Goal: Information Seeking & Learning: Learn about a topic

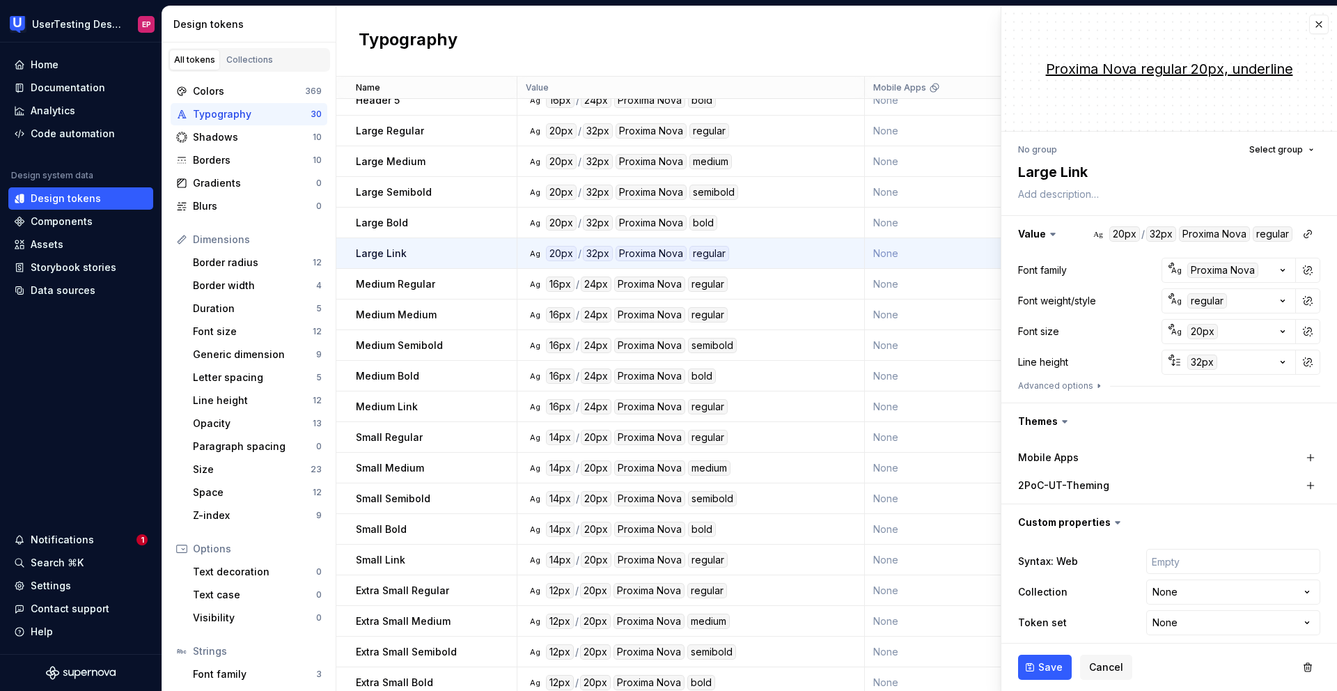
scroll to position [136, 0]
click at [71, 87] on div "Documentation" at bounding box center [68, 88] width 74 height 14
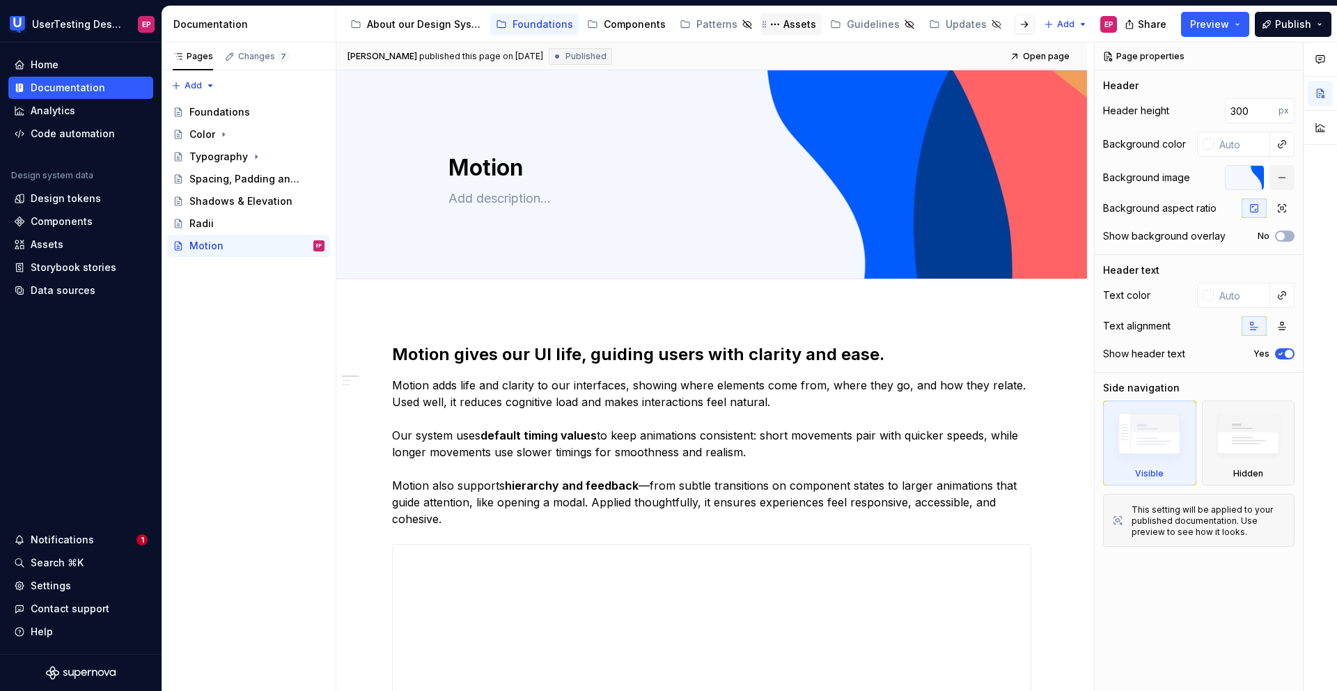
click at [803, 26] on div "Assets" at bounding box center [799, 24] width 33 height 14
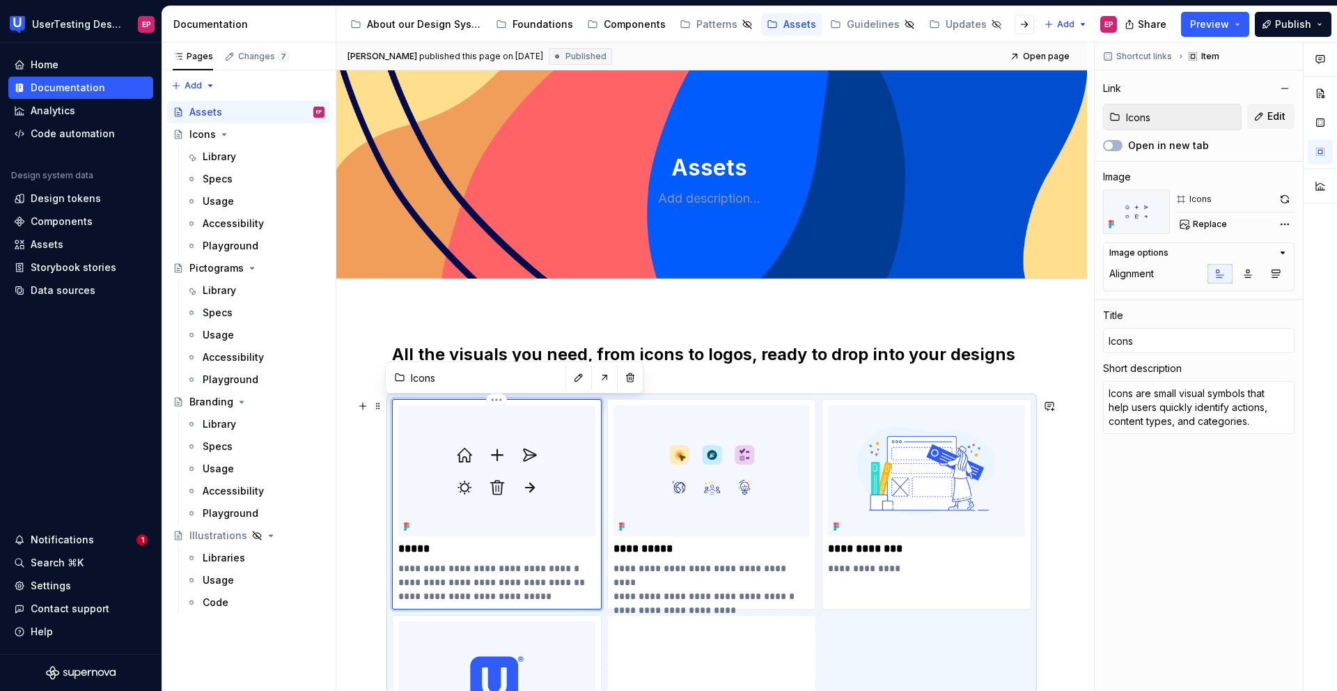
click at [487, 456] on img at bounding box center [496, 470] width 197 height 131
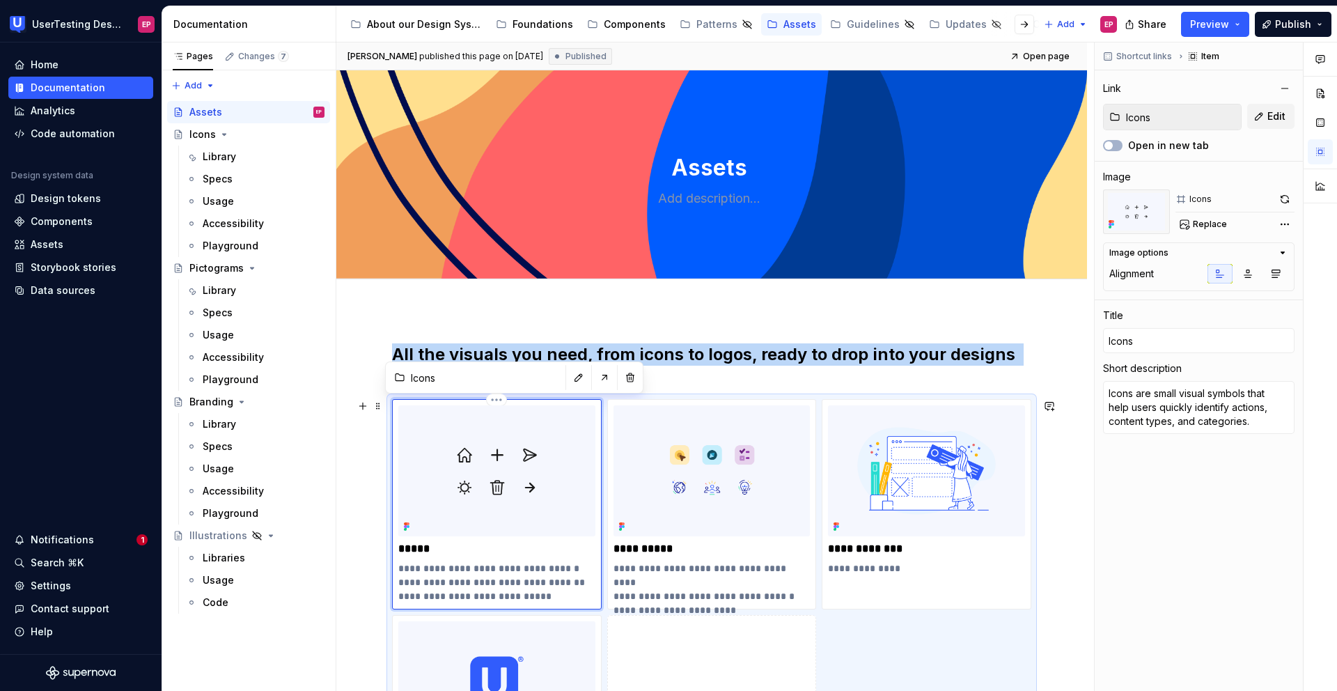
click at [487, 456] on img at bounding box center [496, 470] width 197 height 131
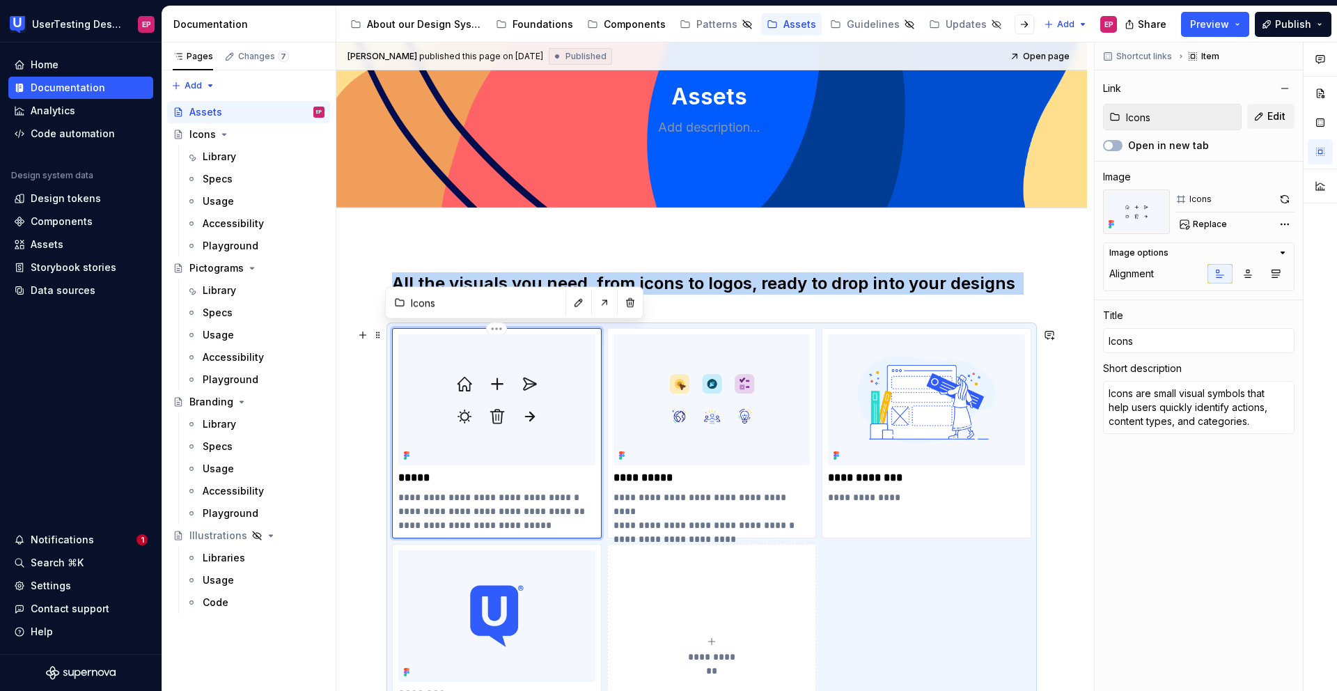
scroll to position [74, 0]
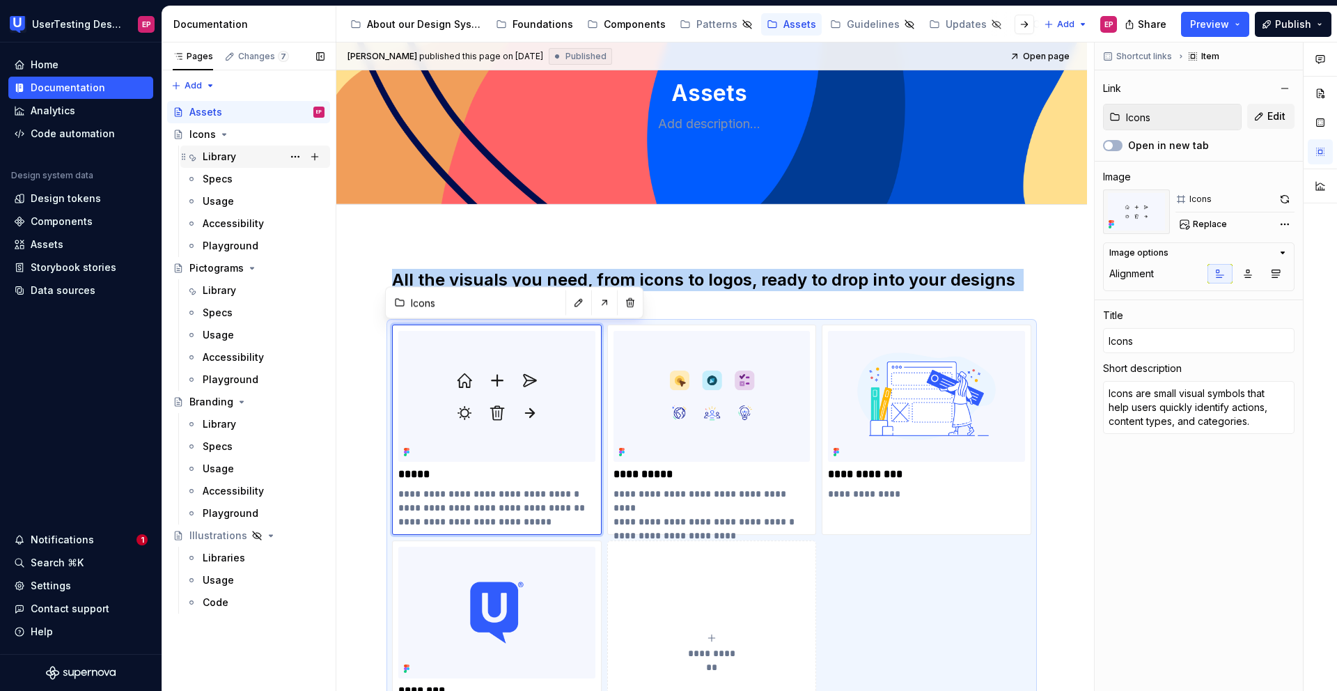
click at [251, 159] on div "Library" at bounding box center [264, 156] width 122 height 19
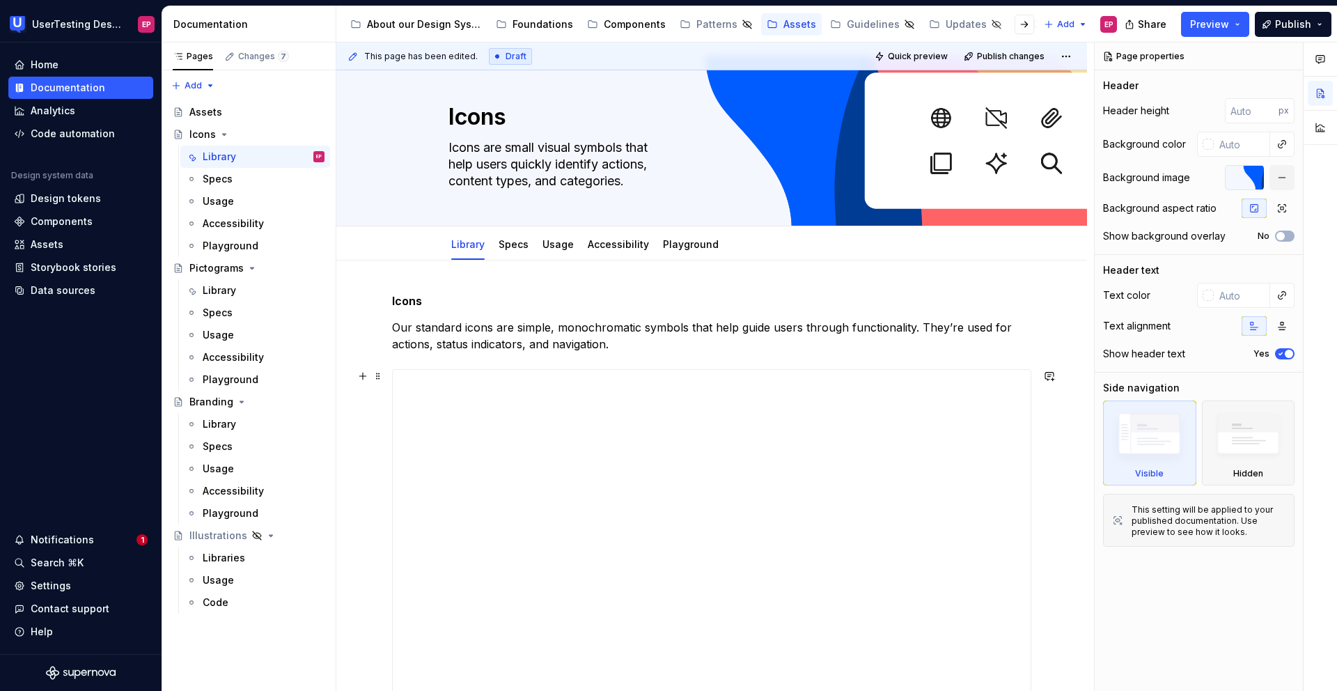
scroll to position [14, 0]
click at [252, 180] on div "Specs" at bounding box center [264, 178] width 122 height 19
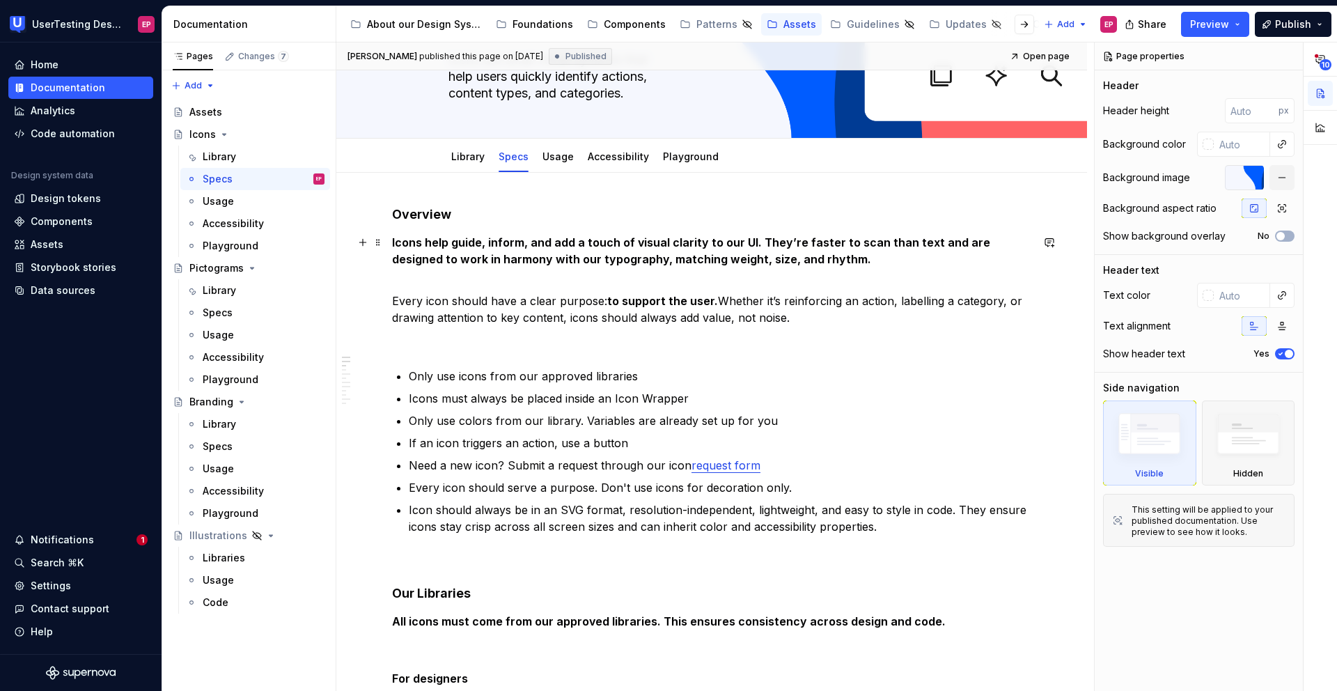
scroll to position [106, 0]
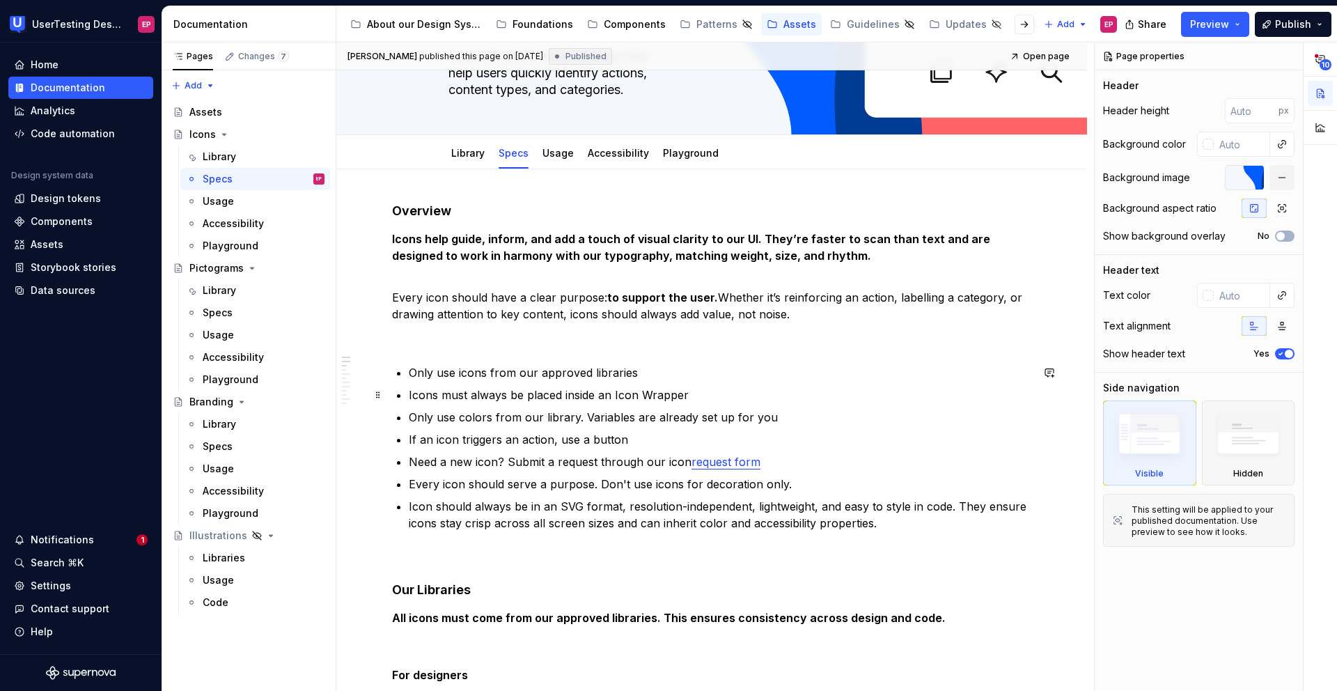
click at [409, 396] on p "Icons must always be placed inside an Icon Wrapper" at bounding box center [720, 394] width 622 height 17
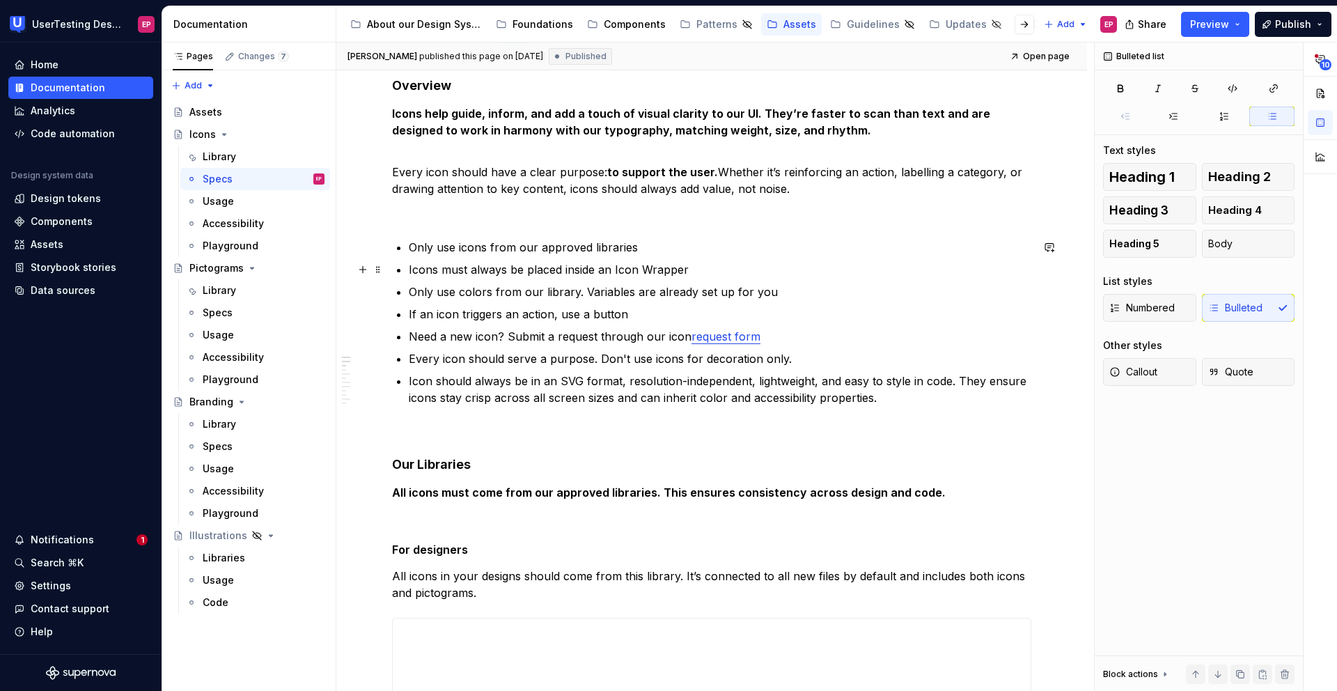
scroll to position [226, 0]
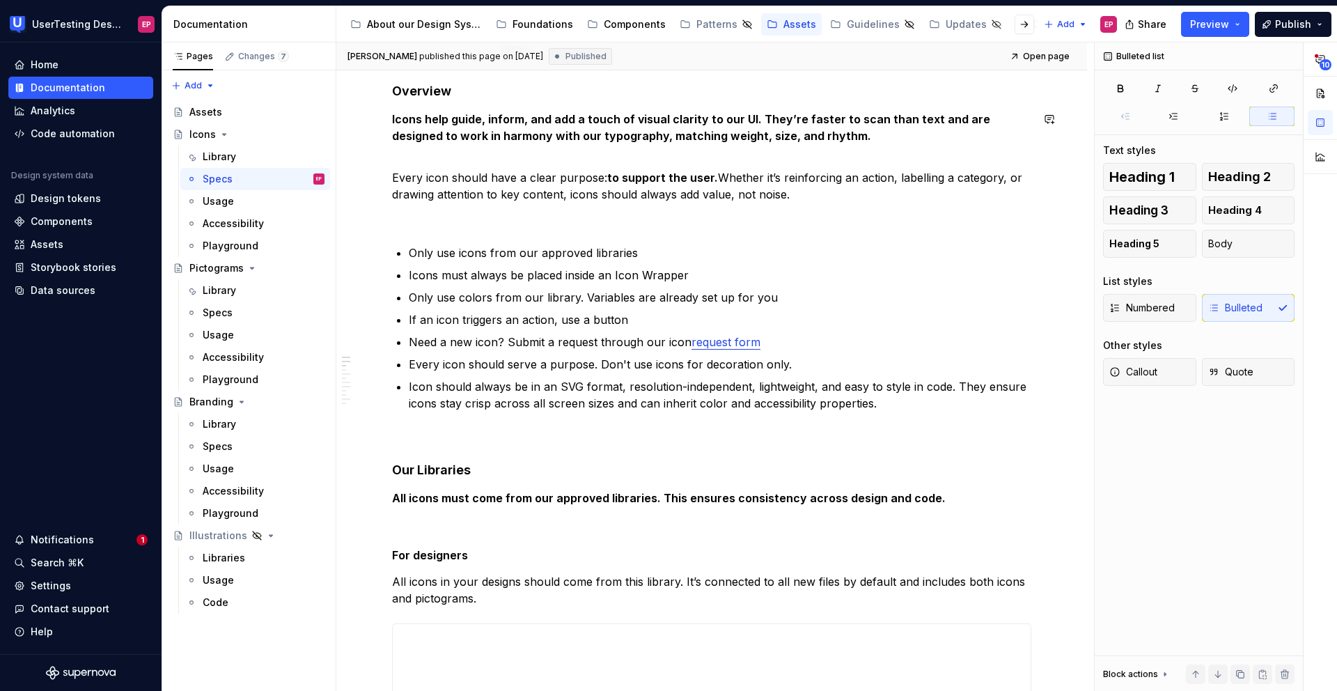
type textarea "*"
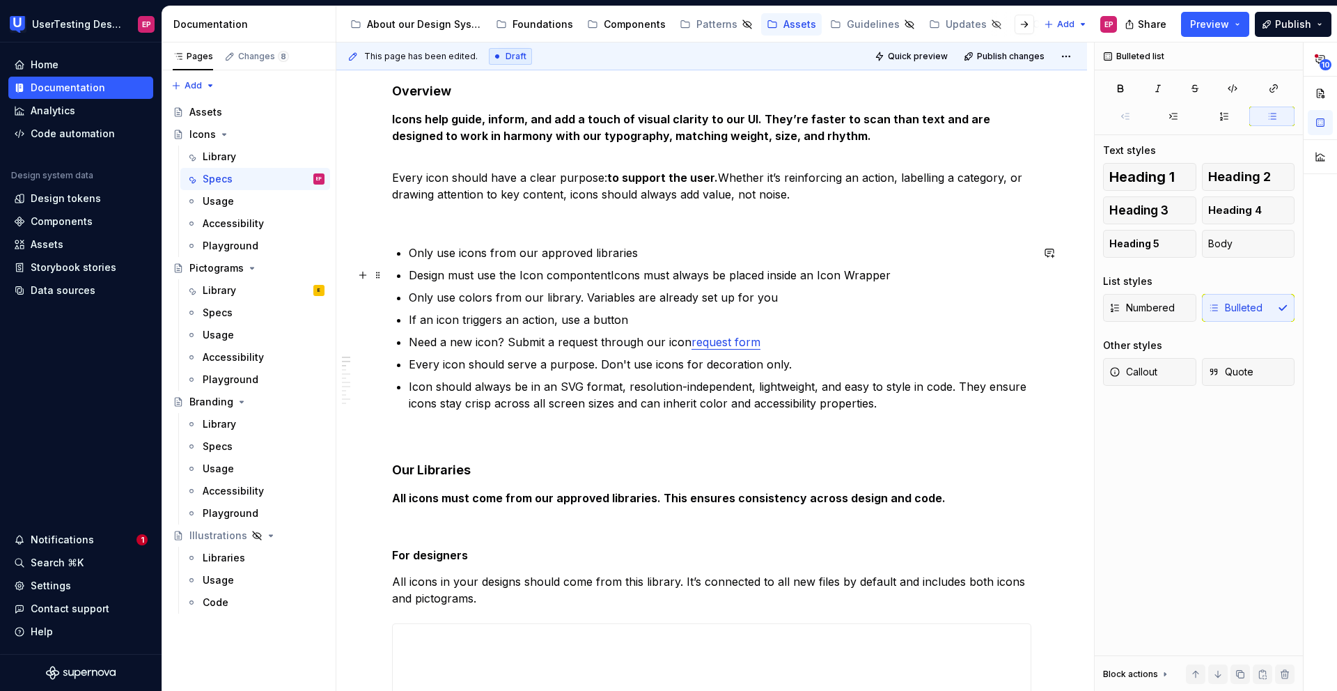
click at [606, 278] on p "Design must use the Icon compontentIcons must always be placed inside an Icon W…" at bounding box center [720, 275] width 622 height 17
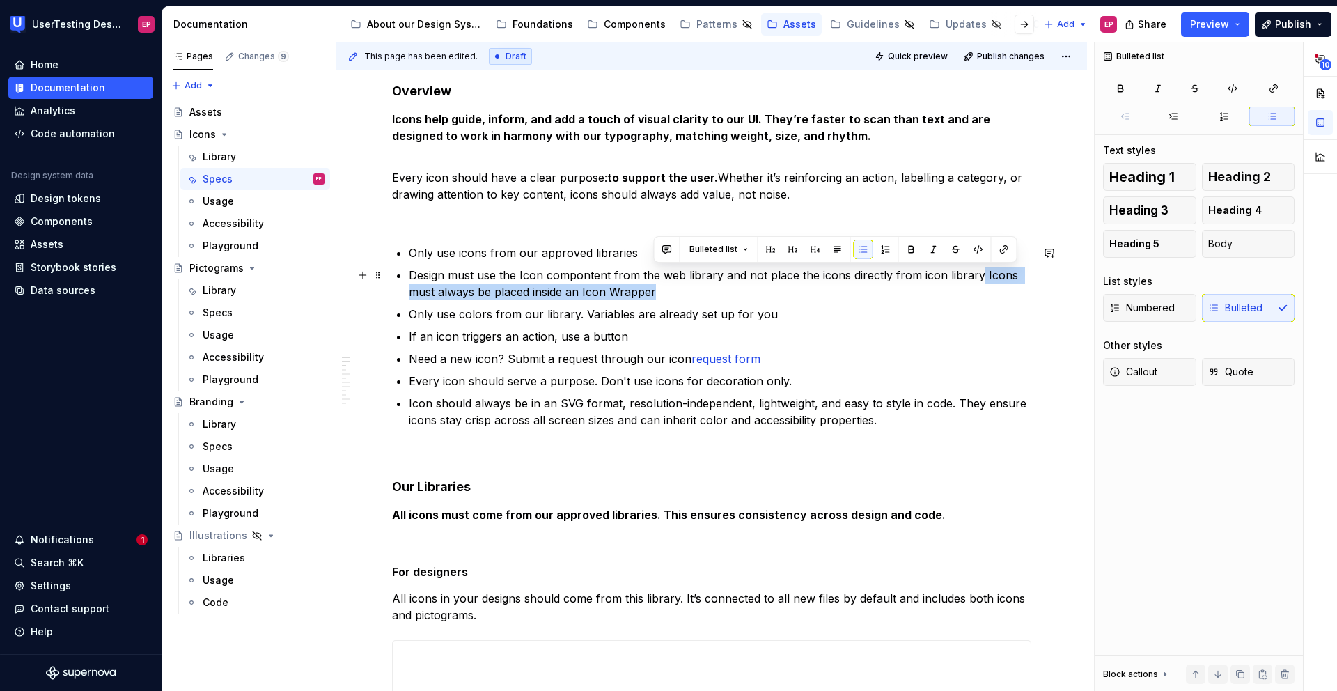
drag, startPoint x: 975, startPoint y: 273, endPoint x: 1008, endPoint y: 291, distance: 37.4
click at [1008, 291] on p "Design must use the Icon compontent from the web library and not place the icon…" at bounding box center [720, 283] width 622 height 33
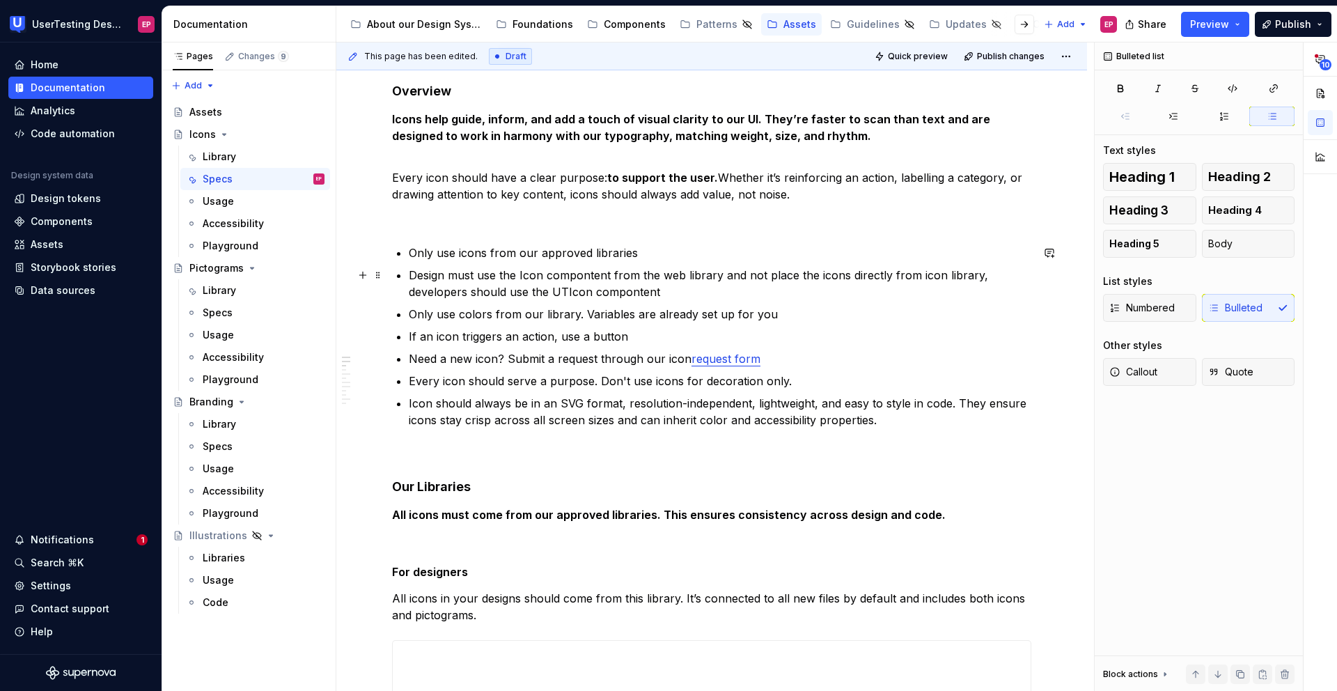
click at [443, 274] on p "Design must use the Icon compontent from the web library and not place the icon…" at bounding box center [720, 283] width 622 height 33
drag, startPoint x: 620, startPoint y: 274, endPoint x: 558, endPoint y: 272, distance: 62.0
click at [558, 272] on p "Designer must use the Icon compontent from the web library and not place the ic…" at bounding box center [720, 283] width 622 height 33
click at [638, 277] on p "Designer must use the Icon compontent from the web library and not place the ic…" at bounding box center [720, 283] width 622 height 33
click at [678, 275] on p "Designer must use the Icon compontent from the web library and not place the ic…" at bounding box center [720, 283] width 622 height 33
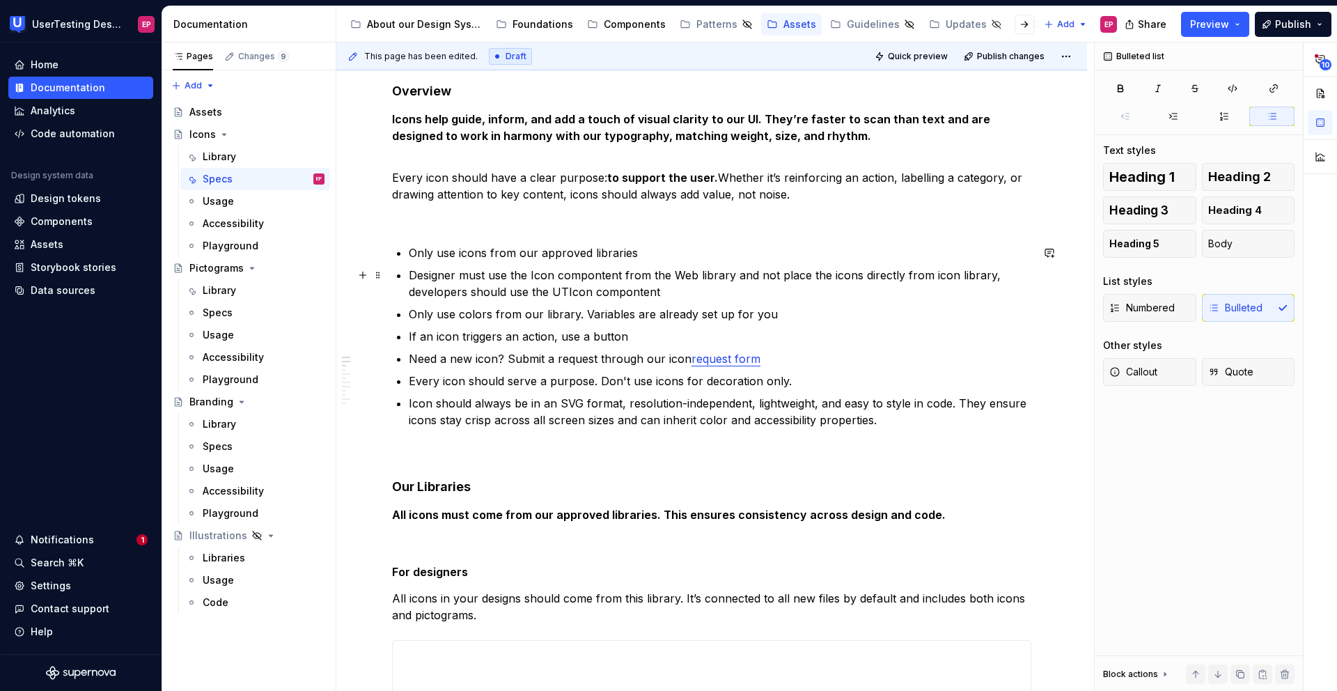
click at [529, 275] on p "Designer must use the Icon compontent from the Web library and not place the ic…" at bounding box center [720, 283] width 622 height 33
click at [991, 277] on p "Designer must use the Icon compontent from the Web library and not place the ic…" at bounding box center [720, 283] width 622 height 33
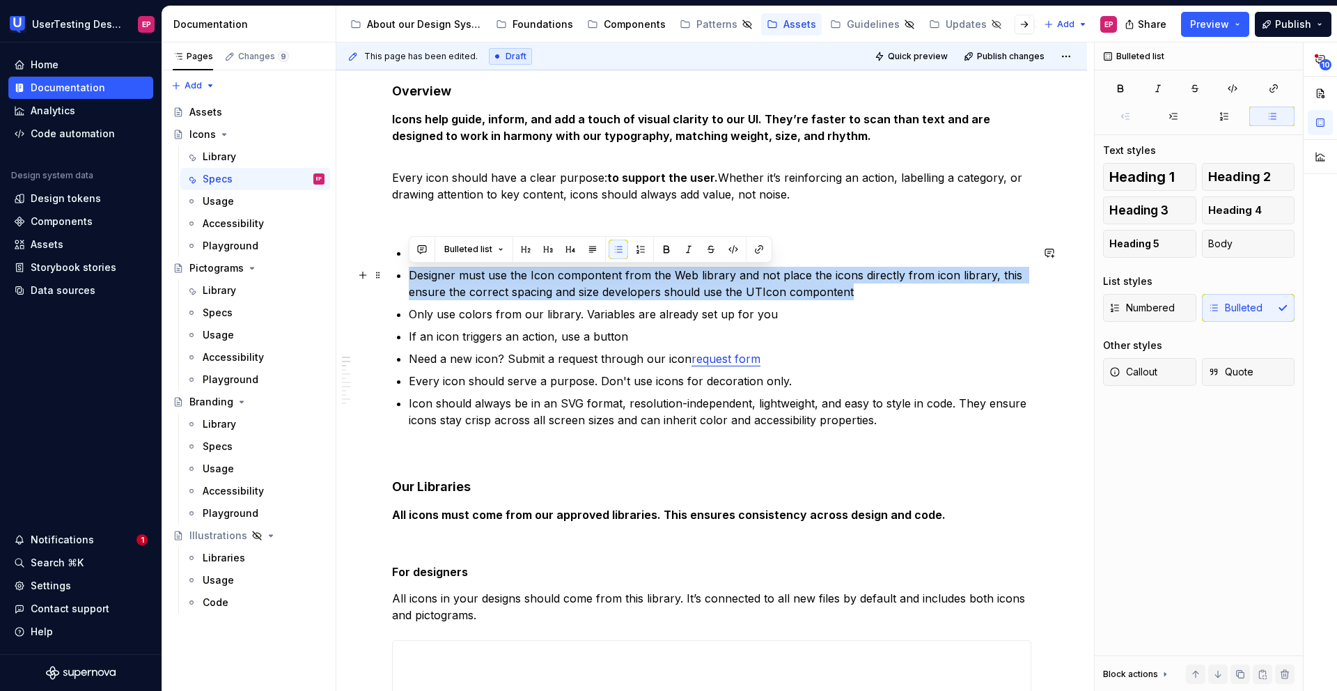
drag, startPoint x: 835, startPoint y: 293, endPoint x: 412, endPoint y: 272, distance: 423.0
click at [412, 272] on p "Designer must use the Icon compontent from the Web library and not place the ic…" at bounding box center [720, 283] width 622 height 33
click at [453, 274] on p "Designer must use the Icon compontent from the Web library and not place the ic…" at bounding box center [720, 283] width 622 height 33
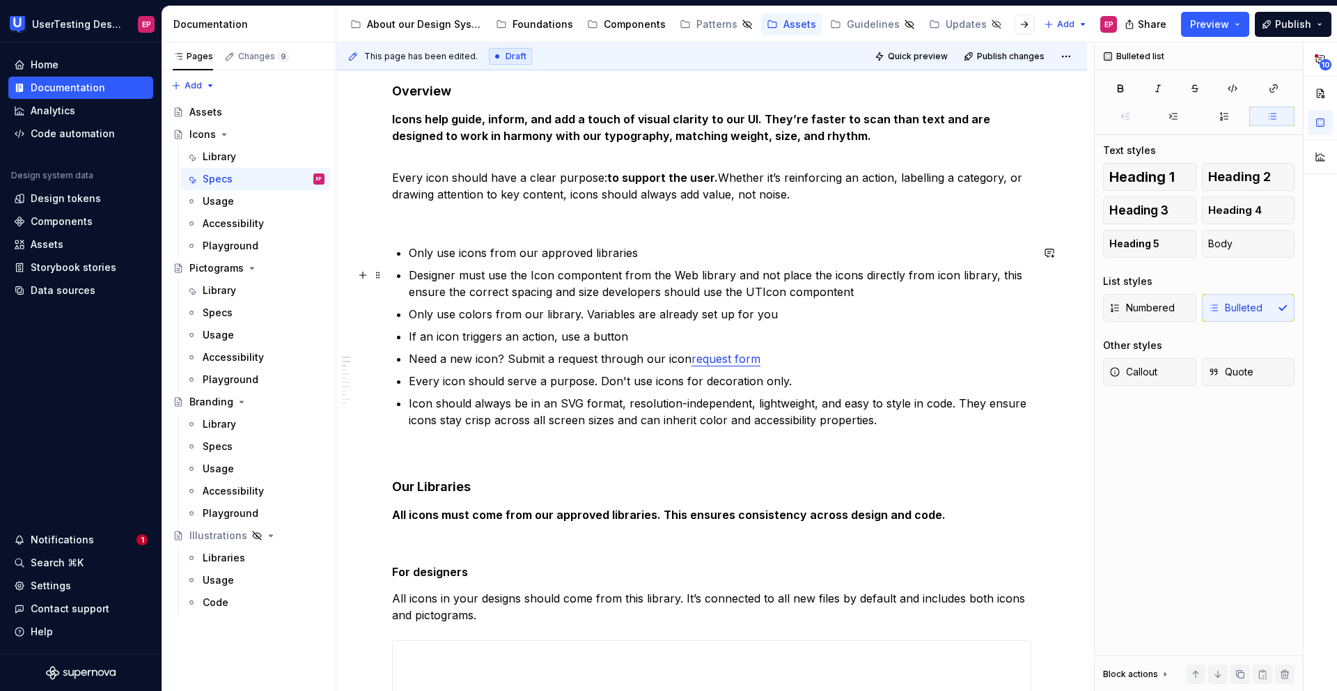
click at [455, 277] on p "Designer must use the Icon compontent from the Web library and not place the ic…" at bounding box center [720, 283] width 622 height 33
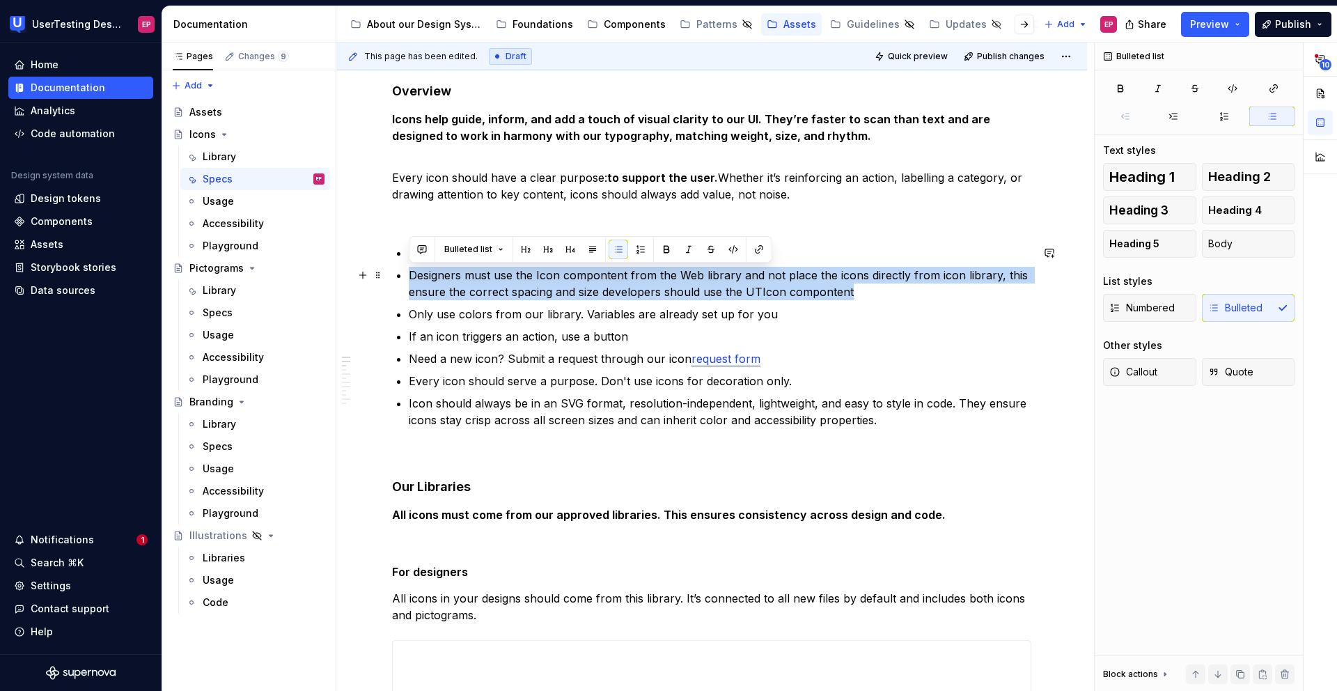
drag, startPoint x: 862, startPoint y: 295, endPoint x: 410, endPoint y: 275, distance: 452.2
click at [410, 275] on p "Designers must use the Icon compontent from the Web library and not place the i…" at bounding box center [720, 283] width 622 height 33
copy p "Designers must use the Icon compontent from the Web library and not place the i…"
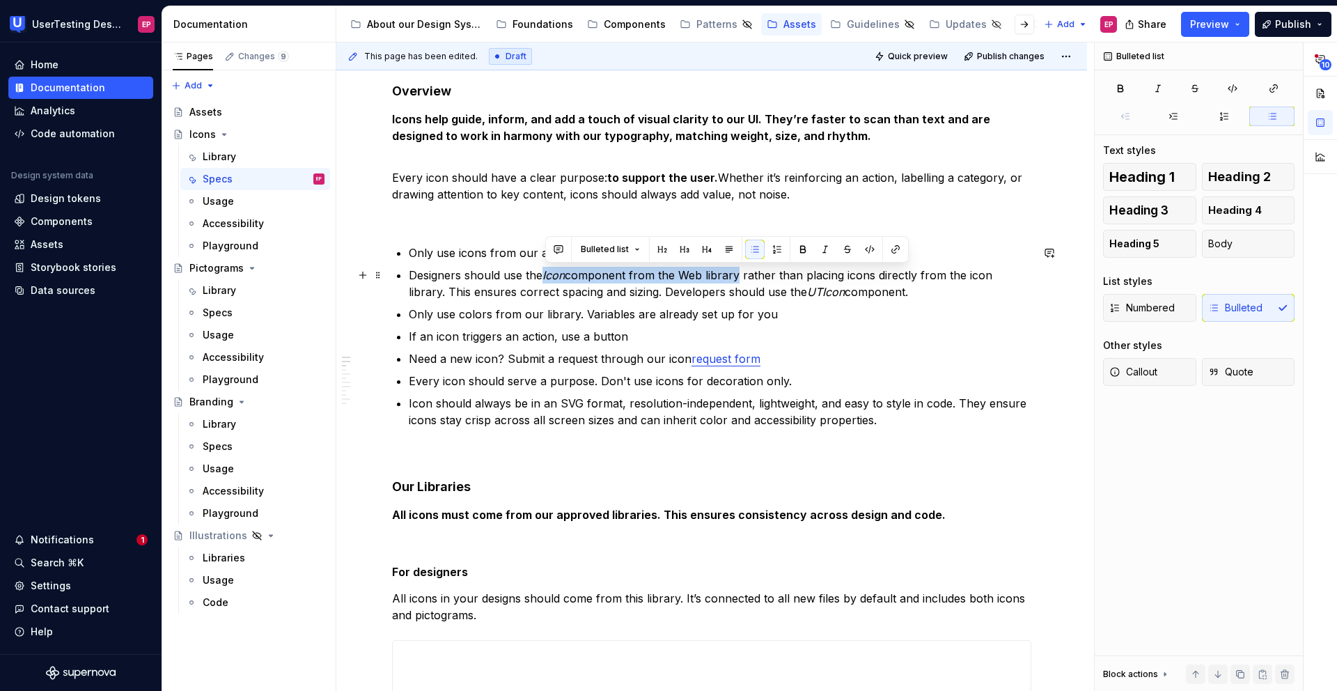
drag, startPoint x: 545, startPoint y: 275, endPoint x: 734, endPoint y: 275, distance: 188.6
click at [734, 275] on p "Designers should use the Icon component from the Web library rather than placin…" at bounding box center [720, 283] width 622 height 33
click at [565, 275] on em "Icon" at bounding box center [553, 275] width 22 height 14
drag, startPoint x: 566, startPoint y: 275, endPoint x: 545, endPoint y: 274, distance: 20.9
click at [545, 274] on em "Icon" at bounding box center [553, 275] width 22 height 14
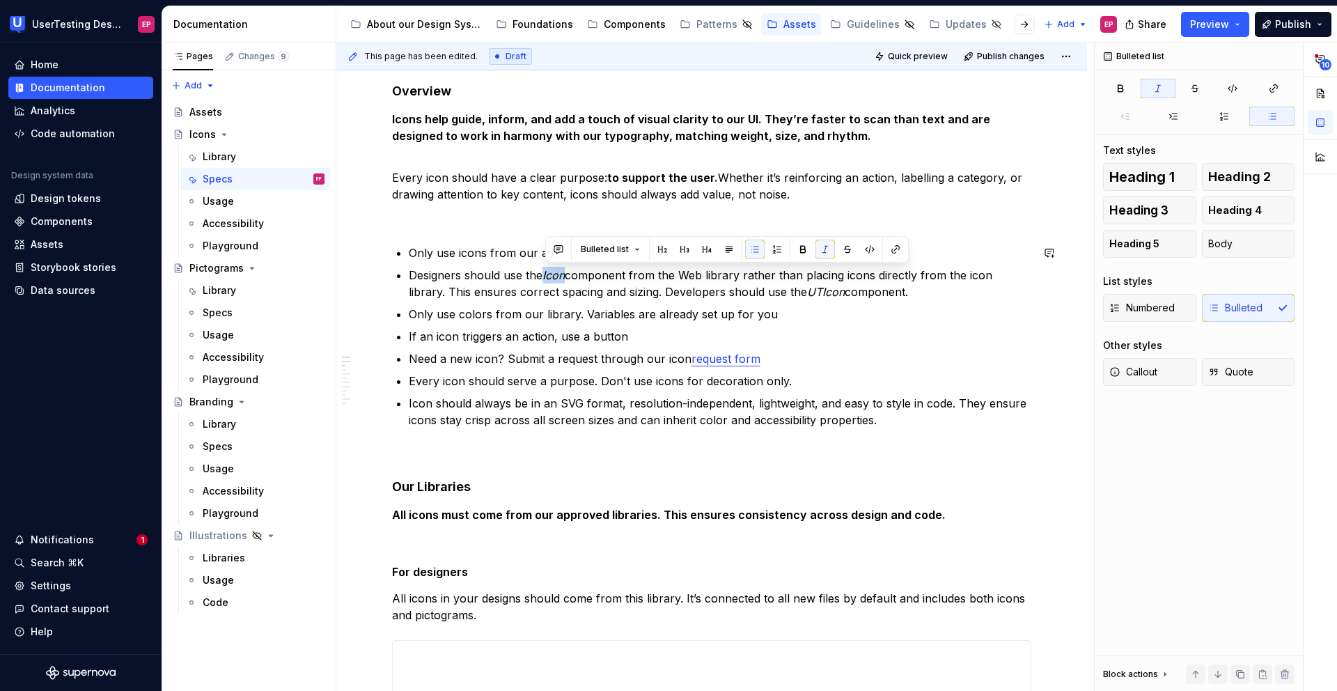
click at [825, 246] on button "button" at bounding box center [824, 248] width 19 height 19
click at [546, 274] on p "Designers should use the Icon component from the Web library rather than placin…" at bounding box center [720, 283] width 622 height 33
drag, startPoint x: 545, startPoint y: 276, endPoint x: 741, endPoint y: 278, distance: 196.3
click at [741, 278] on p "Designers should use the Icon component from the Web library rather than placin…" at bounding box center [720, 283] width 622 height 33
click at [890, 245] on button "button" at bounding box center [894, 248] width 19 height 19
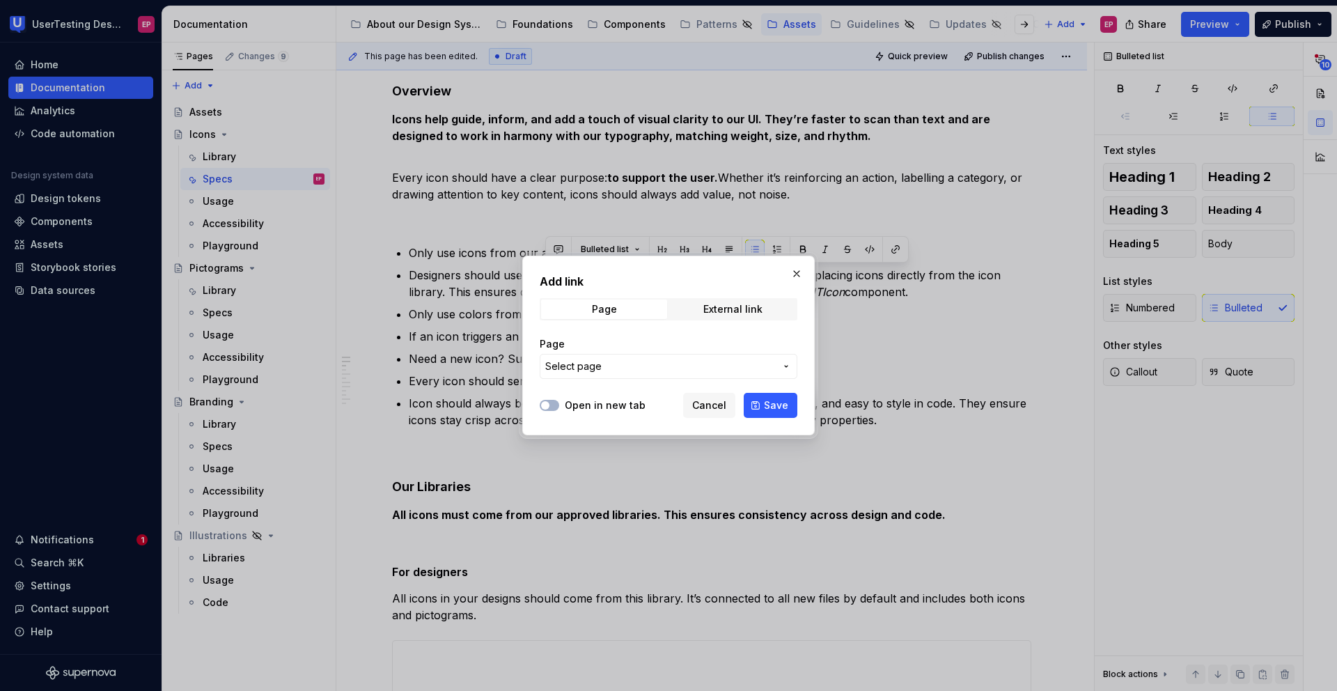
type textarea "*"
click at [730, 315] on span "External link" at bounding box center [733, 308] width 126 height 19
click at [614, 372] on input "URL" at bounding box center [668, 366] width 258 height 25
paste input "https://www.figma.com/design/HY04ubvfGKPJDU8D9NqFVi/%F0%9F%93%9A-Web-Library?m=…"
type input "https://www.figma.com/design/HY04ubvfGKPJDU8D9NqFVi/%F0%9F%93%9A-Web-Library?m=…"
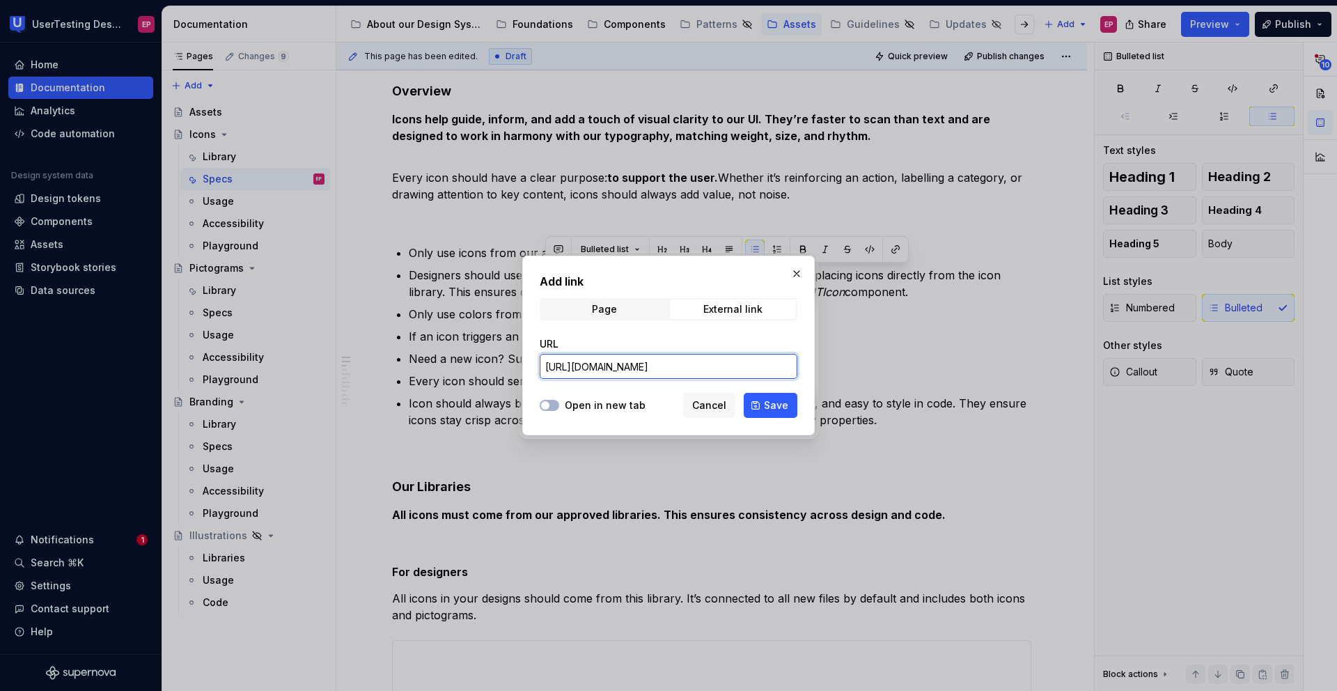
scroll to position [0, 456]
click at [789, 400] on button "Save" at bounding box center [770, 405] width 54 height 25
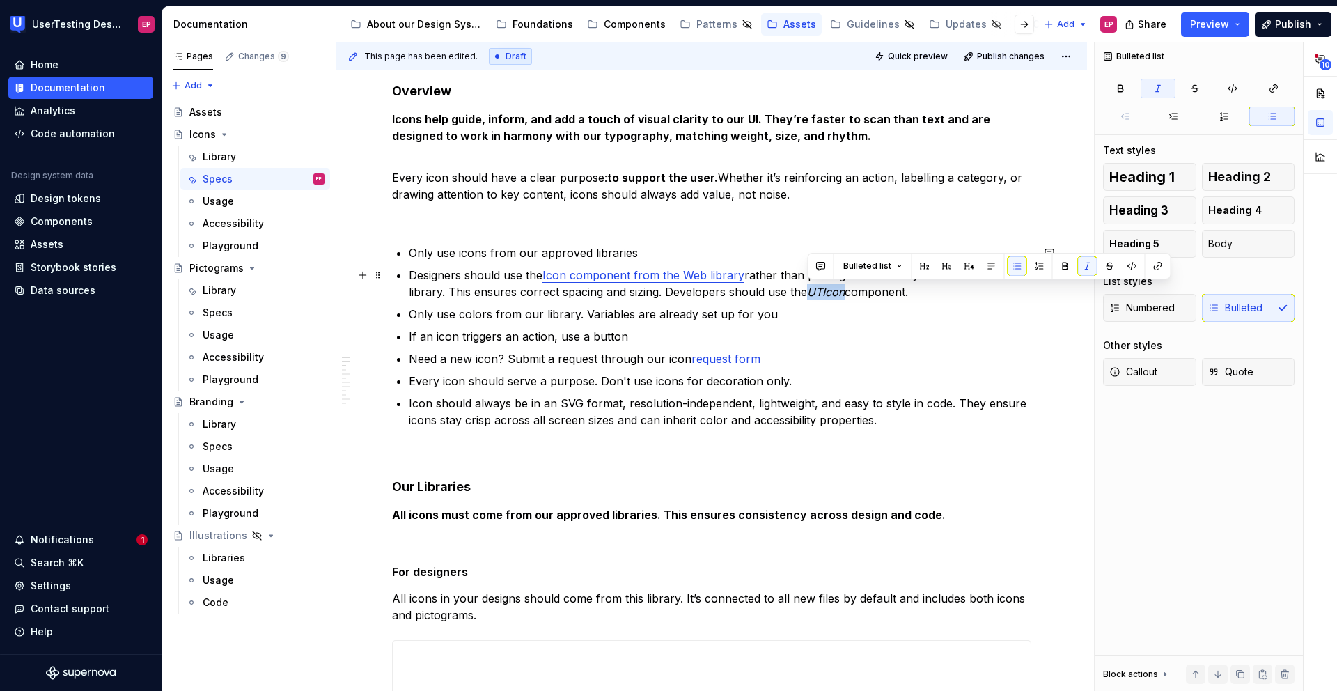
drag, startPoint x: 807, startPoint y: 291, endPoint x: 842, endPoint y: 292, distance: 34.8
click at [842, 292] on em "UTIcon" at bounding box center [826, 292] width 38 height 14
click at [1128, 267] on button "button" at bounding box center [1131, 265] width 19 height 19
click at [905, 319] on p "Only use colors from our library. Variables are already set up for you" at bounding box center [720, 314] width 622 height 17
type textarea "*"
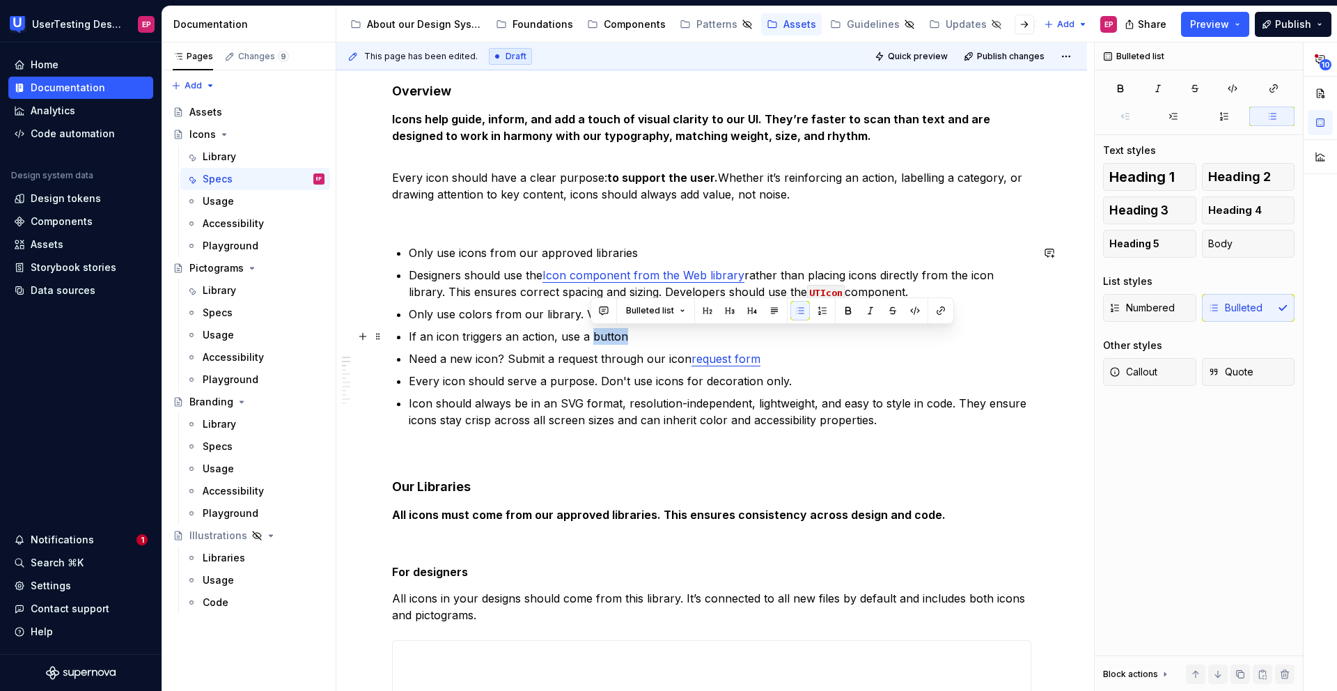
drag, startPoint x: 591, startPoint y: 337, endPoint x: 623, endPoint y: 337, distance: 32.0
click at [623, 337] on p "If an icon triggers an action, use a button" at bounding box center [720, 336] width 622 height 17
click at [590, 339] on p "If an icon triggers an action, use a button" at bounding box center [720, 336] width 622 height 17
drag, startPoint x: 649, startPoint y: 338, endPoint x: 589, endPoint y: 338, distance: 60.6
click at [589, 338] on p "If an icon triggers an action, use a Icon button" at bounding box center [720, 336] width 622 height 17
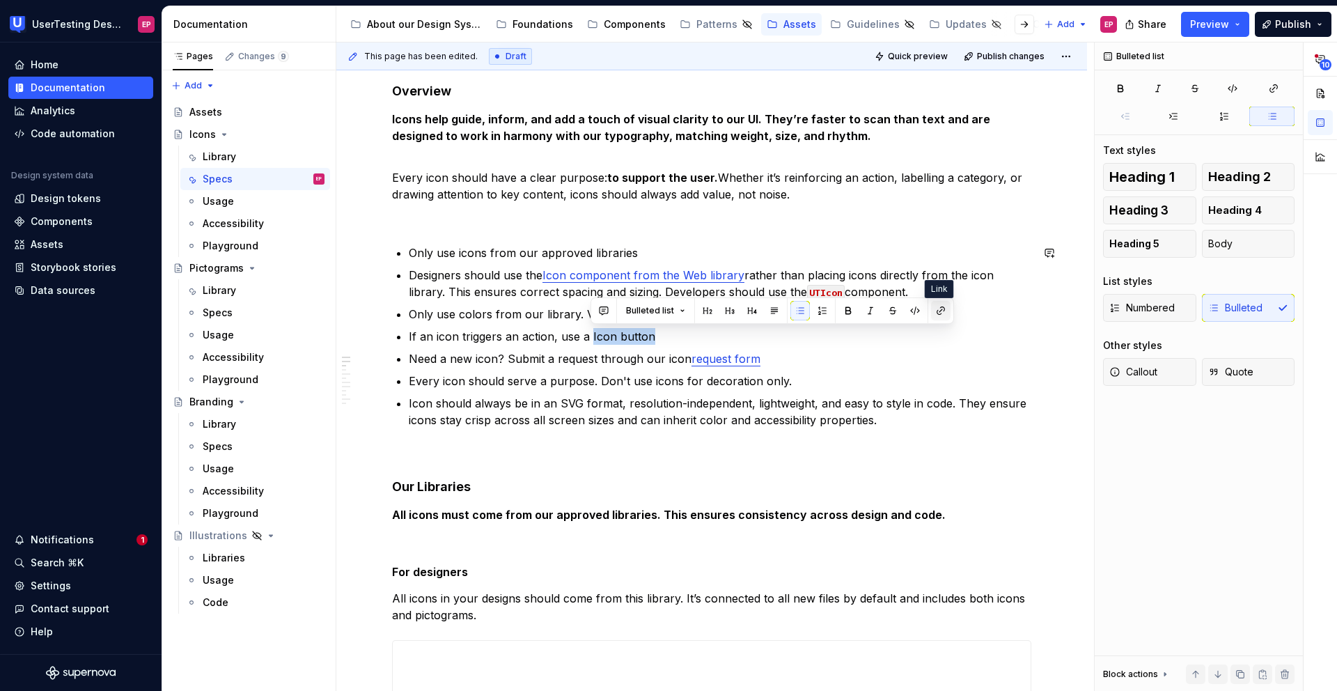
click at [936, 311] on button "button" at bounding box center [940, 310] width 19 height 19
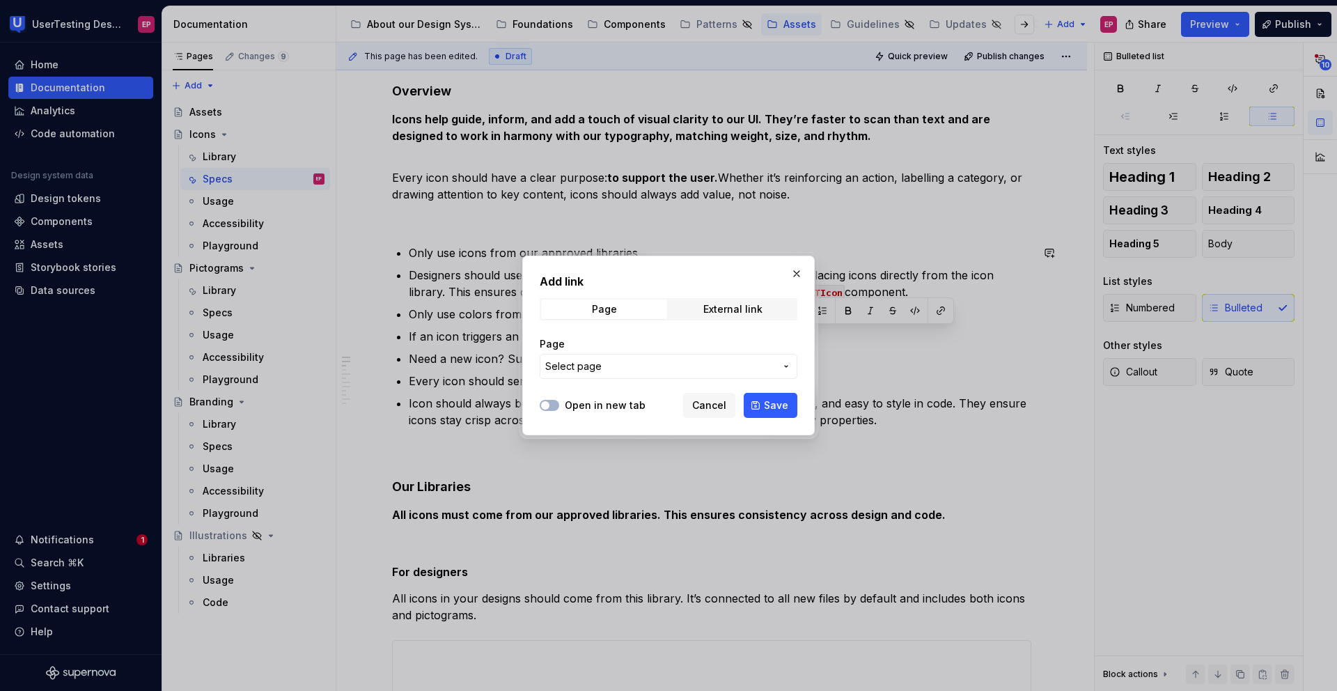
click at [676, 370] on span "Select page" at bounding box center [660, 366] width 230 height 14
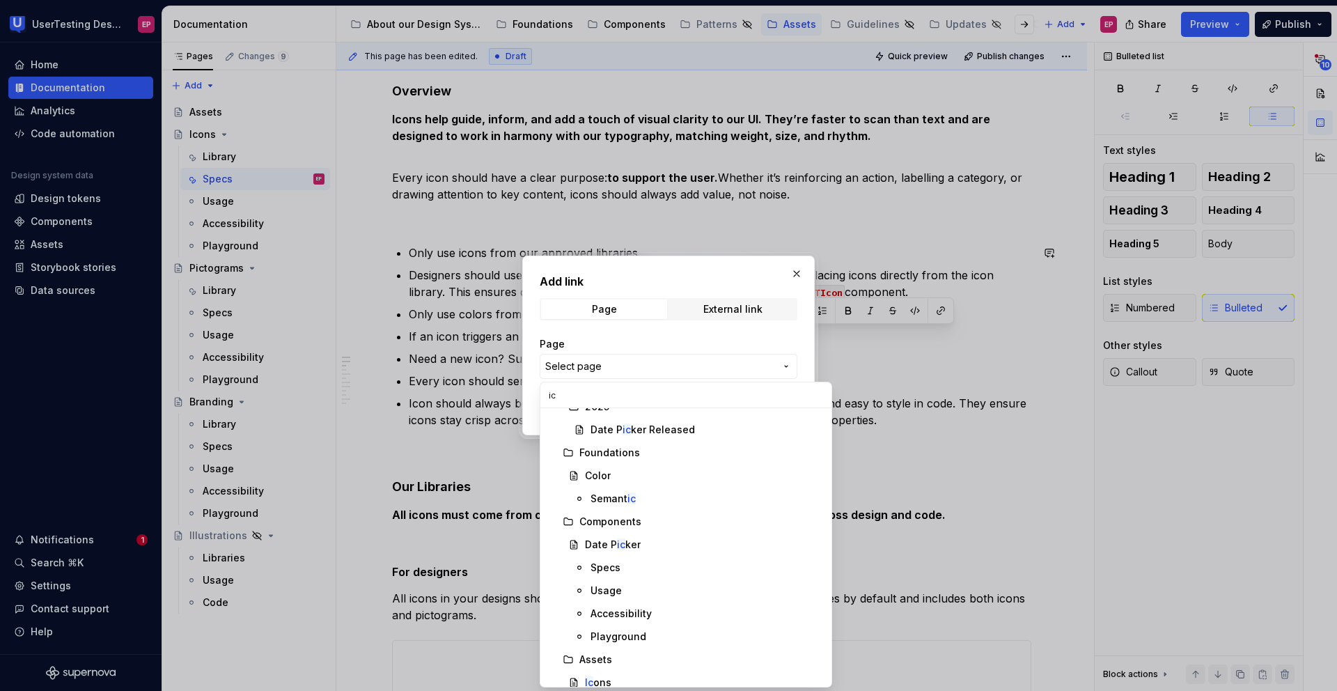
type input "i"
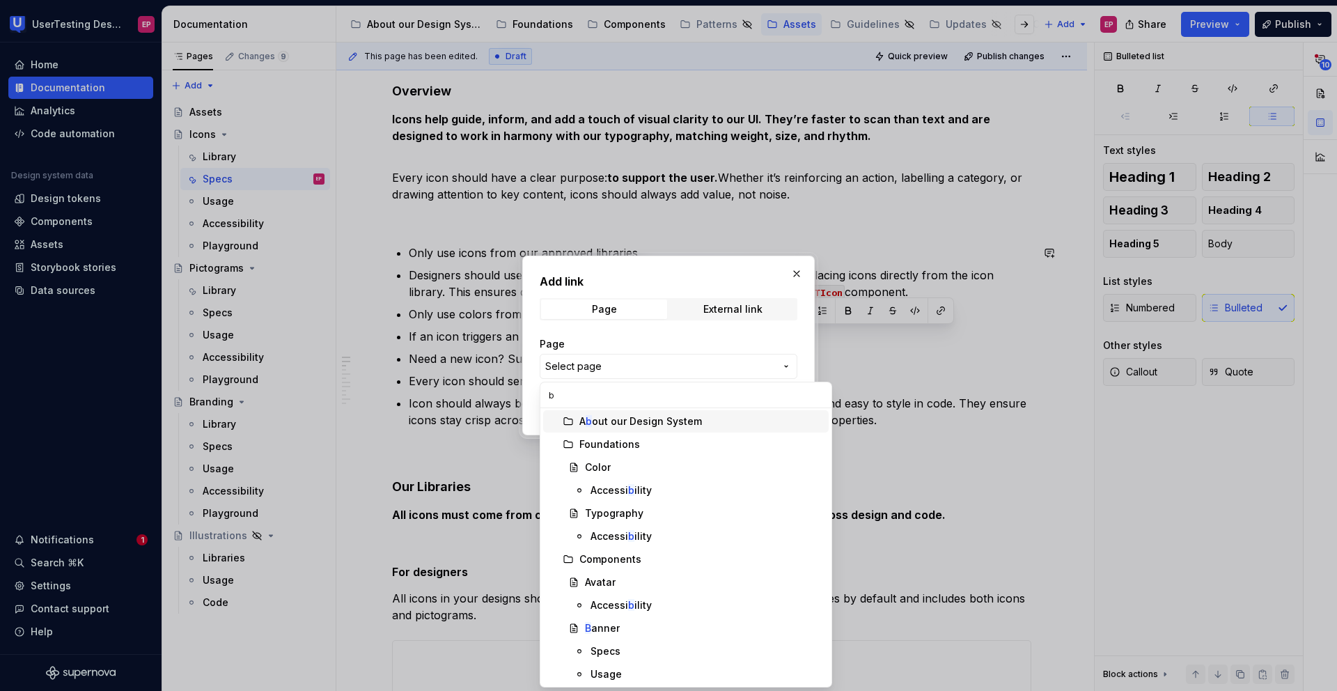
scroll to position [0, 0]
type input "button"
click at [664, 446] on div "Button" at bounding box center [704, 445] width 238 height 14
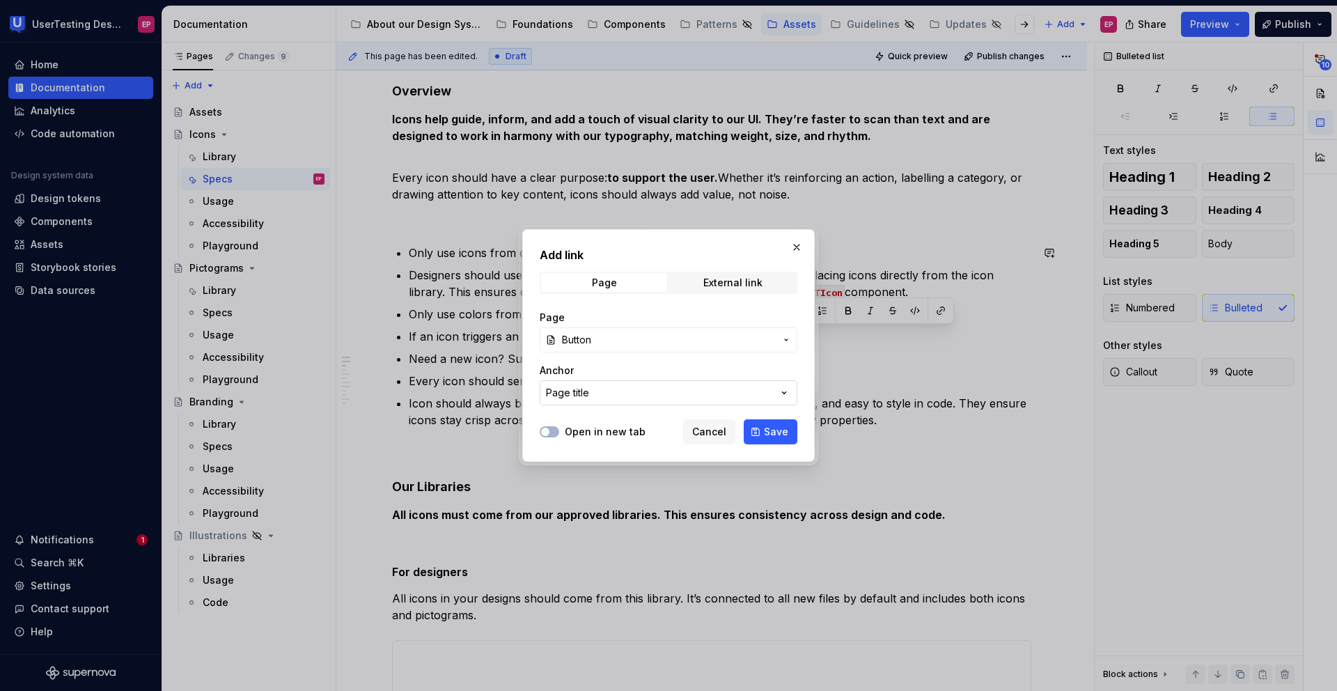
click at [737, 398] on button "Page title" at bounding box center [668, 392] width 258 height 25
type input "i"
click at [531, 425] on div "Add link Page External link Page Button Anchor Page title Open in new tab Cance…" at bounding box center [668, 345] width 1337 height 691
click at [764, 430] on button "Save" at bounding box center [770, 431] width 54 height 25
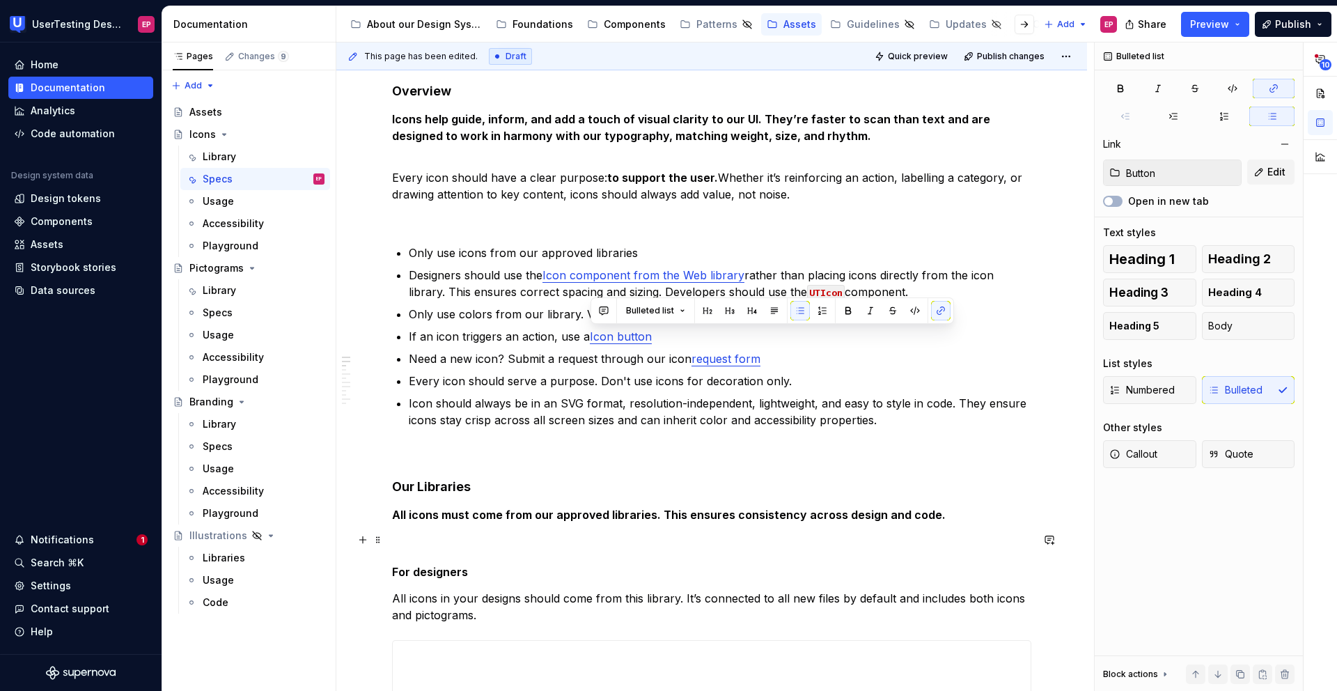
click at [417, 544] on p at bounding box center [711, 539] width 639 height 17
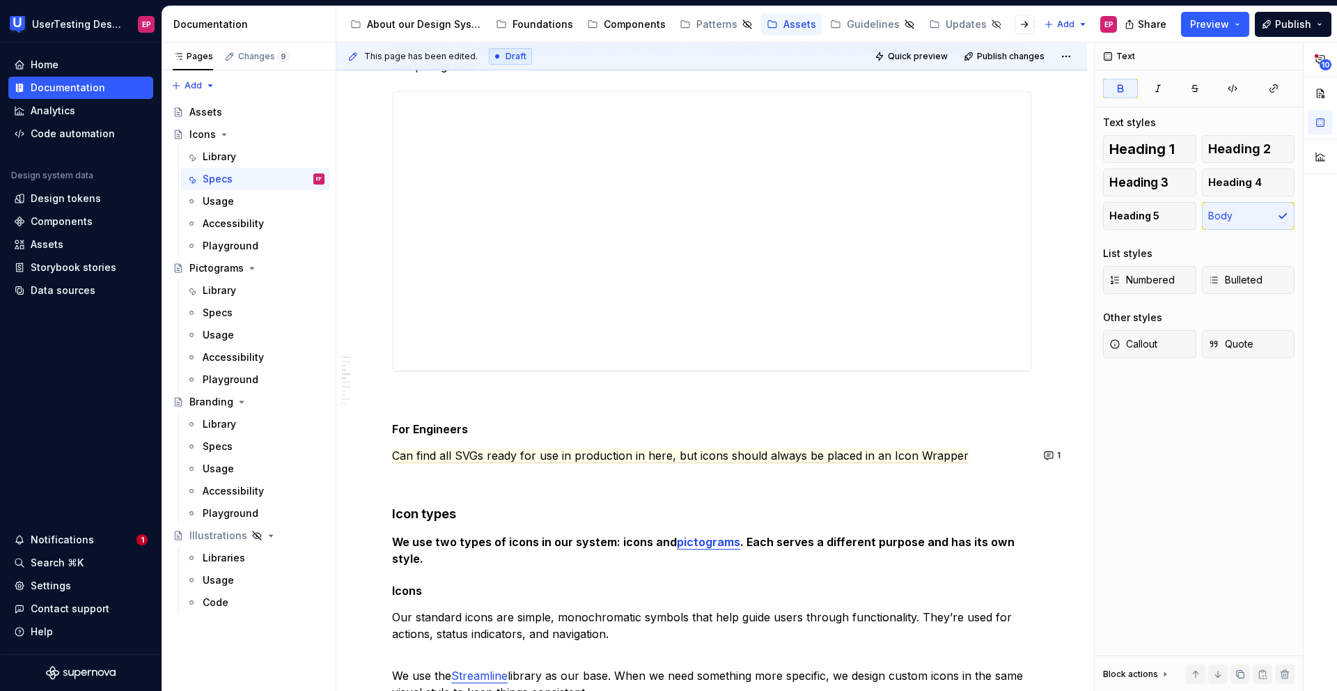
scroll to position [754, 0]
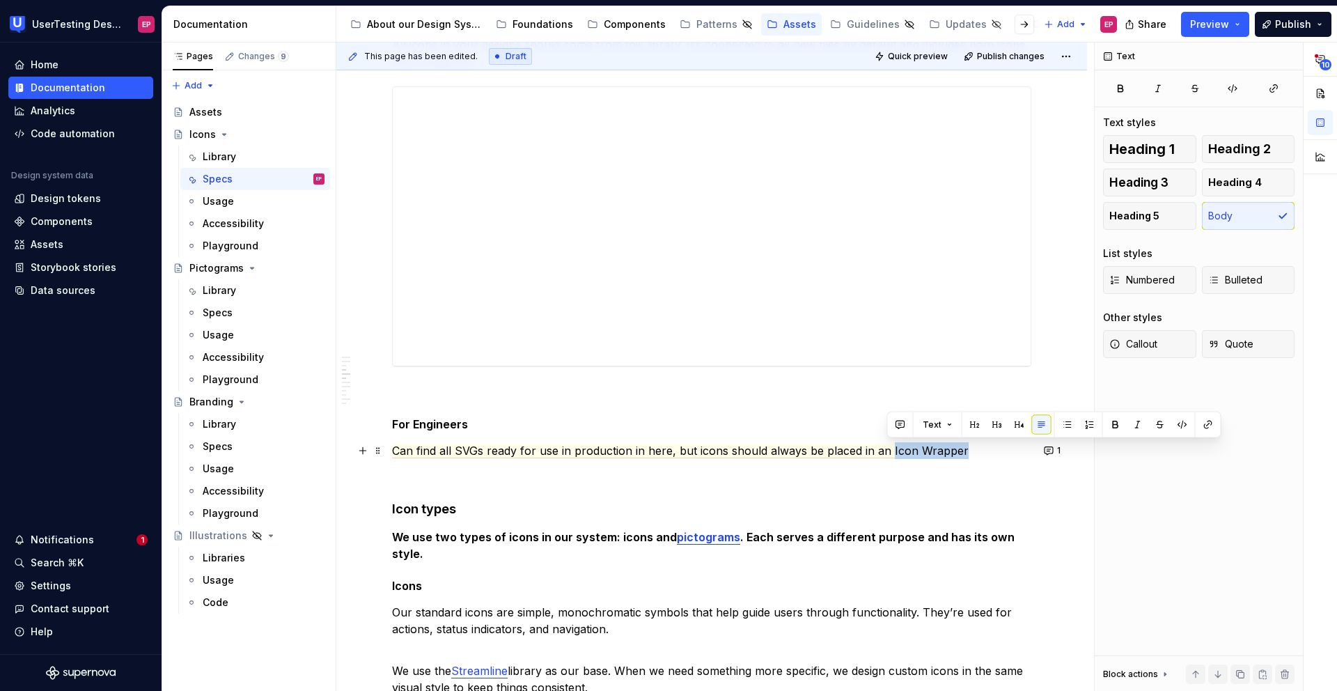
drag, startPoint x: 887, startPoint y: 449, endPoint x: 963, endPoint y: 454, distance: 76.0
click at [963, 454] on p "Can find all SVGs ready for use in production in here, but icons should always …" at bounding box center [711, 450] width 639 height 17
drag, startPoint x: 764, startPoint y: 451, endPoint x: 960, endPoint y: 453, distance: 196.3
click at [960, 453] on p "Can find all SVGs ready for use in production in here, but icons should always …" at bounding box center [711, 450] width 639 height 17
drag, startPoint x: 803, startPoint y: 450, endPoint x: 791, endPoint y: 451, distance: 11.9
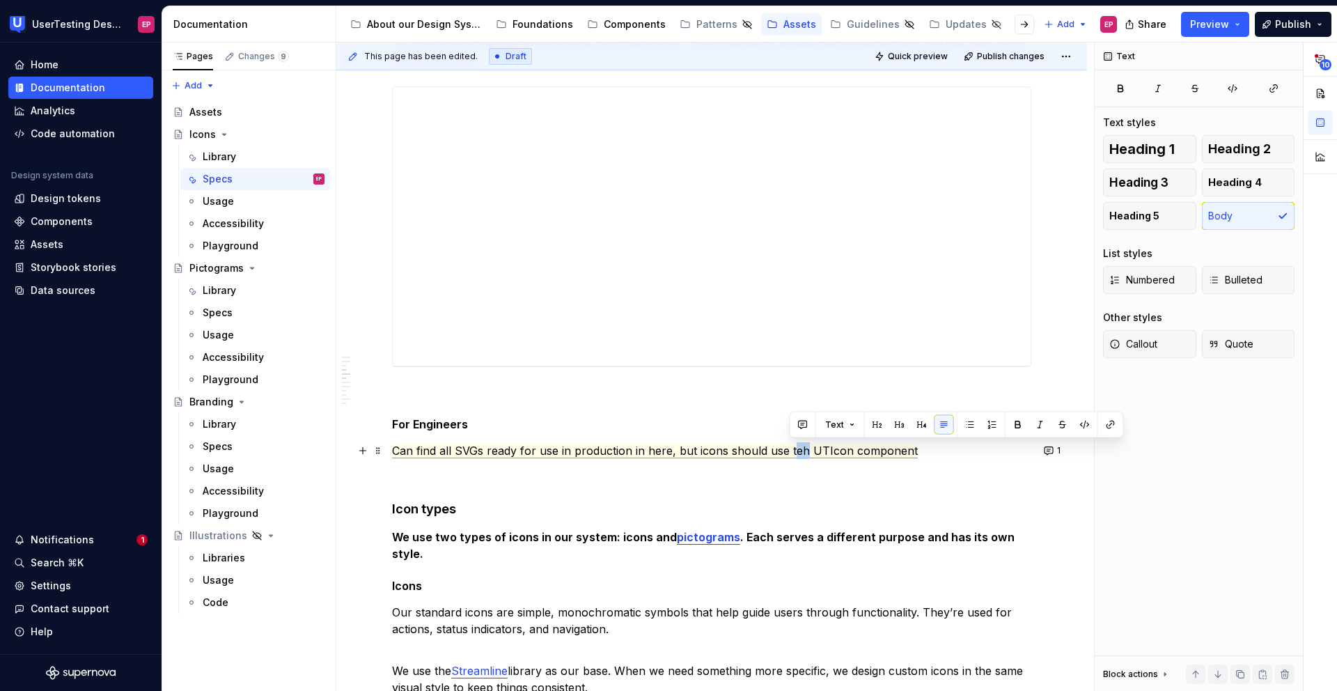
click at [791, 451] on span "Can find all SVGs ready for use in production in here, but icons should use teh…" at bounding box center [655, 450] width 526 height 15
click at [924, 455] on p "Can find all SVGs ready for use in production in here, but icons should use the…" at bounding box center [711, 450] width 639 height 17
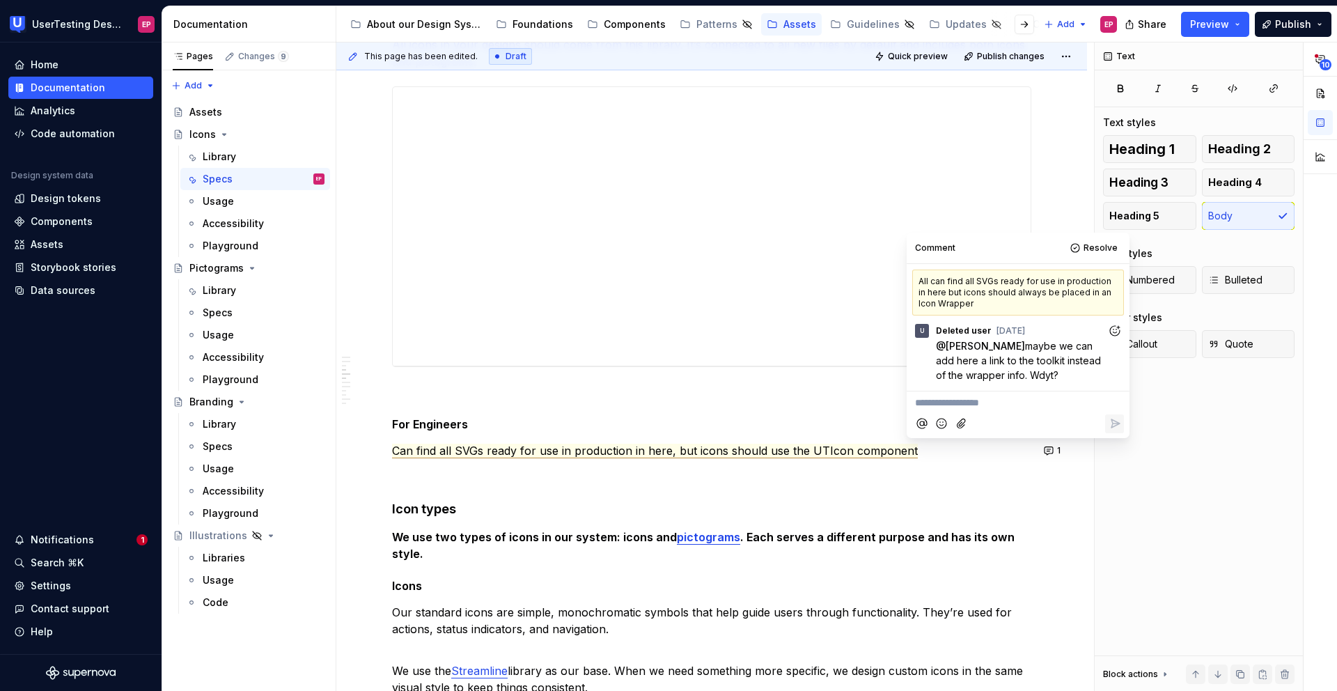
click at [932, 405] on p "**********" at bounding box center [1018, 402] width 206 height 15
click at [1108, 423] on icon "Reply" at bounding box center [1114, 423] width 14 height 14
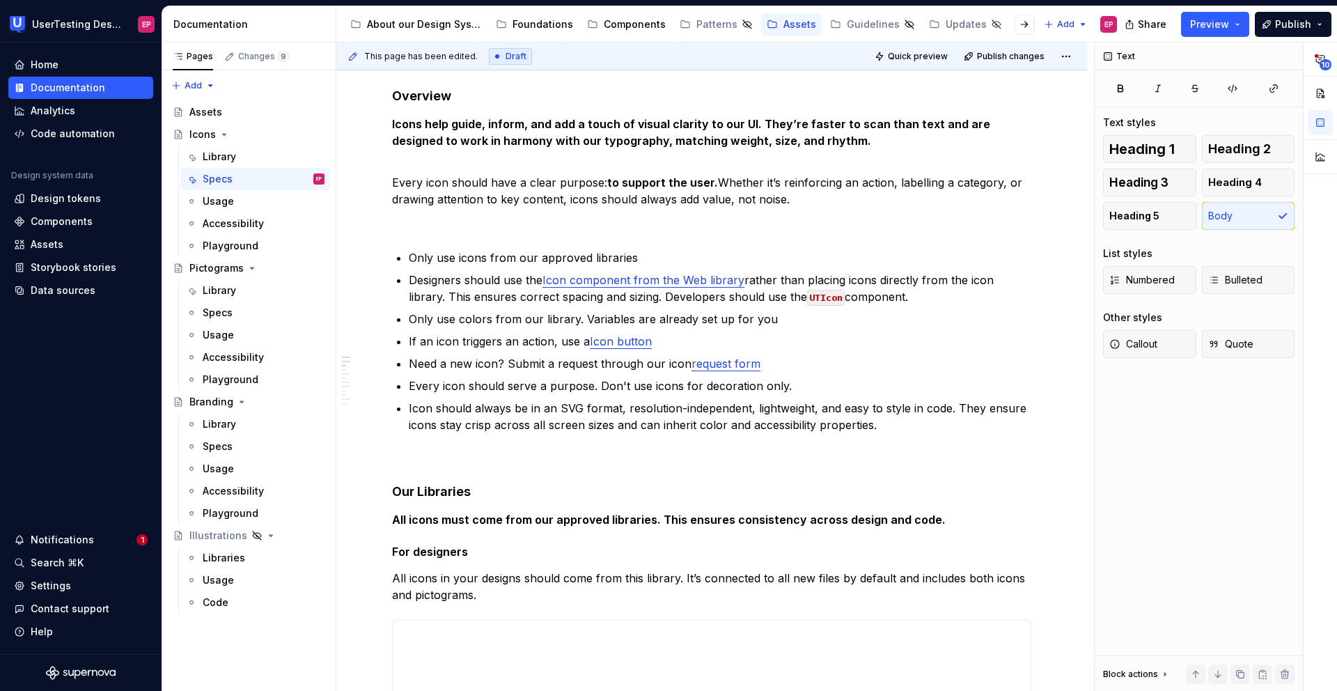
scroll to position [214, 0]
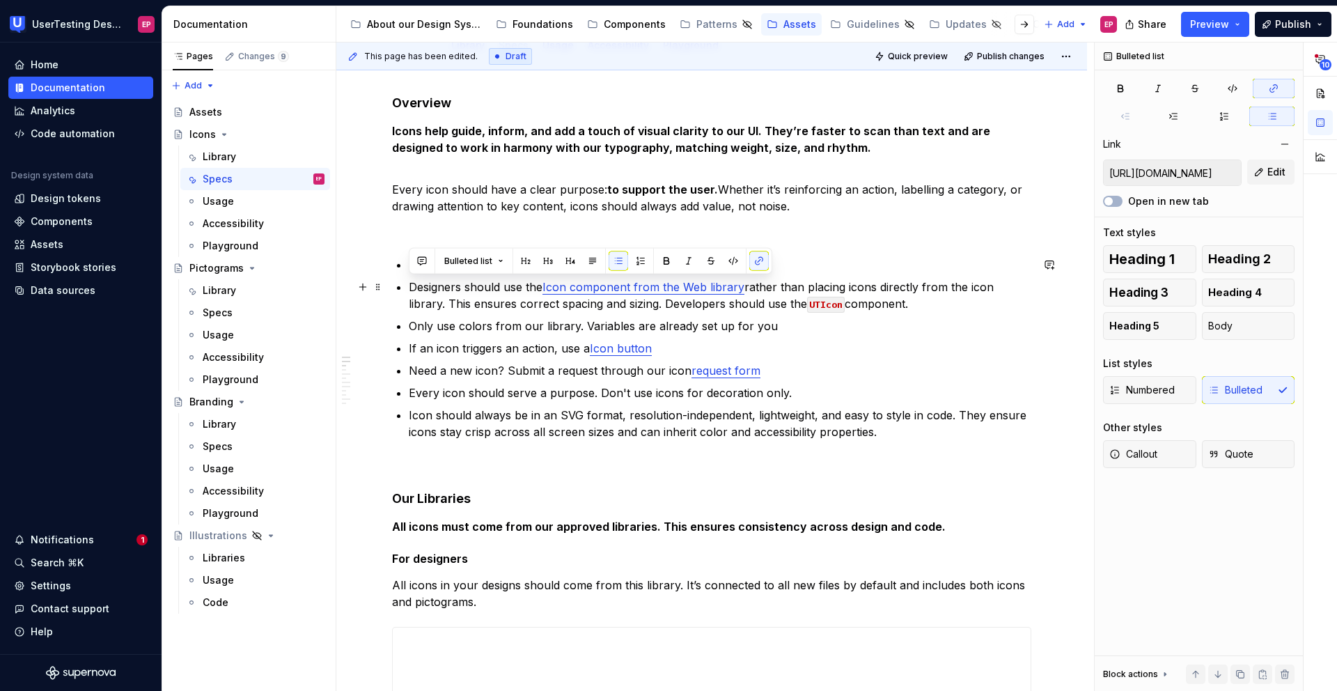
drag, startPoint x: 411, startPoint y: 287, endPoint x: 961, endPoint y: 305, distance: 549.5
click at [961, 305] on p "Designers should use the Icon component from the Web library rather than placin…" at bounding box center [720, 294] width 622 height 33
click at [1048, 262] on button "button" at bounding box center [1048, 264] width 19 height 19
click at [847, 306] on icon "Mention someone" at bounding box center [851, 310] width 10 height 10
click at [867, 269] on span "[PERSON_NAME]" at bounding box center [892, 271] width 79 height 14
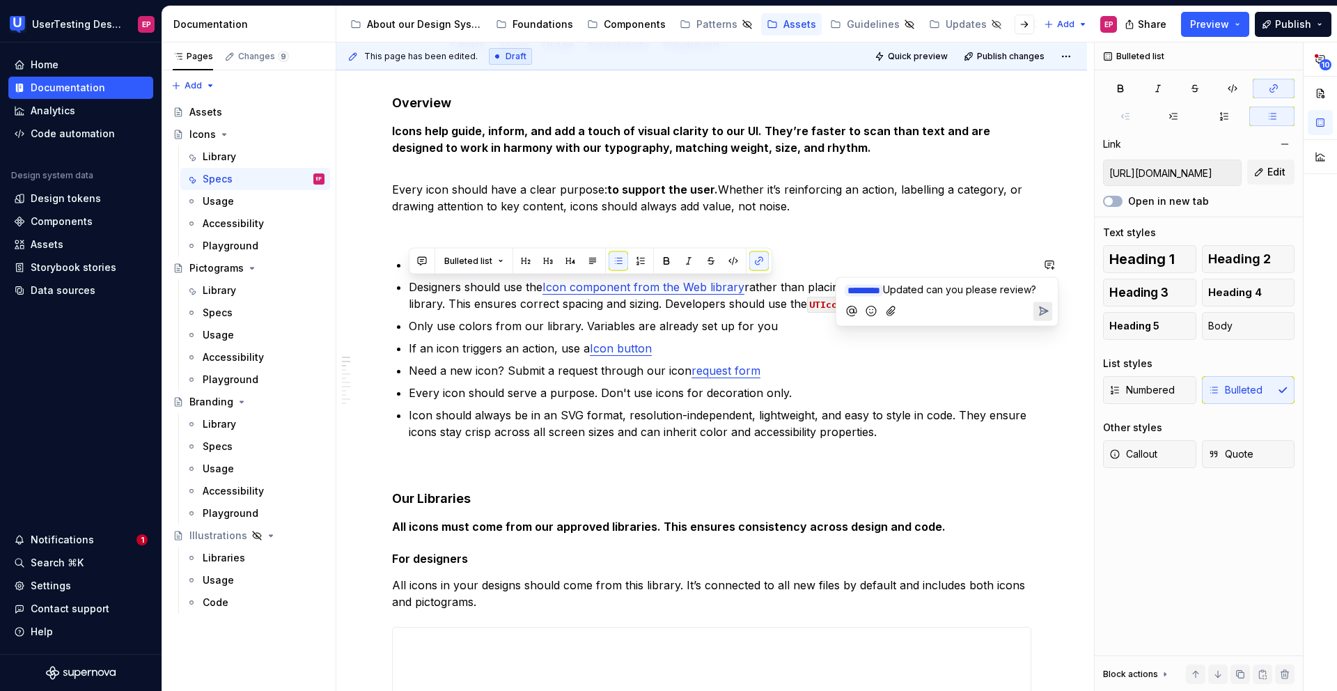
click at [1047, 310] on icon "Send" at bounding box center [1043, 311] width 14 height 14
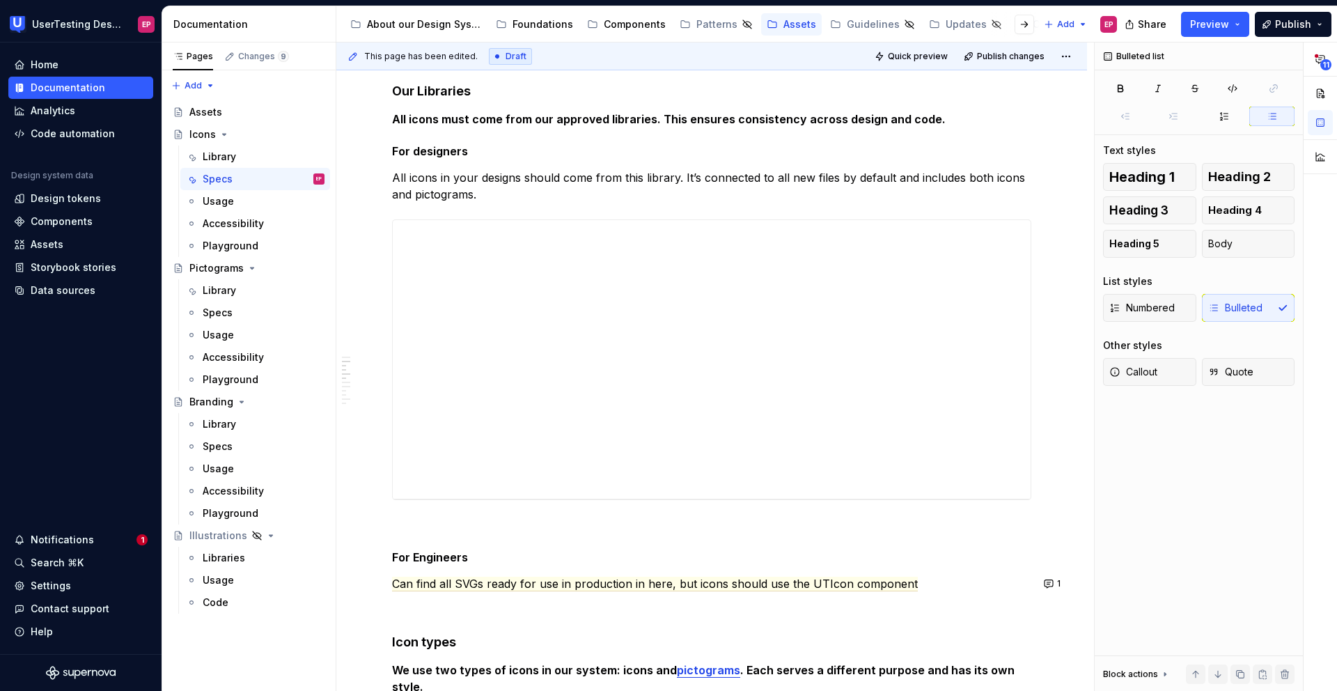
scroll to position [682, 0]
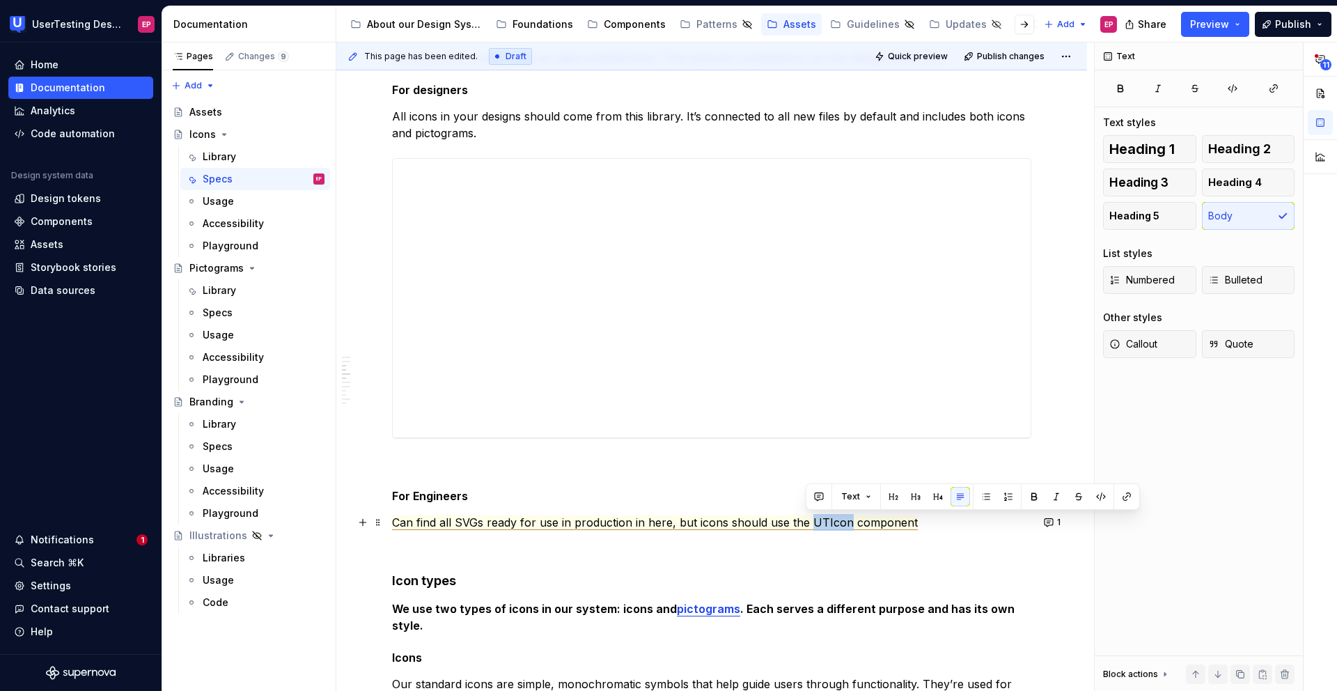
drag, startPoint x: 805, startPoint y: 520, endPoint x: 842, endPoint y: 519, distance: 37.6
click at [842, 519] on span "Can find all SVGs ready for use in production in here, but icons should use the…" at bounding box center [655, 522] width 526 height 15
click at [1103, 494] on button "button" at bounding box center [1100, 496] width 19 height 19
click at [1121, 494] on button "button" at bounding box center [1126, 496] width 19 height 19
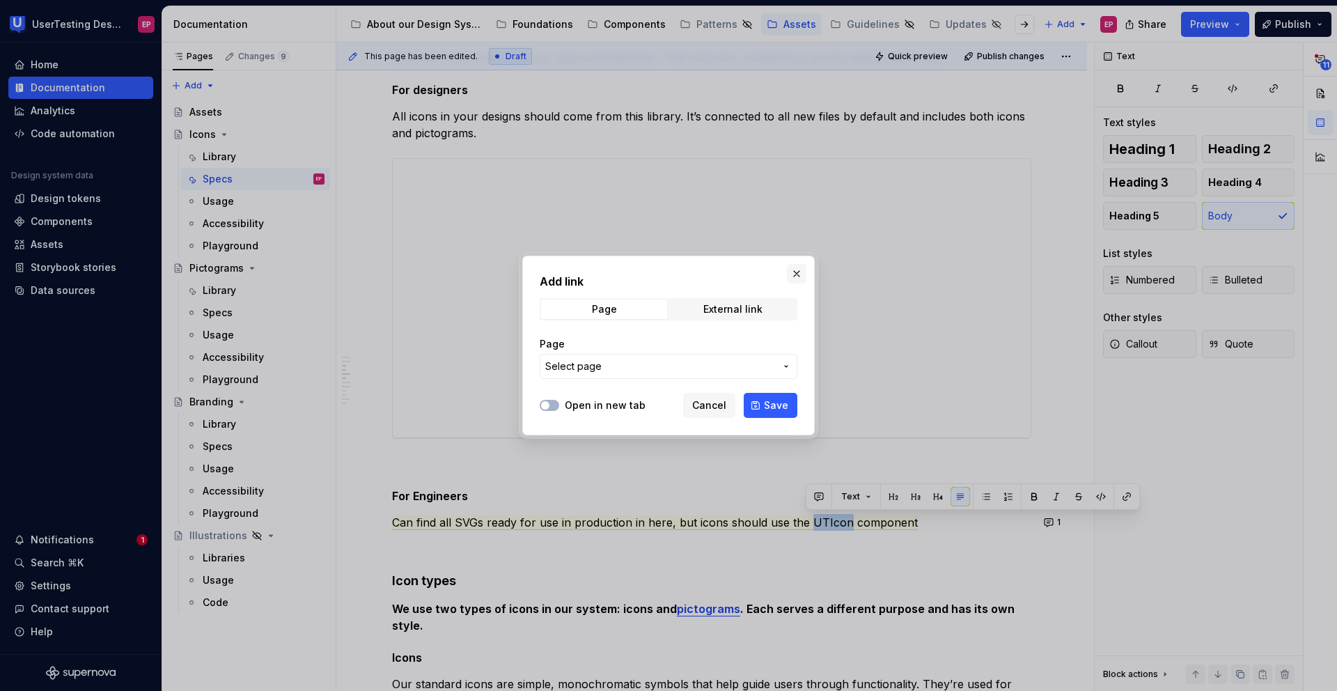
click at [798, 275] on button "button" at bounding box center [796, 273] width 19 height 19
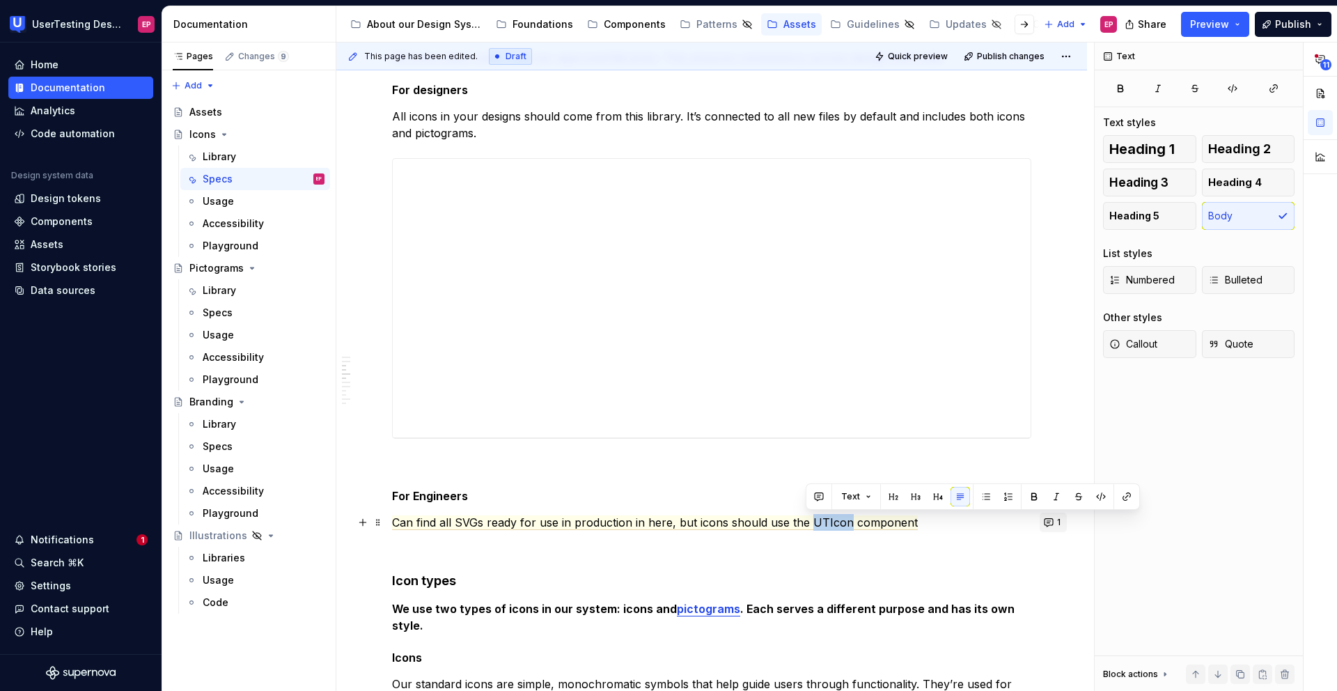
click at [1053, 524] on button "1" at bounding box center [1052, 521] width 27 height 19
drag, startPoint x: 843, startPoint y: 522, endPoint x: 807, endPoint y: 519, distance: 35.7
click at [807, 519] on span "Can find all SVGs ready for use in production in here, but icons should use the…" at bounding box center [655, 522] width 526 height 15
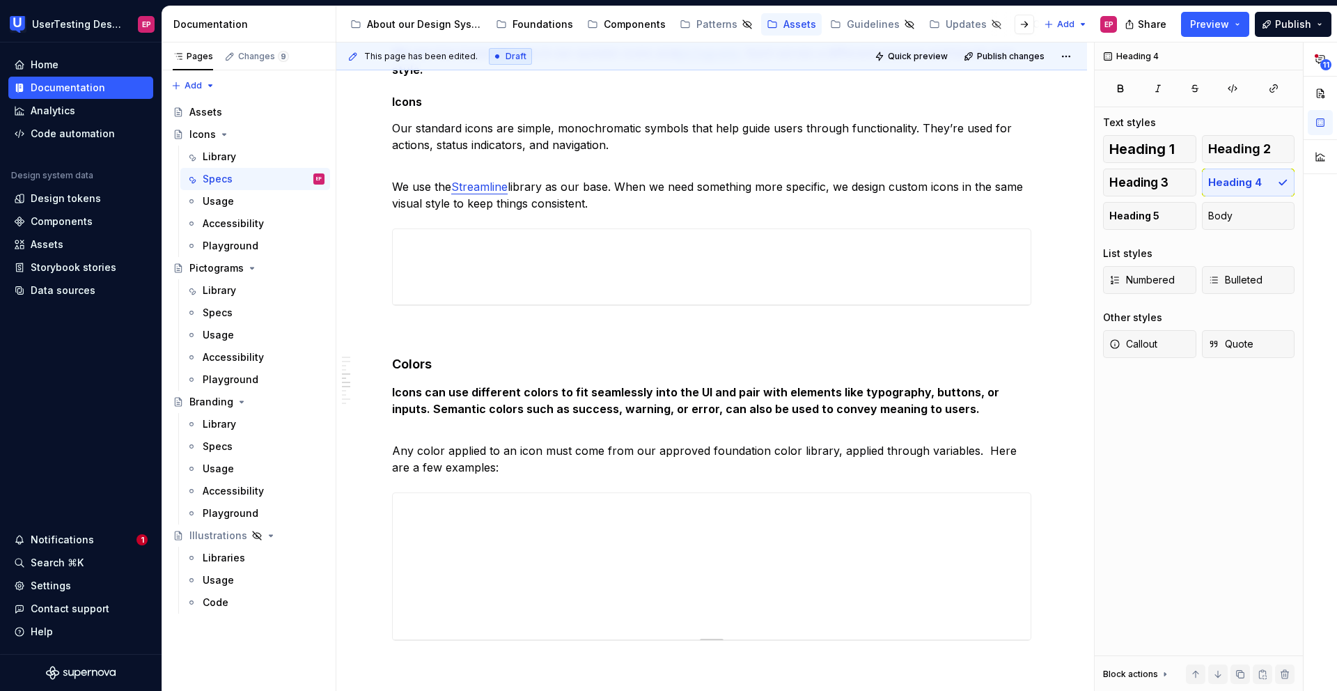
scroll to position [1269, 0]
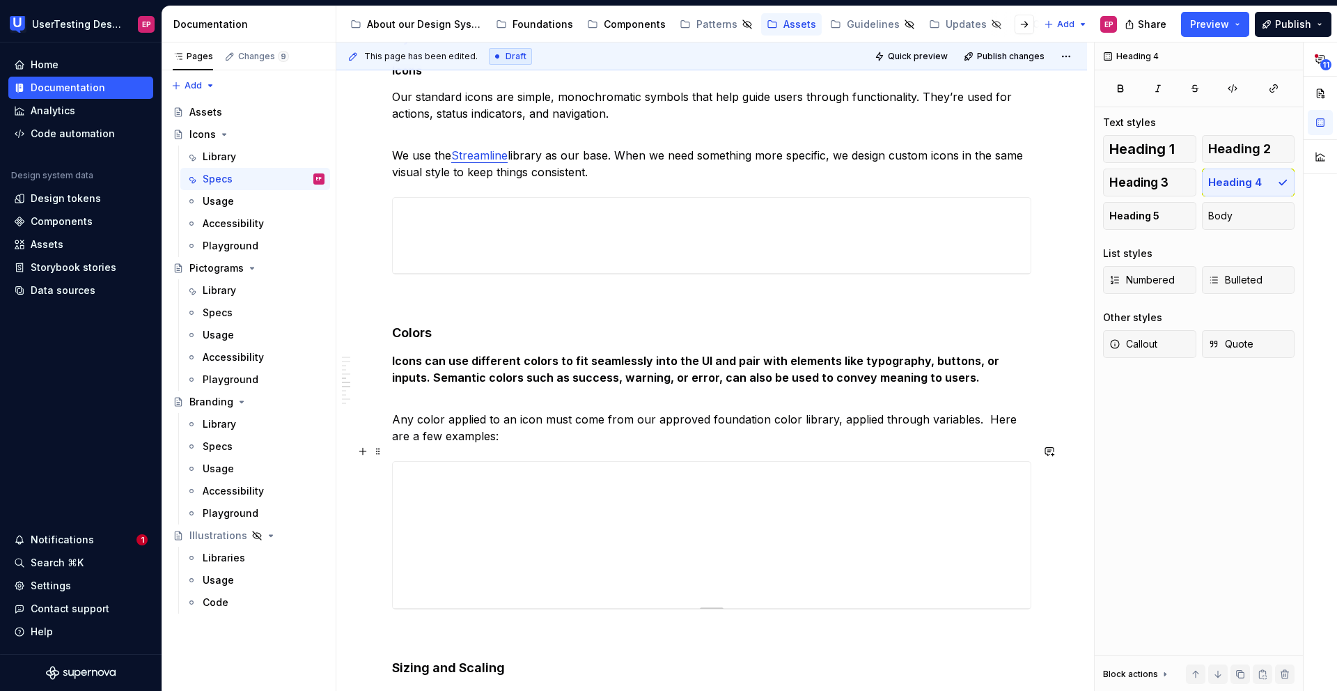
type textarea "*"
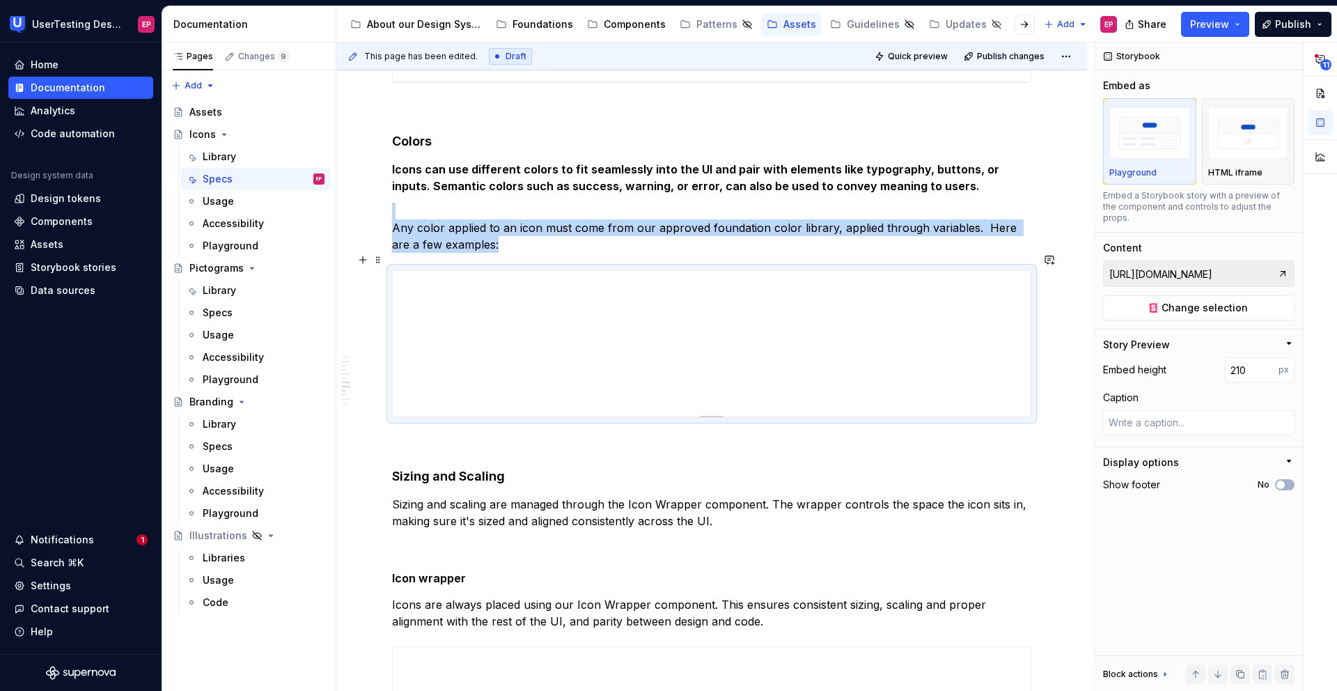
scroll to position [1463, 0]
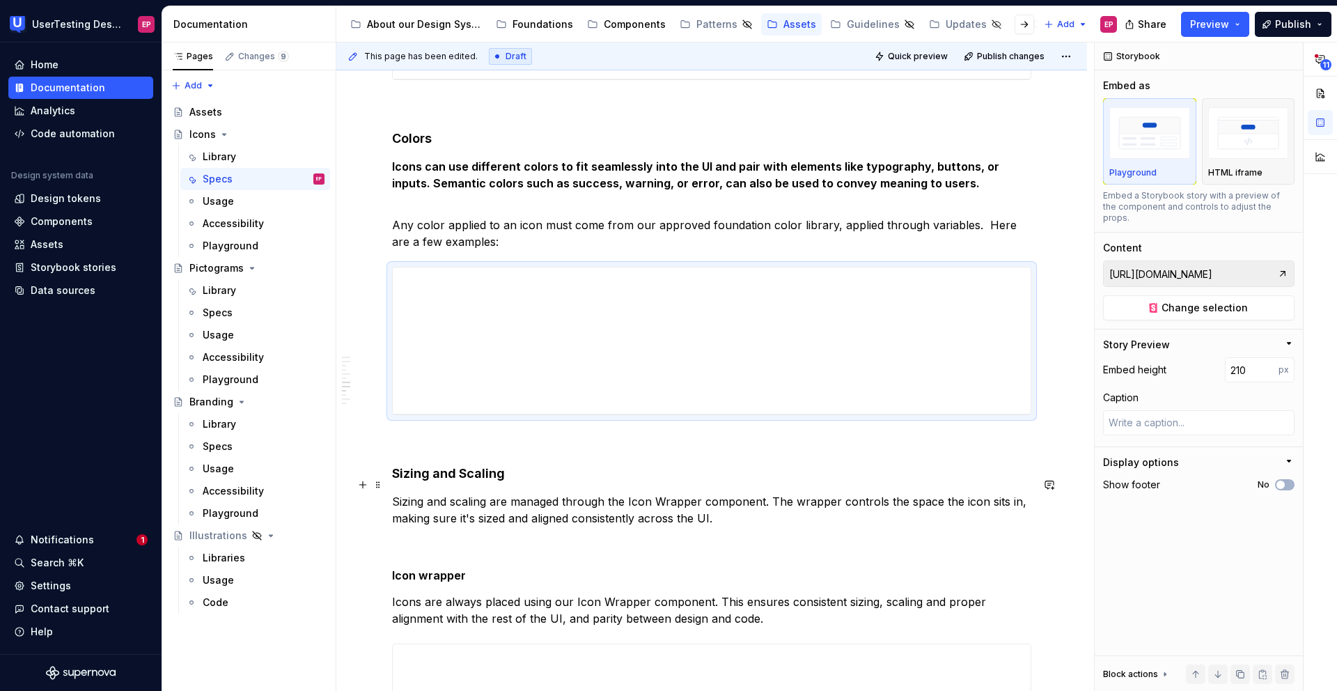
click at [690, 493] on p "Sizing and scaling are managed through the Icon Wrapper component. The wrapper …" at bounding box center [711, 509] width 639 height 33
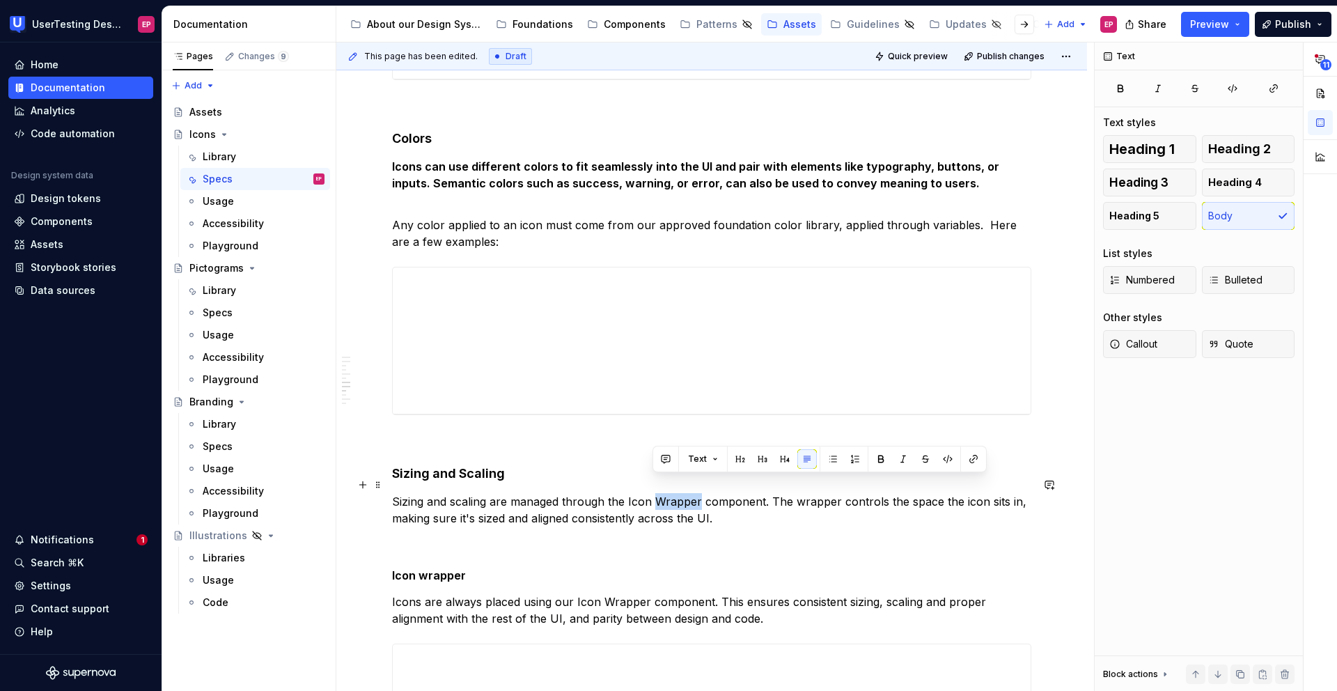
drag, startPoint x: 699, startPoint y: 484, endPoint x: 655, endPoint y: 482, distance: 43.9
click at [655, 493] on p "Sizing and scaling are managed through the Icon Wrapper component. The wrapper …" at bounding box center [711, 509] width 639 height 33
click at [712, 493] on p "Sizing and scaling are managed through the Icon component. The wrapper controls…" at bounding box center [711, 509] width 639 height 33
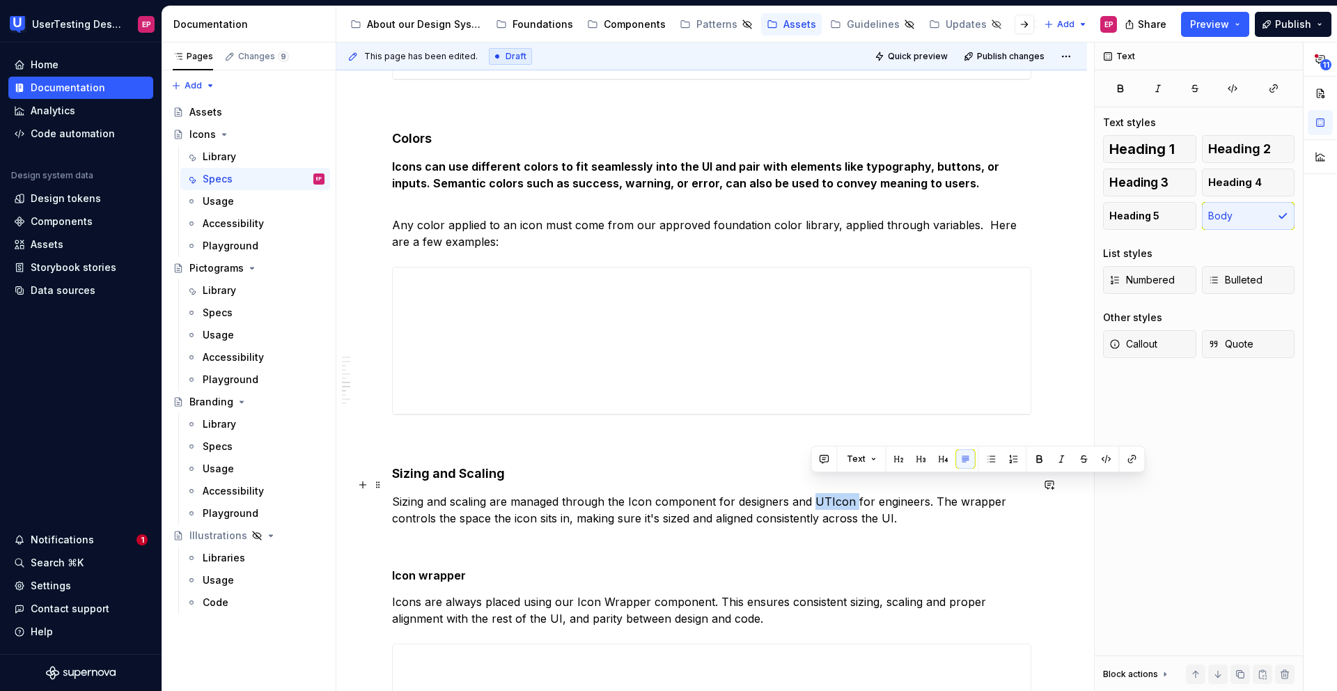
drag, startPoint x: 850, startPoint y: 482, endPoint x: 813, endPoint y: 480, distance: 37.0
click at [813, 493] on p "Sizing and scaling are managed through the Icon component for designers and UTI…" at bounding box center [711, 509] width 639 height 33
click at [783, 493] on p "Sizing and scaling are managed through the Icon component for designers and UTI…" at bounding box center [711, 509] width 639 height 33
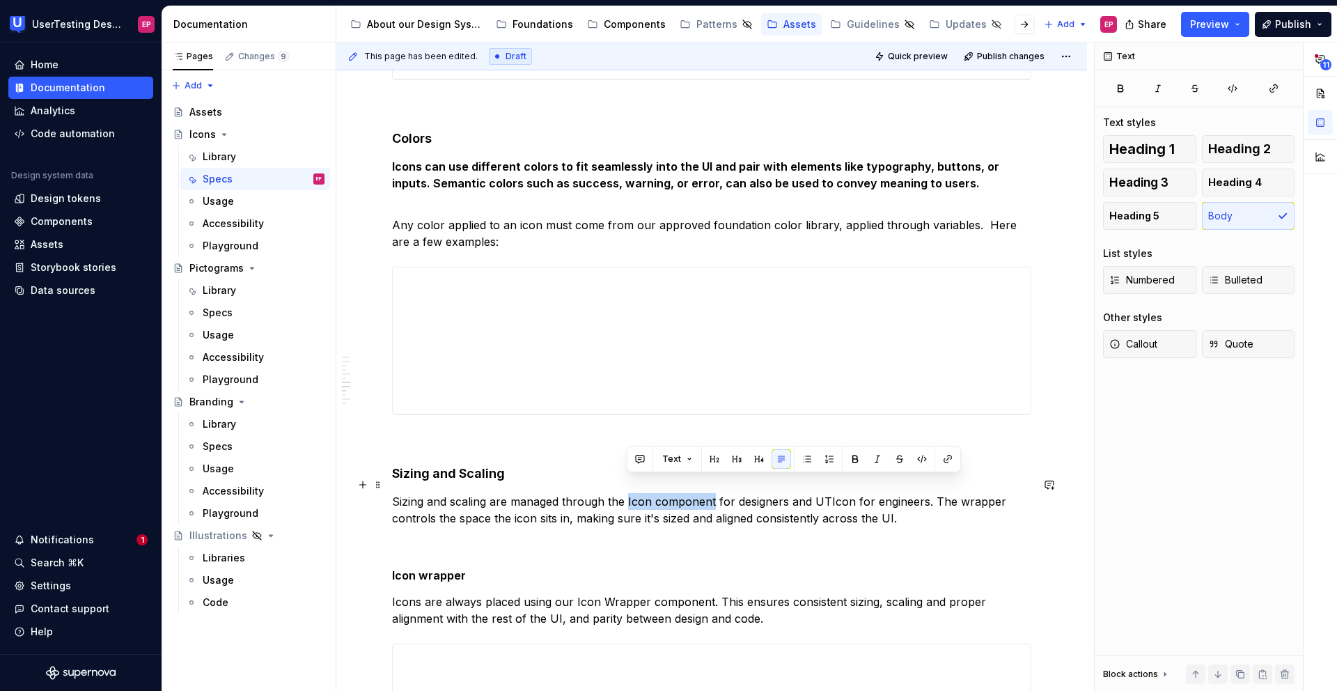
drag, startPoint x: 626, startPoint y: 484, endPoint x: 711, endPoint y: 489, distance: 85.8
click at [711, 493] on p "Sizing and scaling are managed through the Icon component for designers and UTI…" at bounding box center [711, 509] width 639 height 33
click at [945, 457] on button "button" at bounding box center [947, 458] width 19 height 19
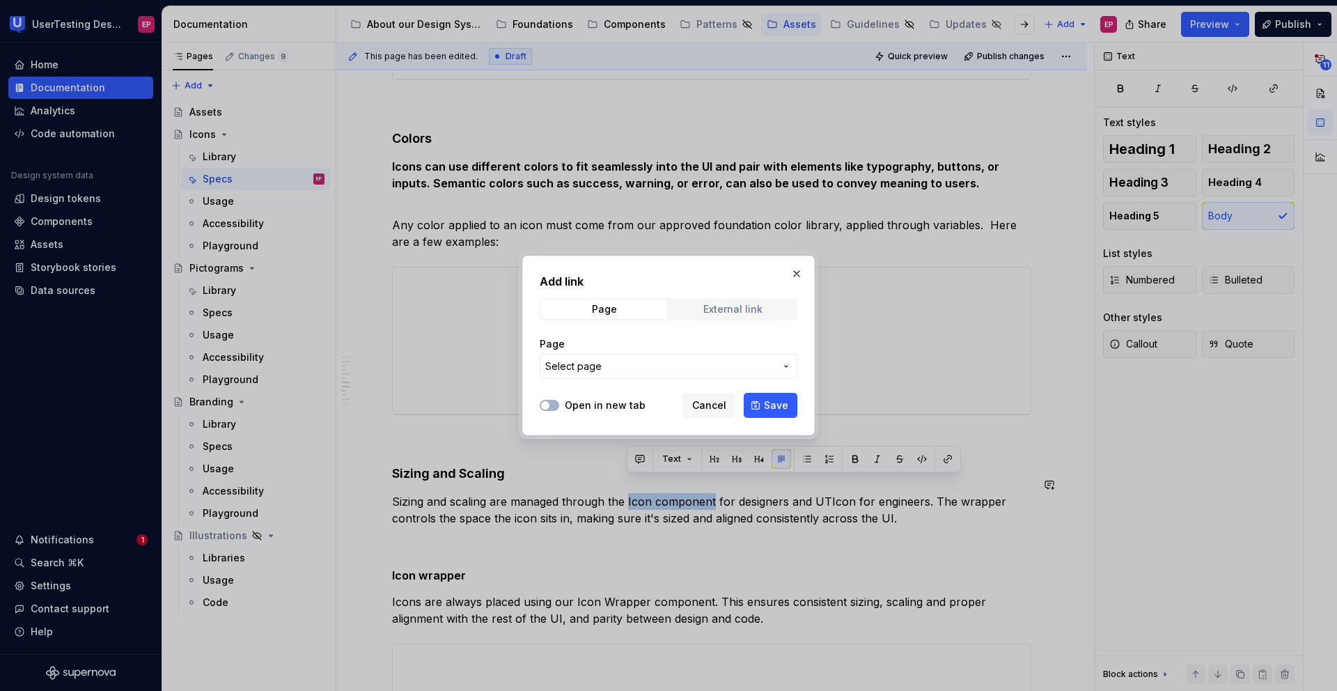
click at [764, 315] on span "External link" at bounding box center [733, 308] width 126 height 19
click at [651, 358] on input "URL" at bounding box center [668, 366] width 258 height 25
paste input "https://www.figma.com/design/HY04ubvfGKPJDU8D9NqFVi/%F0%9F%93%9A-Web-Library?m=…"
type input "https://www.figma.com/design/HY04ubvfGKPJDU8D9NqFVi/%F0%9F%93%9A-Web-Library?m=…"
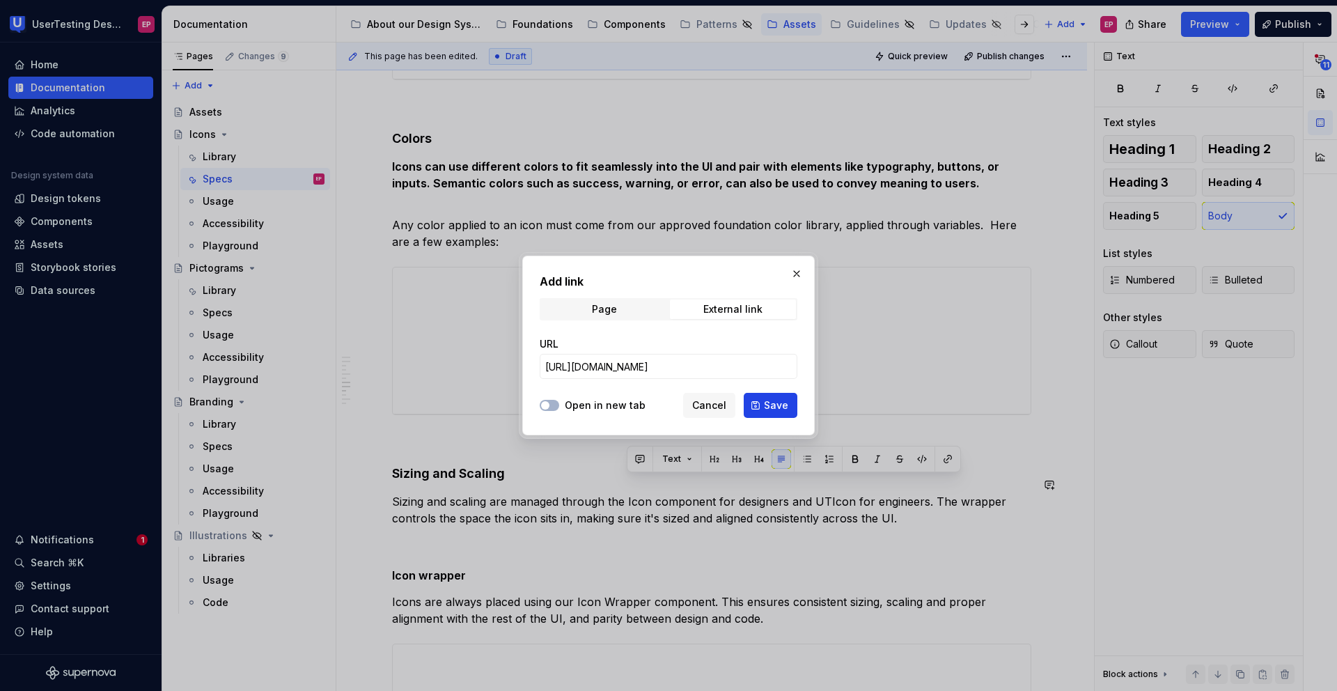
click at [766, 400] on span "Save" at bounding box center [776, 405] width 24 height 14
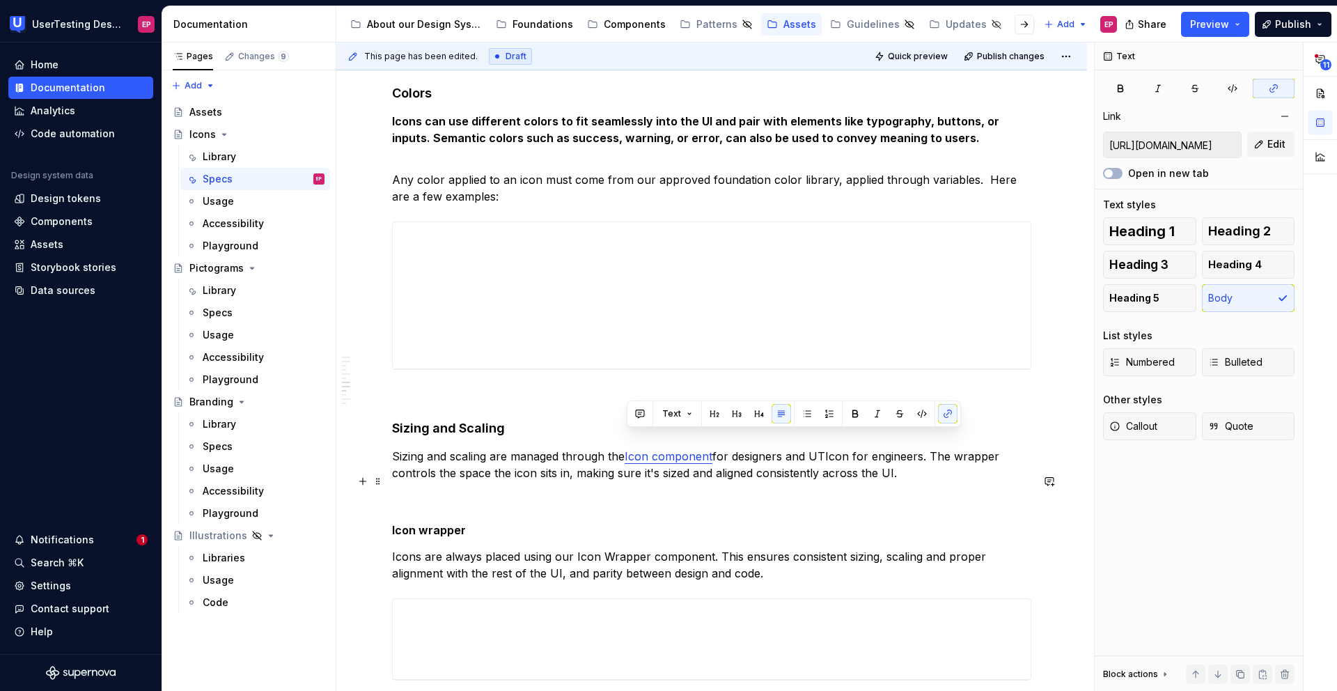
scroll to position [1513, 0]
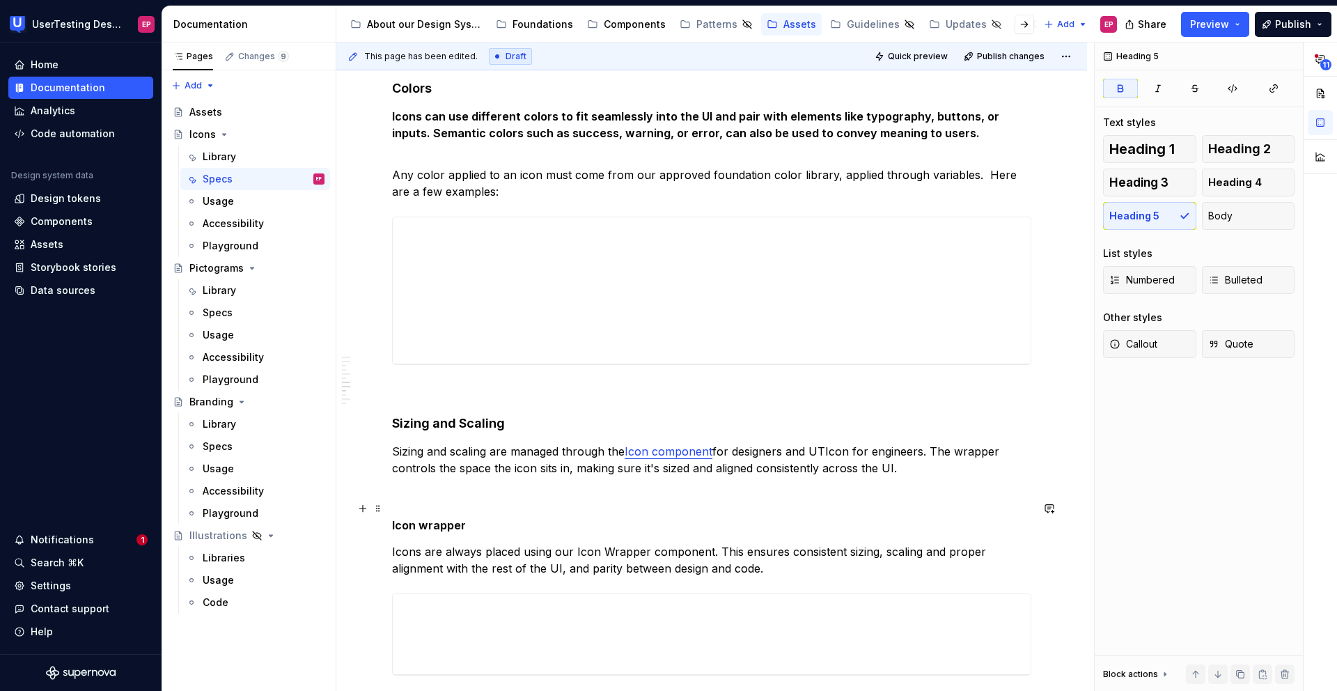
click at [417, 518] on strong "Icon wrapper" at bounding box center [429, 525] width 74 height 14
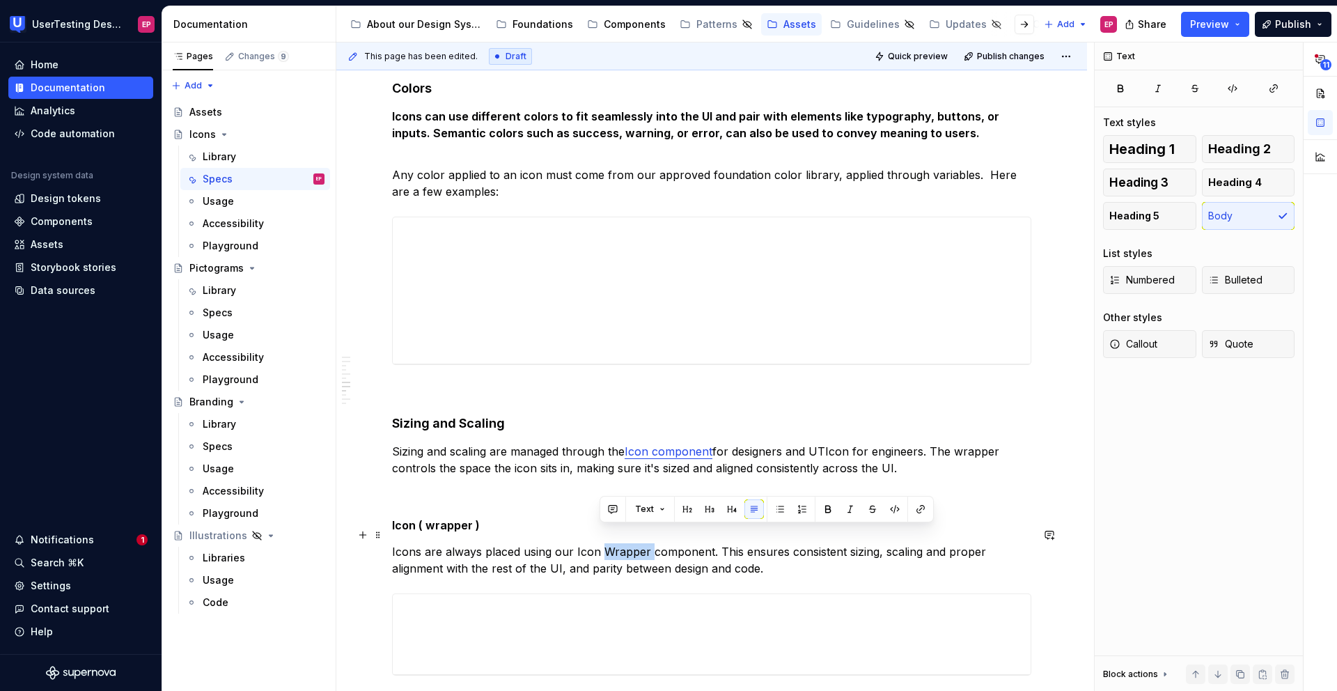
drag, startPoint x: 649, startPoint y: 533, endPoint x: 601, endPoint y: 536, distance: 47.4
click at [601, 543] on p "Icons are always placed using our Icon Wrapper component. This ensures consiste…" at bounding box center [711, 559] width 639 height 33
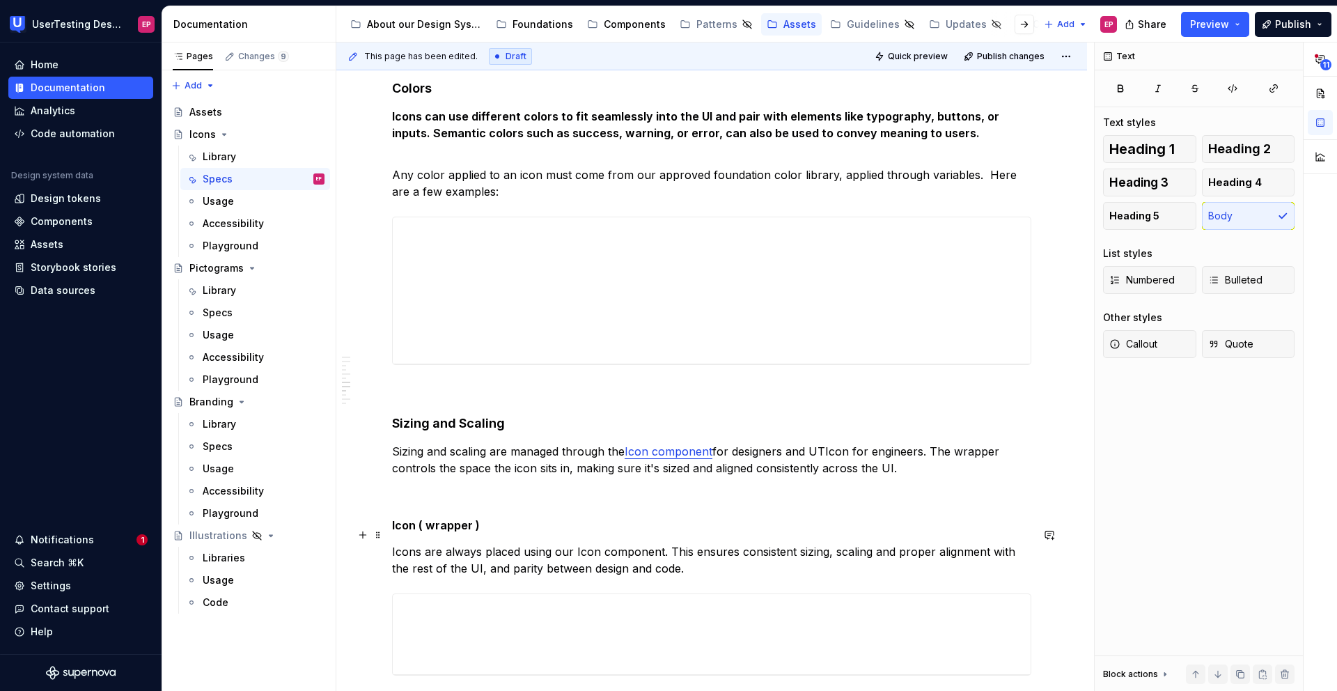
click at [595, 543] on p "Icons are always placed using our Icon component. This ensures consistent sizin…" at bounding box center [711, 559] width 639 height 33
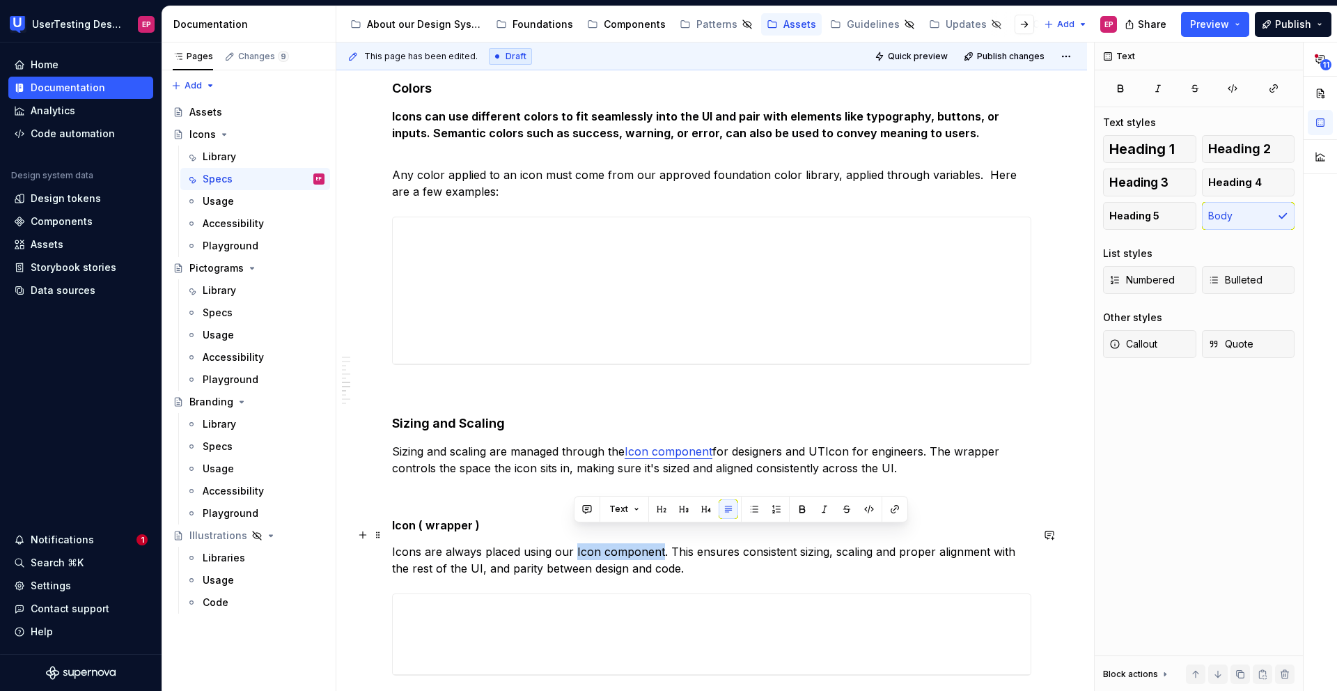
drag, startPoint x: 573, startPoint y: 535, endPoint x: 661, endPoint y: 535, distance: 87.7
click at [661, 543] on p "Icons are always placed using our Icon component. This ensures consistent sizin…" at bounding box center [711, 559] width 639 height 33
click at [622, 543] on p "Icons are always placed using our Icon component. This ensures consistent sizin…" at bounding box center [711, 559] width 639 height 33
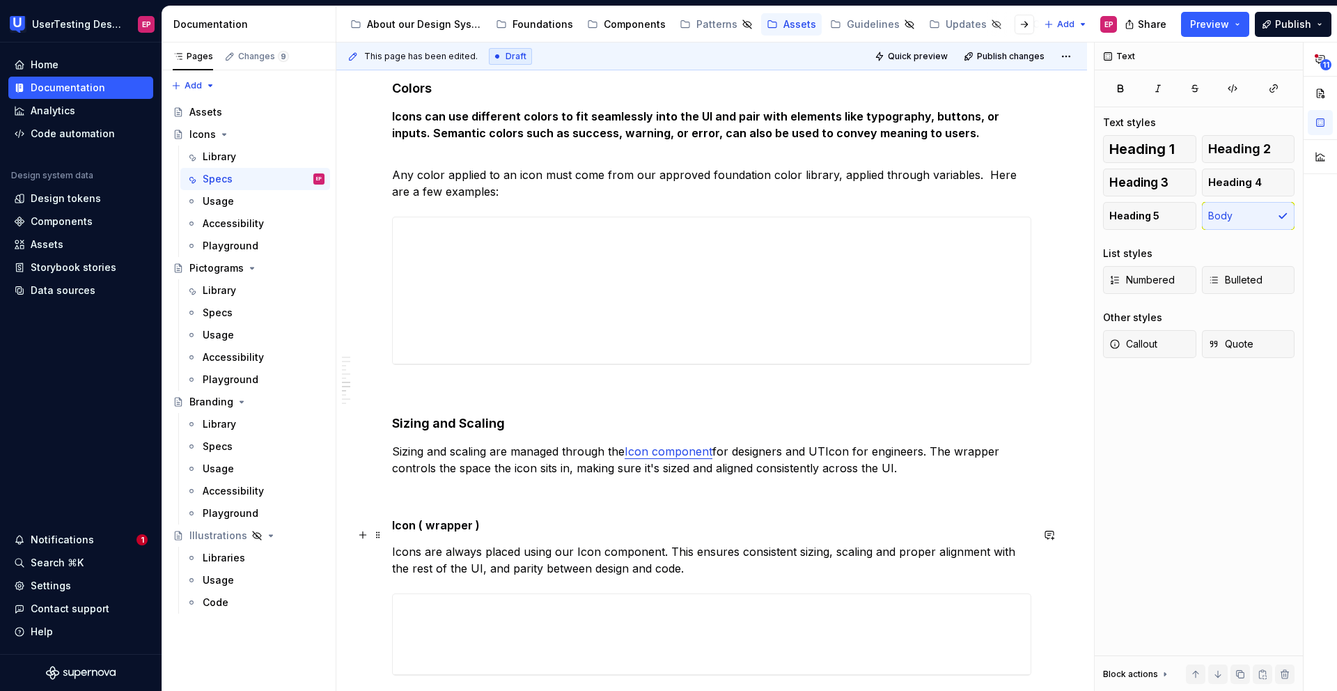
click at [657, 543] on p "Icons are always placed using our Icon component. This ensures consistent sizin…" at bounding box center [711, 559] width 639 height 33
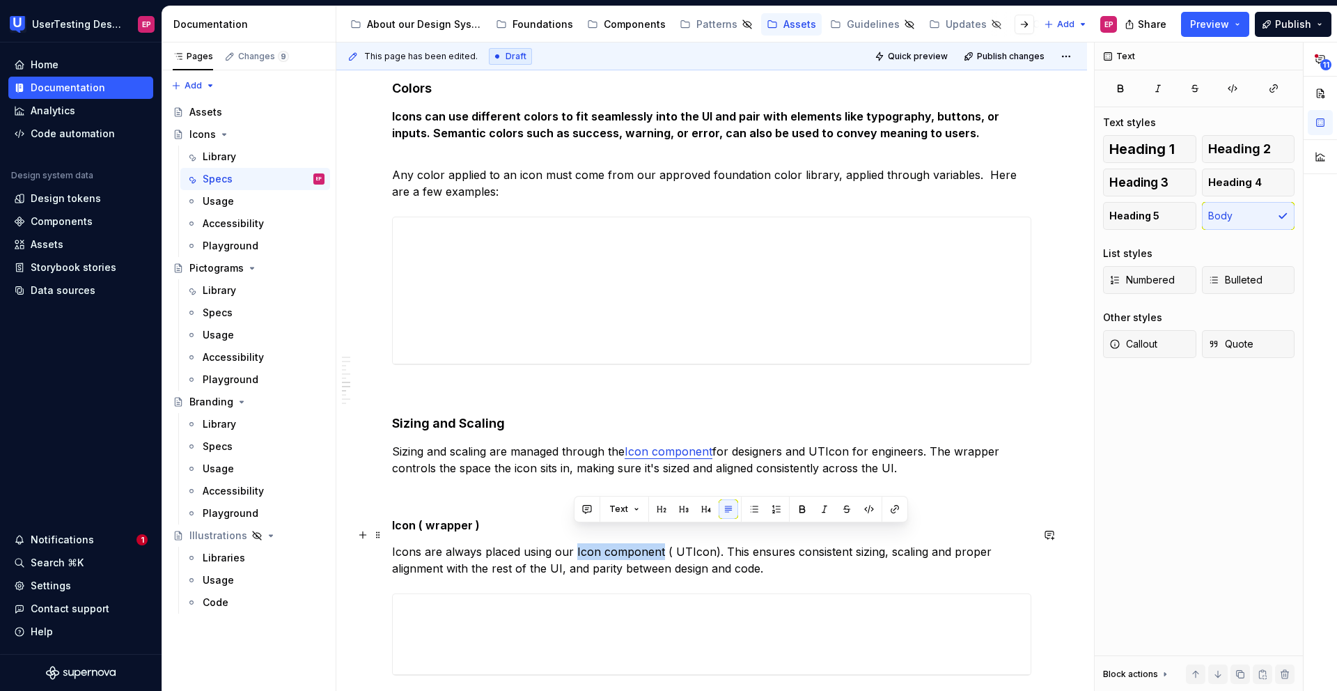
drag, startPoint x: 659, startPoint y: 534, endPoint x: 574, endPoint y: 534, distance: 84.9
click at [574, 543] on p "Icons are always placed using our Icon component ( UTIcon). This ensures consis…" at bounding box center [711, 559] width 639 height 33
click at [772, 557] on p "Icons are always placed using our Icon component ( UTIcon). This ensures consis…" at bounding box center [711, 559] width 639 height 33
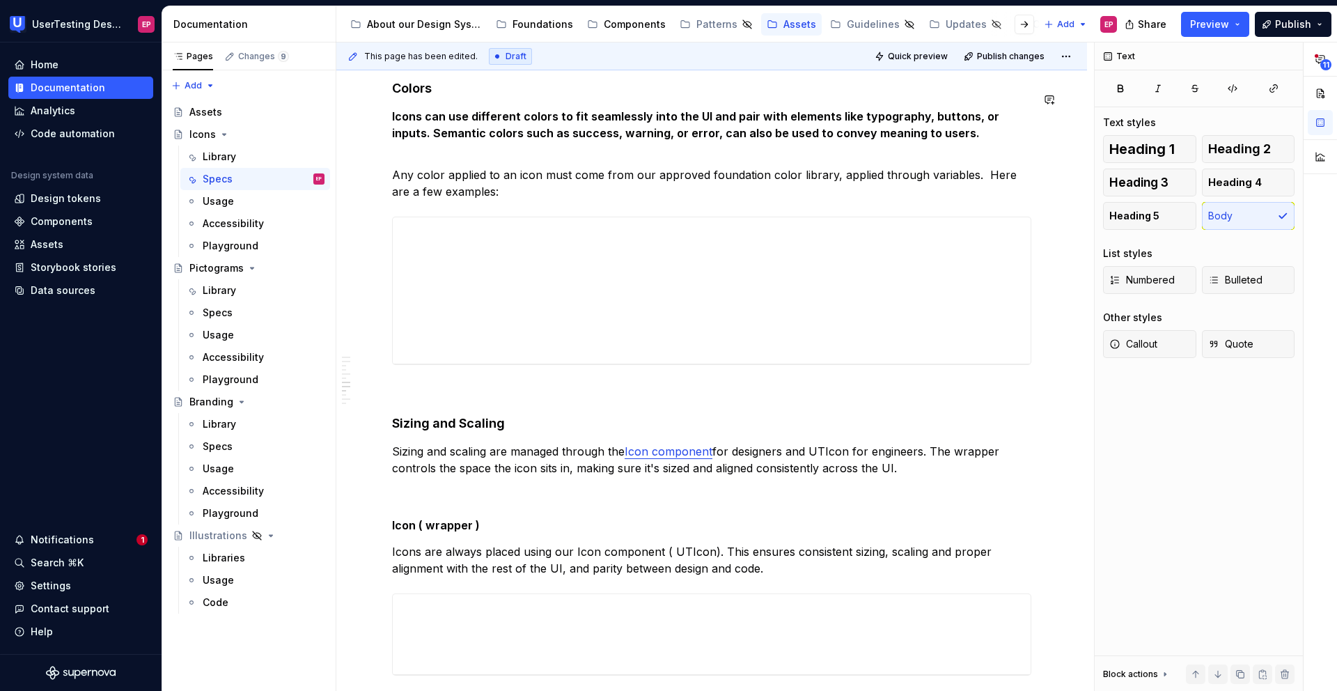
type textarea "*"
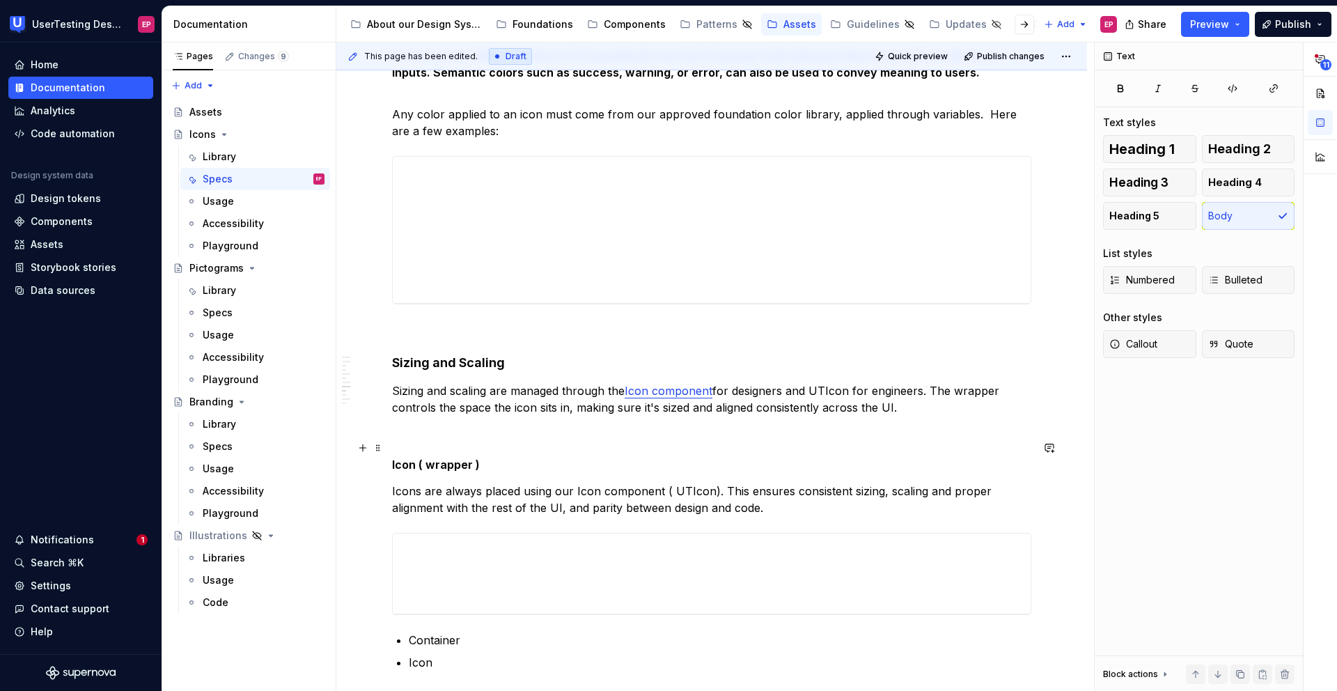
scroll to position [1575, 0]
drag, startPoint x: 597, startPoint y: 474, endPoint x: 573, endPoint y: 473, distance: 23.7
click at [573, 482] on p "Icons are always placed using our Icon component ( UTIcon). This ensures consis…" at bounding box center [711, 498] width 639 height 33
click at [840, 381] on p "Sizing and scaling are managed through the Icon component for designers and UTI…" at bounding box center [711, 397] width 639 height 33
drag, startPoint x: 846, startPoint y: 373, endPoint x: 812, endPoint y: 372, distance: 34.8
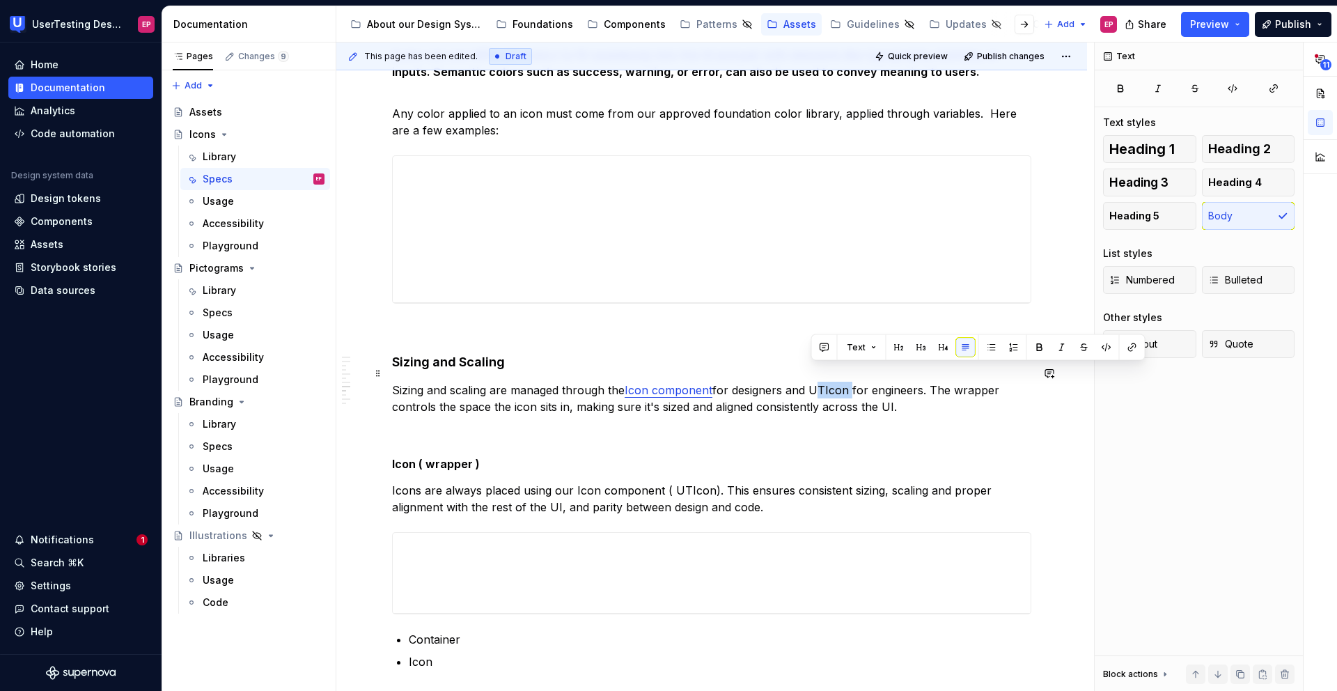
click at [812, 381] on p "Sizing and scaling are managed through the Icon component for designers and UTI…" at bounding box center [711, 397] width 639 height 33
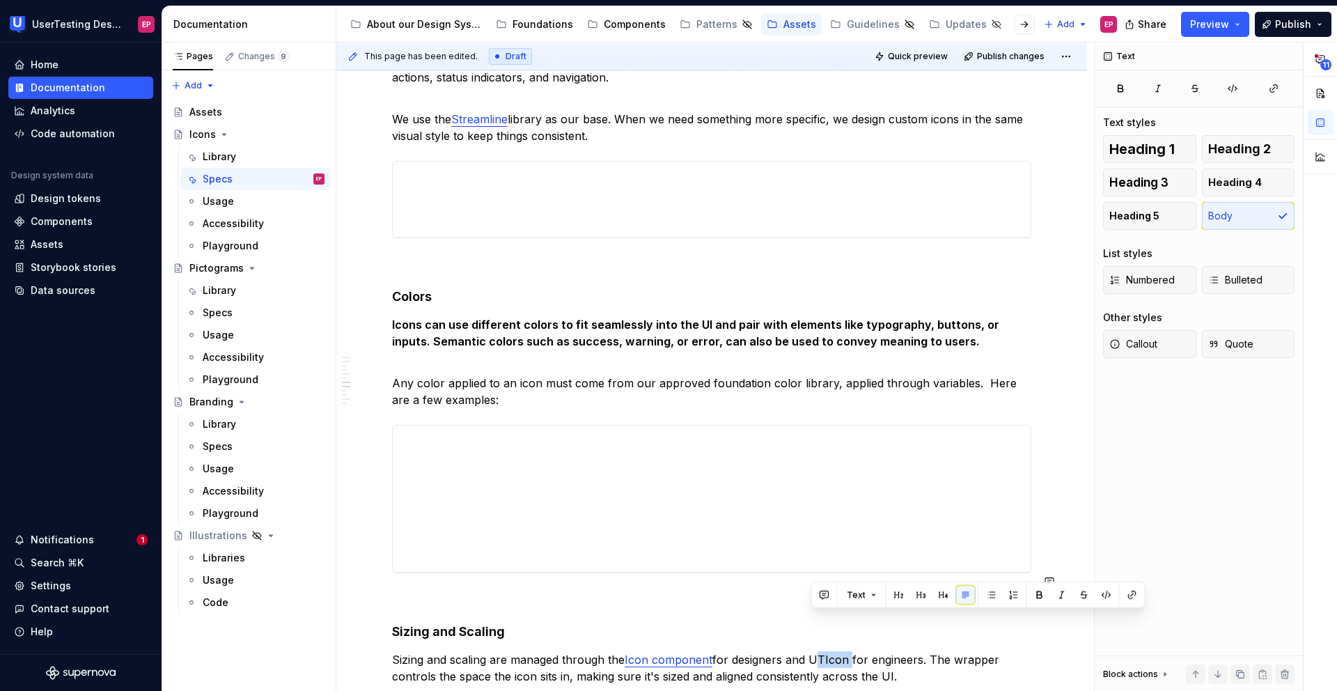
scroll to position [1327, 0]
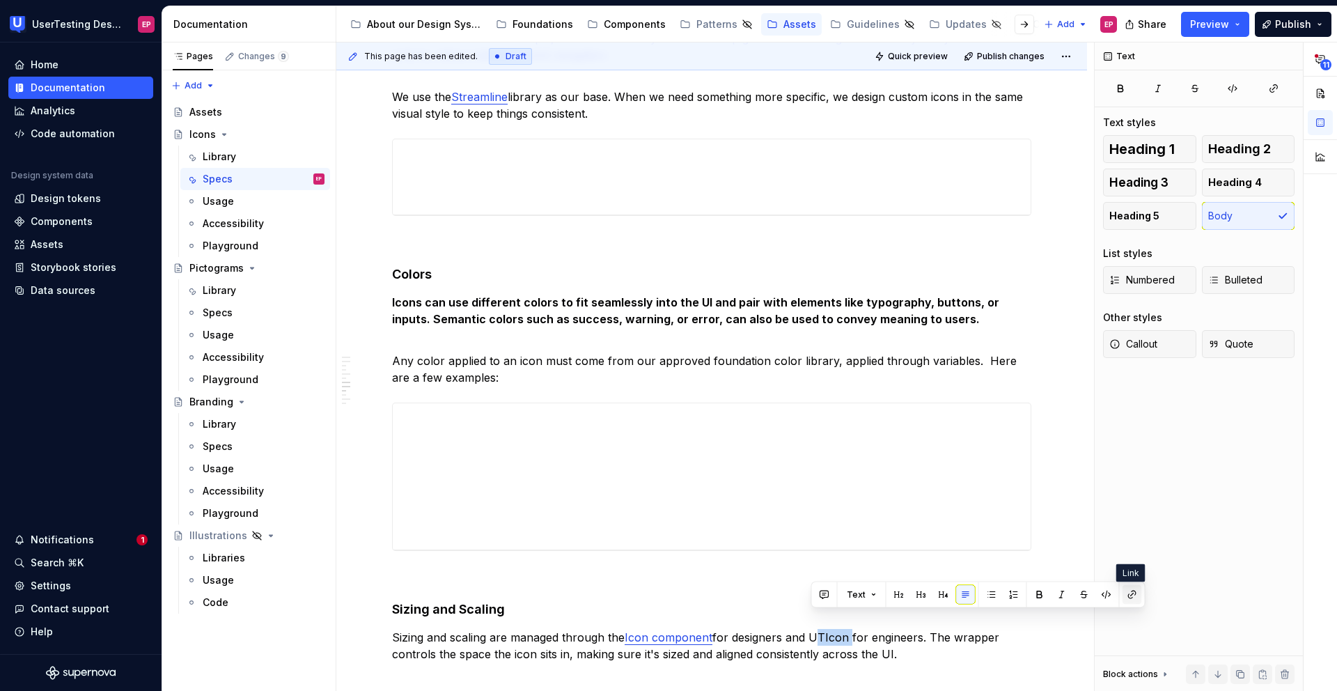
click at [1128, 598] on button "button" at bounding box center [1131, 594] width 19 height 19
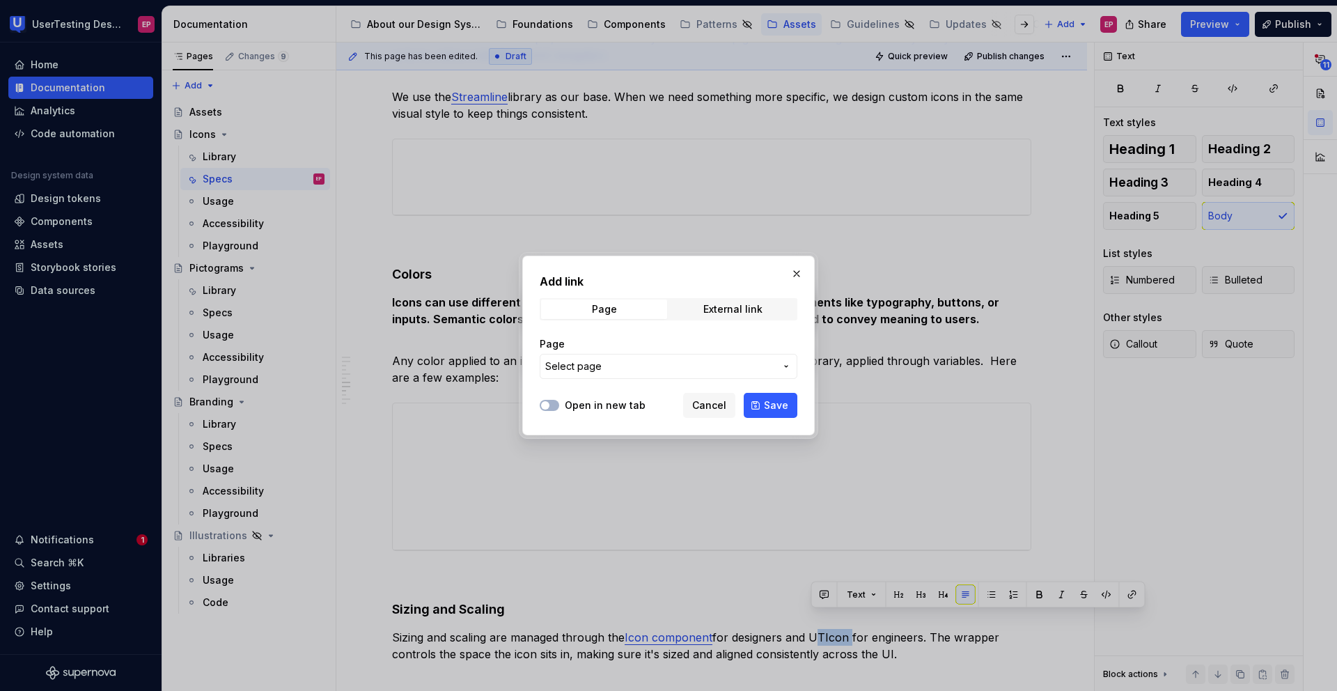
click at [702, 368] on span "Select page" at bounding box center [660, 366] width 230 height 14
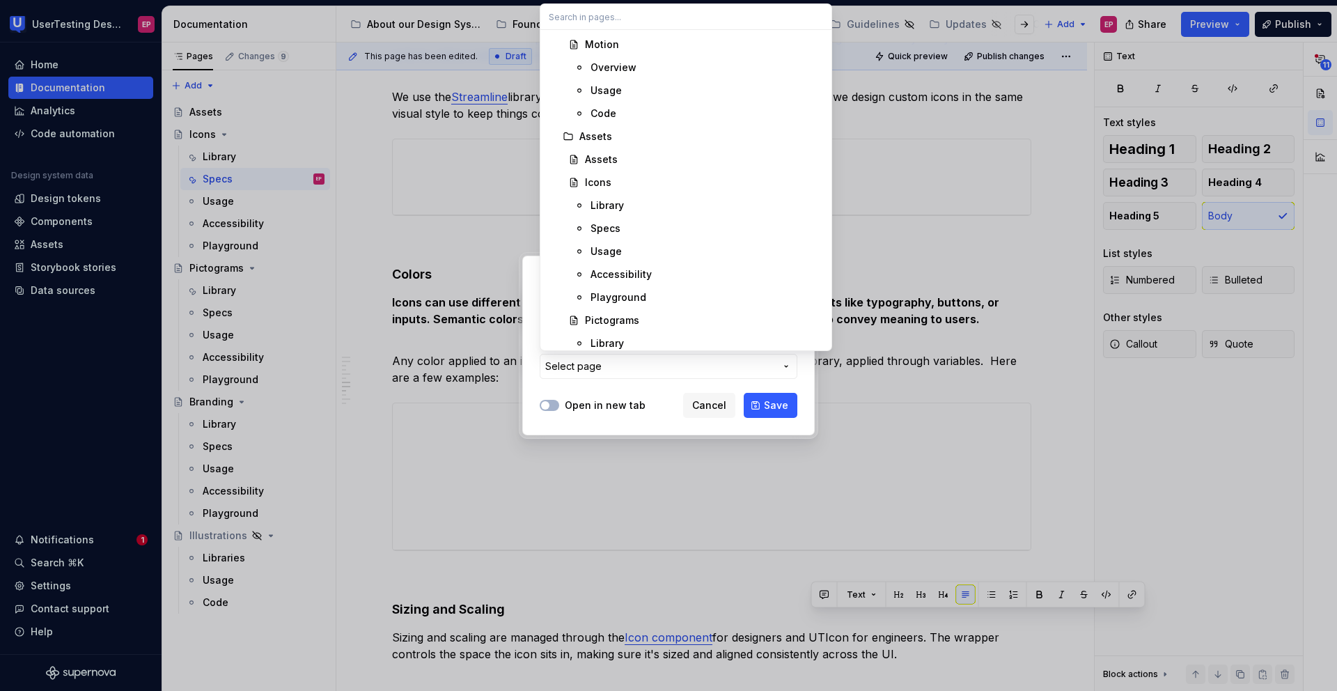
scroll to position [3245, 0]
click at [617, 174] on div "Icons" at bounding box center [704, 176] width 238 height 14
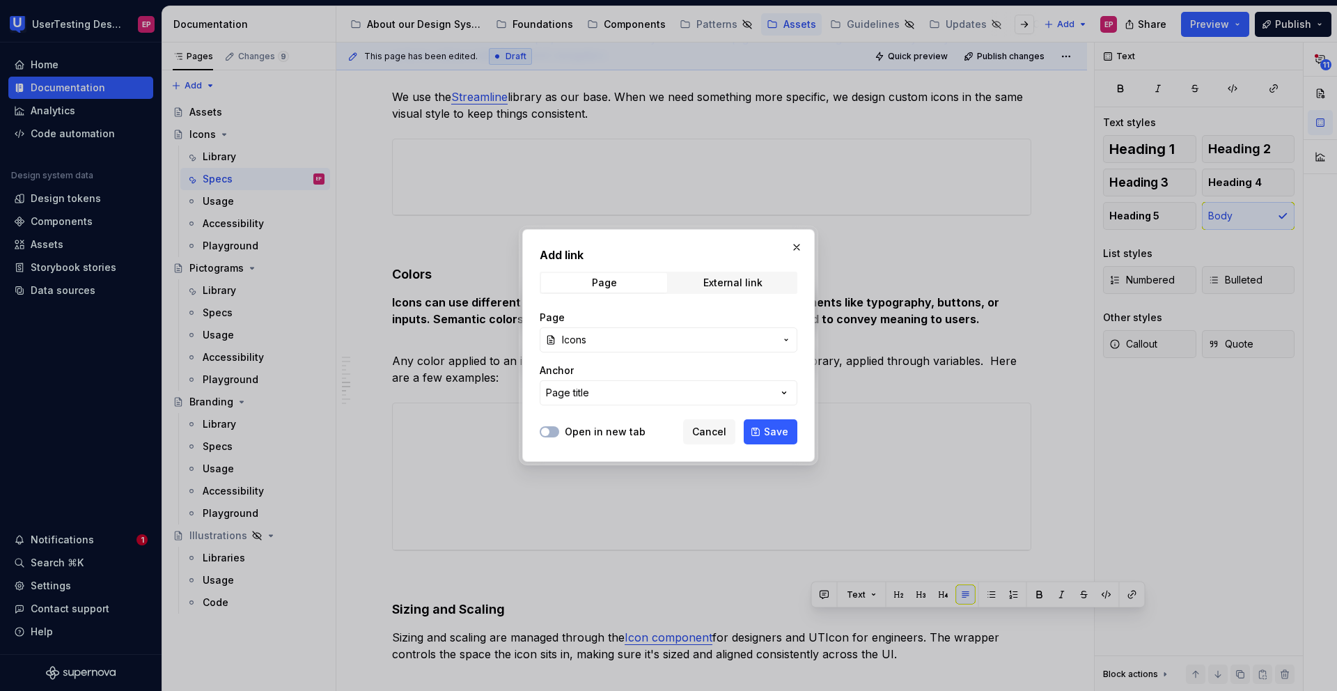
click at [725, 345] on span "Icons" at bounding box center [668, 340] width 213 height 14
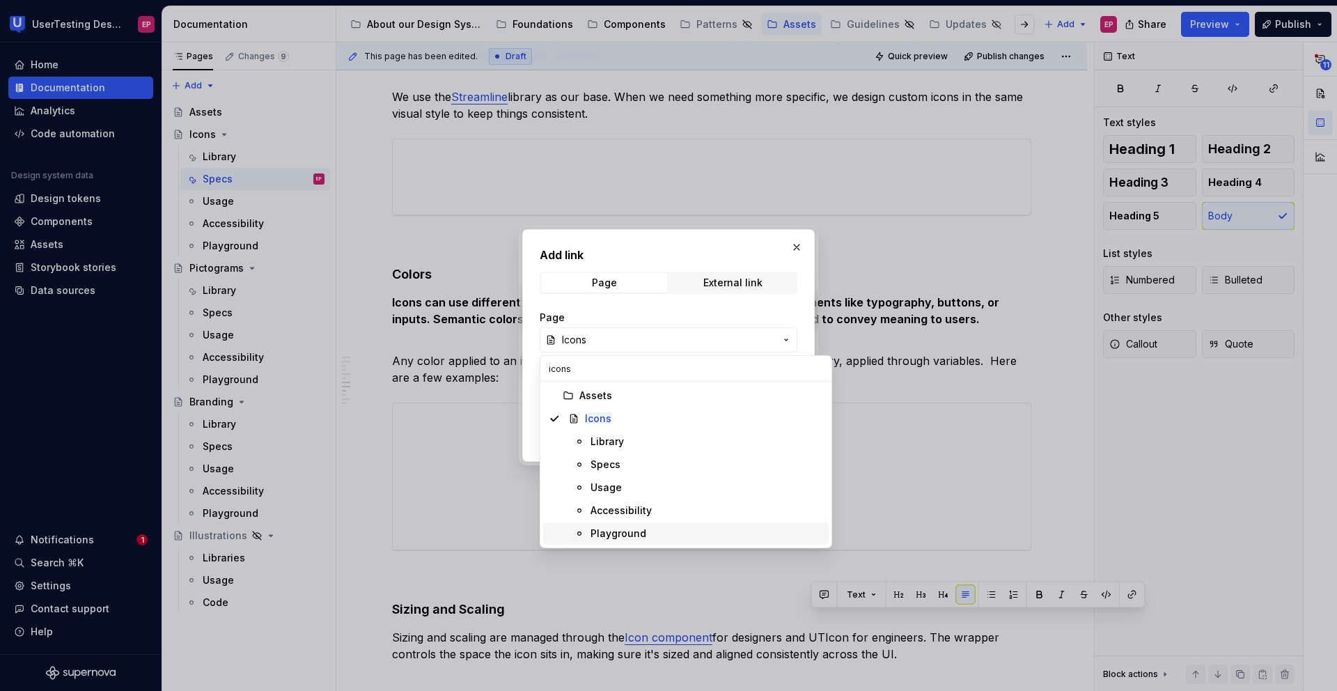
type input "icons"
click at [624, 531] on div "Playground" at bounding box center [618, 533] width 56 height 14
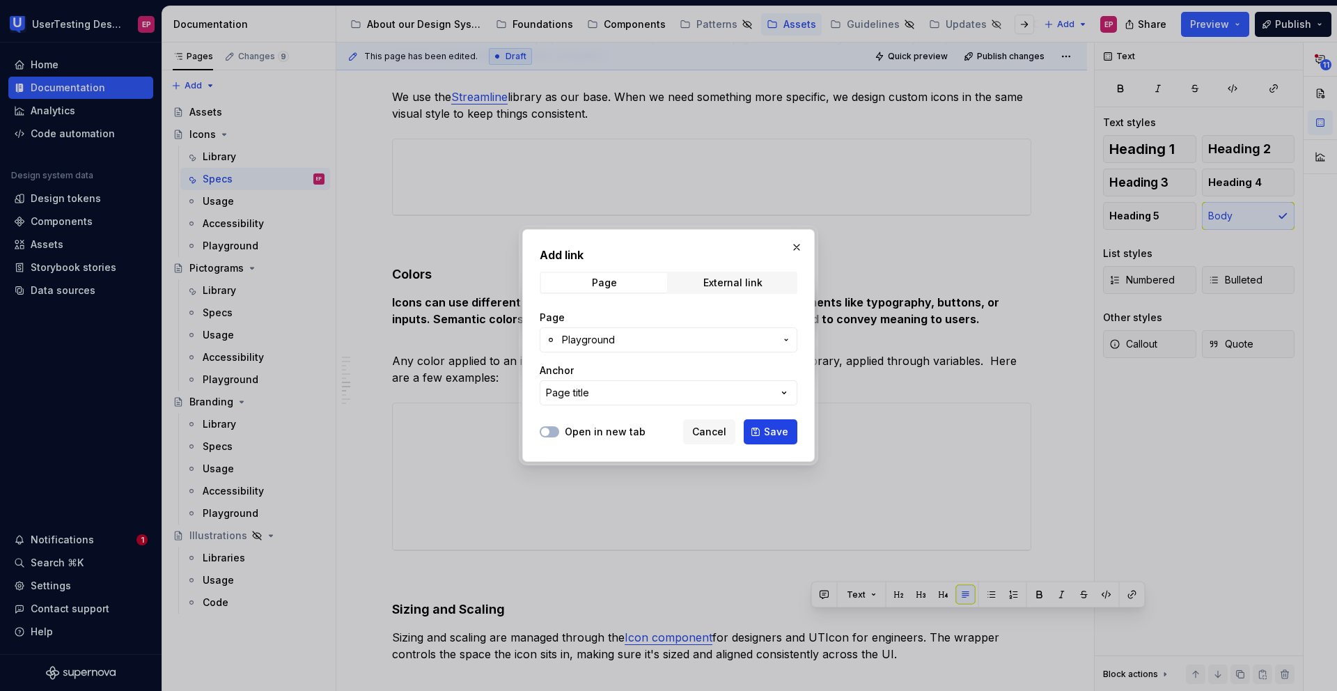
click at [776, 431] on span "Save" at bounding box center [776, 432] width 24 height 14
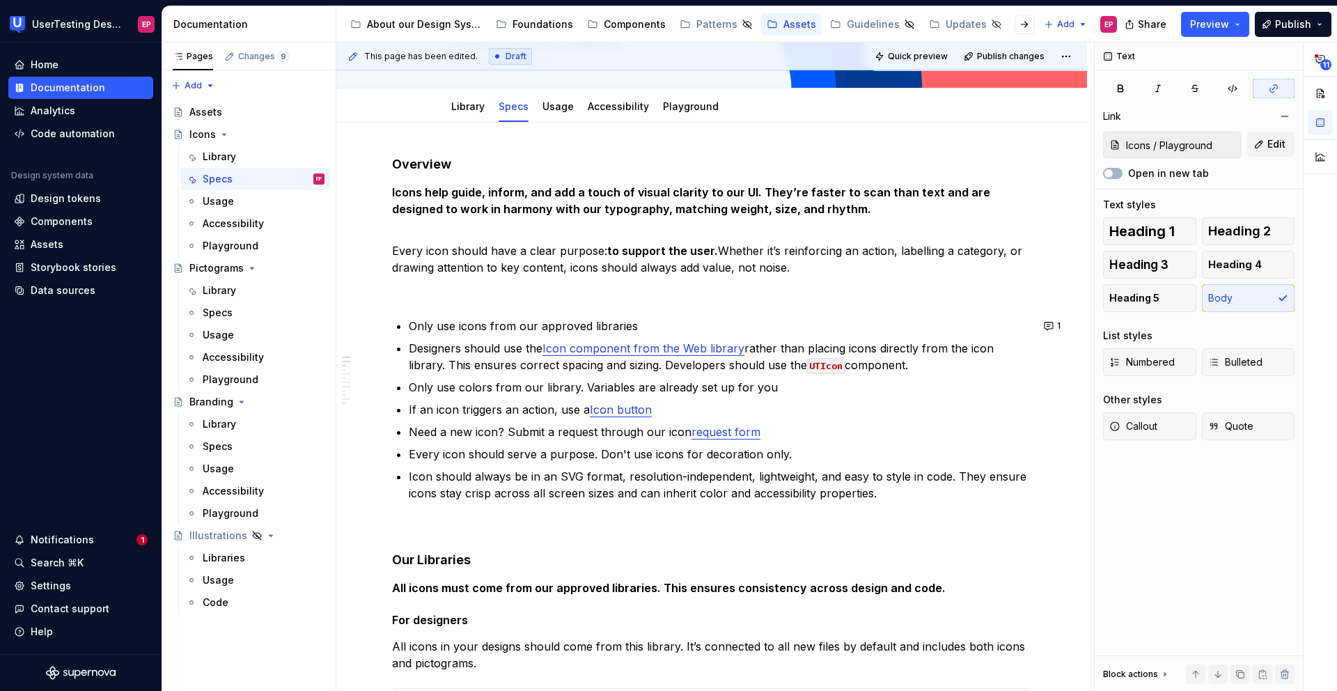
scroll to position [129, 0]
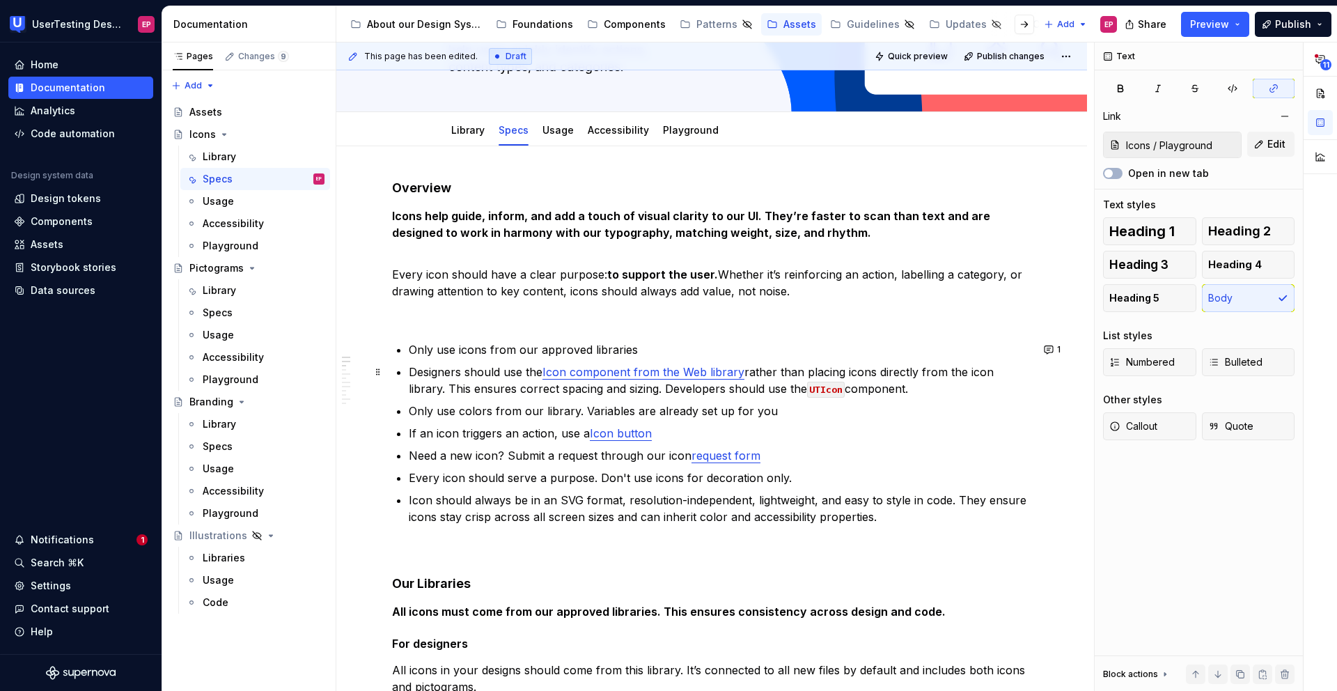
click at [846, 392] on p "Designers should use the Icon component from the Web library rather than placin…" at bounding box center [720, 379] width 622 height 33
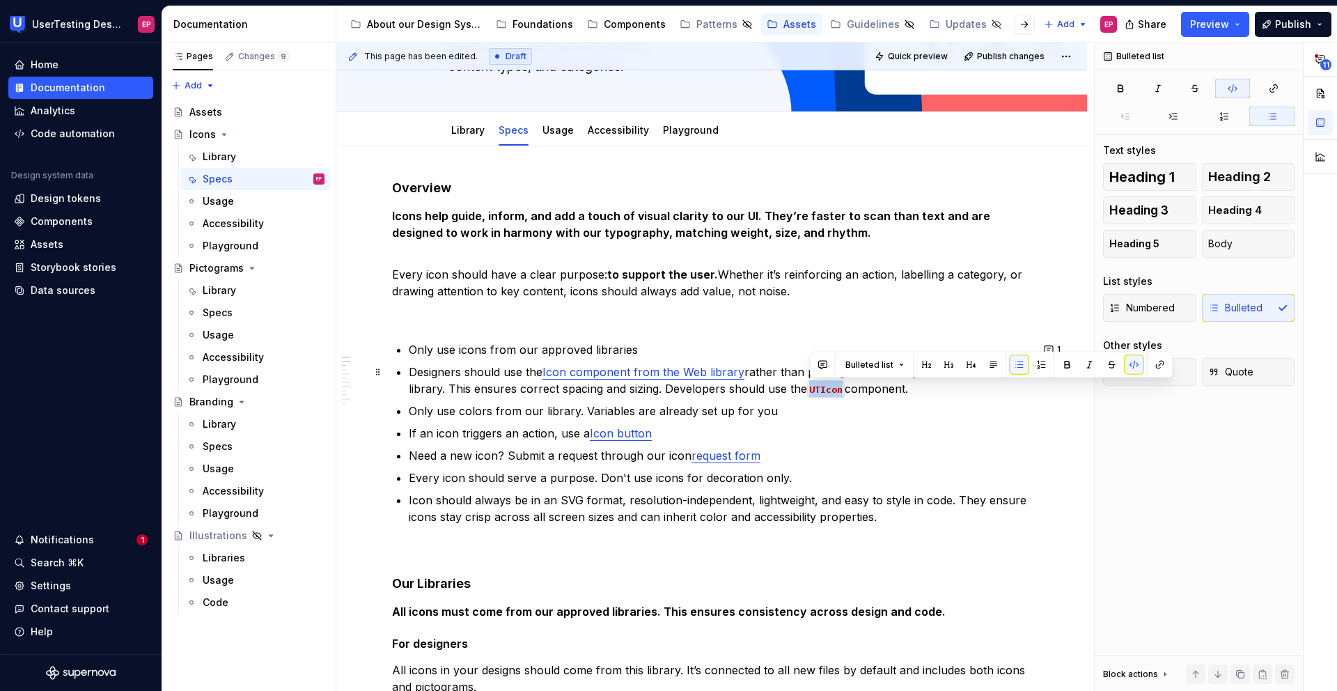
drag, startPoint x: 807, startPoint y: 393, endPoint x: 844, endPoint y: 393, distance: 36.2
click at [844, 393] on p "Designers should use the Icon component from the Web library rather than placin…" at bounding box center [720, 379] width 622 height 33
click at [1153, 362] on button "button" at bounding box center [1159, 364] width 19 height 19
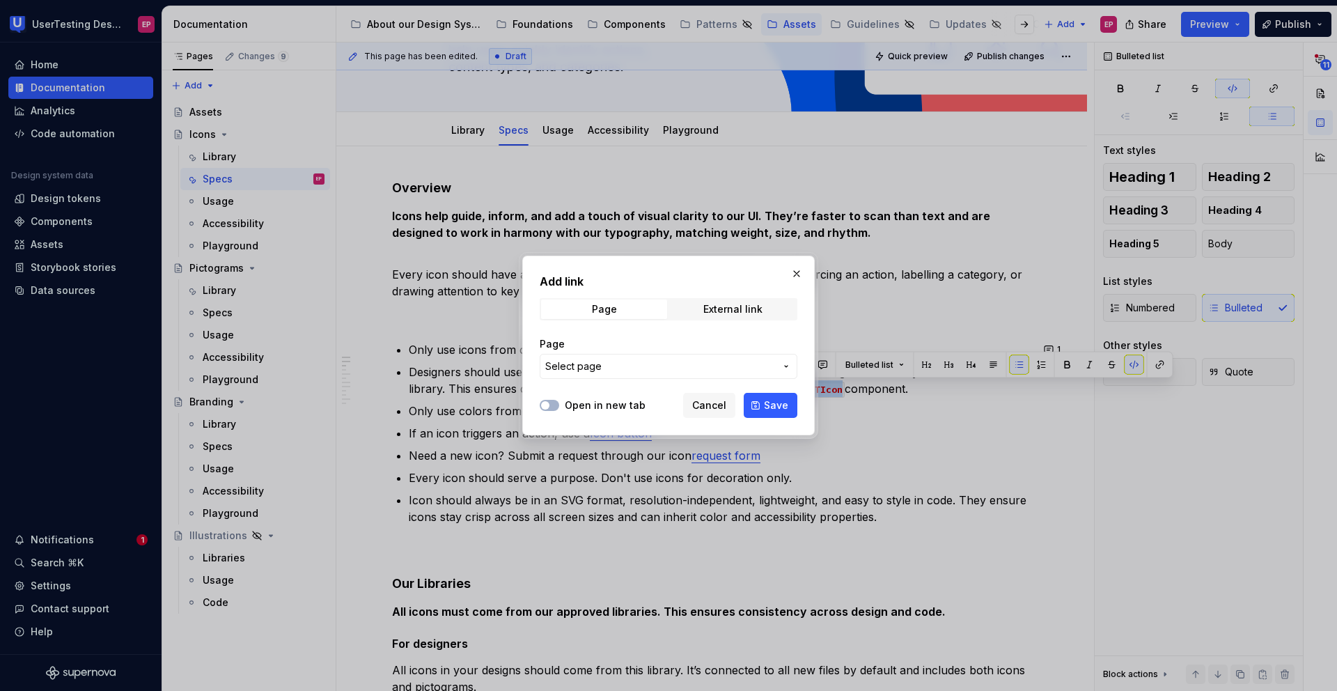
click at [654, 365] on span "Select page" at bounding box center [660, 366] width 230 height 14
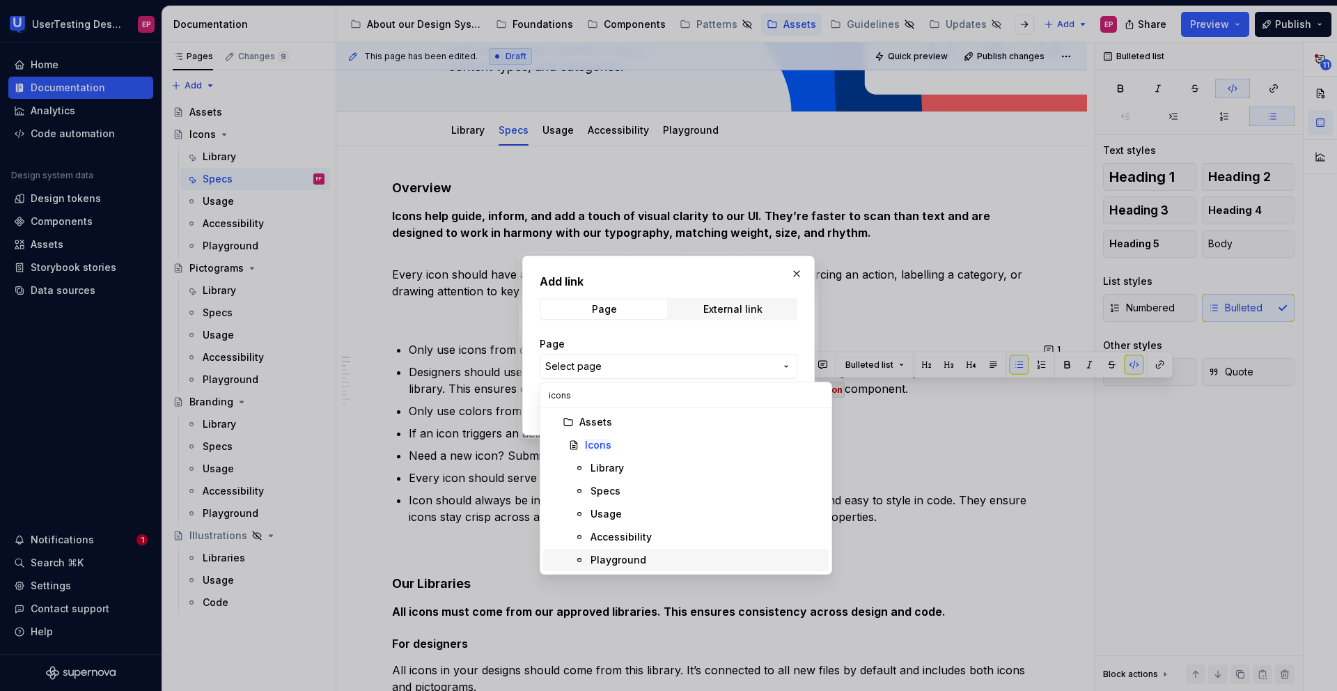
type input "icons"
click at [623, 558] on div "Playground" at bounding box center [618, 560] width 56 height 14
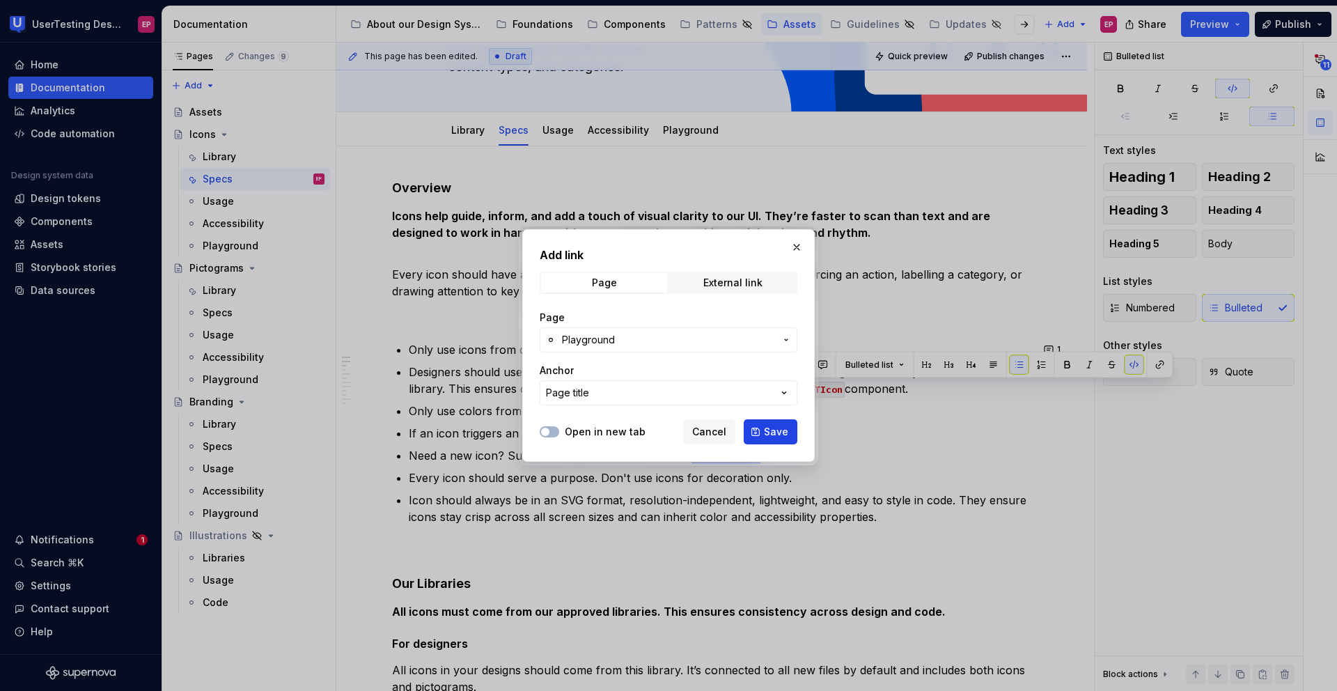
click at [771, 429] on span "Save" at bounding box center [776, 432] width 24 height 14
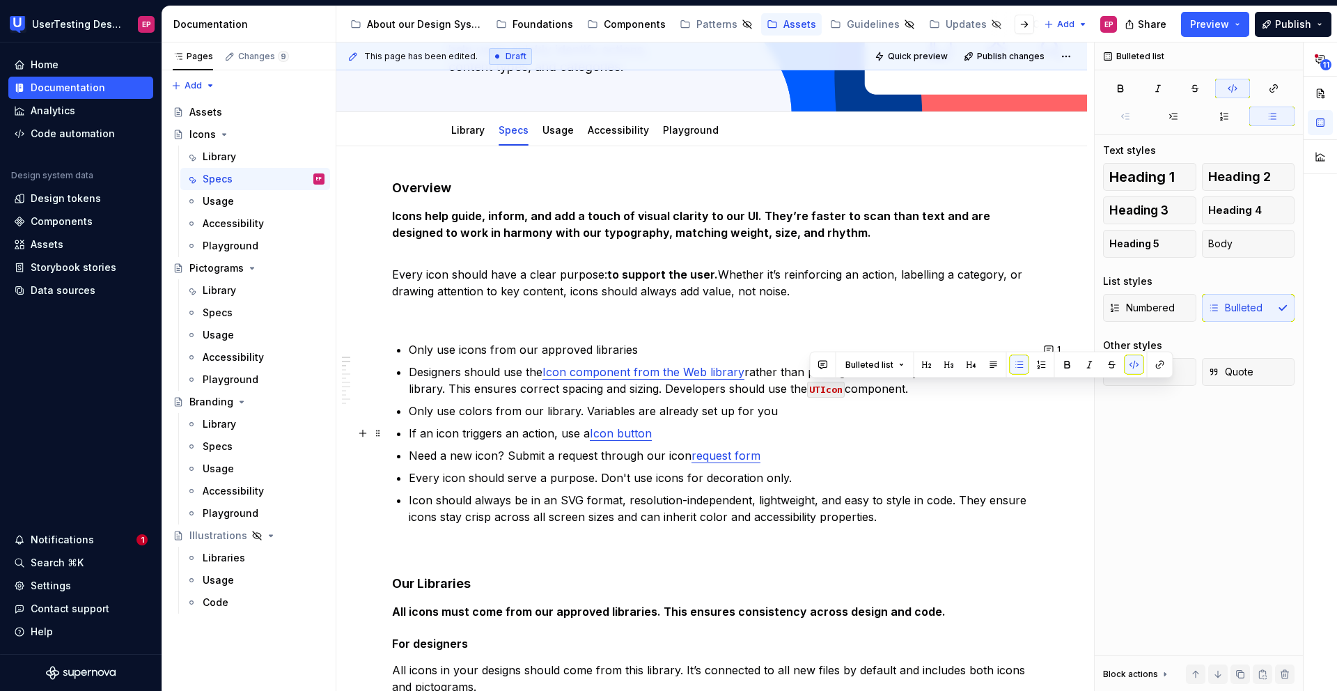
click at [842, 427] on p "If an icon triggers an action, use a Icon button" at bounding box center [720, 433] width 622 height 17
click at [848, 389] on p "Designers should use the Icon component from the Web library rather than placin…" at bounding box center [720, 379] width 622 height 33
drag, startPoint x: 845, startPoint y: 389, endPoint x: 807, endPoint y: 389, distance: 37.6
click at [807, 389] on p "Designers should use the Icon component from the Web library rather than placin…" at bounding box center [720, 379] width 622 height 33
click at [1130, 369] on button "button" at bounding box center [1133, 364] width 19 height 19
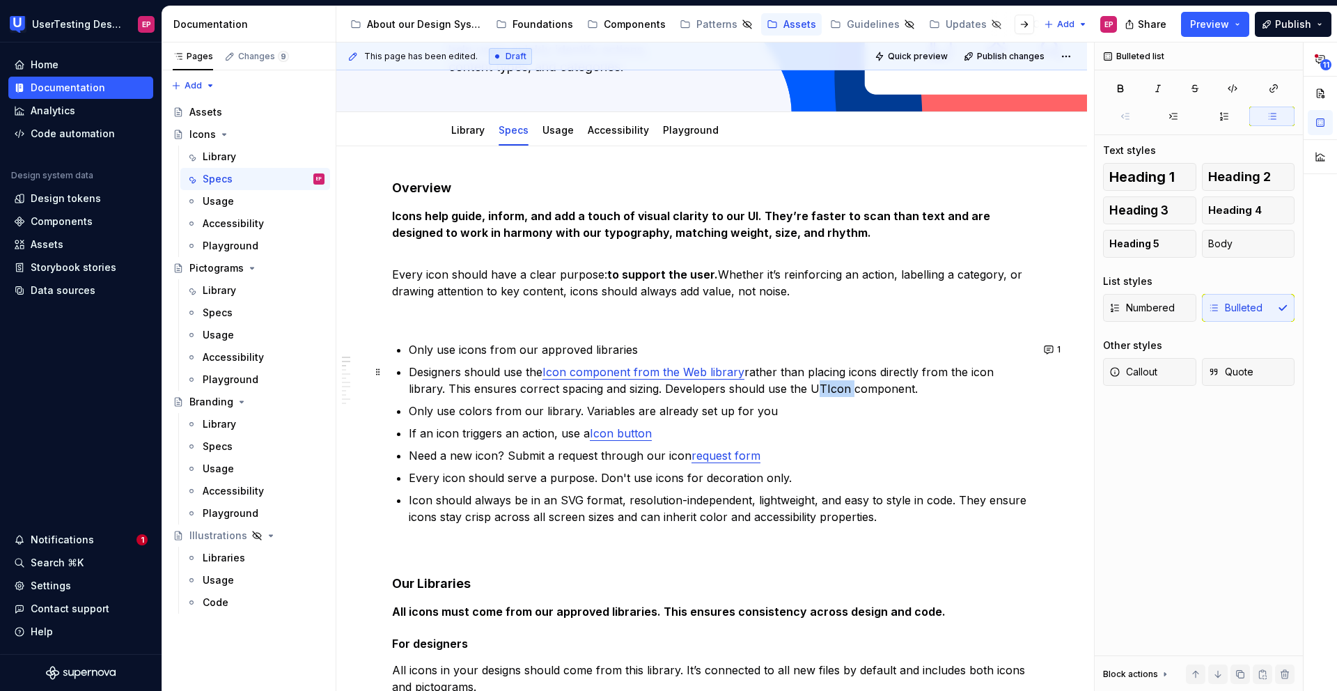
click at [920, 381] on p "Designers should use the Icon component from the Web library rather than placin…" at bounding box center [720, 379] width 622 height 33
drag, startPoint x: 908, startPoint y: 388, endPoint x: 806, endPoint y: 389, distance: 101.6
click at [806, 389] on p "Designers should use the Icon component from the Web library rather than placin…" at bounding box center [720, 379] width 622 height 33
click at [1150, 363] on button "button" at bounding box center [1157, 362] width 19 height 19
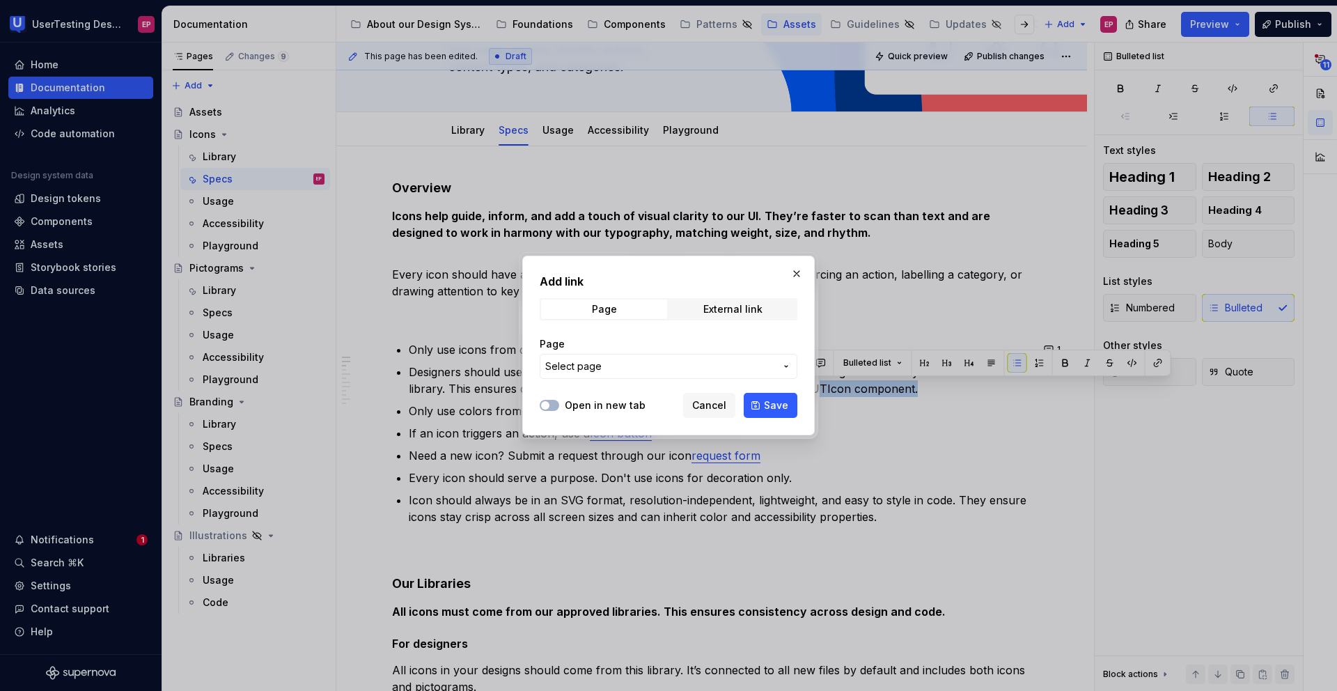
click at [744, 364] on span "Select page" at bounding box center [660, 366] width 230 height 14
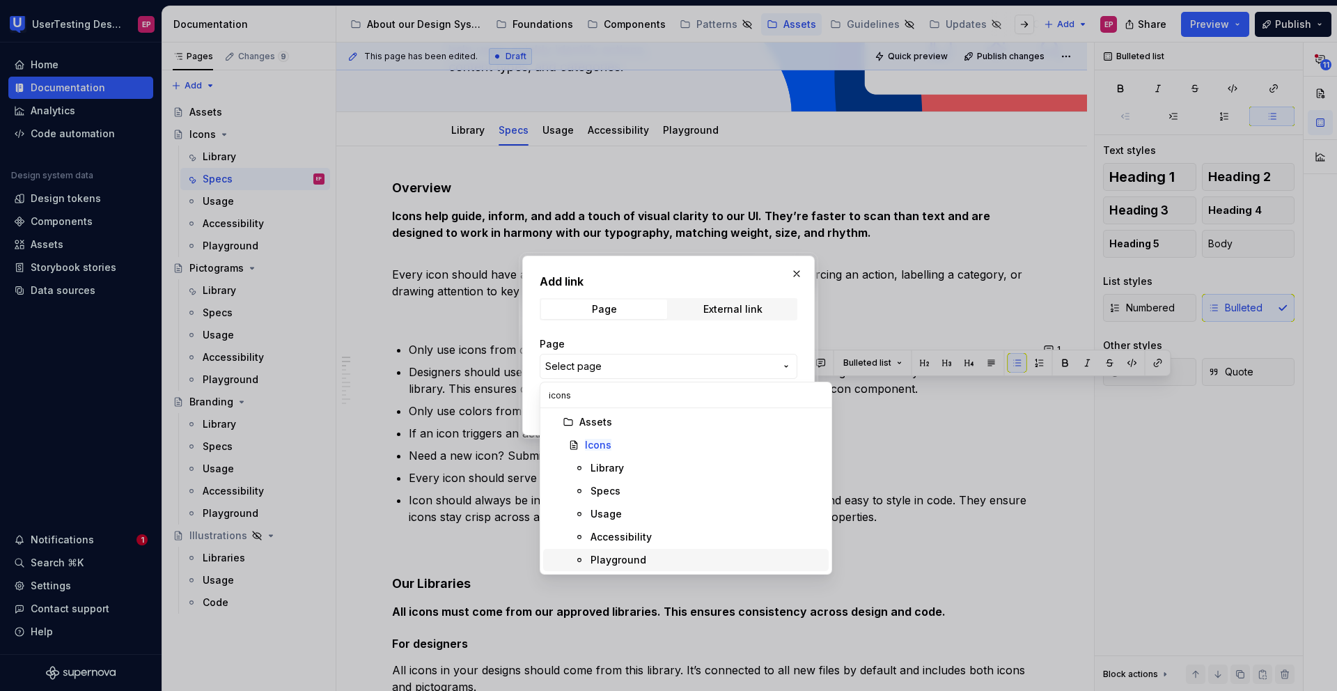
type input "icons"
click at [629, 559] on div "Playground" at bounding box center [618, 560] width 56 height 14
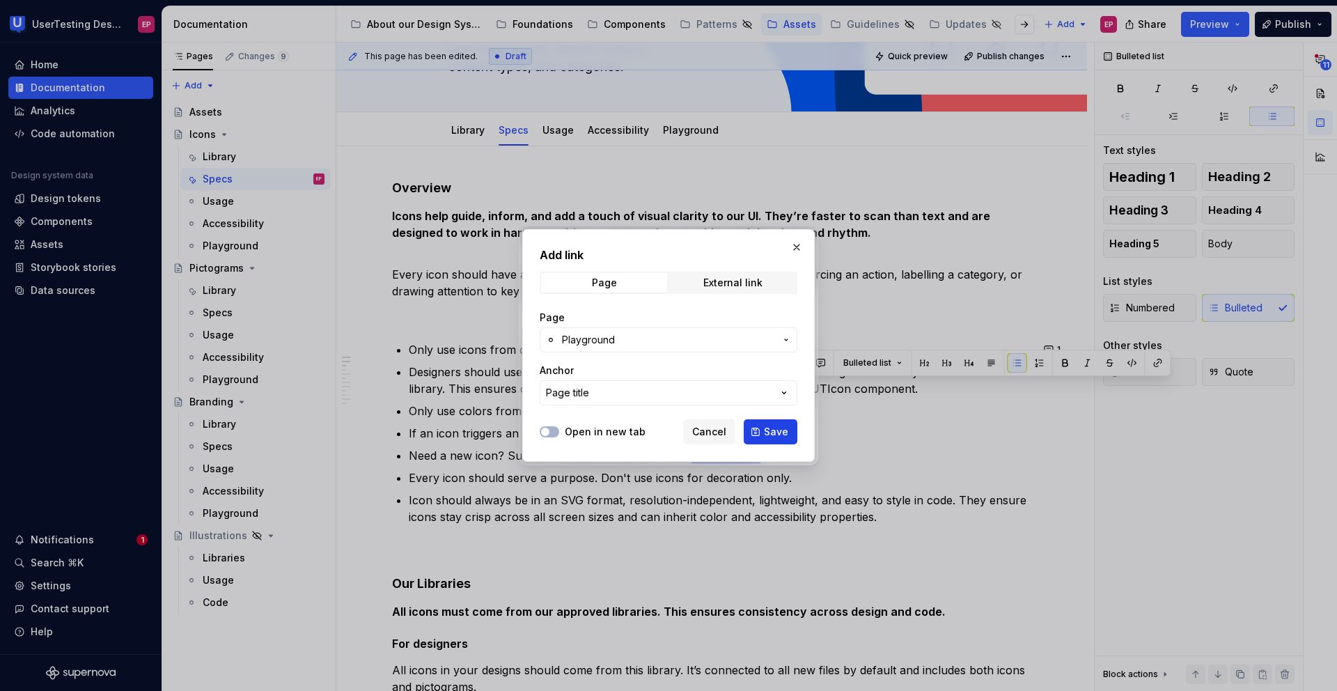
click at [763, 428] on button "Save" at bounding box center [770, 431] width 54 height 25
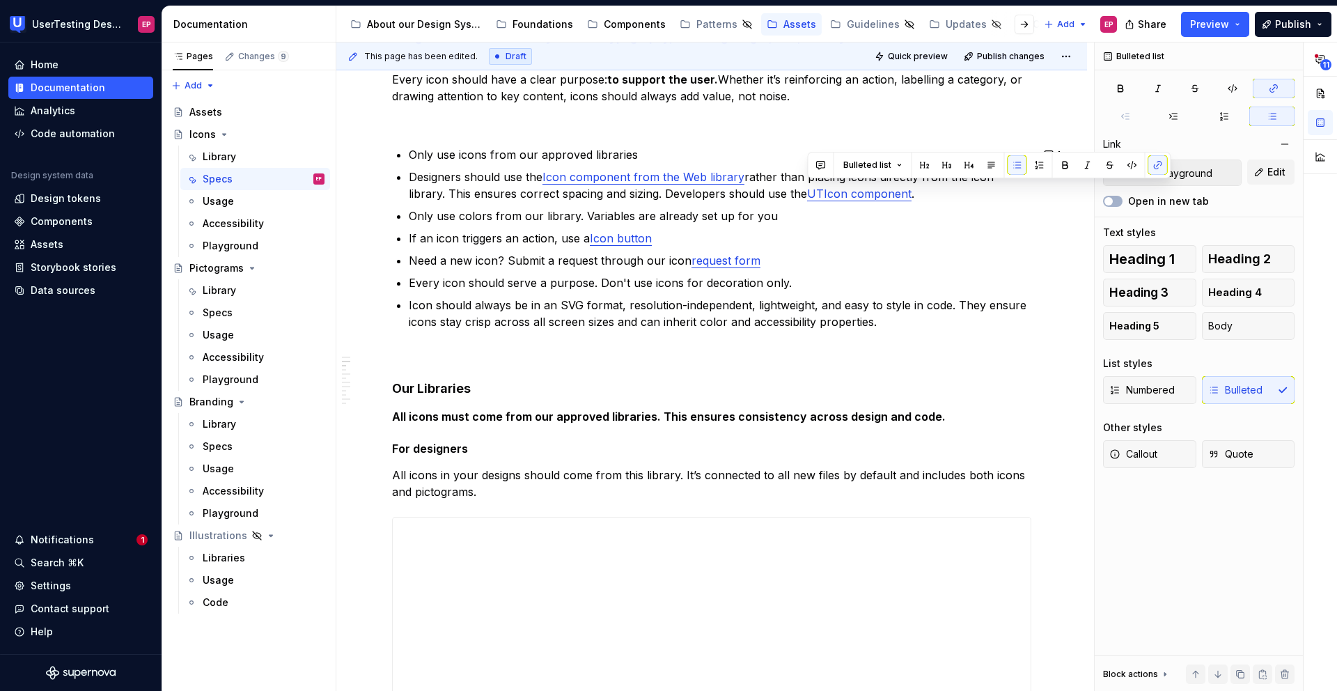
scroll to position [326, 0]
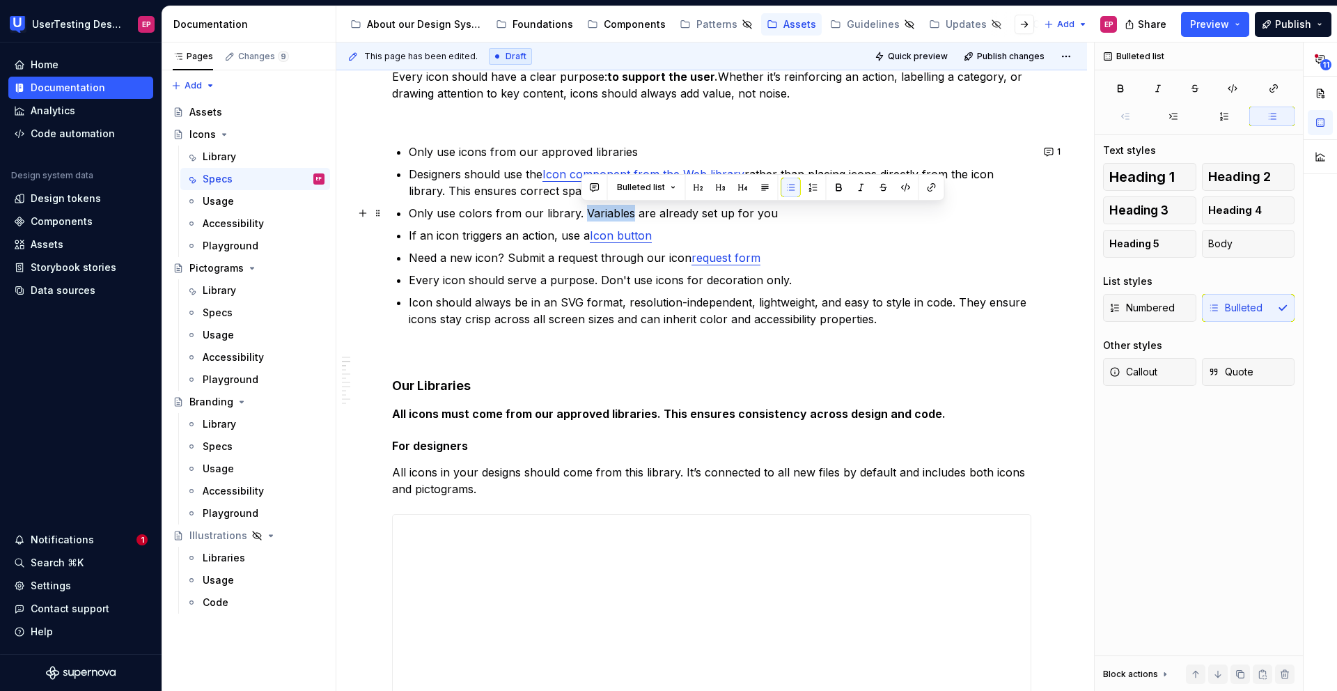
drag, startPoint x: 582, startPoint y: 212, endPoint x: 629, endPoint y: 214, distance: 46.7
click at [629, 214] on p "Only use colors from our library. Variables are already set up for you" at bounding box center [720, 213] width 622 height 17
click at [901, 287] on p "Every icon should serve a purpose. Don't use icons for decoration only." at bounding box center [720, 279] width 622 height 17
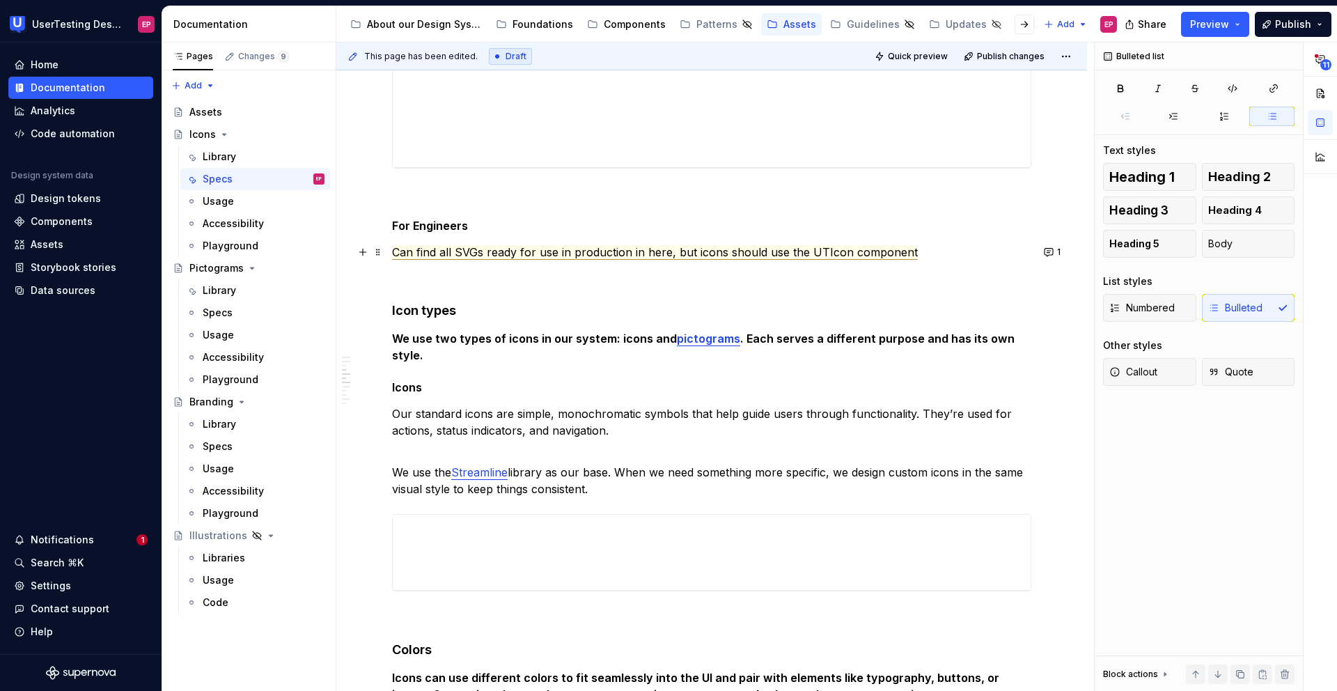
scroll to position [929, 0]
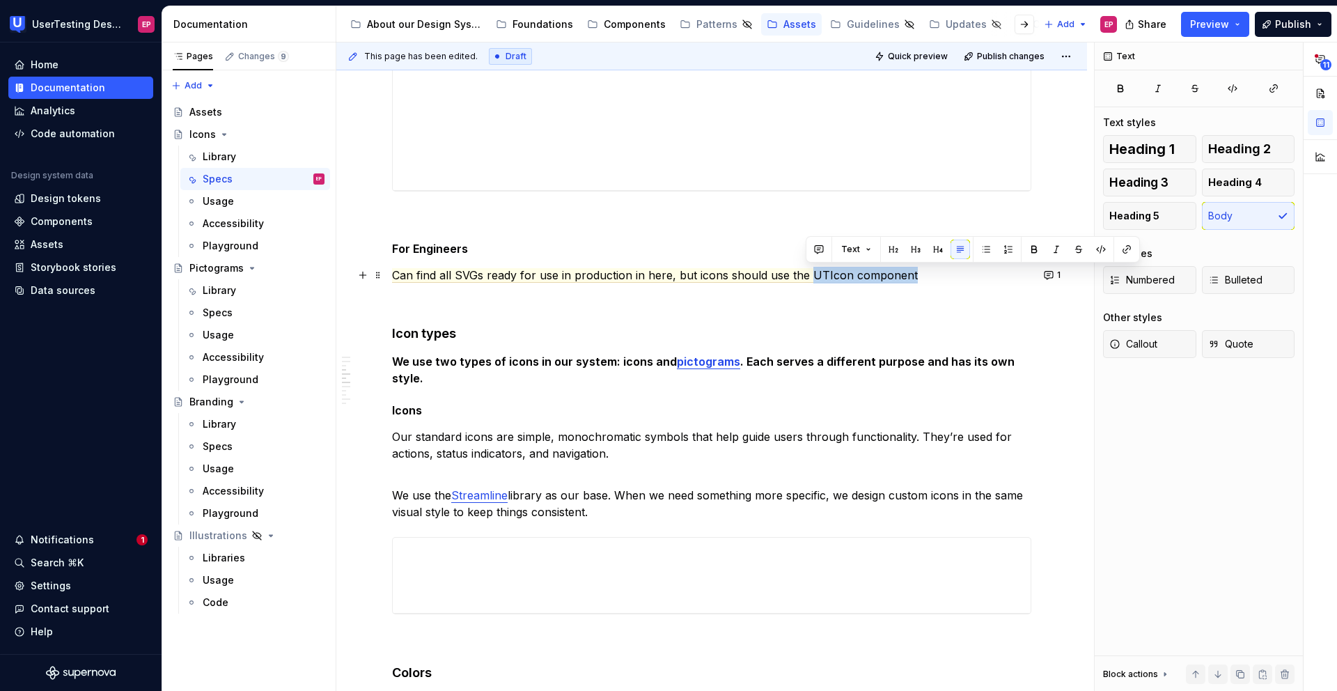
drag, startPoint x: 807, startPoint y: 271, endPoint x: 923, endPoint y: 281, distance: 115.9
click at [923, 281] on p "Can find all SVGs ready for use in production in here, but icons should use the…" at bounding box center [711, 275] width 639 height 17
click at [1130, 246] on button "button" at bounding box center [1126, 248] width 19 height 19
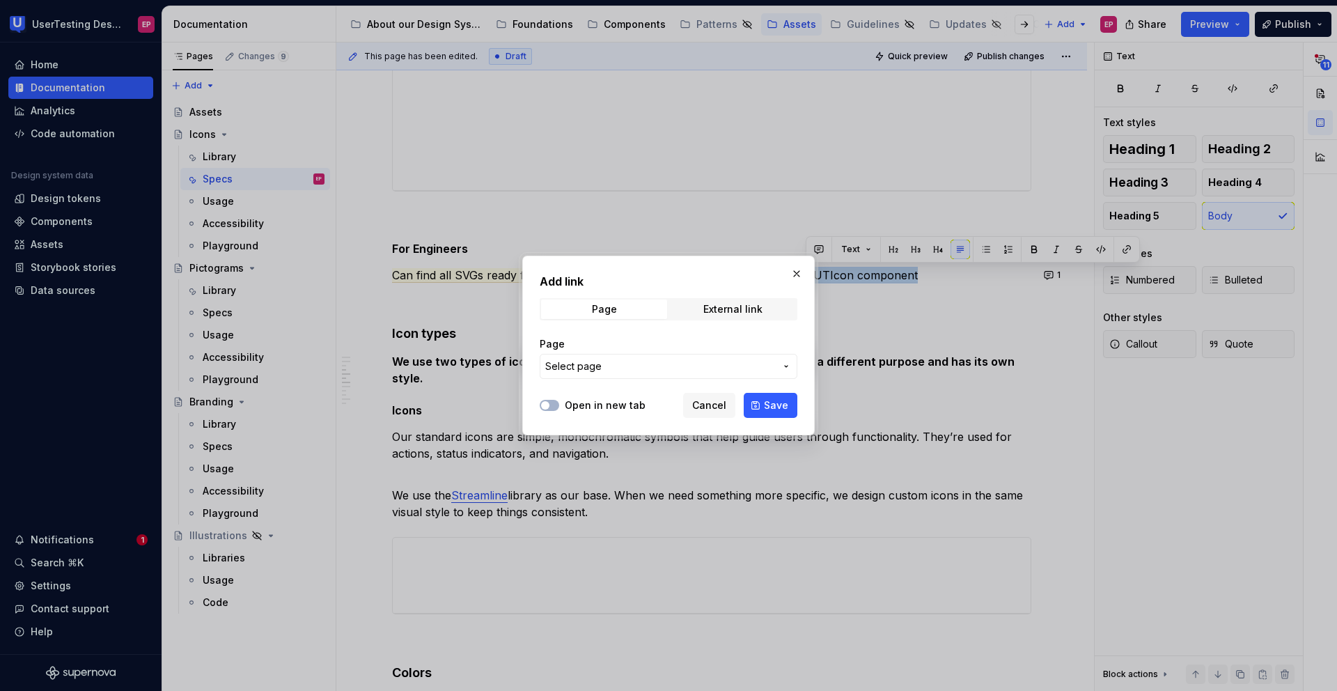
click at [693, 366] on span "Select page" at bounding box center [660, 366] width 230 height 14
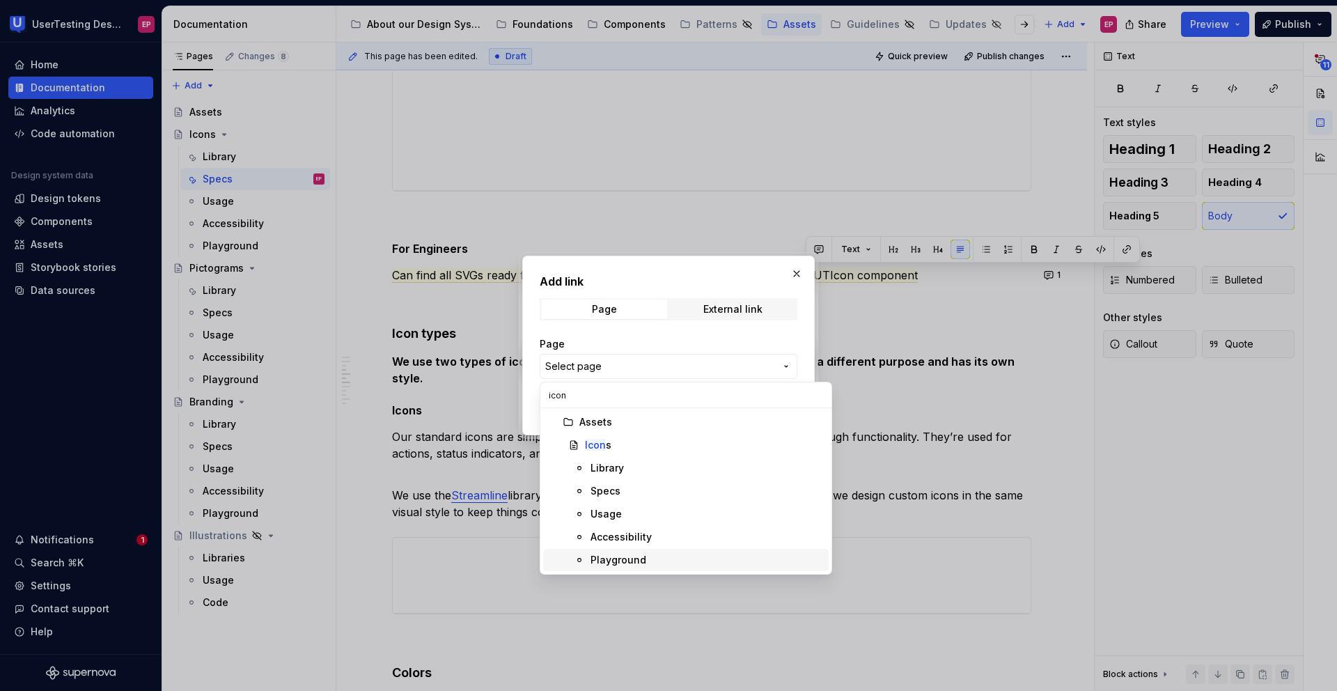
type input "icon"
click at [613, 558] on div "Playground" at bounding box center [618, 560] width 56 height 14
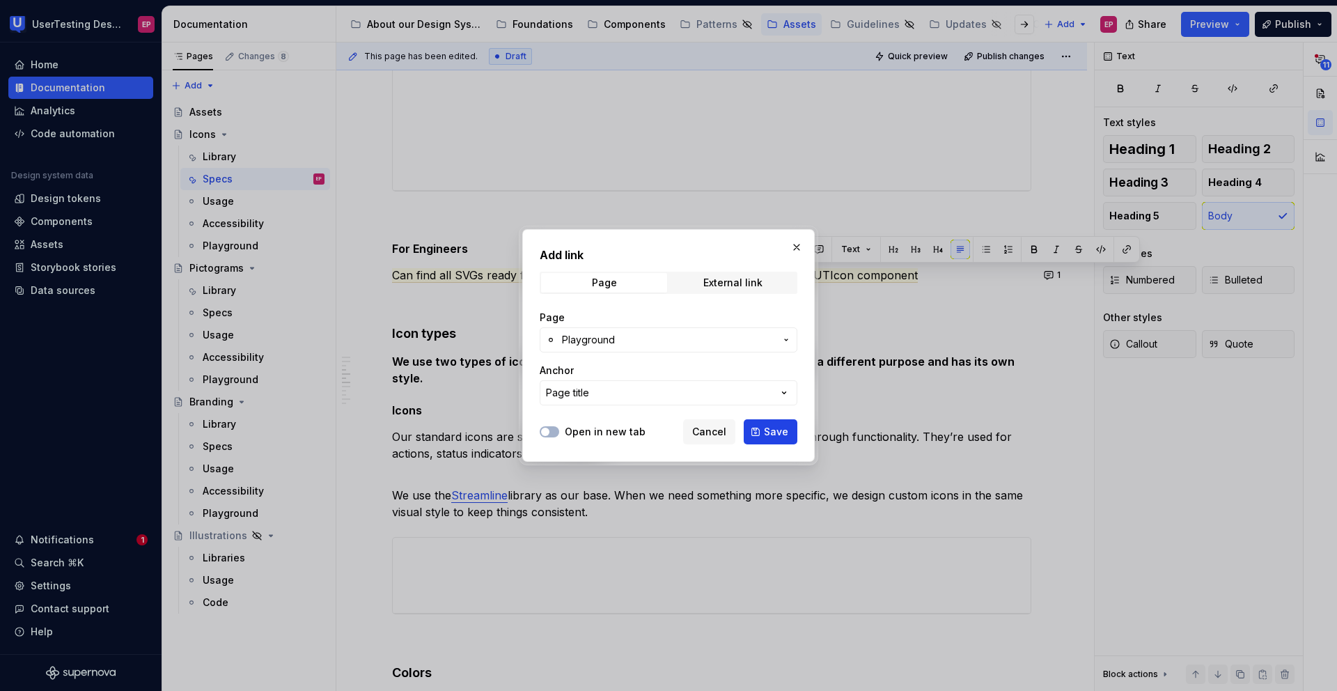
click at [762, 431] on button "Save" at bounding box center [770, 431] width 54 height 25
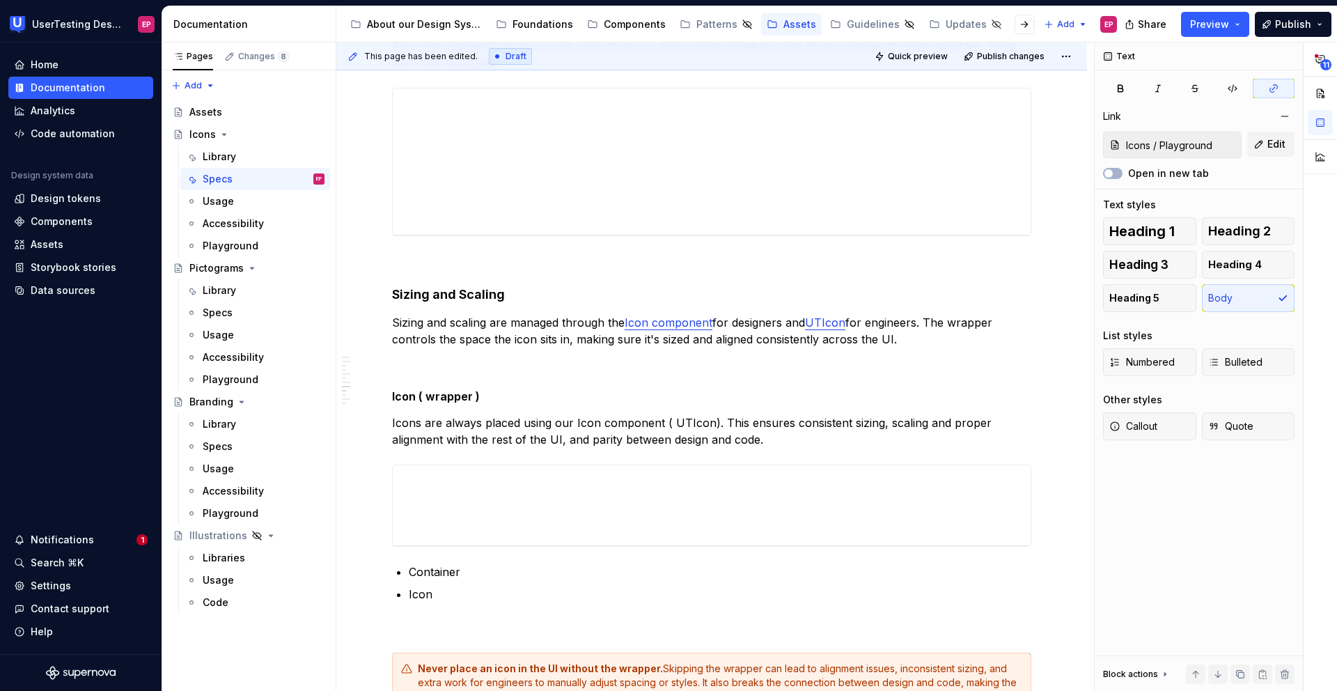
scroll to position [1671, 0]
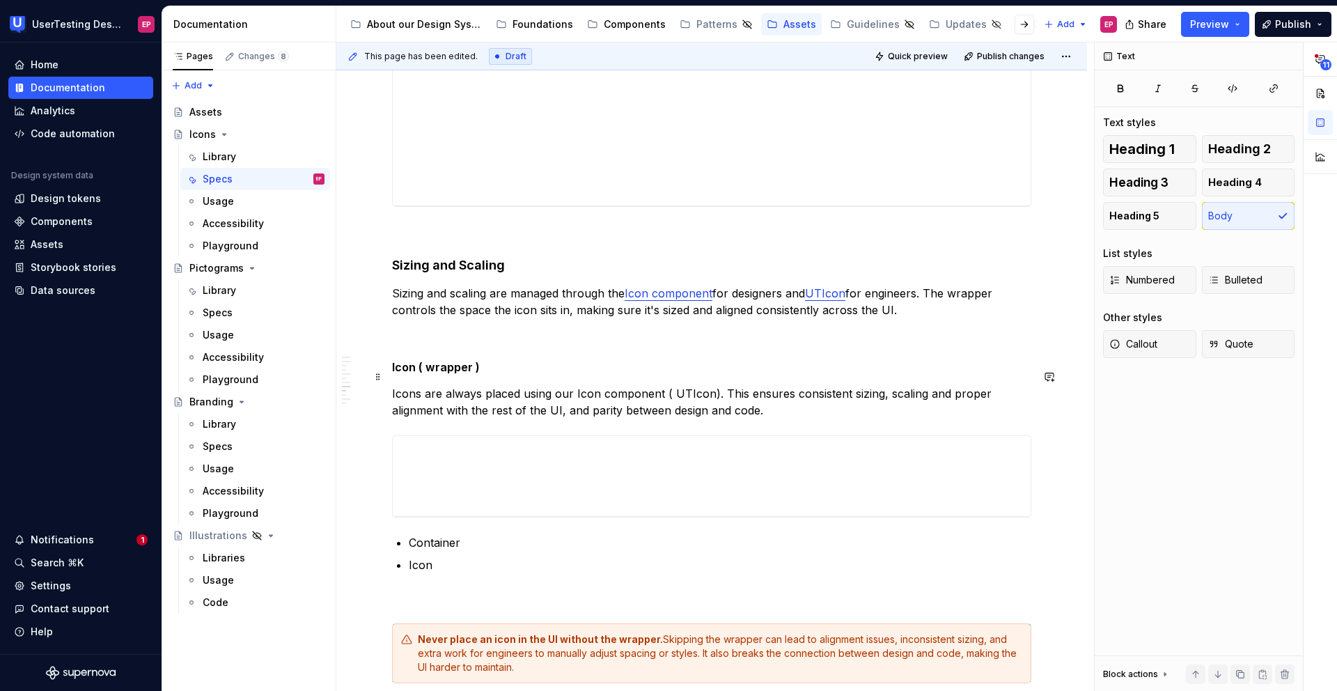
click at [661, 385] on p "Icons are always placed using our Icon component ( UTIcon). This ensures consis…" at bounding box center [711, 401] width 639 height 33
click at [392, 385] on p "Icons are always placed using our Icon component( UTIcon). This ensures consist…" at bounding box center [711, 401] width 639 height 33
click at [471, 385] on p "For designers Icons are always placed using our Icon component( UTIcon). This e…" at bounding box center [711, 401] width 639 height 33
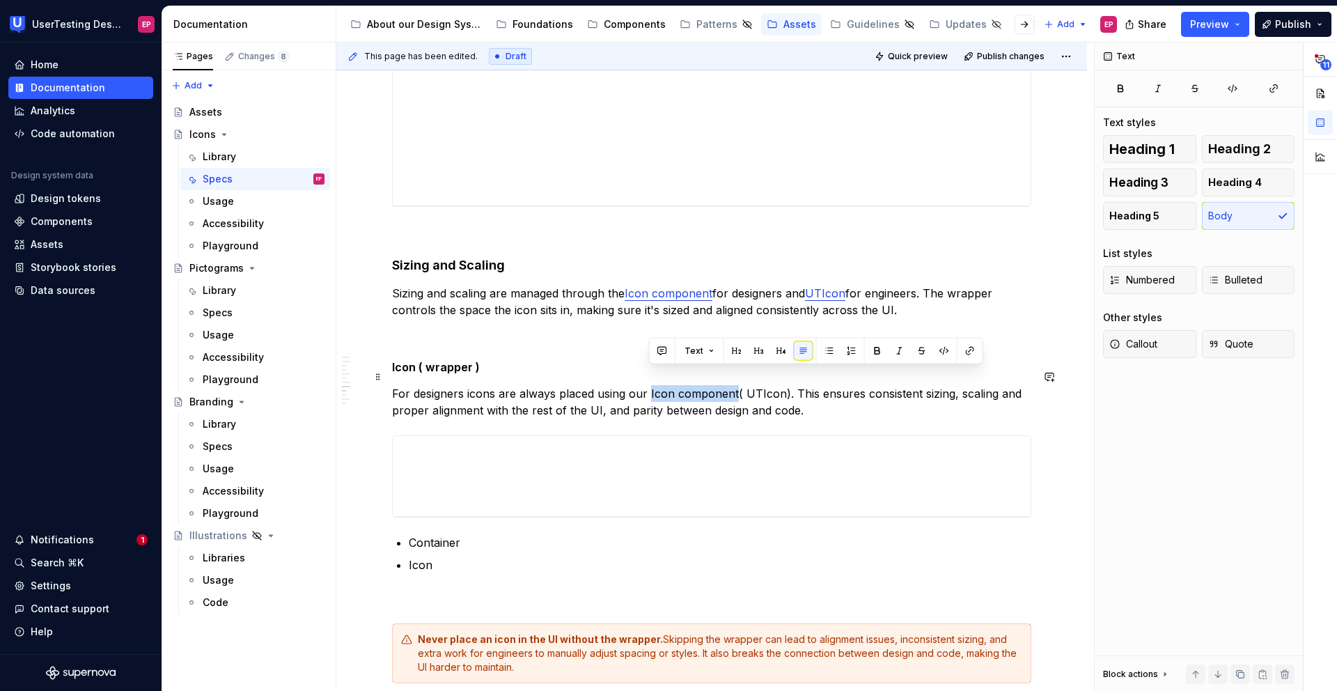
drag, startPoint x: 647, startPoint y: 375, endPoint x: 733, endPoint y: 381, distance: 85.8
click at [733, 385] on p "For designers icons are always placed using our Icon component( UTIcon). This e…" at bounding box center [711, 401] width 639 height 33
click at [735, 385] on p "For designers icons are always placed using our Icon component( UTIcon). This e…" at bounding box center [711, 401] width 639 height 33
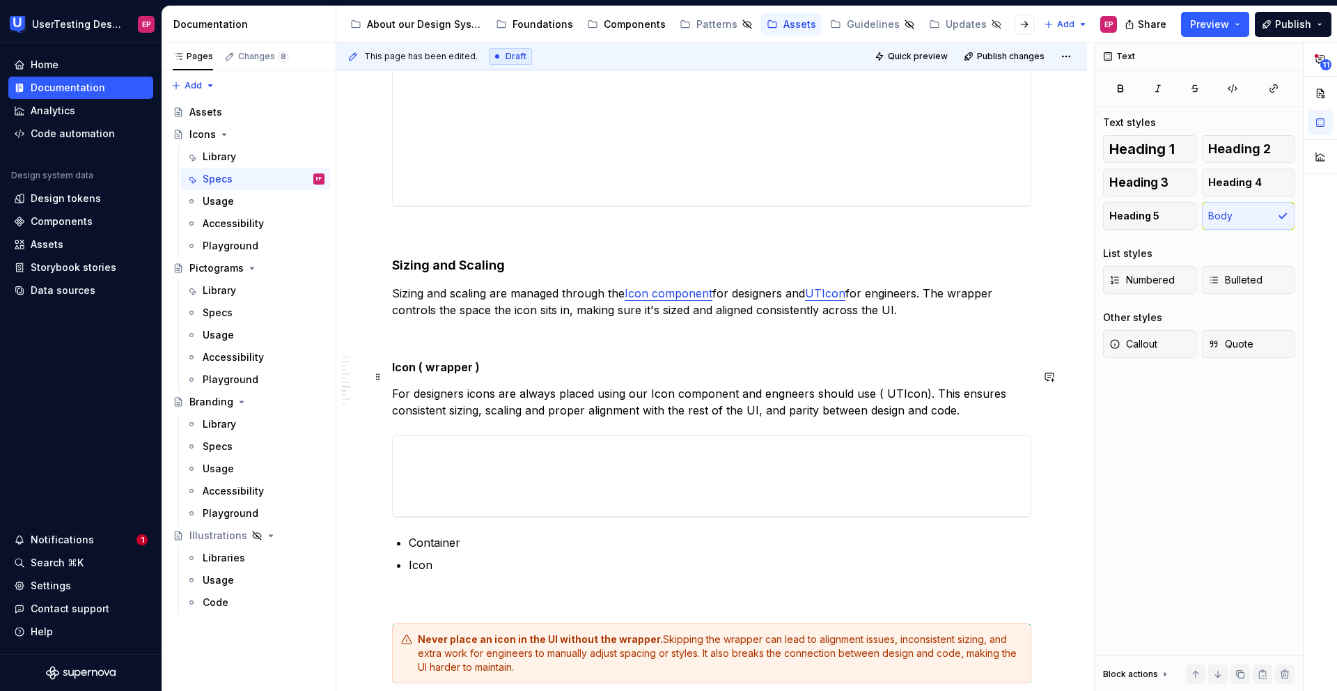
click at [881, 385] on p "For designers icons are always placed using our Icon component and engneers sho…" at bounding box center [711, 401] width 639 height 33
click at [913, 385] on p "For designers icons are always placed using our Icon component and engneers sho…" at bounding box center [711, 401] width 639 height 33
drag, startPoint x: 877, startPoint y: 375, endPoint x: 912, endPoint y: 379, distance: 35.0
click at [912, 385] on p "For designers icons are always placed using our Icon component and engineers sh…" at bounding box center [711, 401] width 639 height 33
click at [1165, 349] on button "button" at bounding box center [1170, 350] width 19 height 19
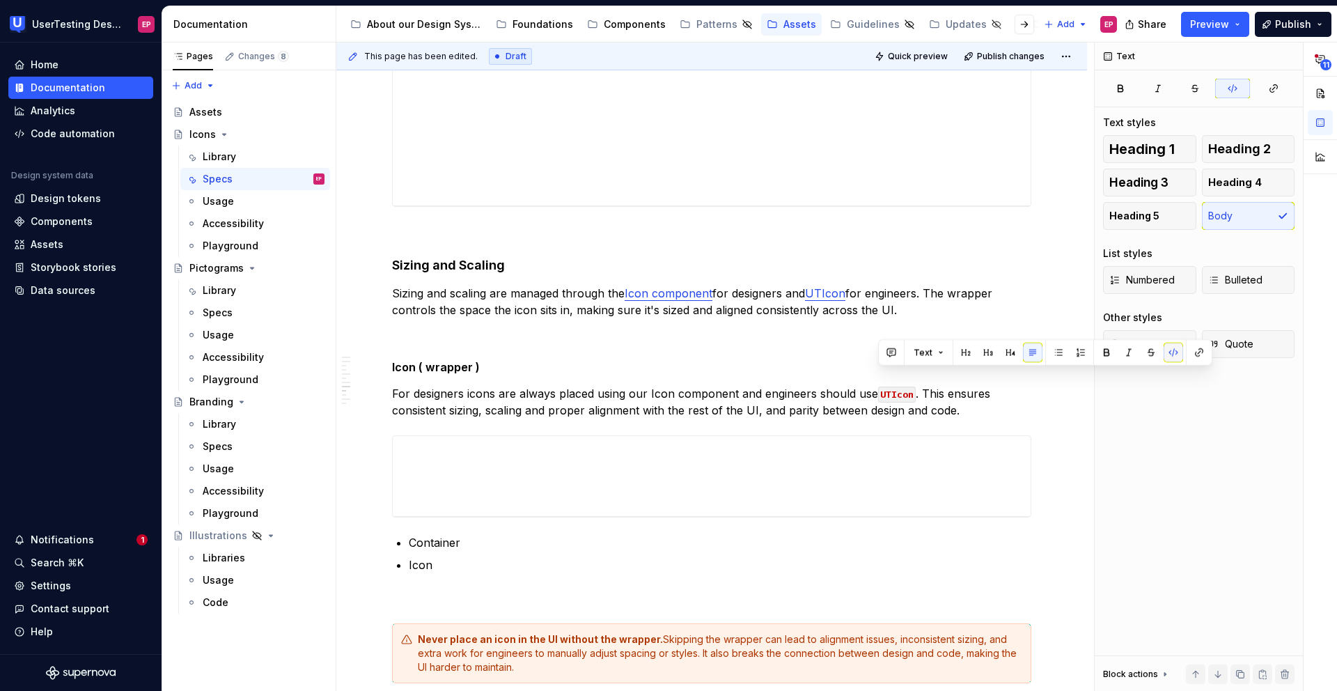
click at [1165, 349] on button "button" at bounding box center [1172, 351] width 19 height 19
click at [1190, 351] on button "button" at bounding box center [1196, 350] width 19 height 19
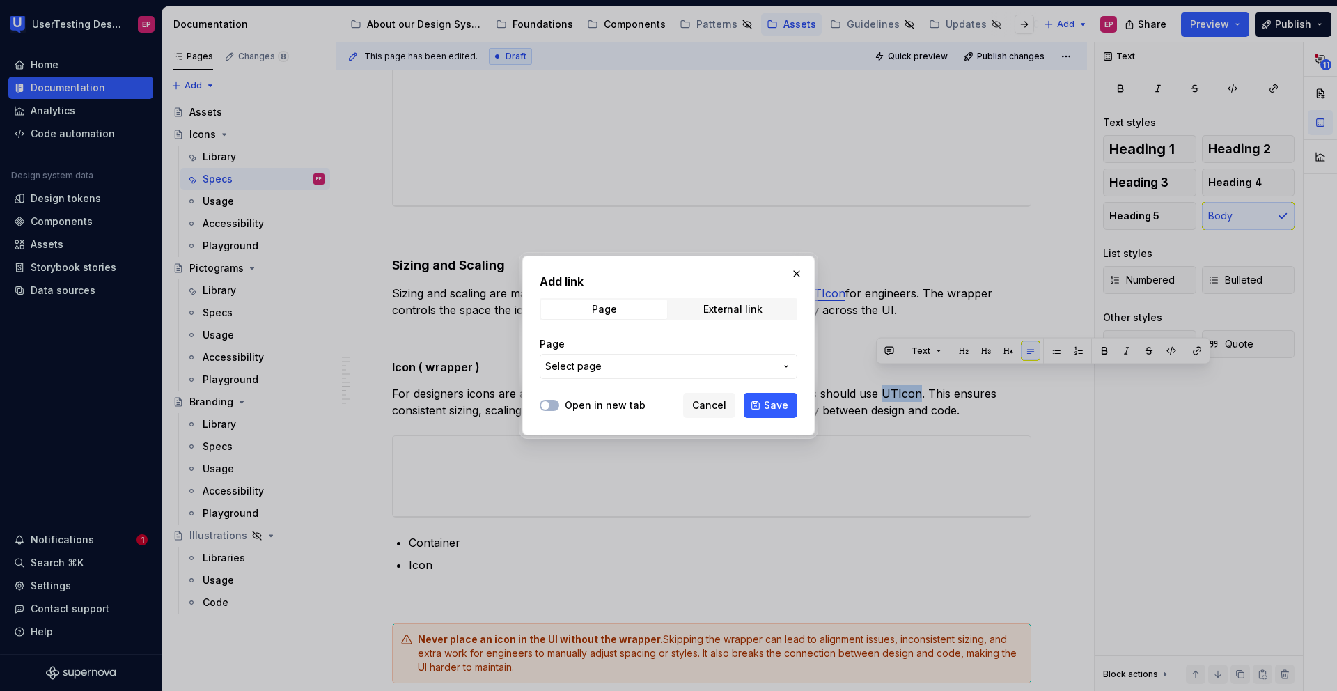
click at [610, 365] on span "Select page" at bounding box center [660, 366] width 230 height 14
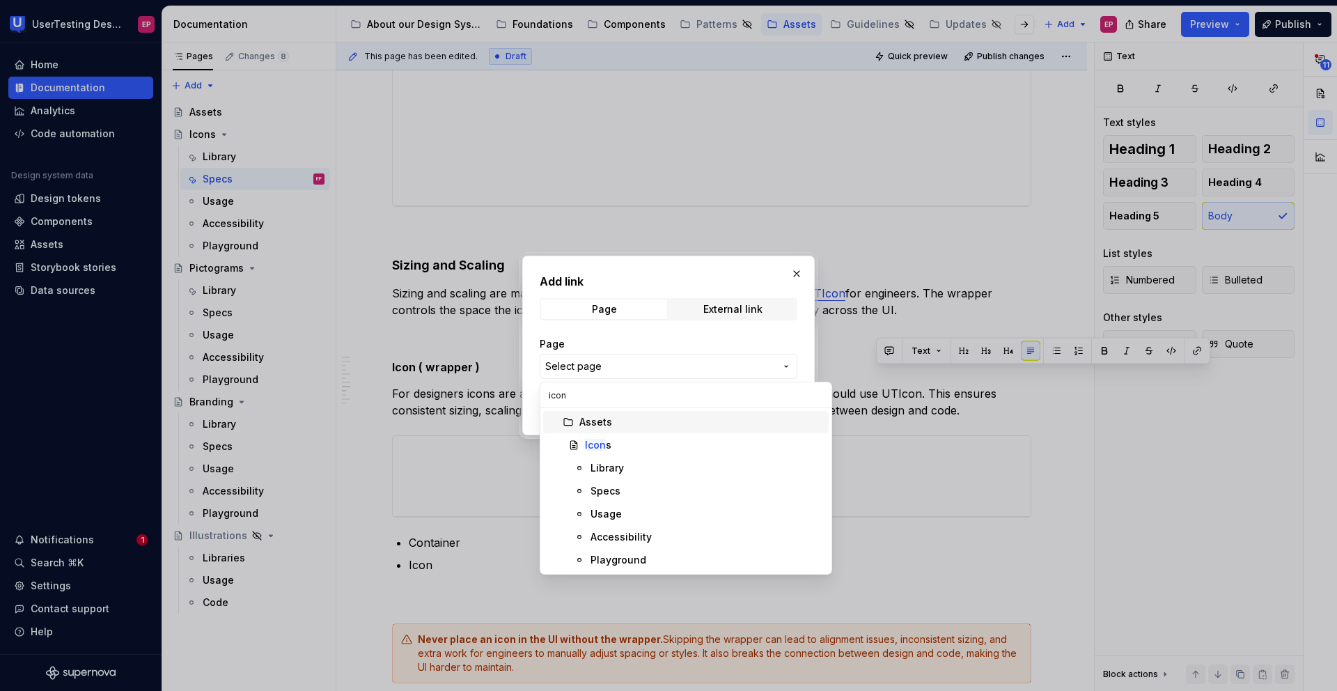
type input "icons"
click at [610, 563] on div "Playground" at bounding box center [618, 560] width 56 height 14
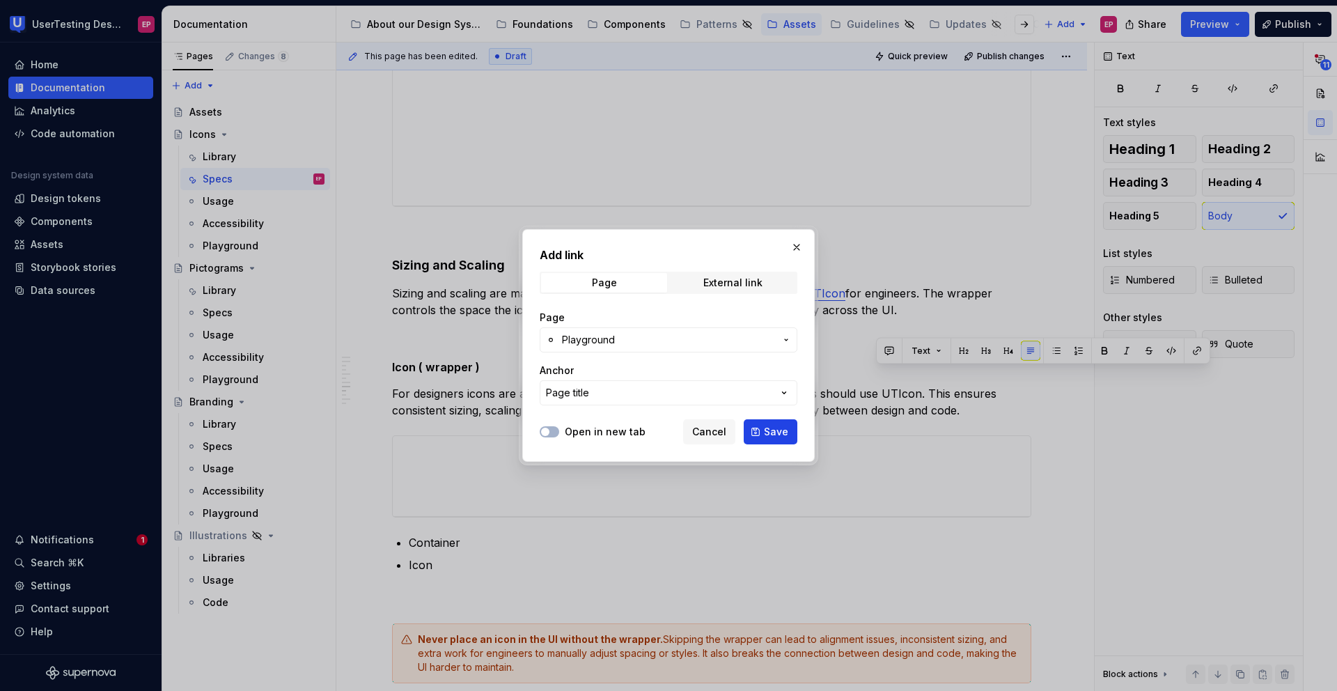
click at [773, 435] on span "Save" at bounding box center [776, 432] width 24 height 14
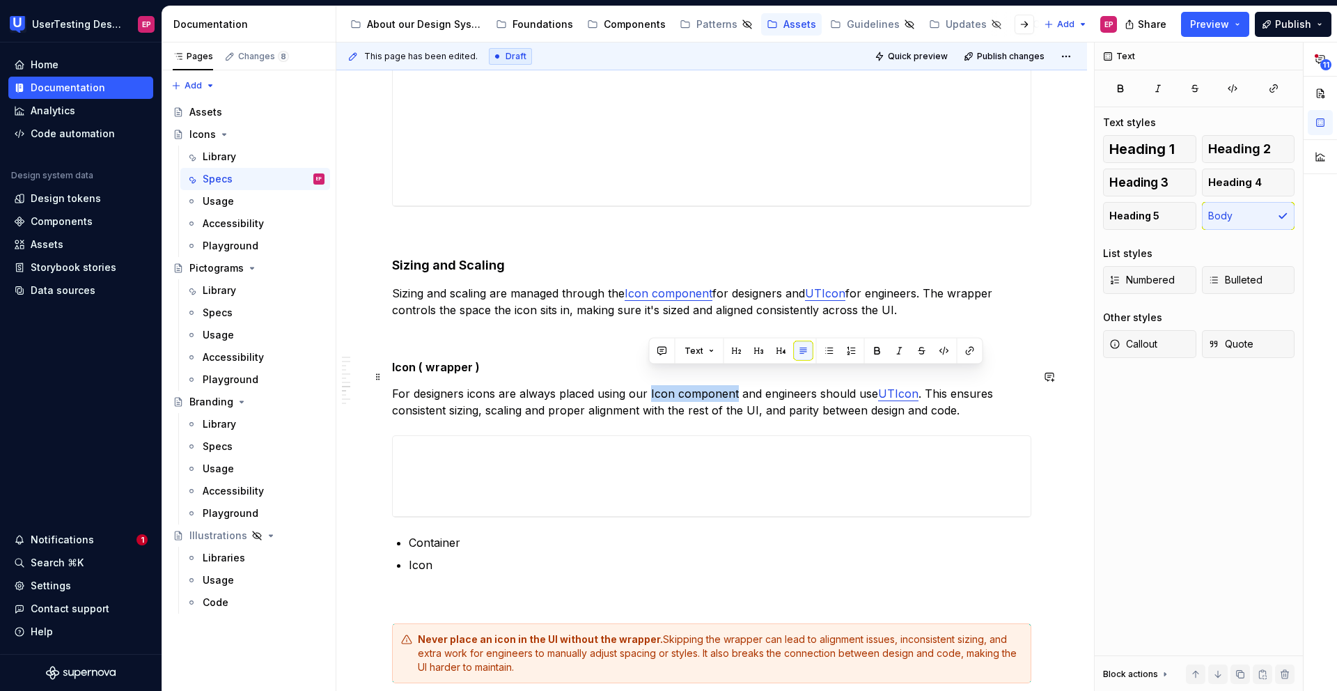
drag, startPoint x: 647, startPoint y: 377, endPoint x: 734, endPoint y: 378, distance: 87.0
click at [734, 385] on p "For designers icons are always placed using our Icon component and engineers sh…" at bounding box center [711, 401] width 639 height 33
click at [965, 351] on button "button" at bounding box center [969, 350] width 19 height 19
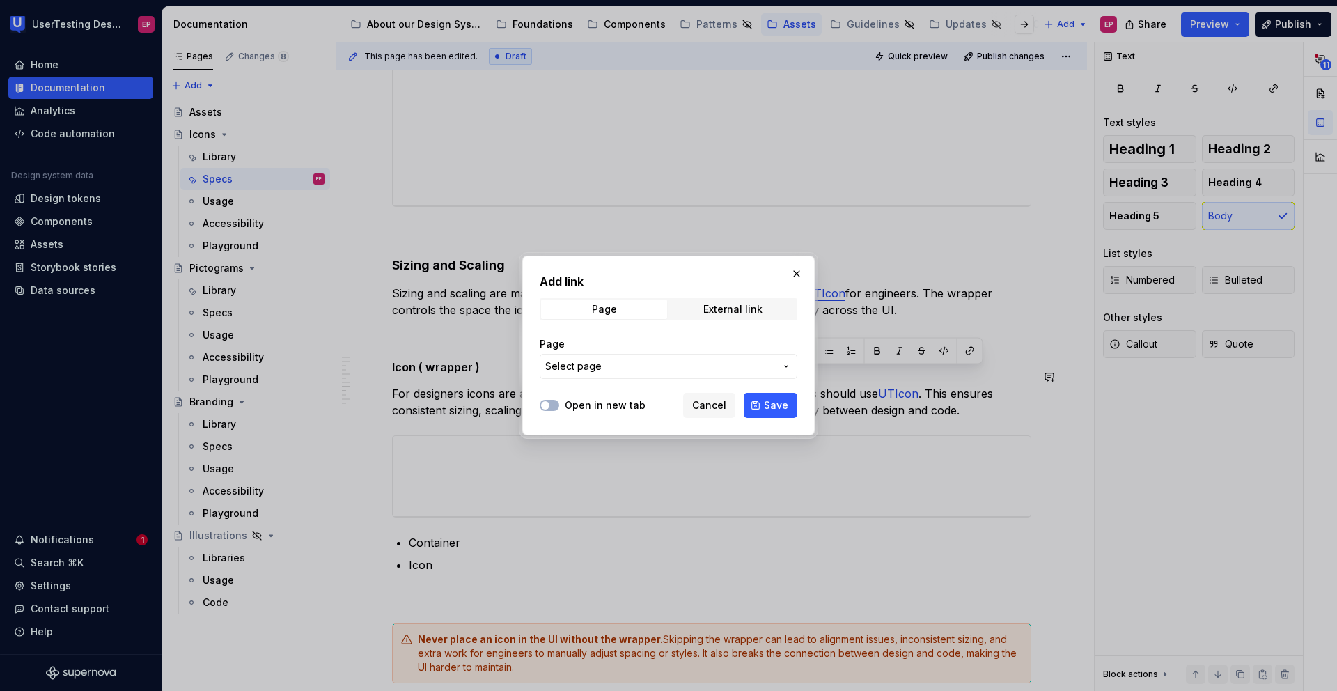
click at [671, 365] on span "Select page" at bounding box center [660, 366] width 230 height 14
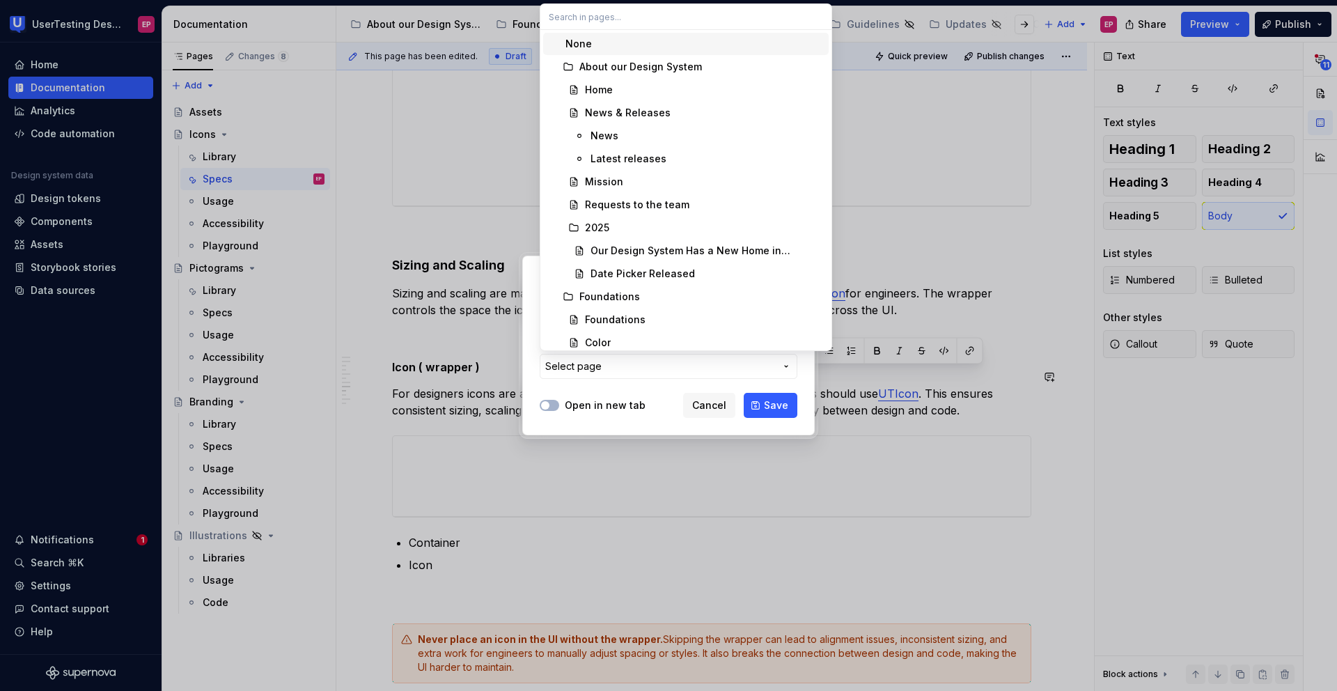
click at [671, 365] on div "Add link Page External link Page Select page Open in new tab Cancel Save" at bounding box center [668, 345] width 1337 height 691
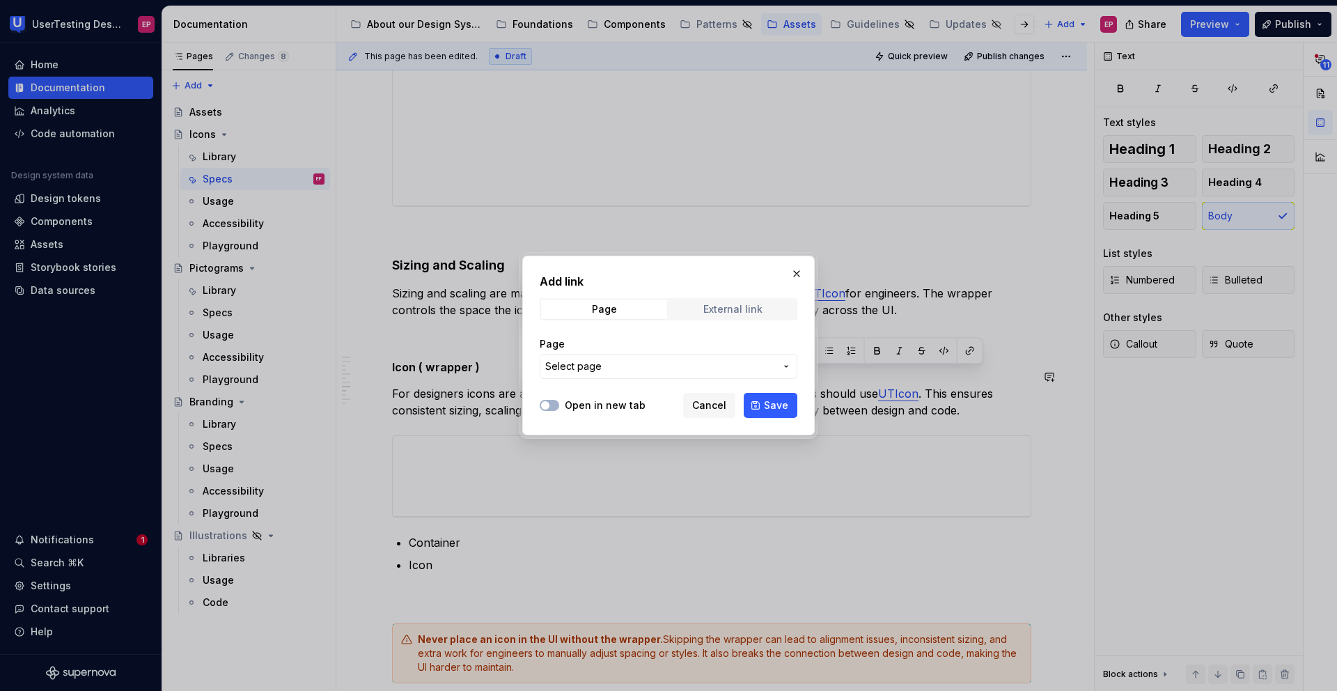
click at [718, 308] on div "External link" at bounding box center [732, 309] width 59 height 11
click at [641, 361] on input "URL" at bounding box center [668, 366] width 258 height 25
click at [552, 406] on button "Open in new tab" at bounding box center [548, 405] width 19 height 11
click at [574, 373] on input "URL" at bounding box center [668, 366] width 258 height 25
paste input "https://www.figma.com/design/HY04ubvfGKPJDU8D9NqFVi/%F0%9F%93%9A-Web-Library?m=…"
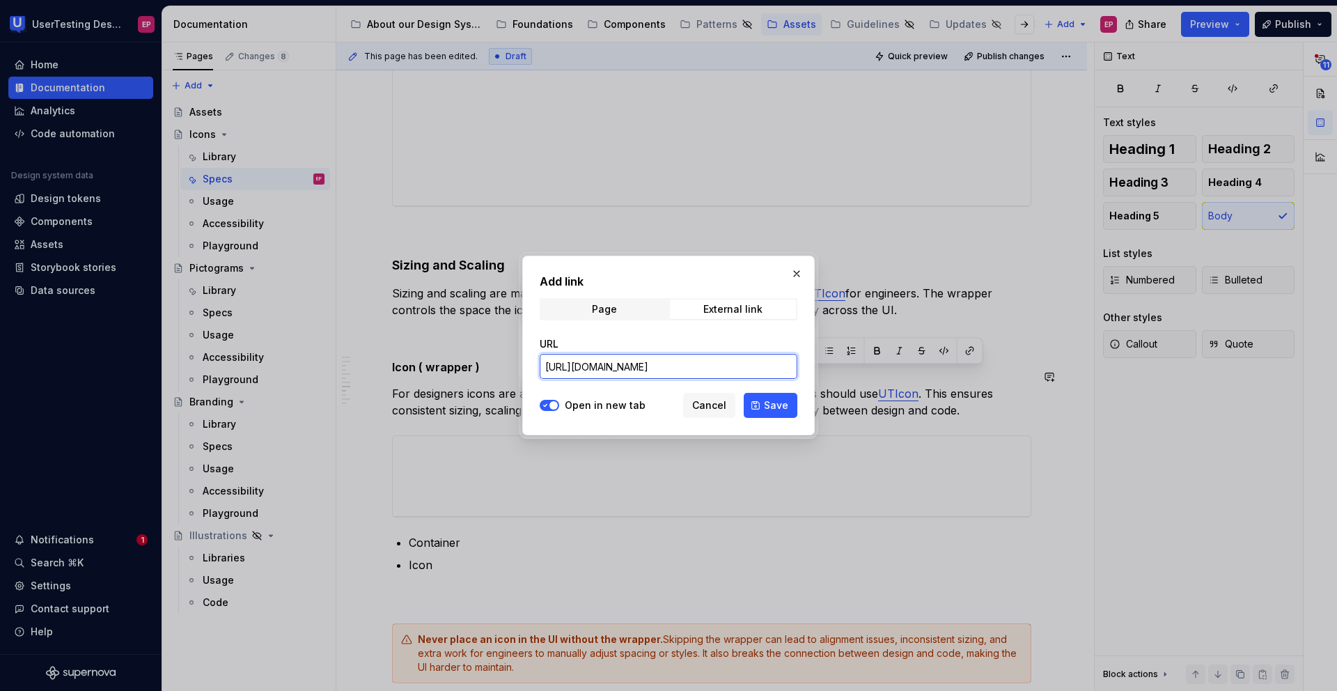
scroll to position [0, 456]
type input "https://www.figma.com/design/HY04ubvfGKPJDU8D9NqFVi/%F0%9F%93%9A-Web-Library?m=…"
click at [778, 406] on span "Save" at bounding box center [776, 405] width 24 height 14
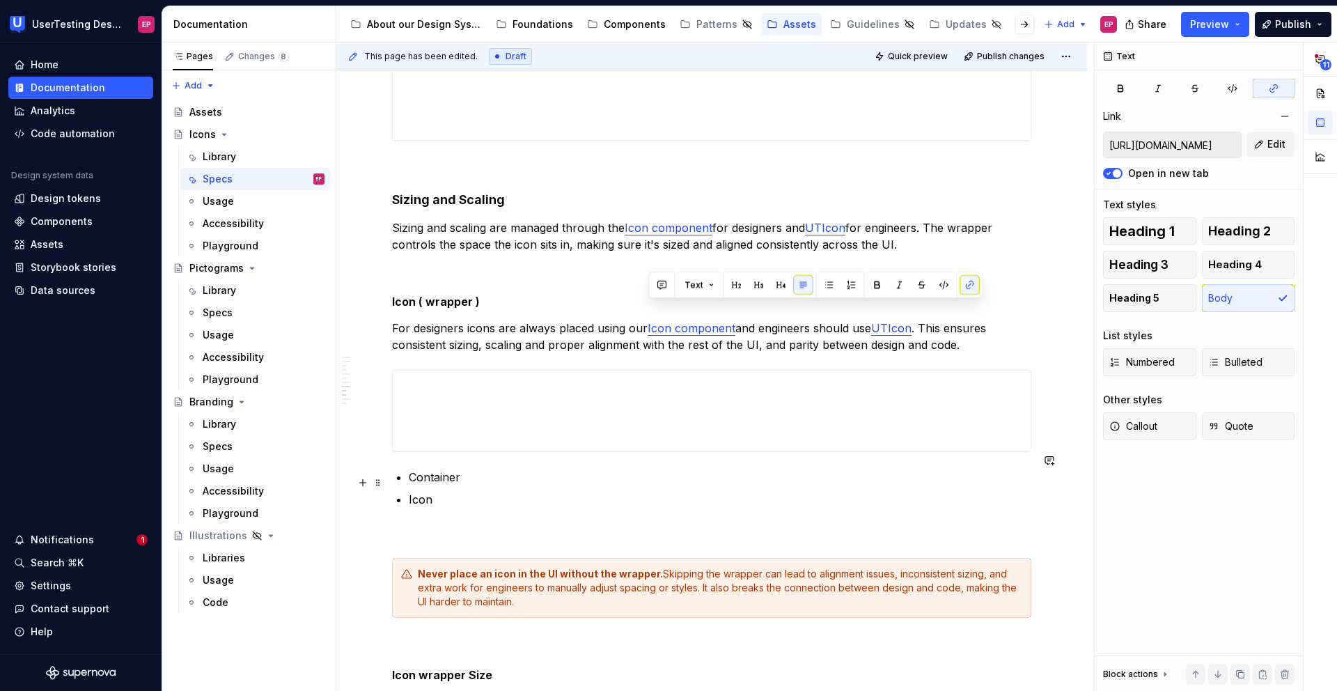
scroll to position [1737, 0]
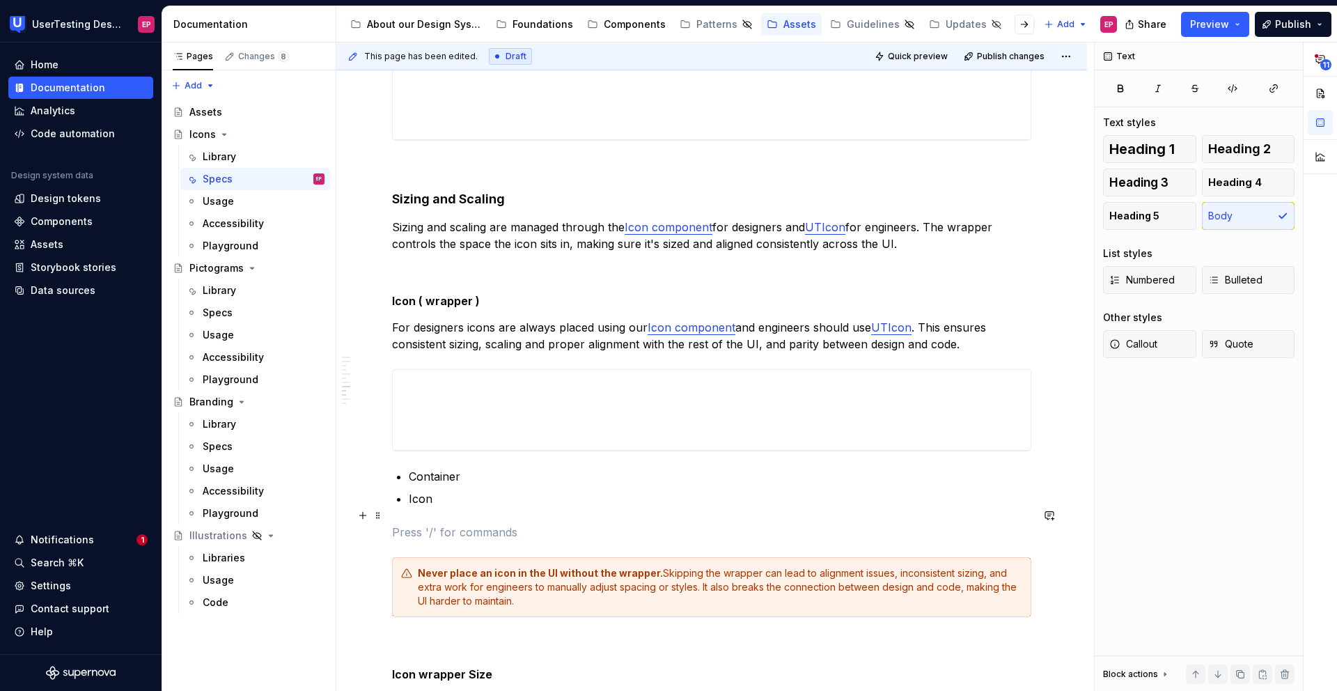
click at [526, 523] on p at bounding box center [711, 531] width 639 height 17
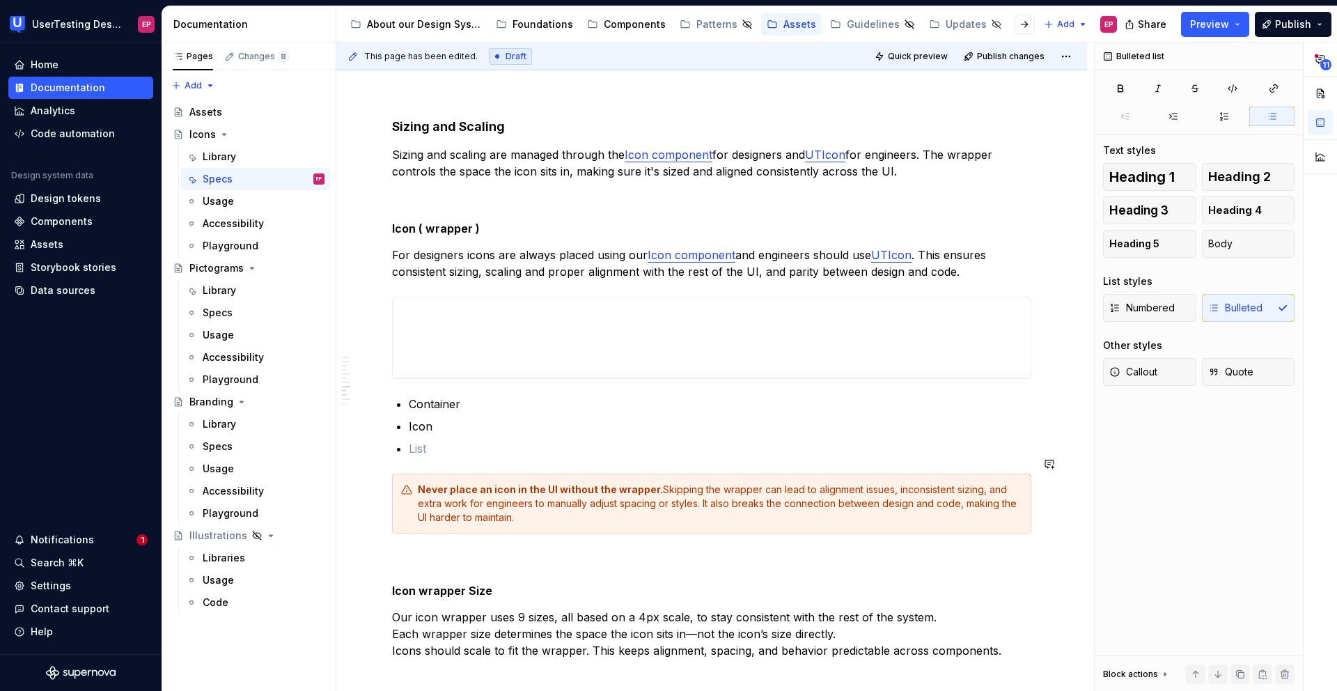
scroll to position [1820, 0]
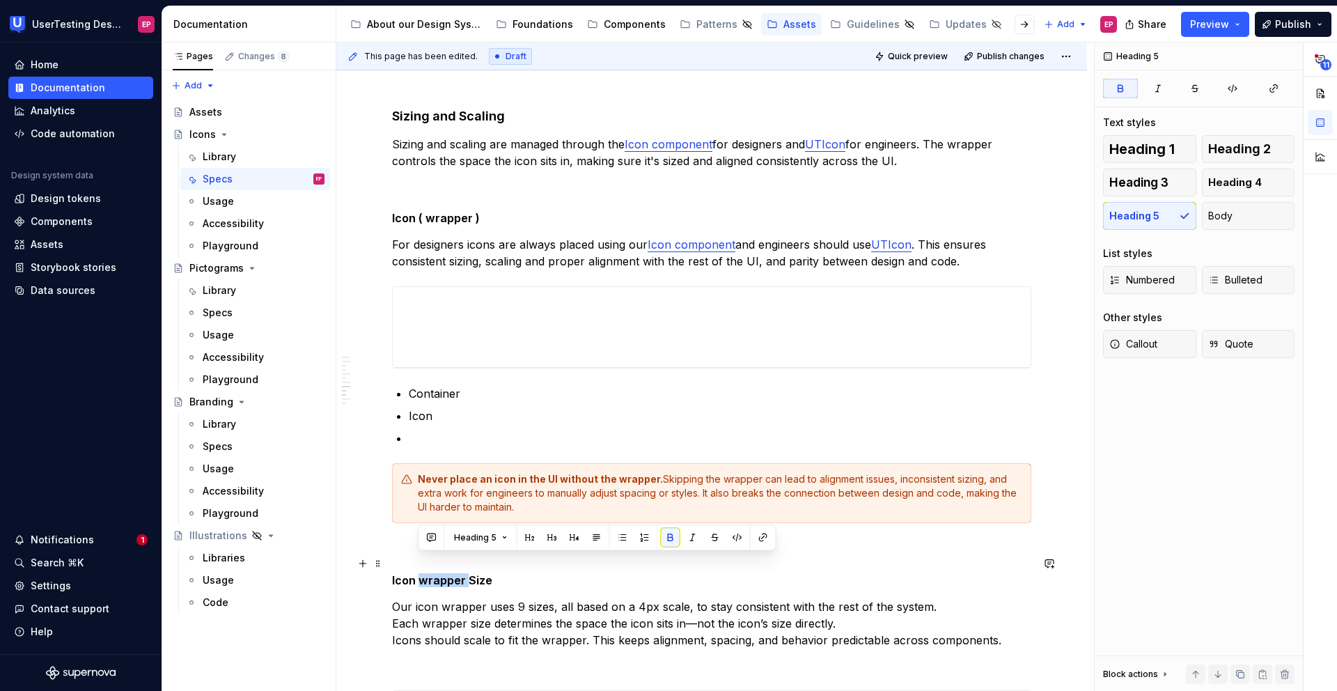
drag, startPoint x: 464, startPoint y: 563, endPoint x: 418, endPoint y: 563, distance: 45.9
click at [418, 573] on strong "Icon wrapper Size" at bounding box center [442, 580] width 100 height 14
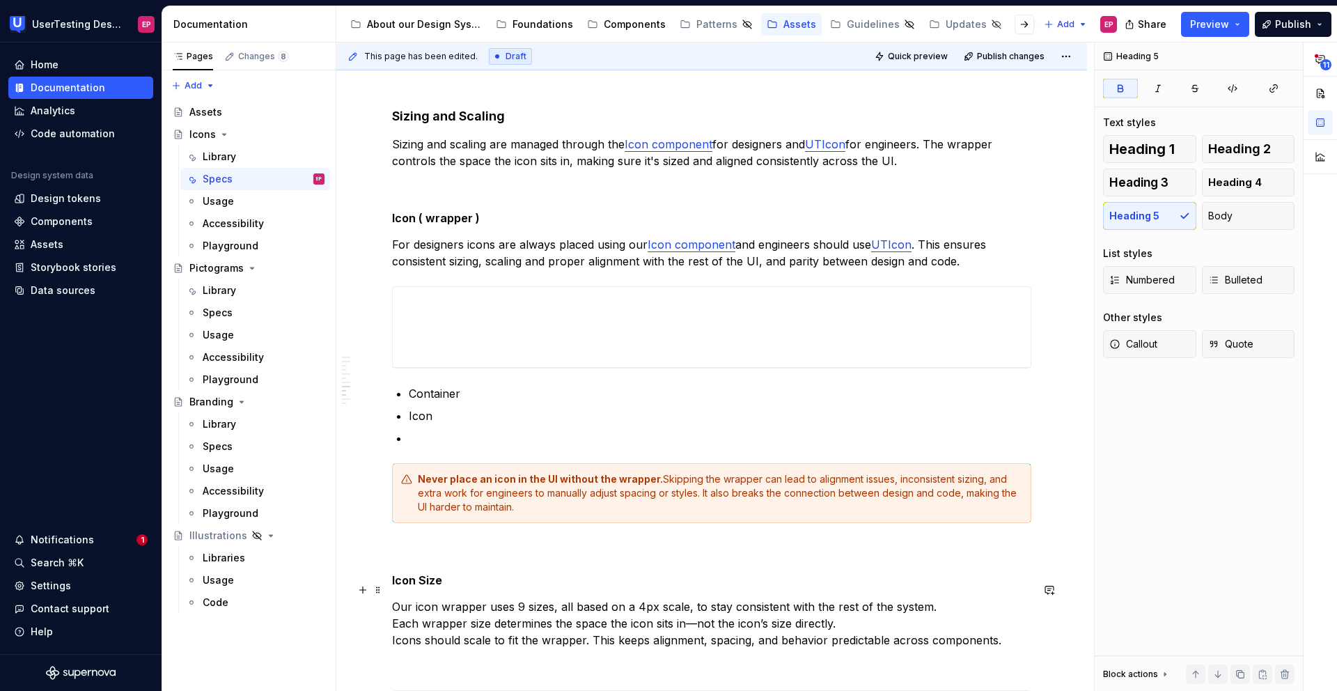
click at [434, 598] on p "Our icon wrapper uses 9 sizes, all based on a 4px scale, to stay consistent wit…" at bounding box center [711, 623] width 639 height 50
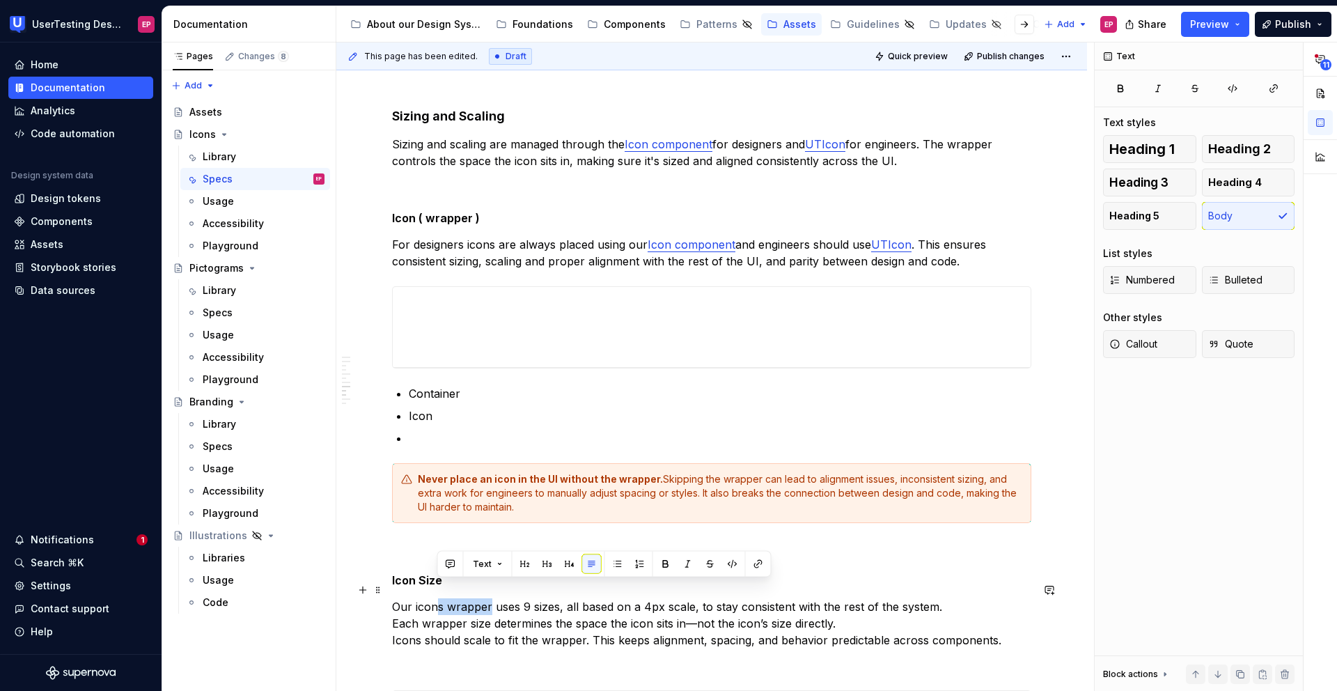
drag, startPoint x: 488, startPoint y: 590, endPoint x: 439, endPoint y: 591, distance: 49.4
click at [439, 598] on p "Our icons wrapper uses 9 sizes, all based on a 4px scale, to stay consistent wi…" at bounding box center [711, 623] width 639 height 50
click at [418, 598] on p "Our icons wrapper uses 9 sizes, all based on a 4px scale, to stay consistent wi…" at bounding box center [711, 623] width 639 height 50
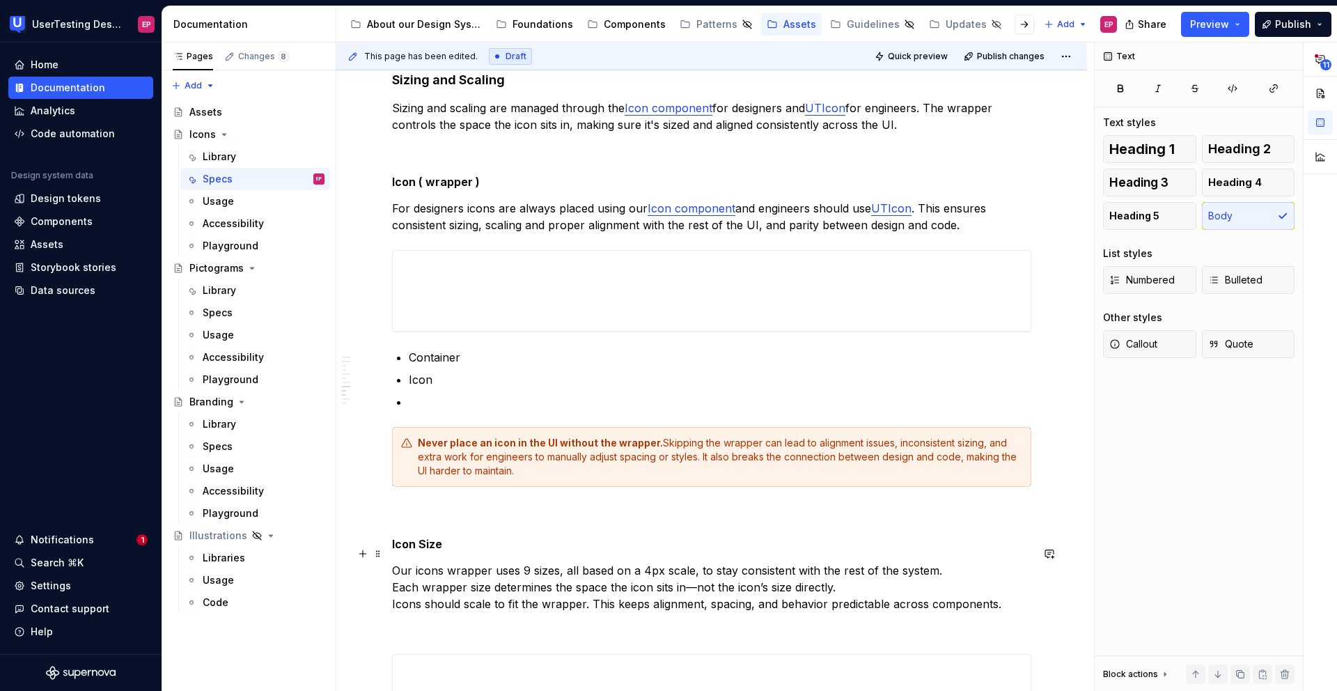
scroll to position [1858, 0]
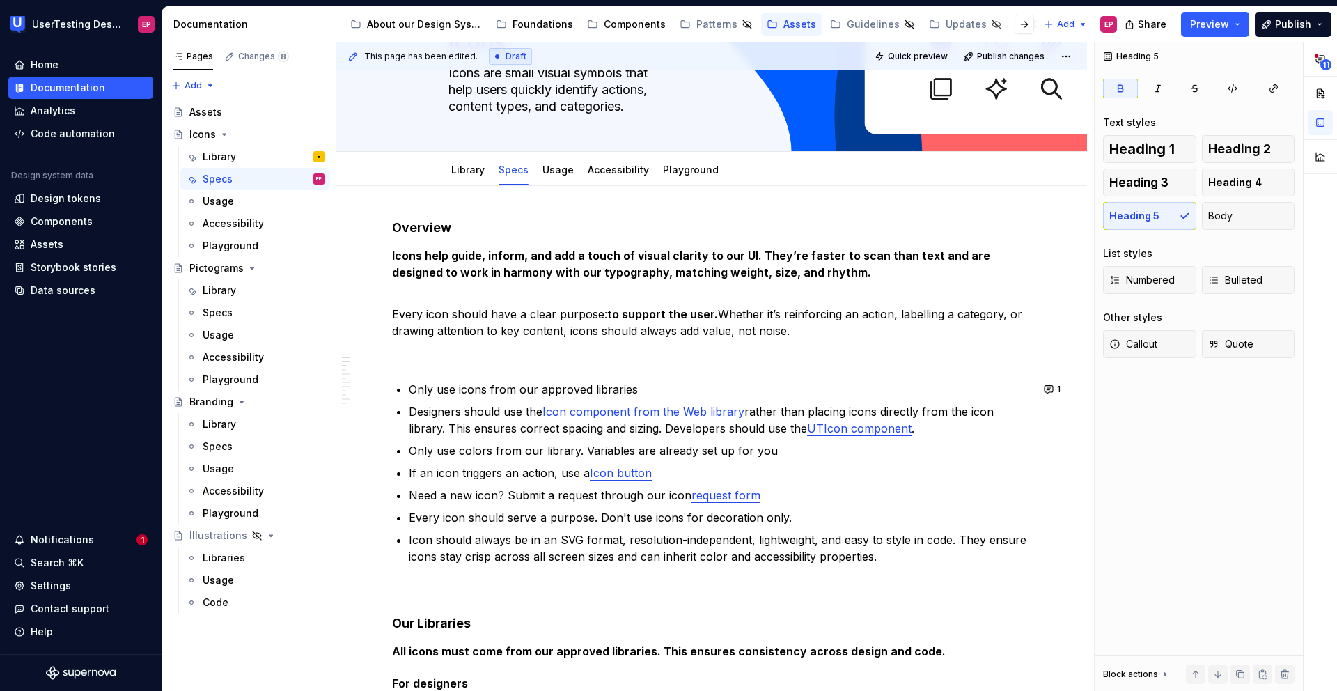
scroll to position [0, 0]
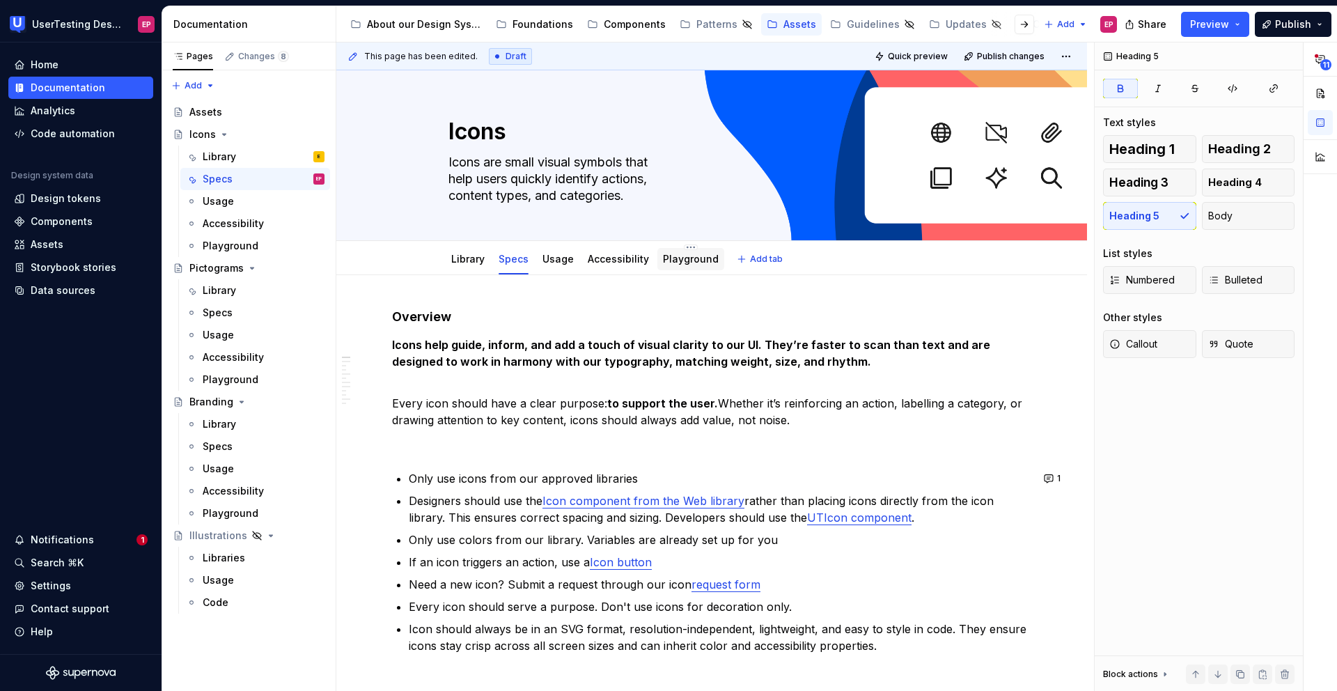
click at [675, 260] on link "Playground" at bounding box center [691, 259] width 56 height 12
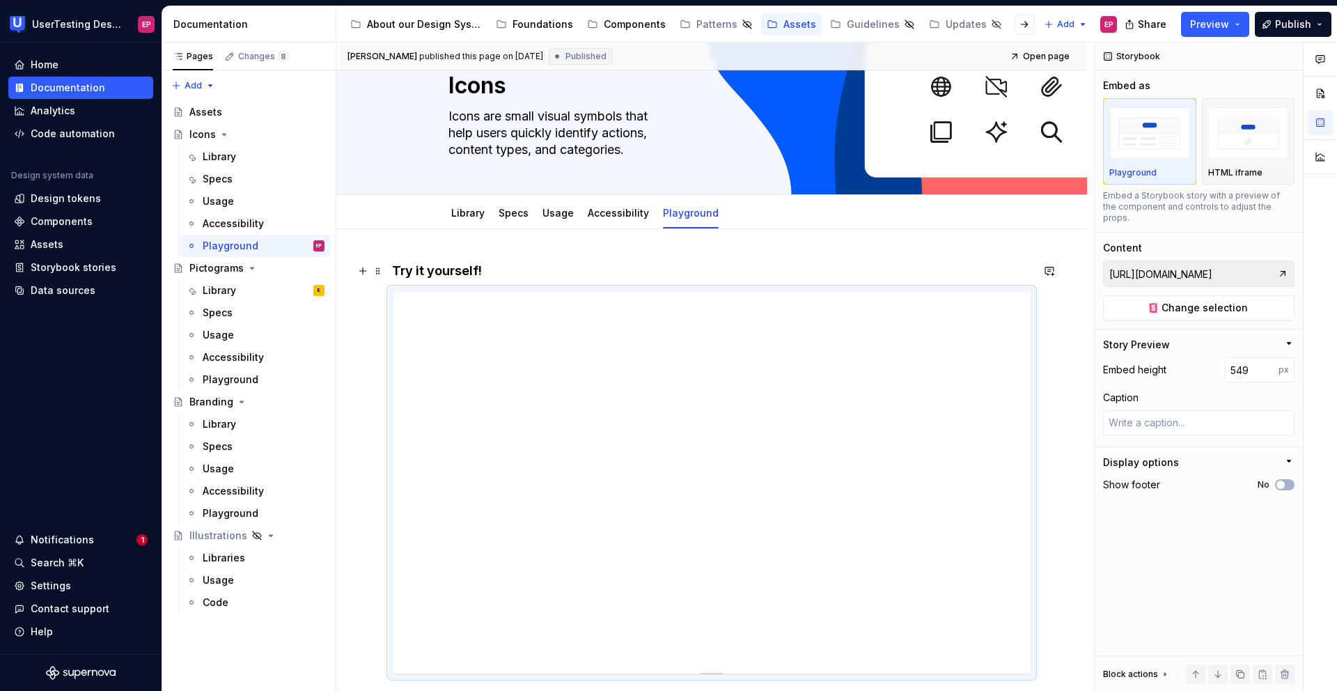
scroll to position [42, 0]
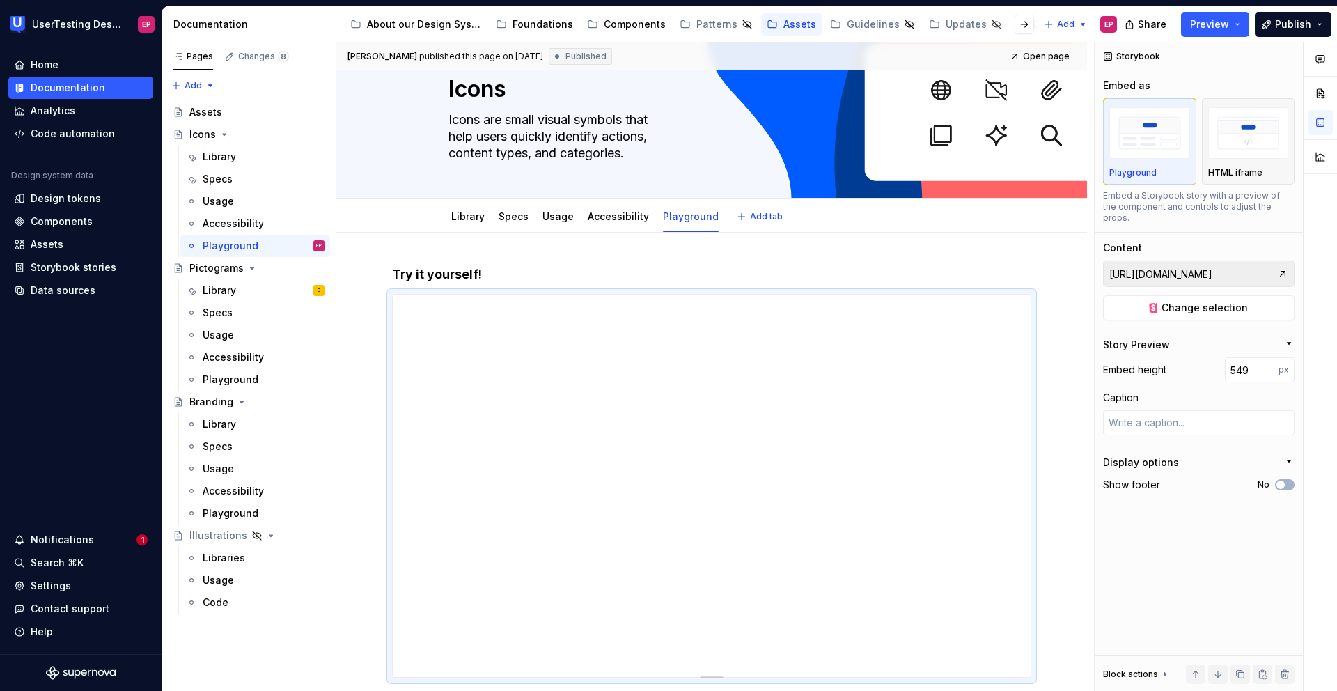
click at [532, 221] on div "Library Specs Usage Accessibility Playground" at bounding box center [585, 220] width 290 height 38
click at [519, 221] on link "Specs" at bounding box center [513, 216] width 30 height 12
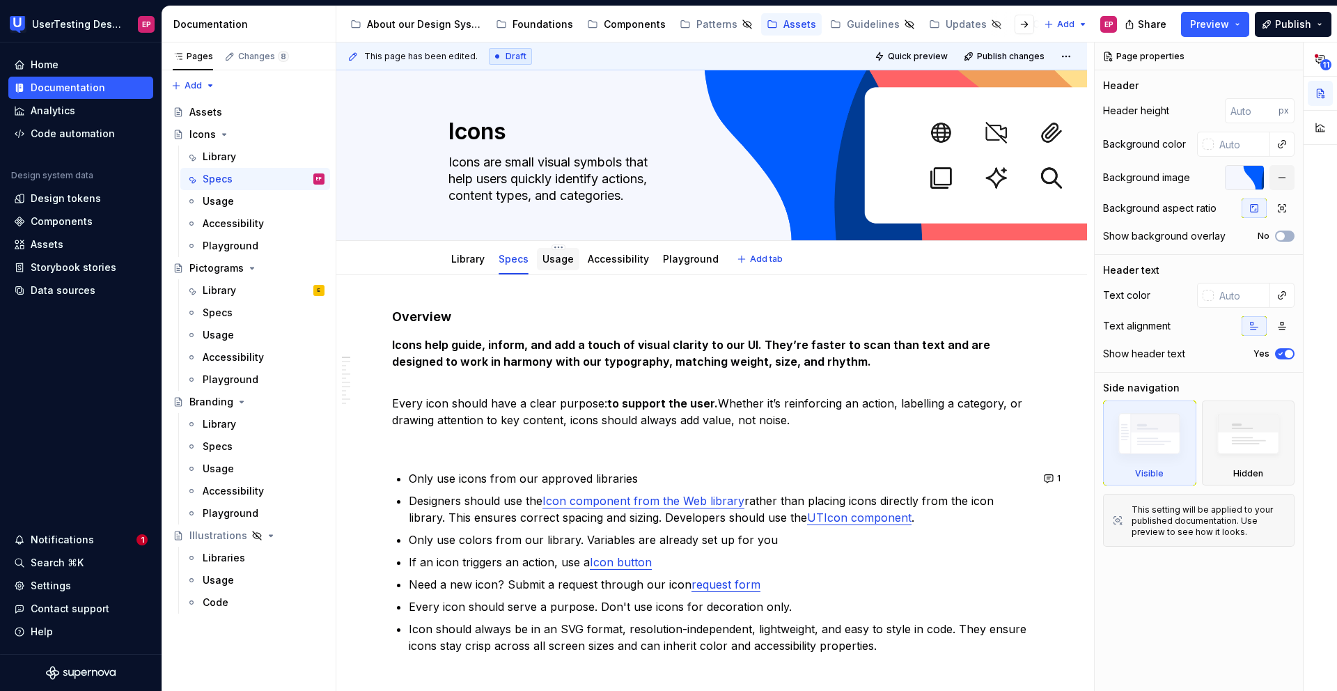
click at [544, 262] on link "Usage" at bounding box center [557, 259] width 31 height 12
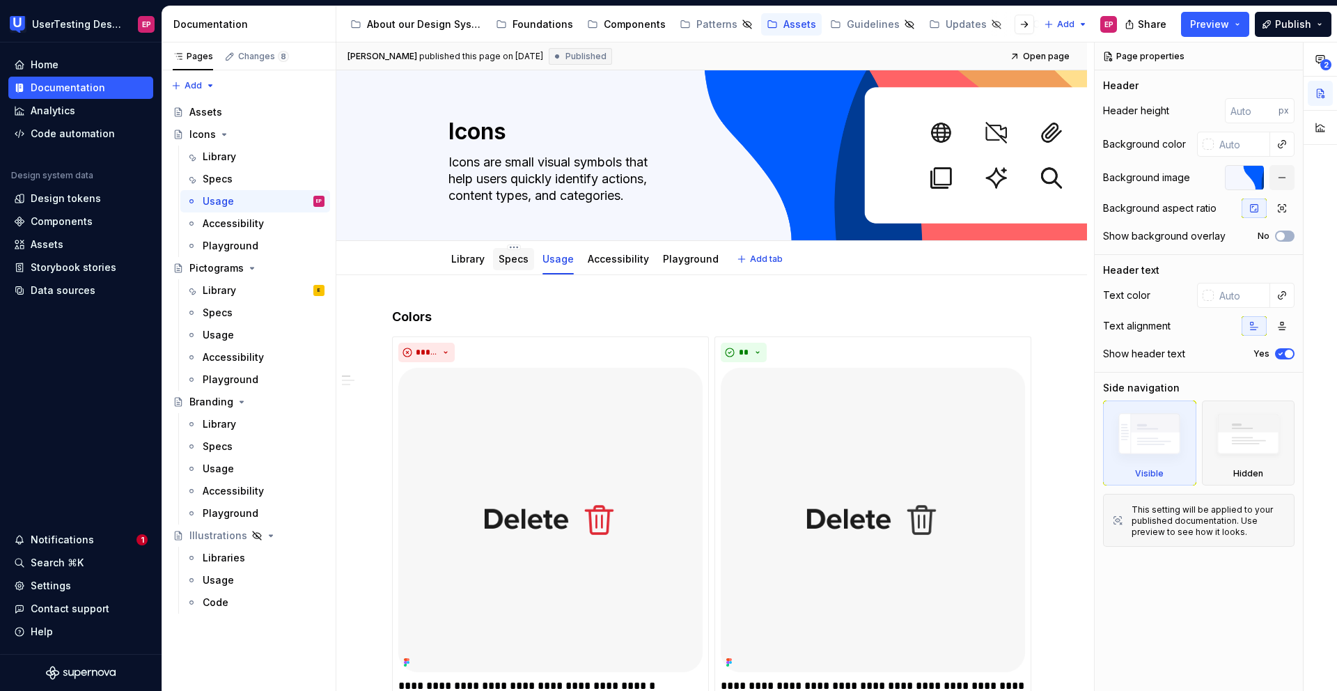
click at [512, 259] on link "Specs" at bounding box center [513, 259] width 30 height 12
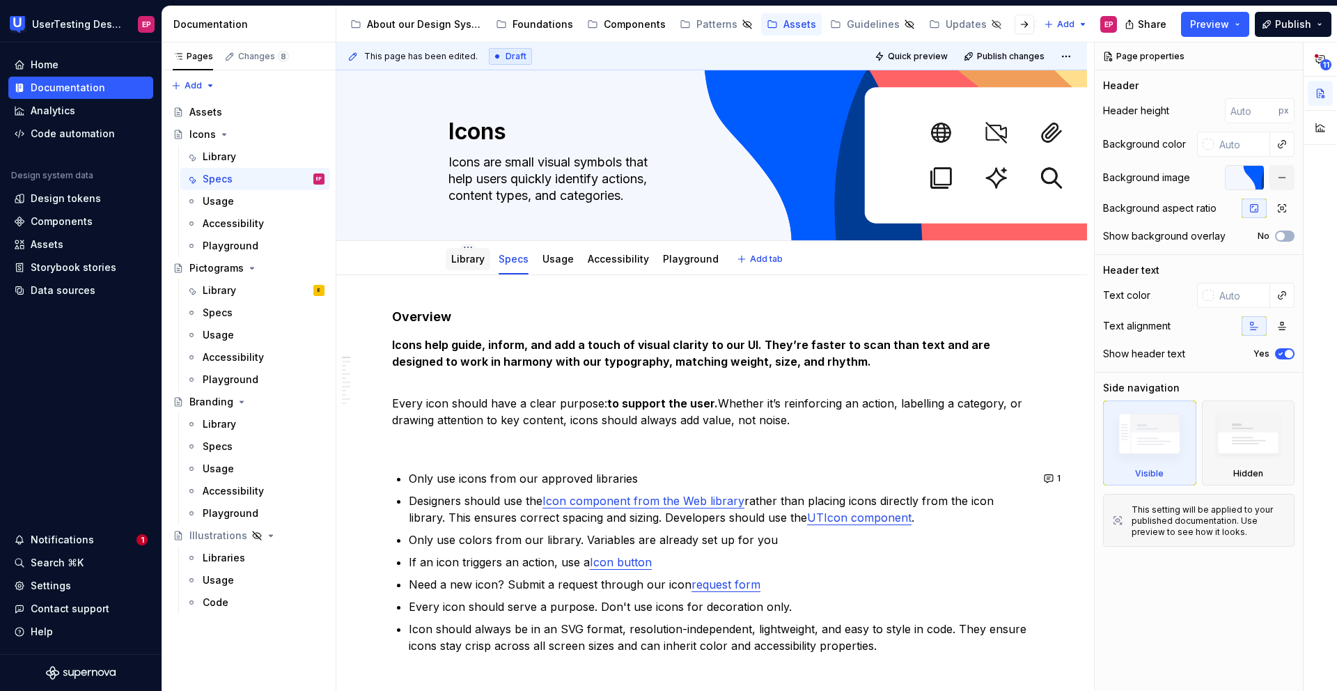
click at [455, 253] on link "Library" at bounding box center [467, 259] width 33 height 12
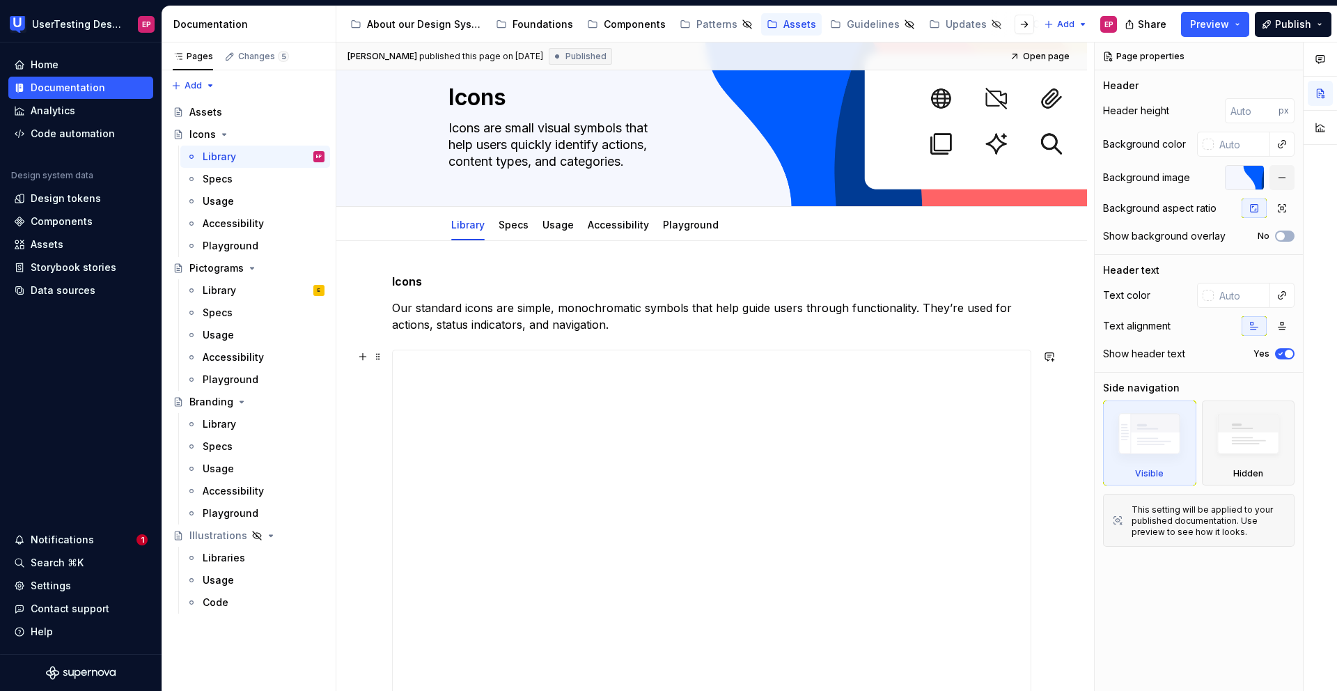
scroll to position [29, 0]
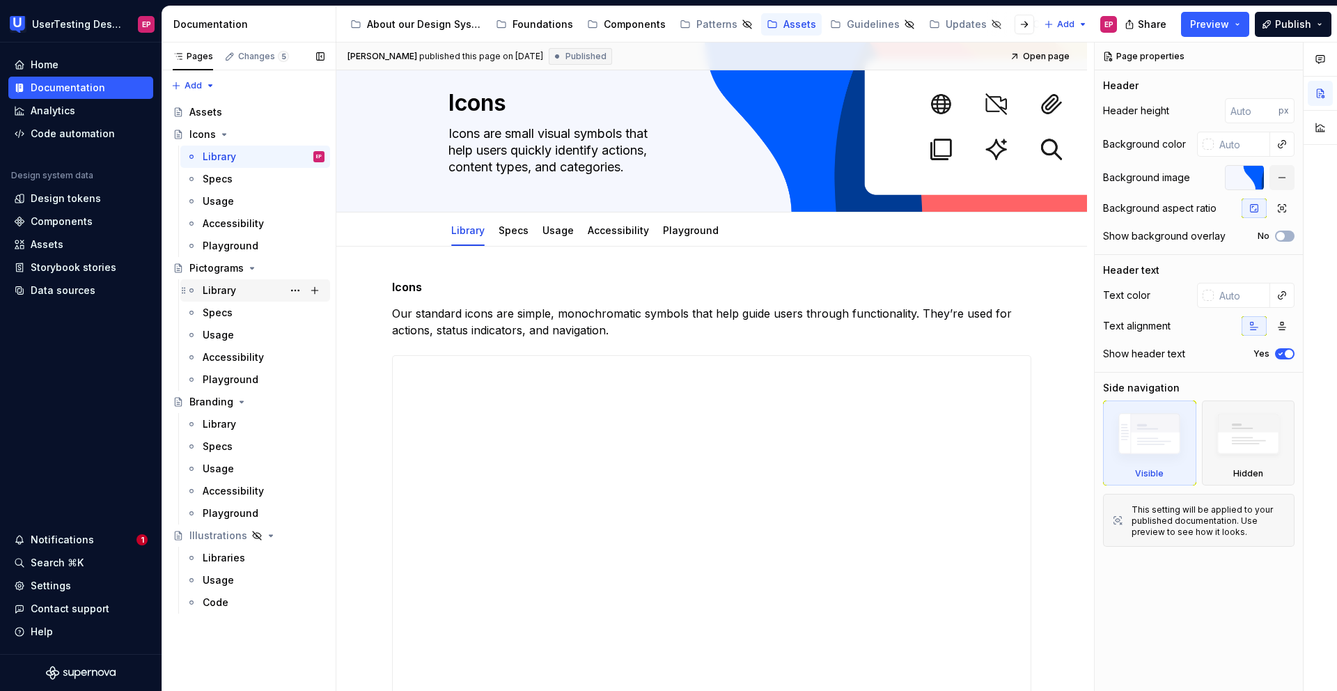
click at [237, 288] on div "Library E" at bounding box center [264, 290] width 122 height 19
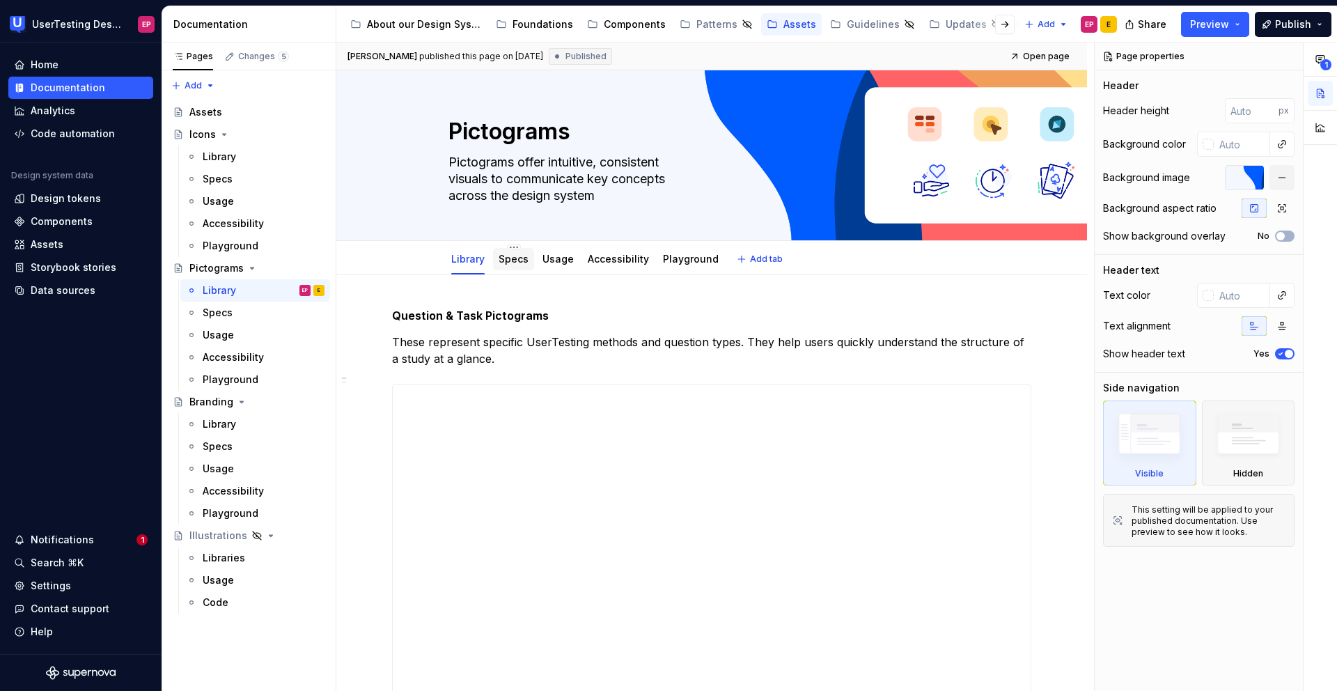
click at [509, 257] on link "Specs" at bounding box center [513, 259] width 30 height 12
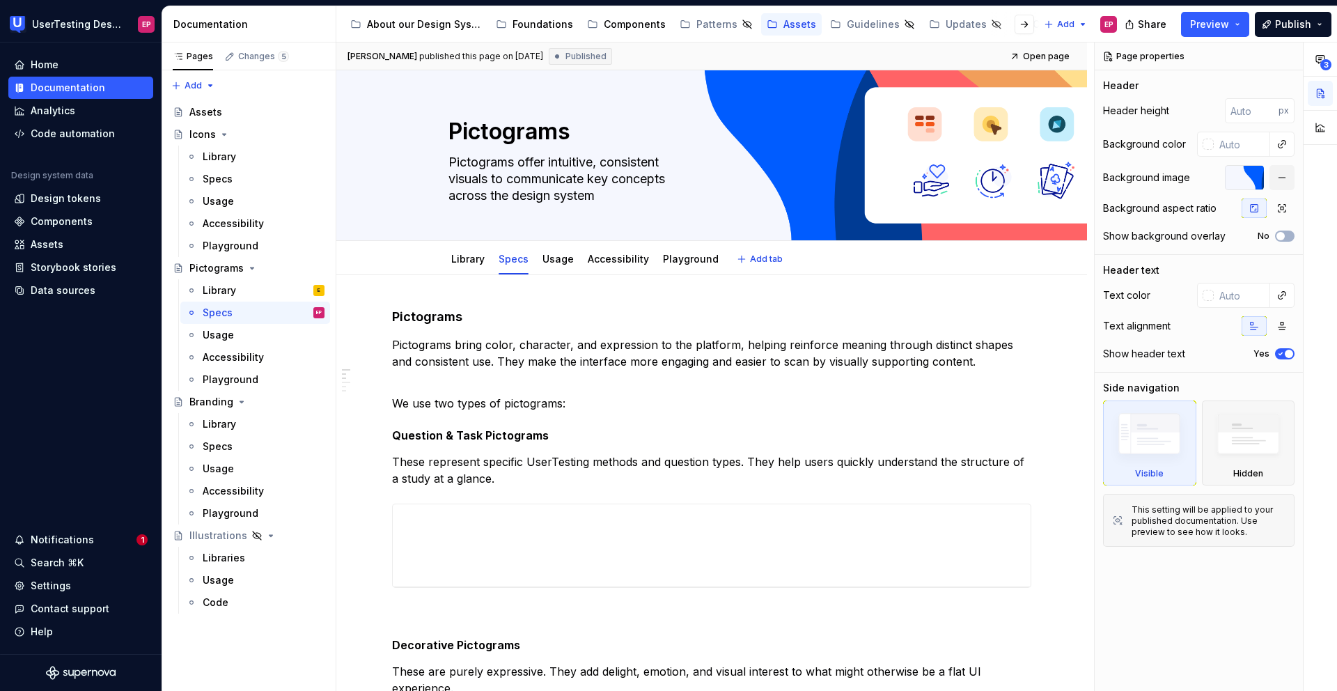
type textarea "*"
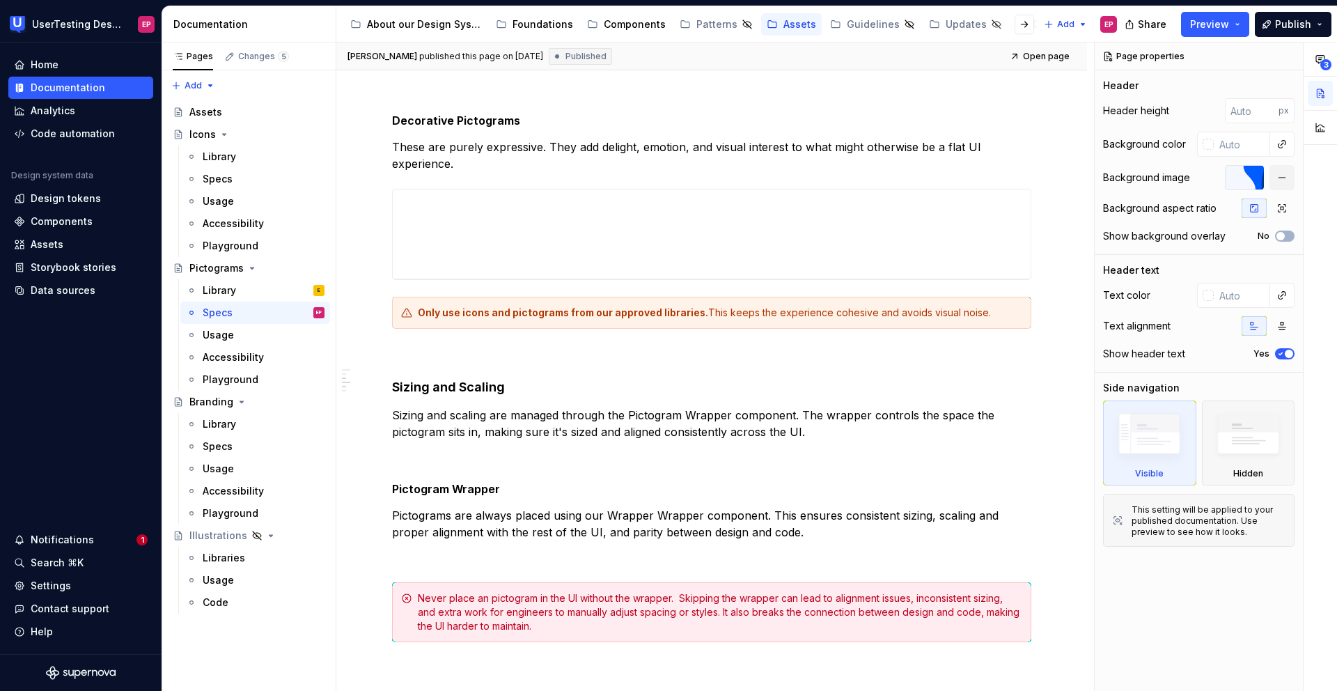
scroll to position [527, 0]
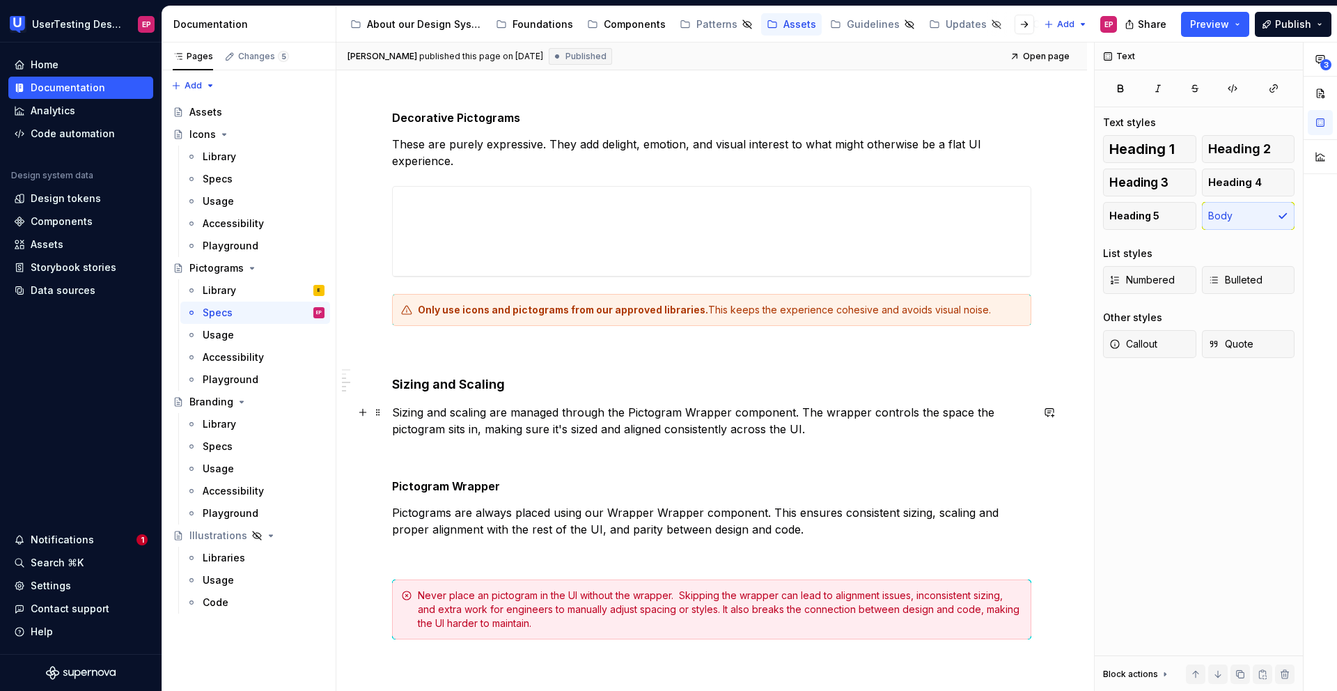
click at [730, 407] on p "Sizing and scaling are managed through the Pictogram Wrapper component. The wra…" at bounding box center [711, 420] width 639 height 33
click at [730, 417] on p "Sizing and scaling are managed through the Pictogram Wrapper component. The wra…" at bounding box center [711, 420] width 639 height 33
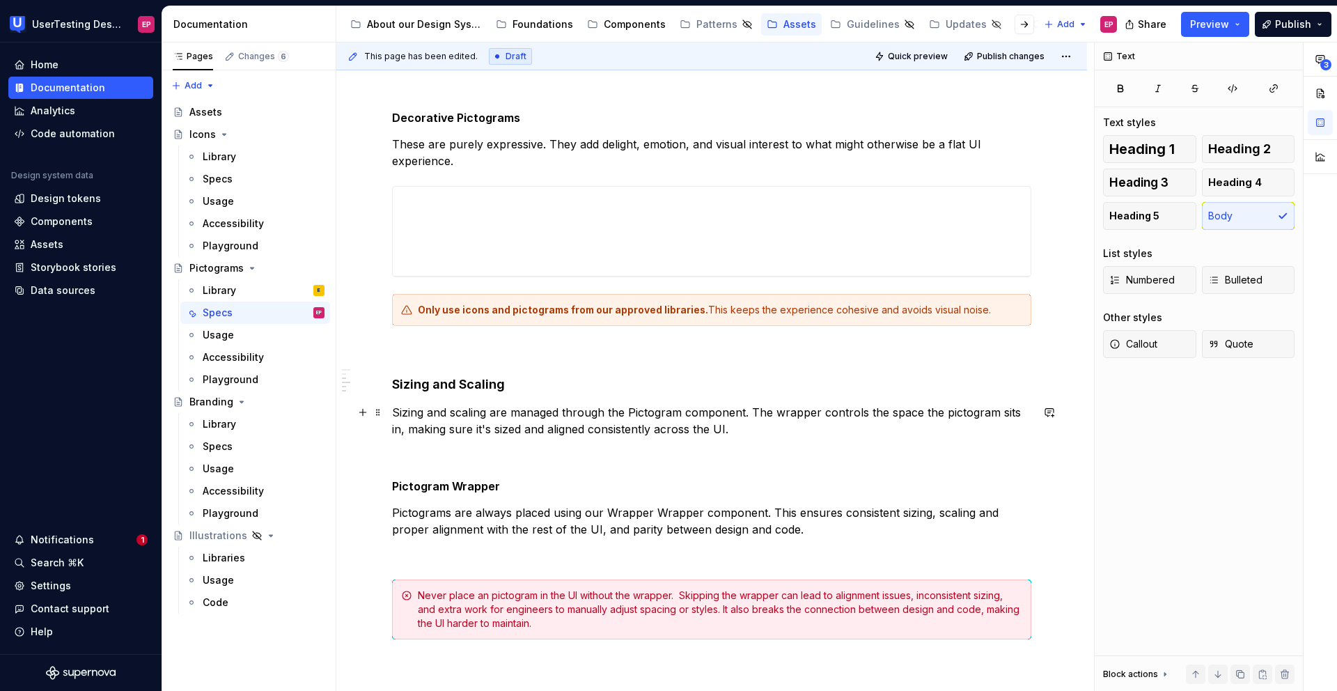
click at [743, 413] on p "Sizing and scaling are managed through the Pictogram component. The wrapper con…" at bounding box center [711, 420] width 639 height 33
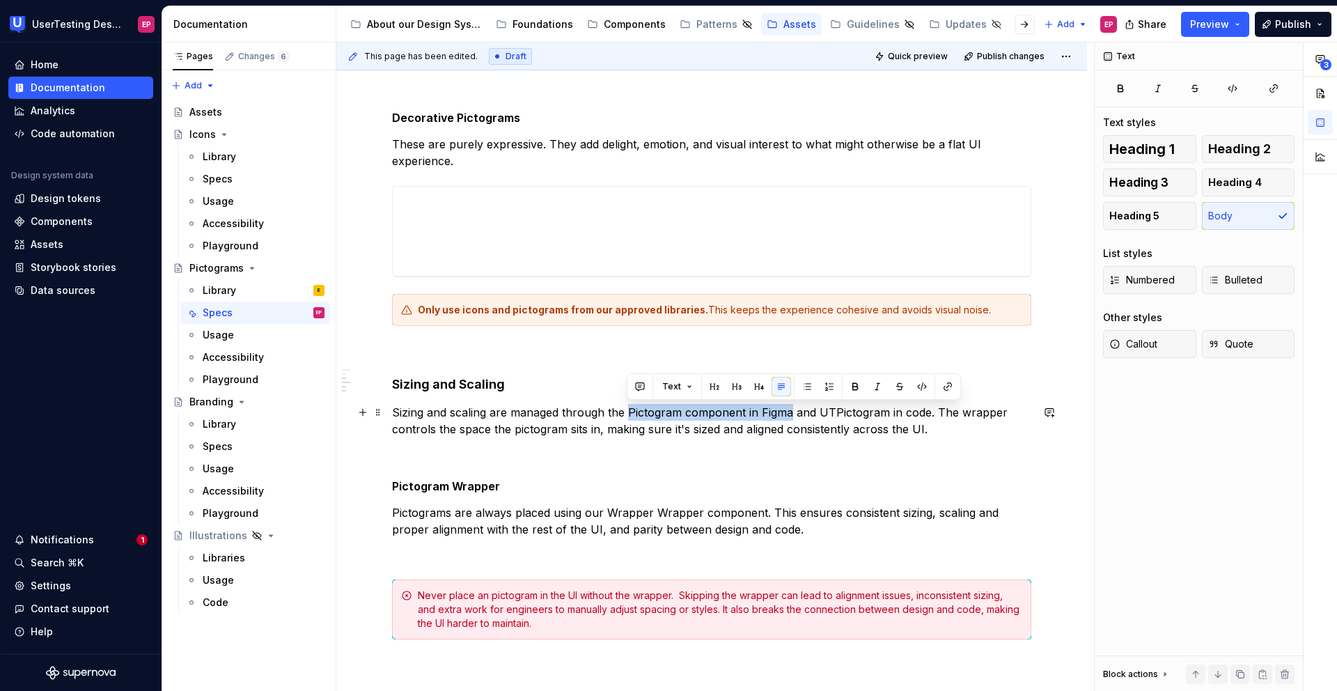
drag, startPoint x: 628, startPoint y: 413, endPoint x: 789, endPoint y: 414, distance: 160.8
click at [789, 414] on p "Sizing and scaling are managed through the Pictogram component in Figma and UTP…" at bounding box center [711, 420] width 639 height 33
type textarea "*"
click at [949, 387] on button "button" at bounding box center [947, 386] width 19 height 19
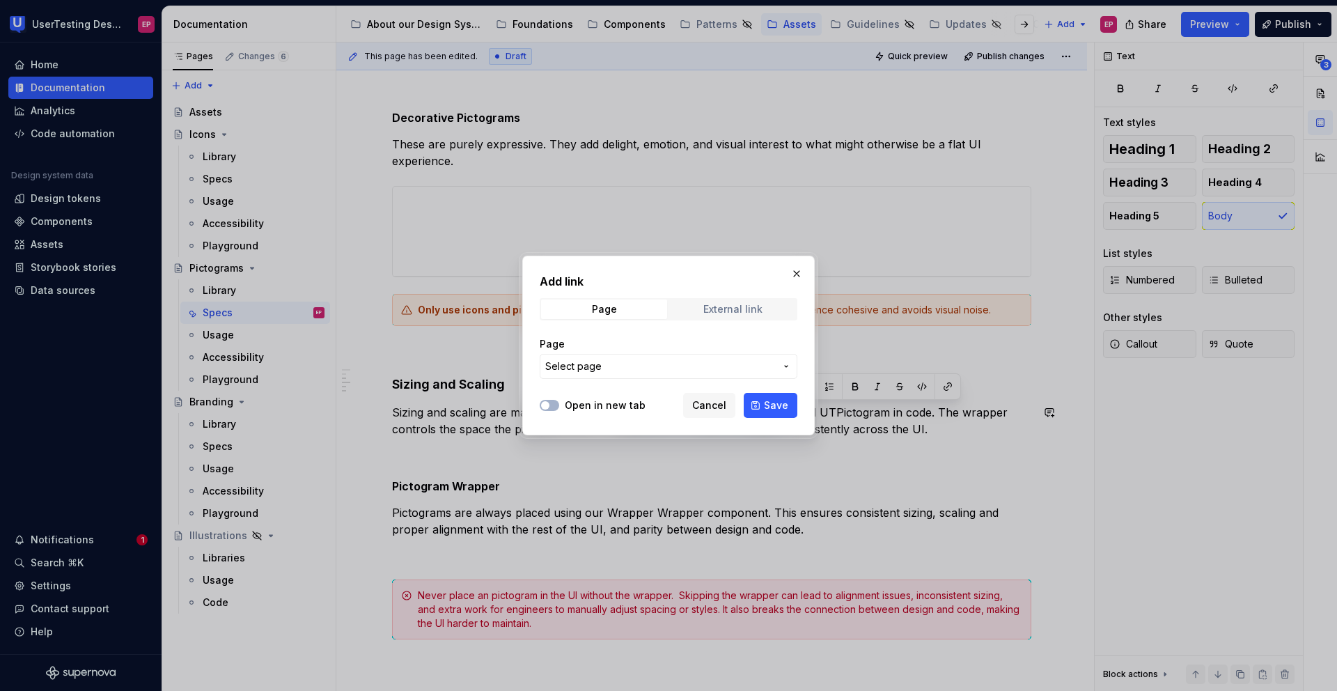
click at [731, 310] on div "External link" at bounding box center [732, 309] width 59 height 11
click at [565, 403] on label "Open in new tab" at bounding box center [605, 405] width 81 height 14
click at [559, 403] on button "Open in new tab" at bounding box center [548, 405] width 19 height 11
click at [575, 377] on input "URL" at bounding box center [668, 366] width 258 height 25
paste input "https://www.figma.com/design/HY04ubvfGKPJDU8D9NqFVi/%F0%9F%93%9A-Web-Library?m=…"
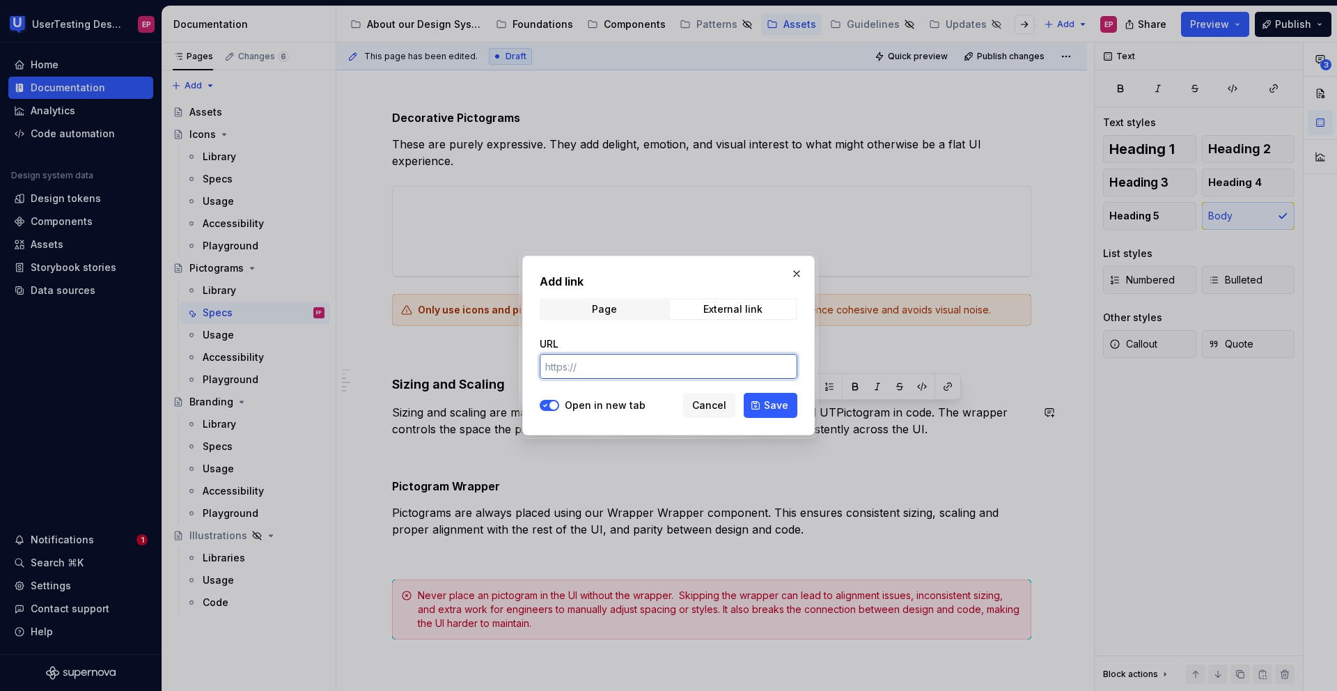
type input "https://www.figma.com/design/HY04ubvfGKPJDU8D9NqFVi/%F0%9F%93%9A-Web-Library?m=…"
click at [762, 406] on button "Save" at bounding box center [770, 405] width 54 height 25
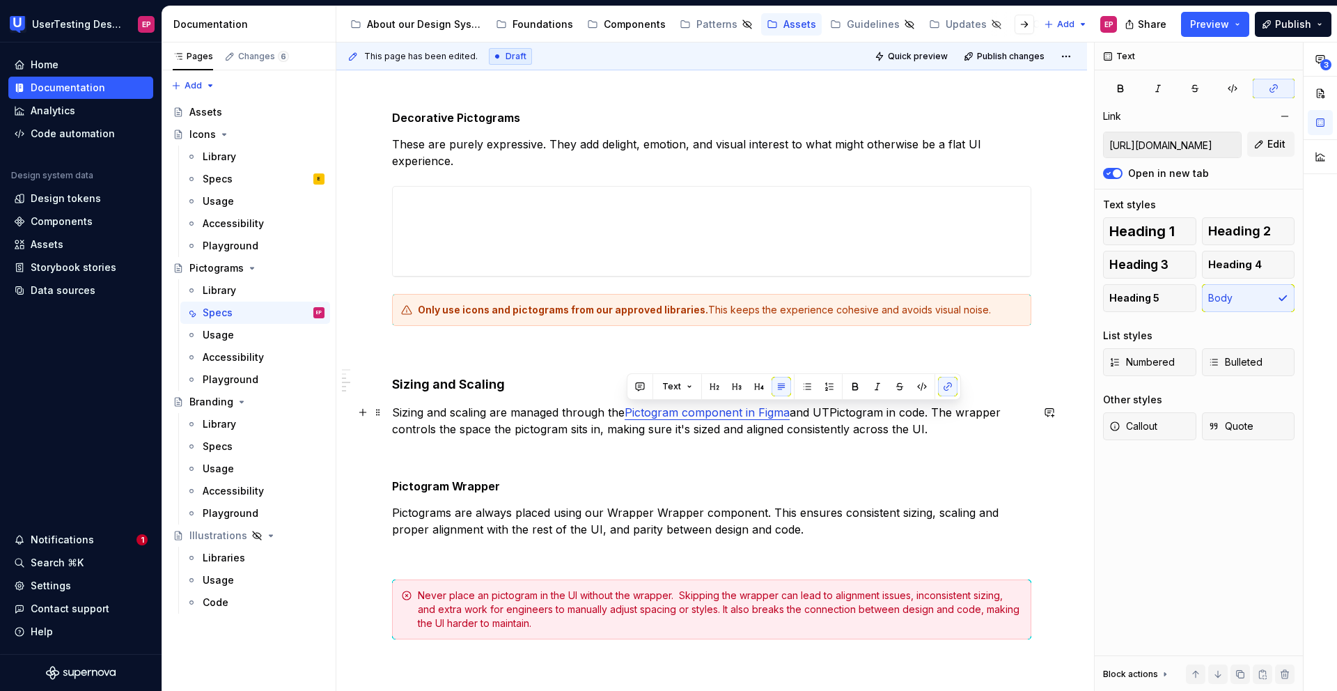
click at [816, 413] on p "Sizing and scaling are managed through the Pictogram component in Figma and UTP…" at bounding box center [711, 420] width 639 height 33
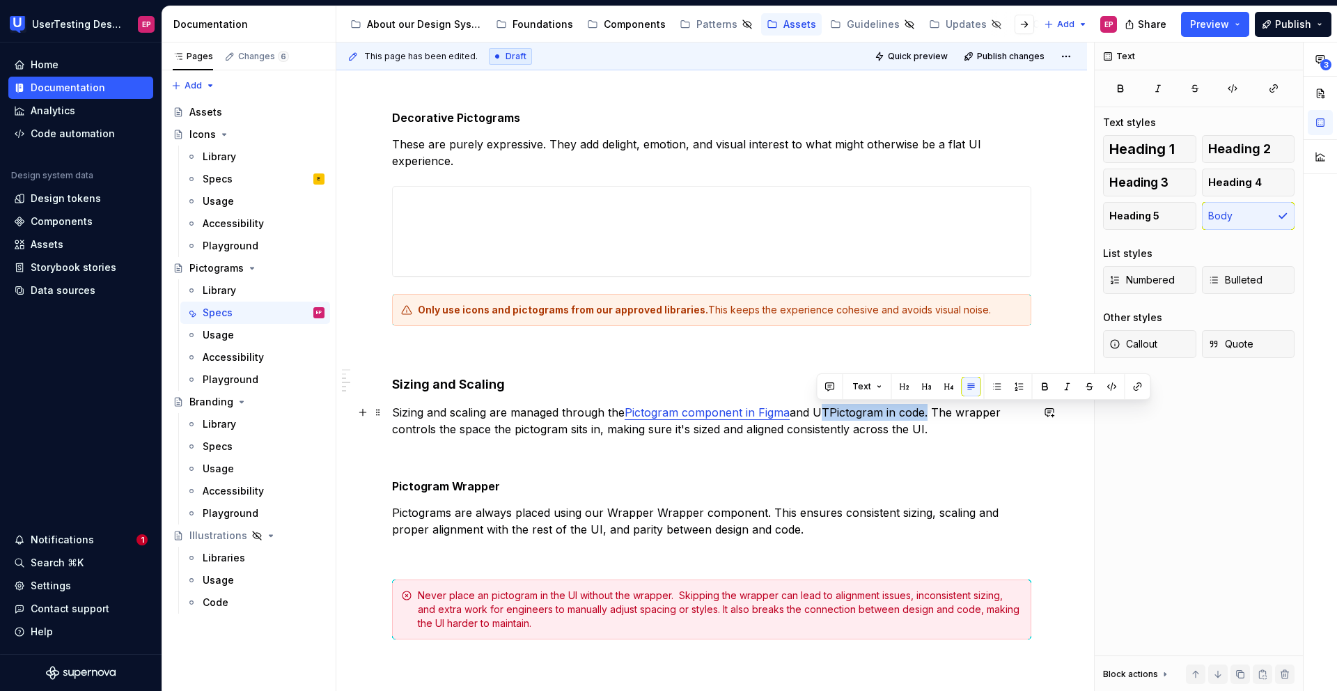
drag, startPoint x: 816, startPoint y: 413, endPoint x: 928, endPoint y: 411, distance: 112.1
click at [928, 411] on p "Sizing and scaling are managed through the Pictogram component in Figma and UTP…" at bounding box center [711, 420] width 639 height 33
click at [1129, 388] on button "button" at bounding box center [1137, 386] width 19 height 19
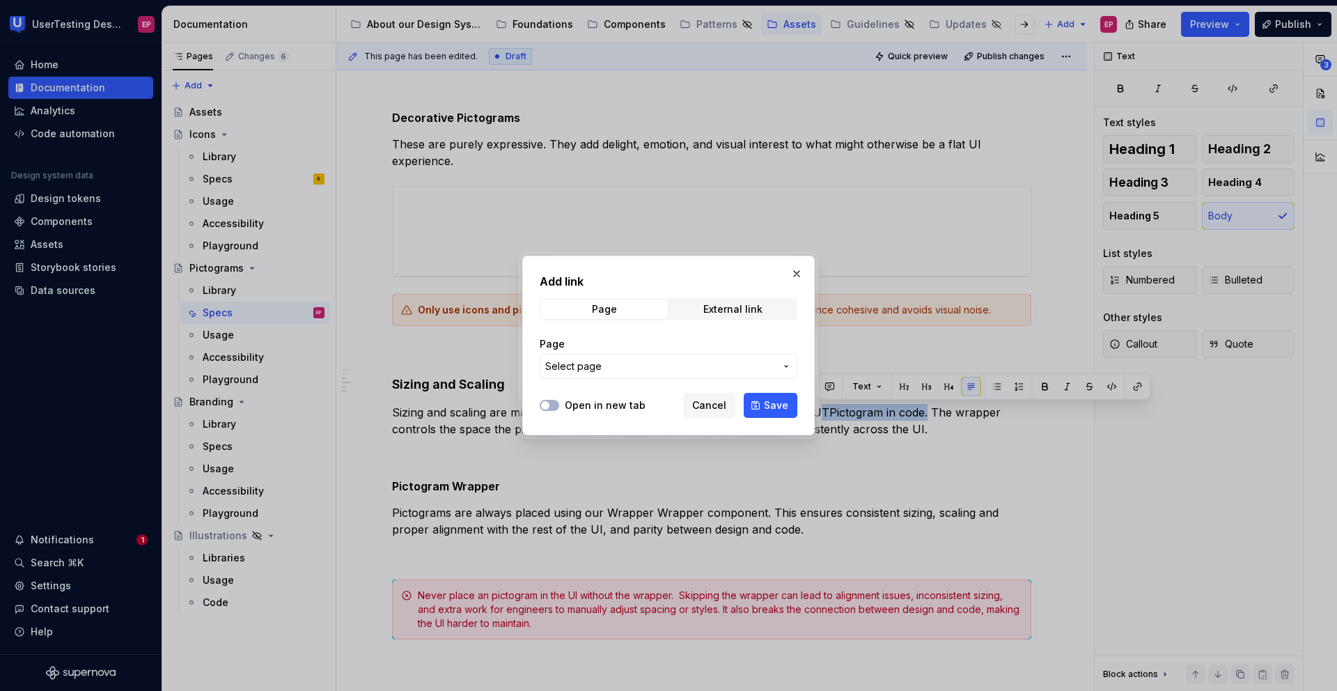
click at [680, 363] on span "Select page" at bounding box center [660, 366] width 230 height 14
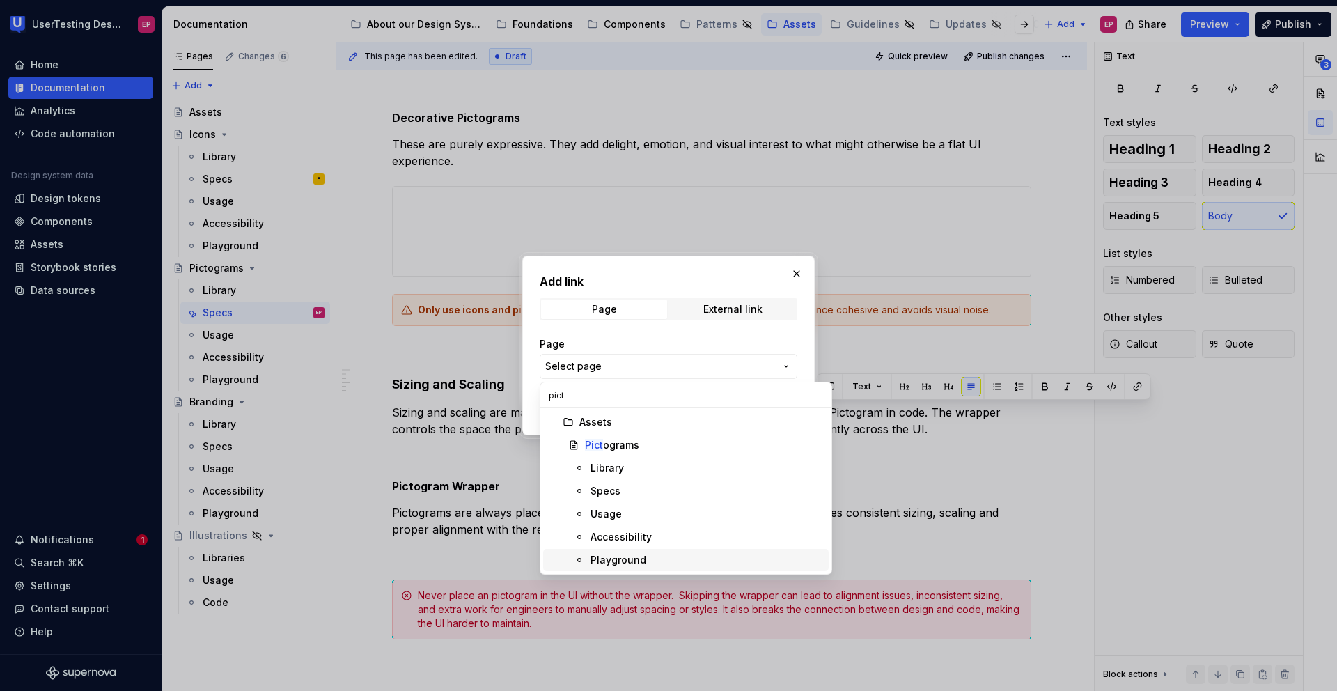
type input "pict"
click at [622, 553] on div "Playground" at bounding box center [618, 560] width 56 height 14
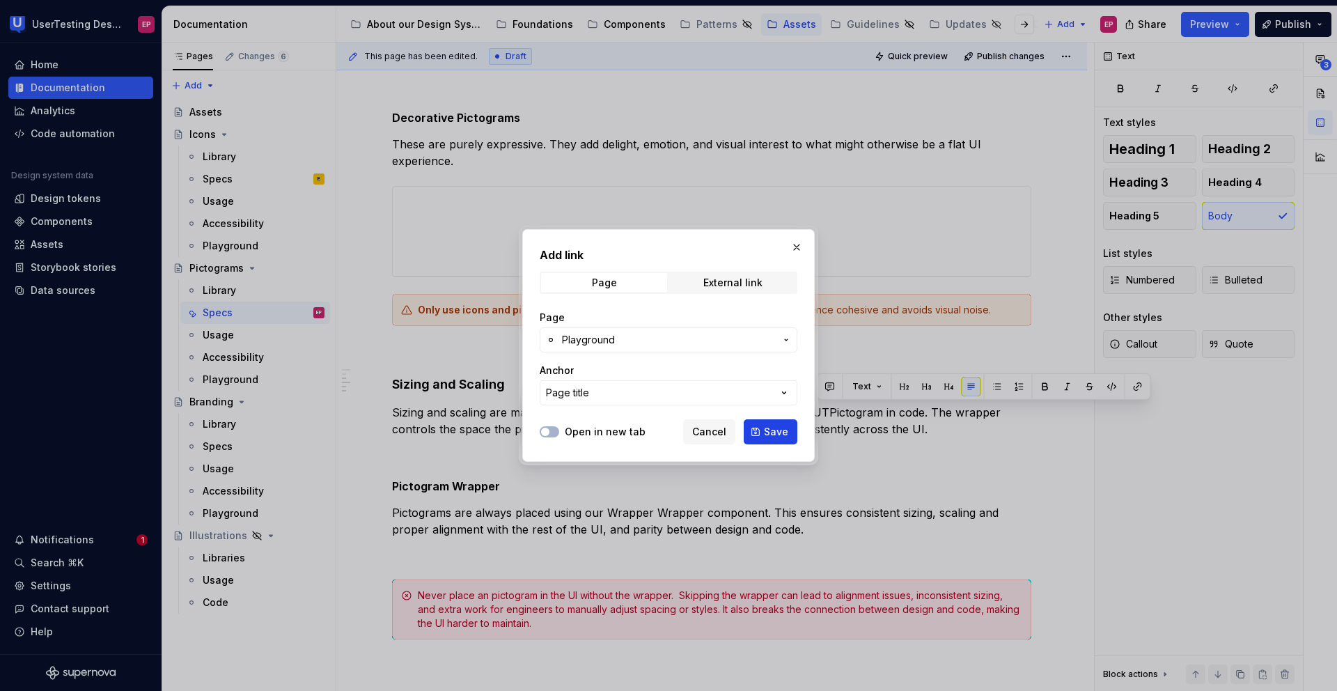
click at [753, 429] on button "Save" at bounding box center [770, 431] width 54 height 25
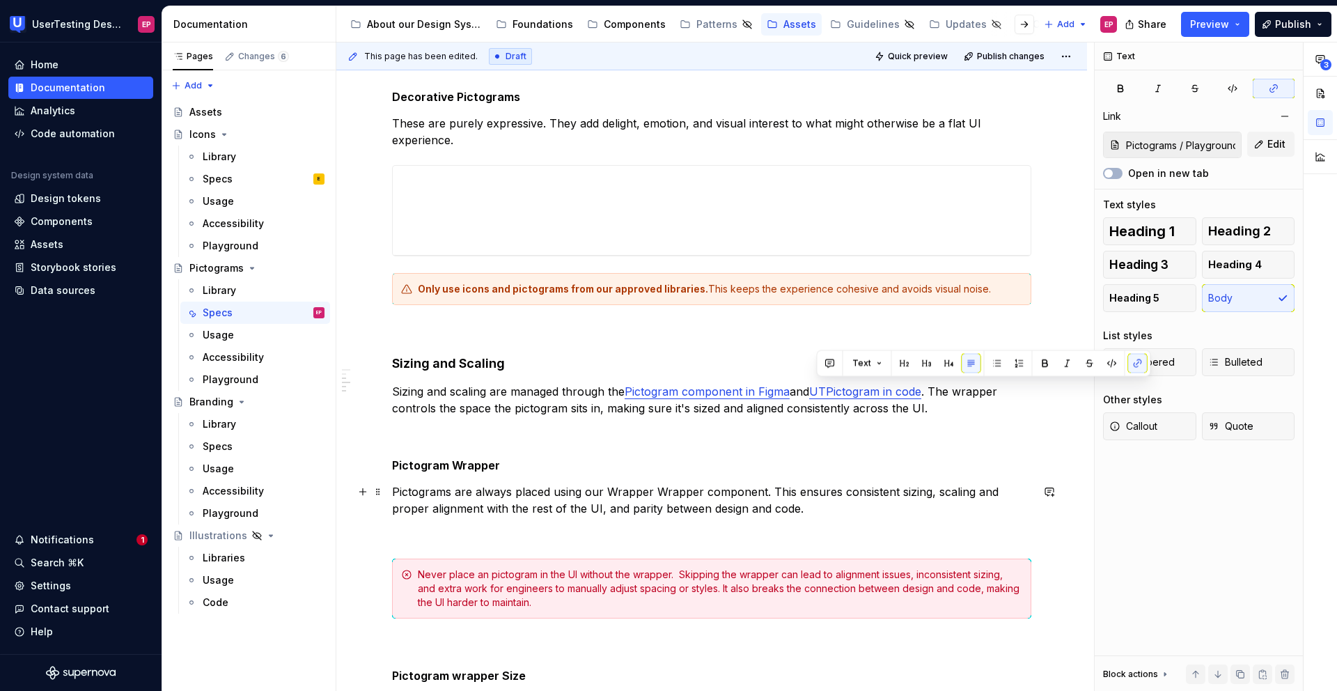
scroll to position [550, 0]
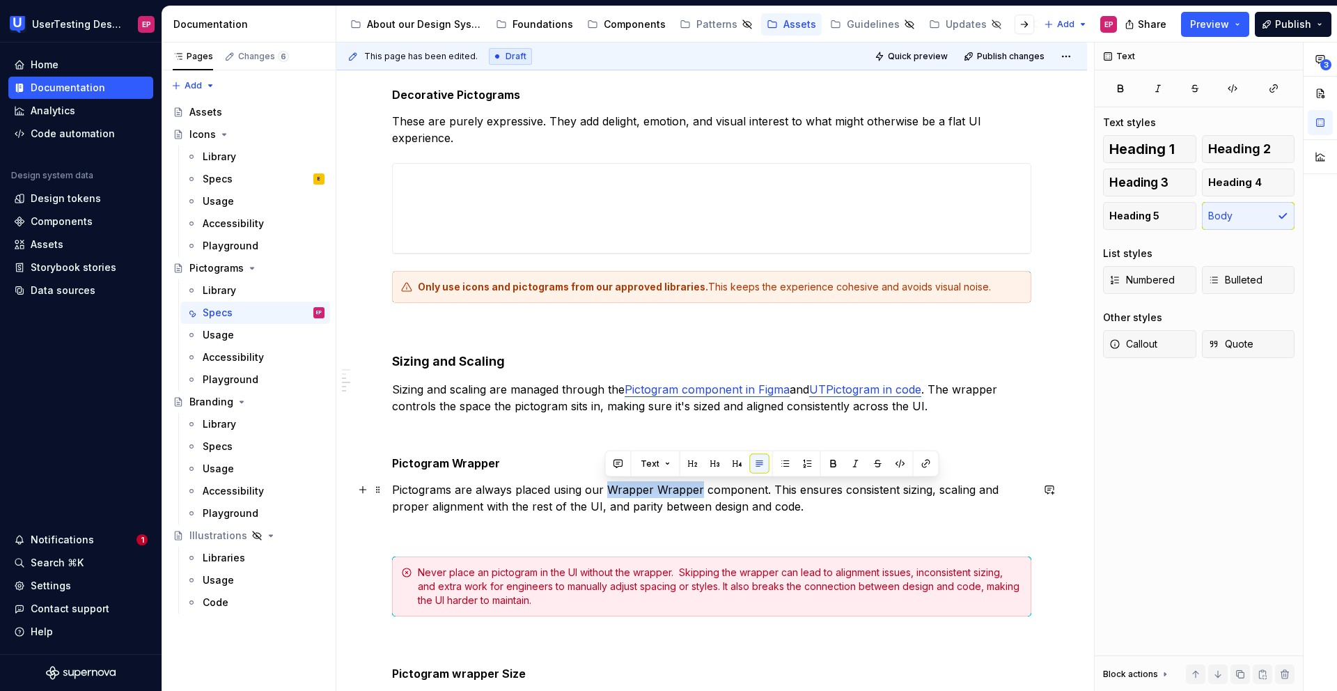
drag, startPoint x: 699, startPoint y: 490, endPoint x: 608, endPoint y: 487, distance: 90.5
click at [608, 487] on p "Pictograms are always placed using our Wrapper Wrapper component. This ensures …" at bounding box center [711, 497] width 639 height 33
click at [663, 489] on p "Pictograms are always placed using our Pictogram component. This ensures consis…" at bounding box center [711, 497] width 639 height 33
click at [720, 489] on p "Pictograms are always placed using our Pictogram component. This ensures consis…" at bounding box center [711, 497] width 639 height 33
drag, startPoint x: 606, startPoint y: 489, endPoint x: 767, endPoint y: 493, distance: 161.5
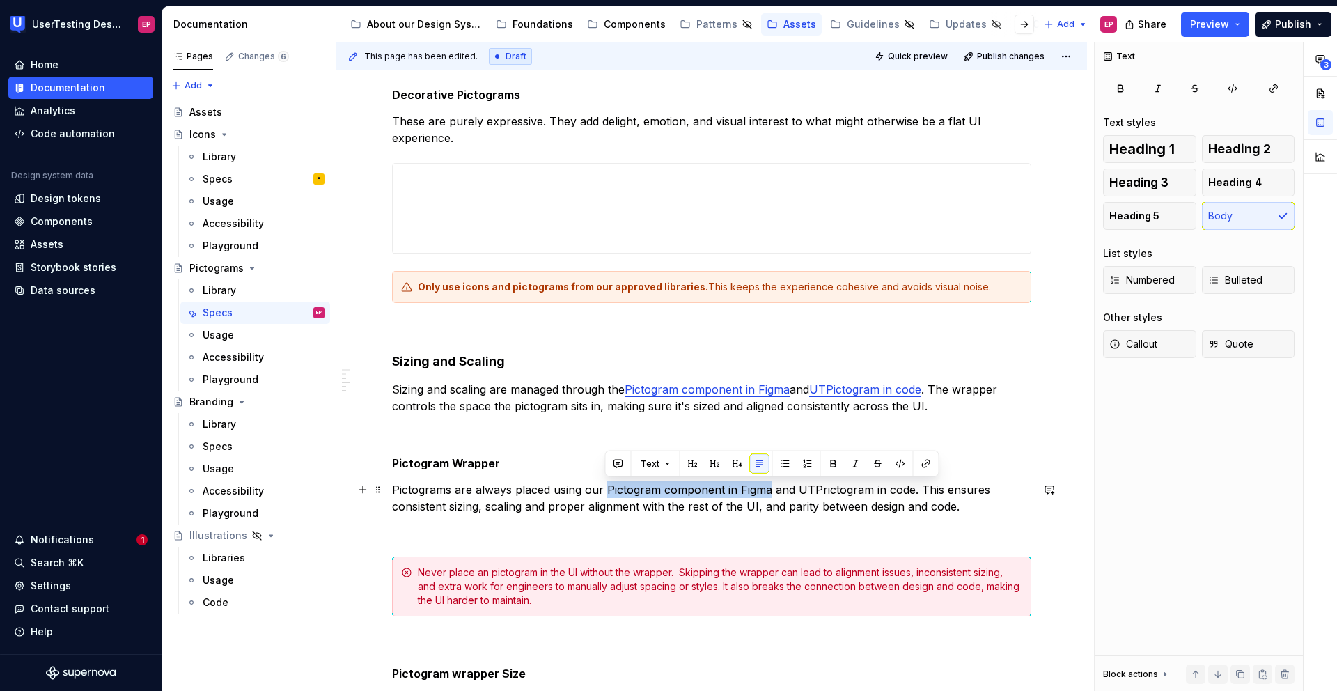
click at [767, 493] on p "Pictograms are always placed using our Pictogram component in Figma and UTPrict…" at bounding box center [711, 497] width 639 height 33
click at [924, 459] on button "button" at bounding box center [925, 463] width 19 height 19
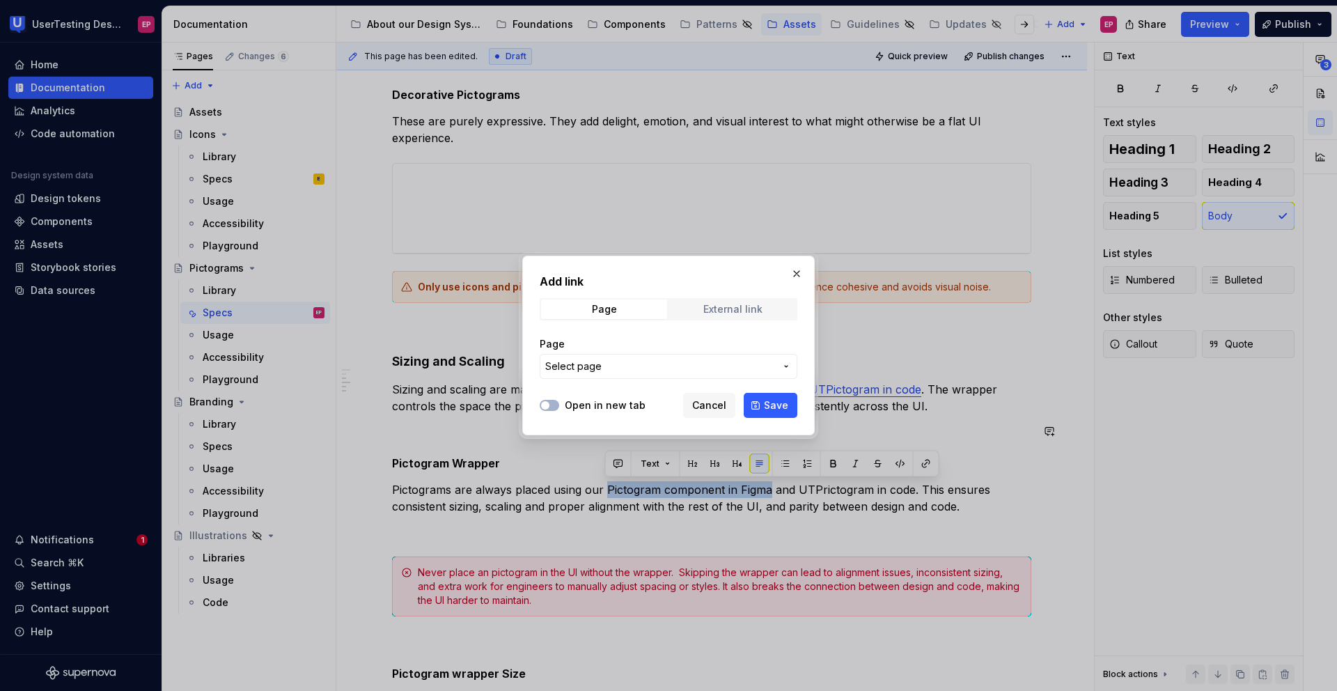
click at [715, 316] on span "External link" at bounding box center [733, 308] width 126 height 19
click at [588, 401] on label "Open in new tab" at bounding box center [605, 405] width 81 height 14
click at [559, 401] on button "Open in new tab" at bounding box center [548, 405] width 19 height 11
click at [597, 358] on input "URL" at bounding box center [668, 366] width 258 height 25
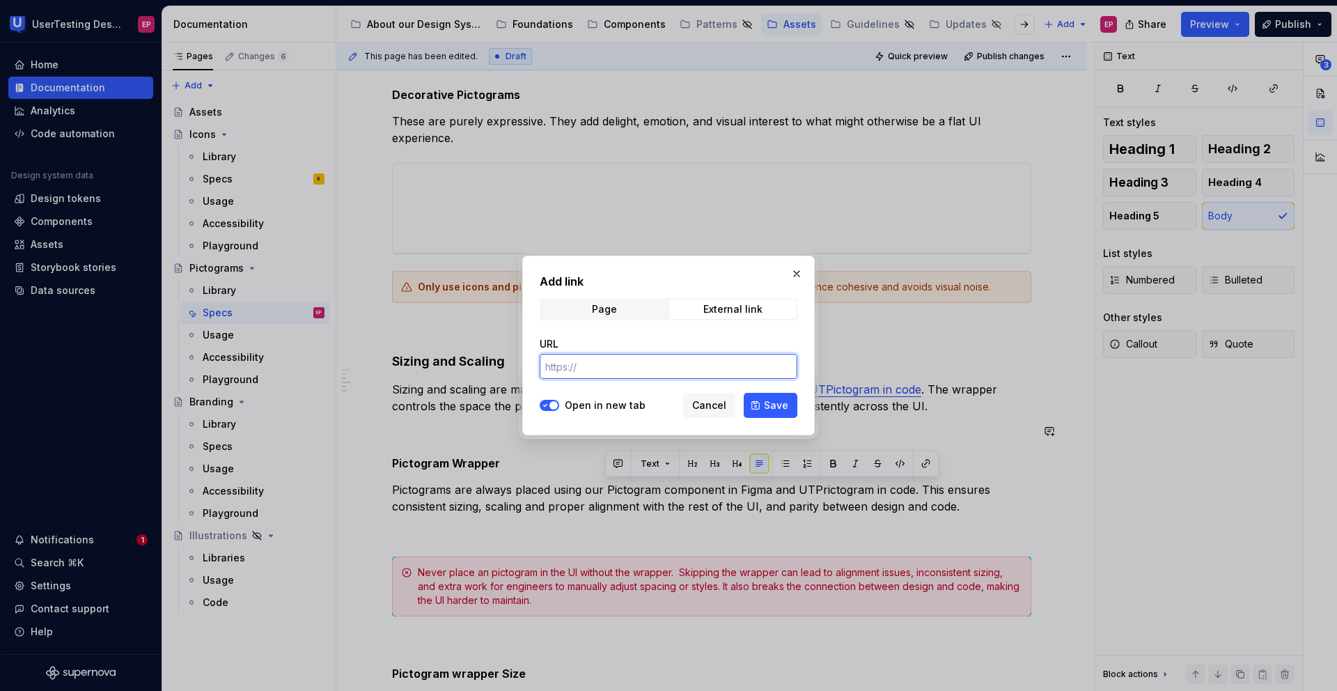
paste input "https://www.figma.com/design/HY04ubvfGKPJDU8D9NqFVi/%F0%9F%93%9A-Web-Library?m=…"
type input "https://www.figma.com/design/HY04ubvfGKPJDU8D9NqFVi/%F0%9F%93%9A-Web-Library?m=…"
click at [768, 409] on span "Save" at bounding box center [776, 405] width 24 height 14
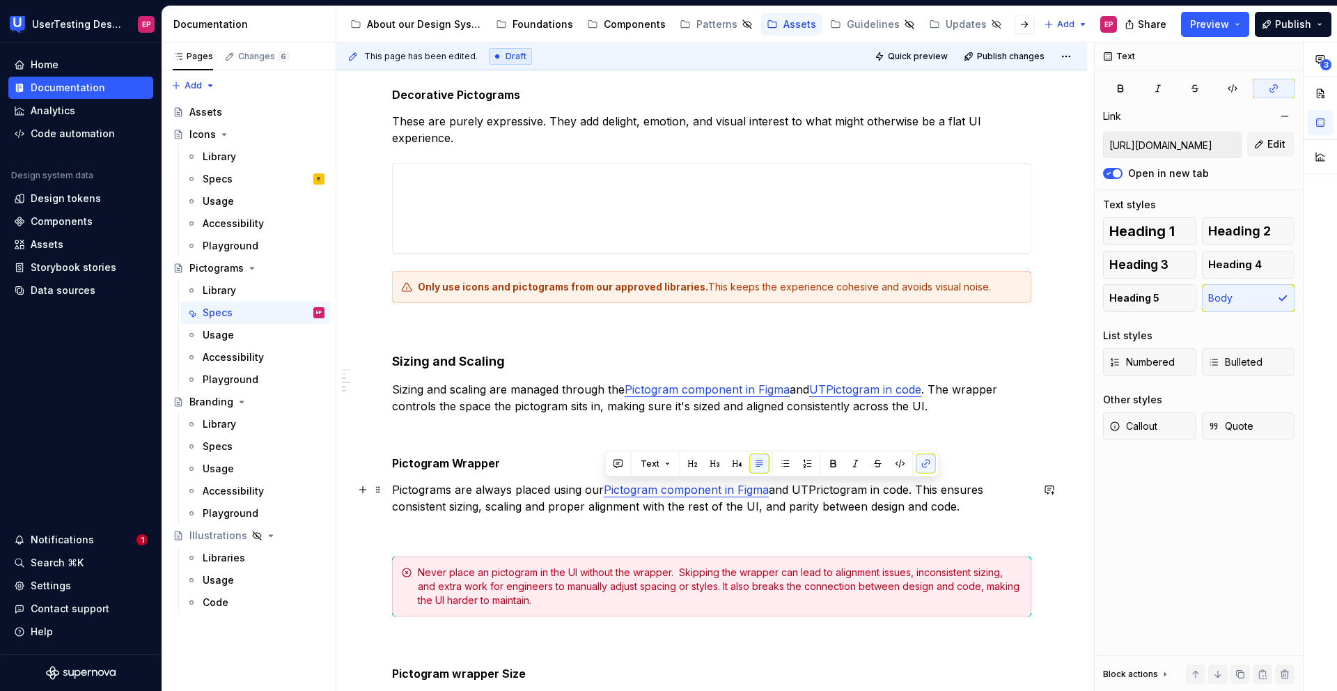
click at [817, 491] on p "Pictograms are always placed using our Pictogram component in Figma and UTPrict…" at bounding box center [711, 497] width 639 height 33
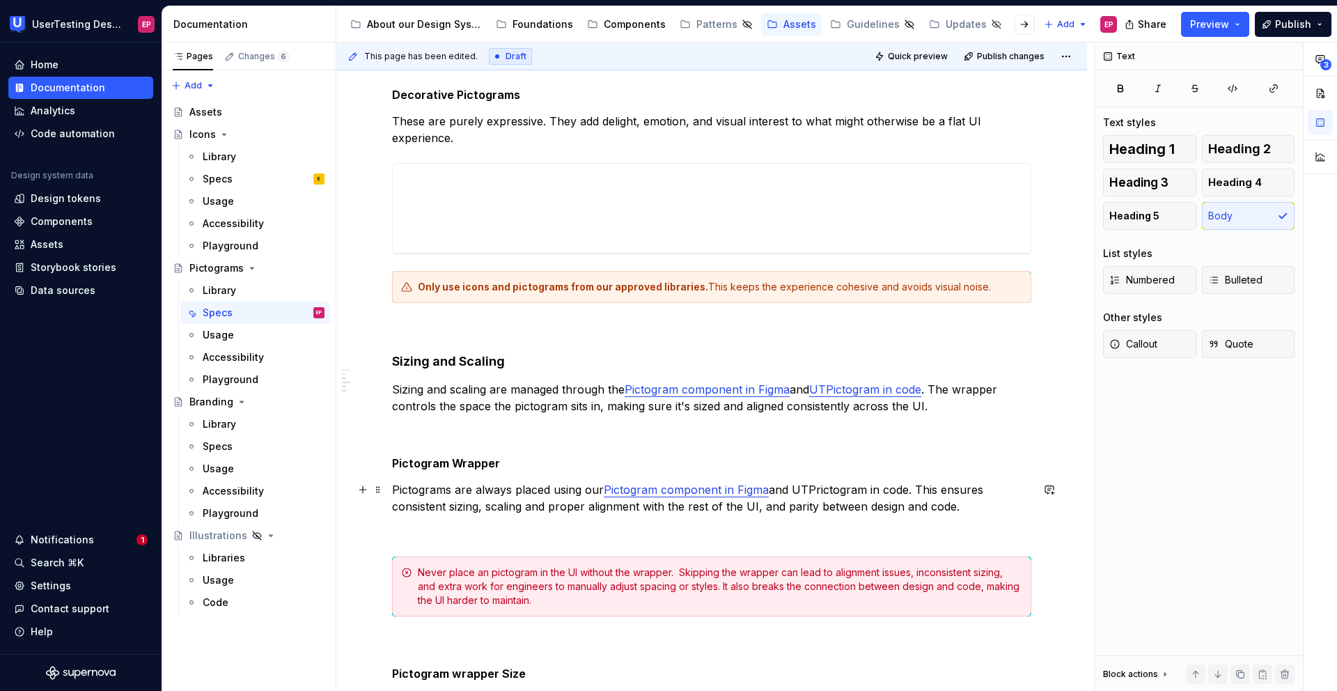
click at [821, 492] on p "Pictograms are always placed using our Pictogram component in Figma and UTPrict…" at bounding box center [711, 497] width 639 height 33
drag, startPoint x: 796, startPoint y: 487, endPoint x: 902, endPoint y: 490, distance: 106.5
click at [902, 490] on p "Pictograms are always placed using our Pictogram component in Figma and UTPicto…" at bounding box center [711, 497] width 639 height 33
click at [1117, 462] on button "button" at bounding box center [1114, 463] width 19 height 19
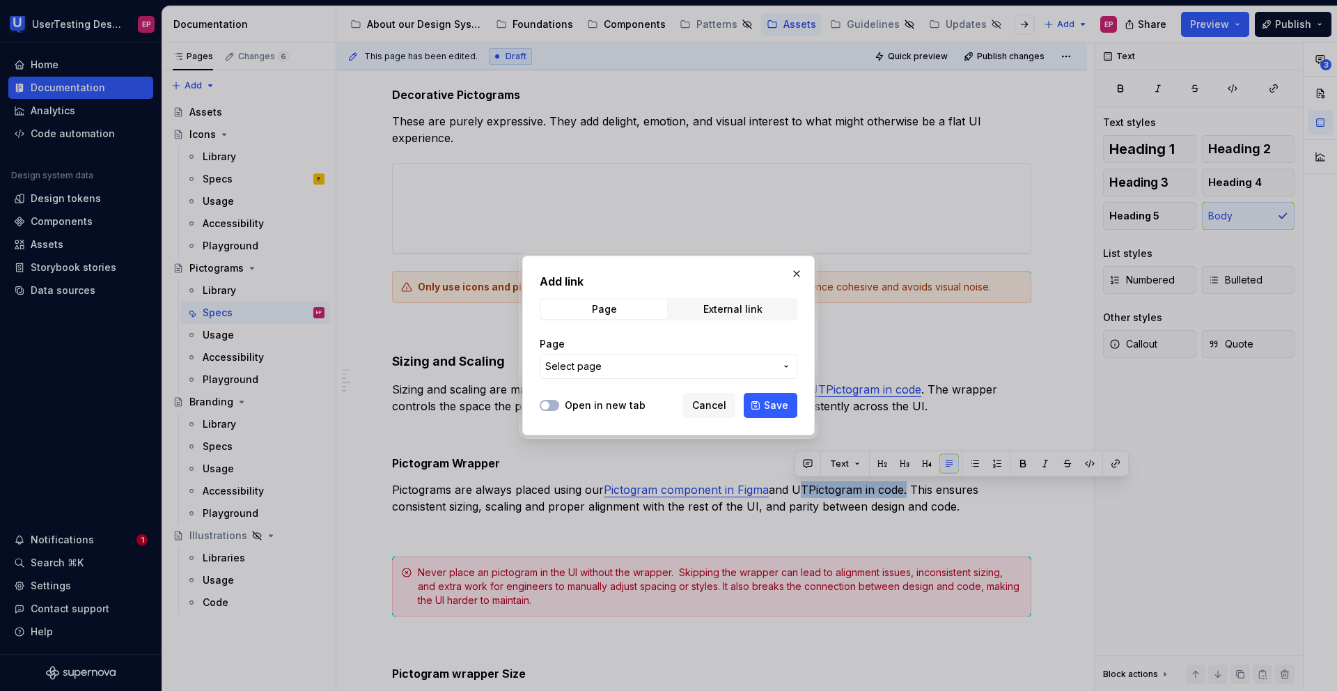
click at [682, 376] on button "Select page" at bounding box center [668, 366] width 258 height 25
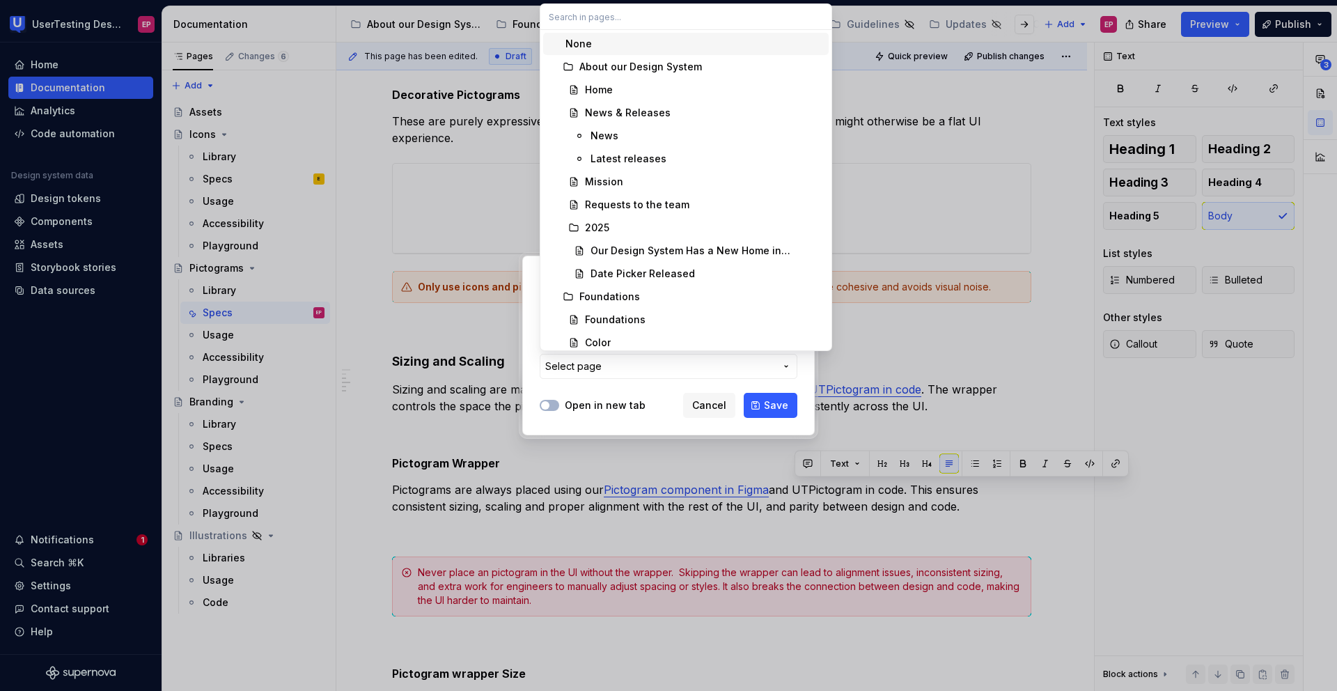
type textarea "*"
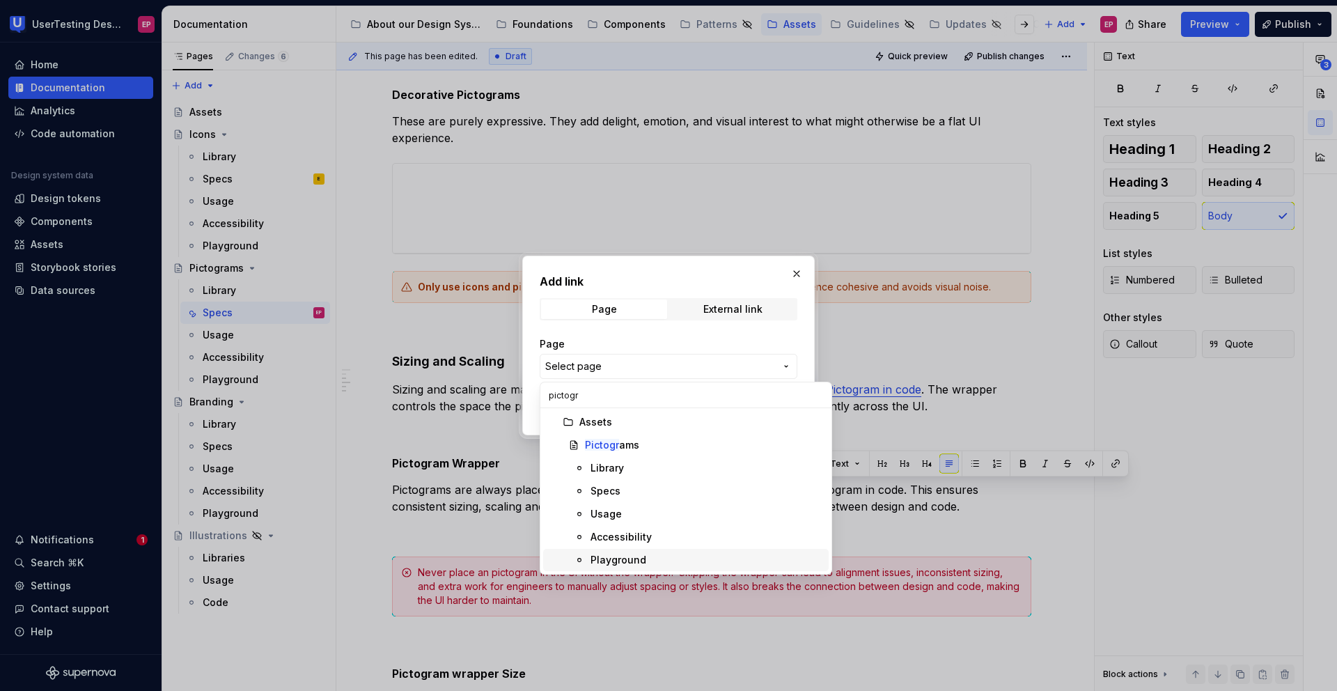
type input "pictogr"
click at [628, 559] on div "Playground" at bounding box center [618, 560] width 56 height 14
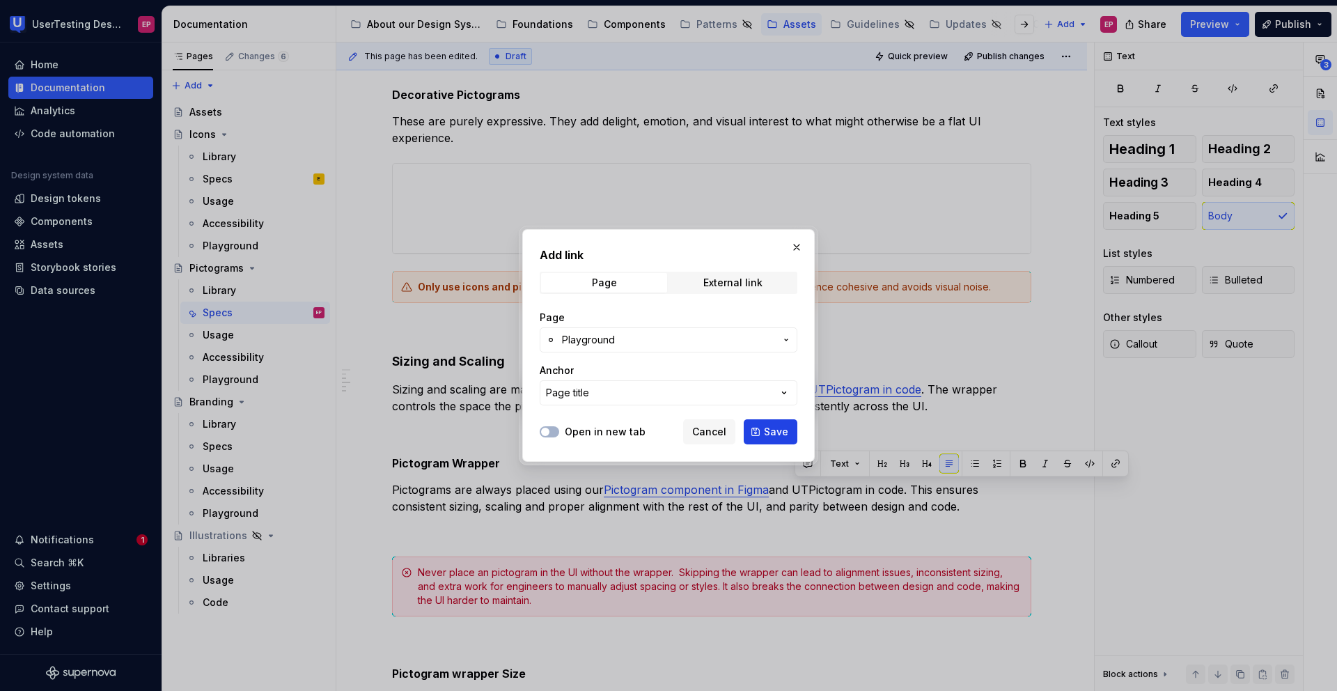
click at [762, 436] on button "Save" at bounding box center [770, 431] width 54 height 25
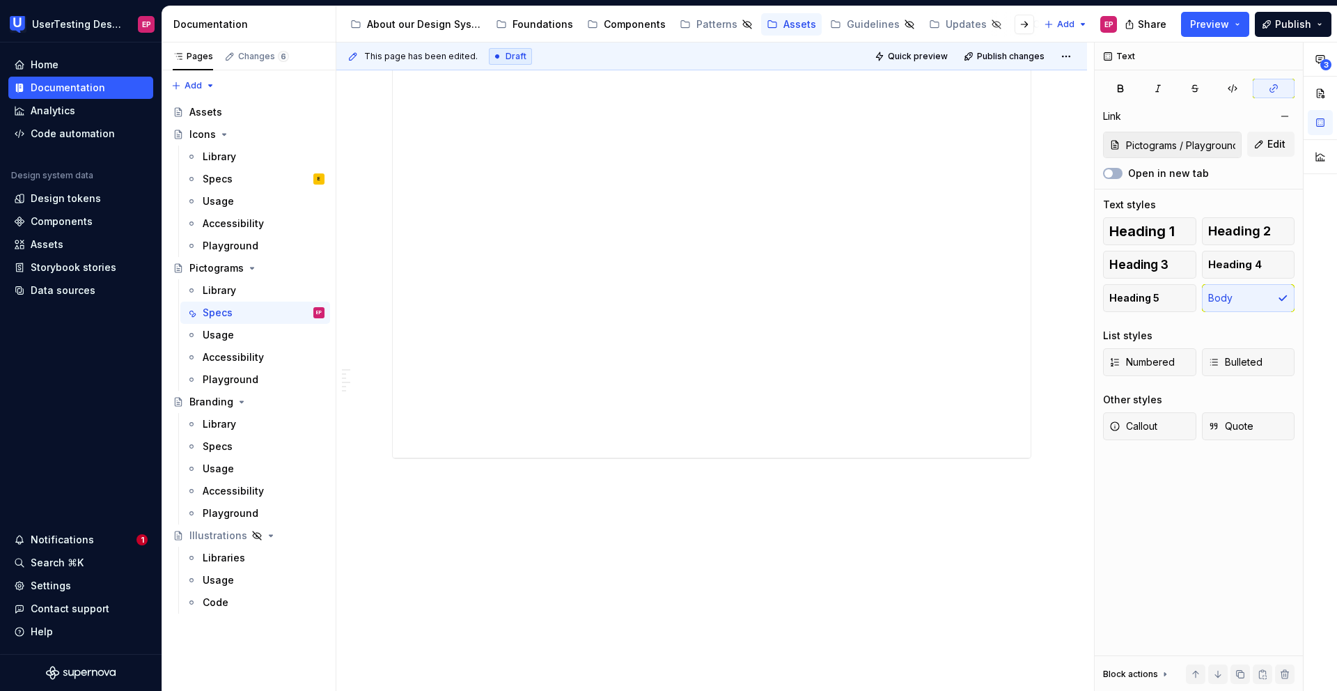
scroll to position [1840, 0]
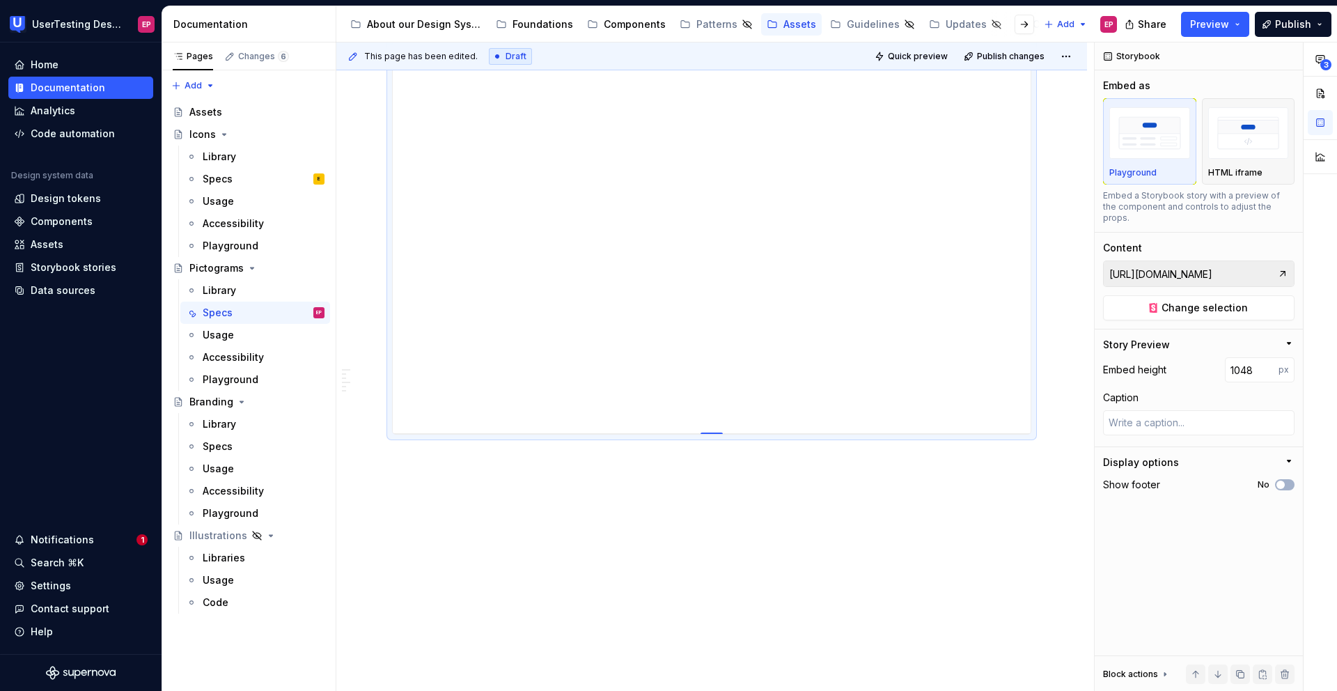
type textarea "*"
type input "888"
type textarea "*"
type input "682"
type textarea "*"
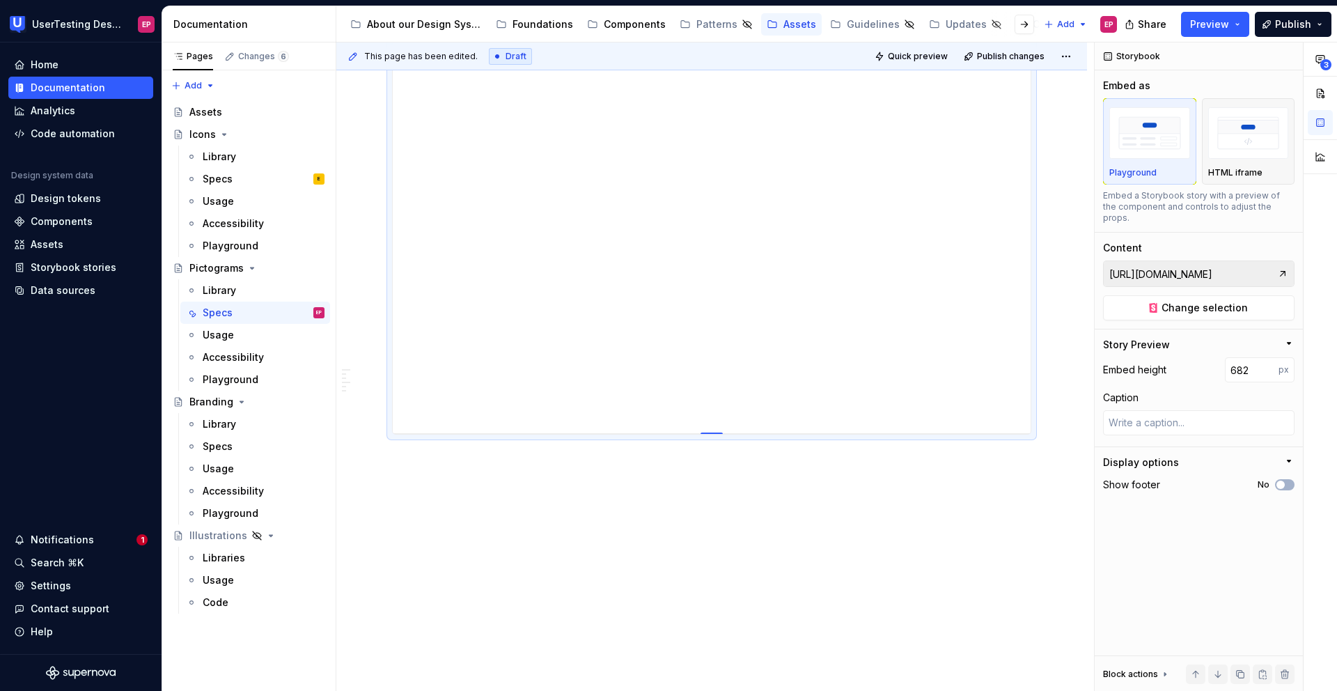
type input "434"
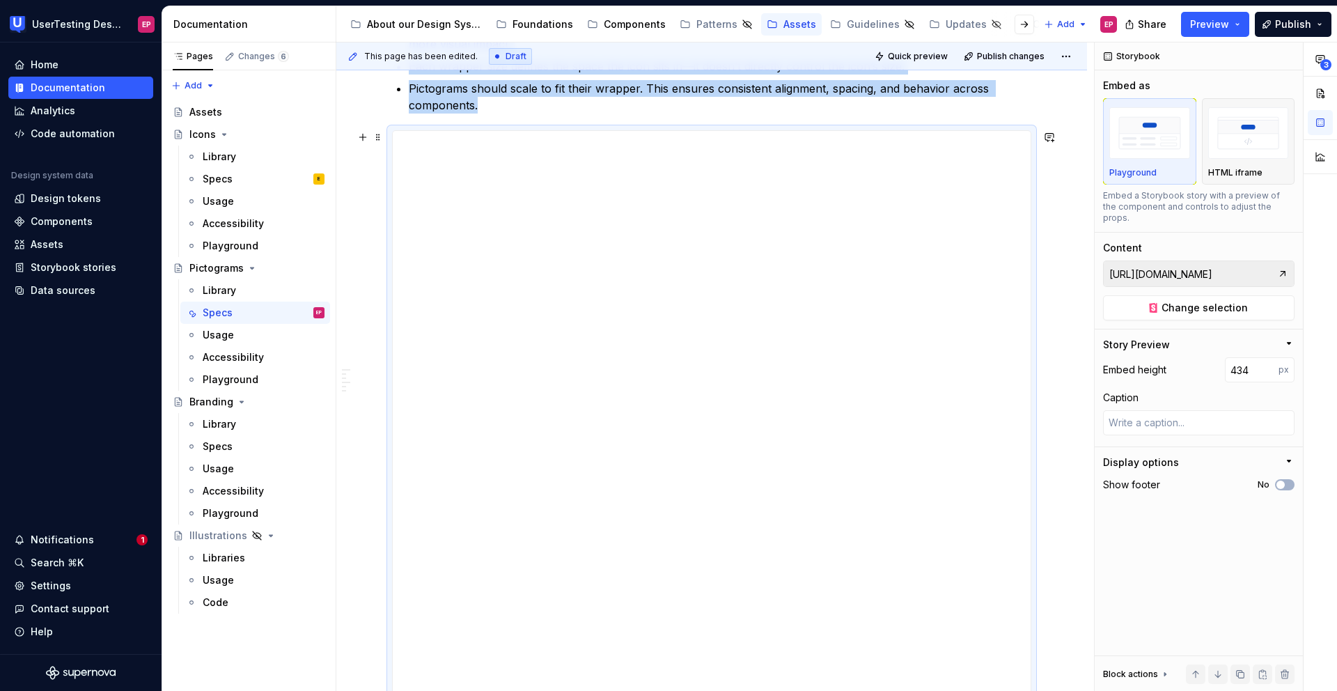
type textarea "*"
type input "165"
type textarea "*"
type input "100"
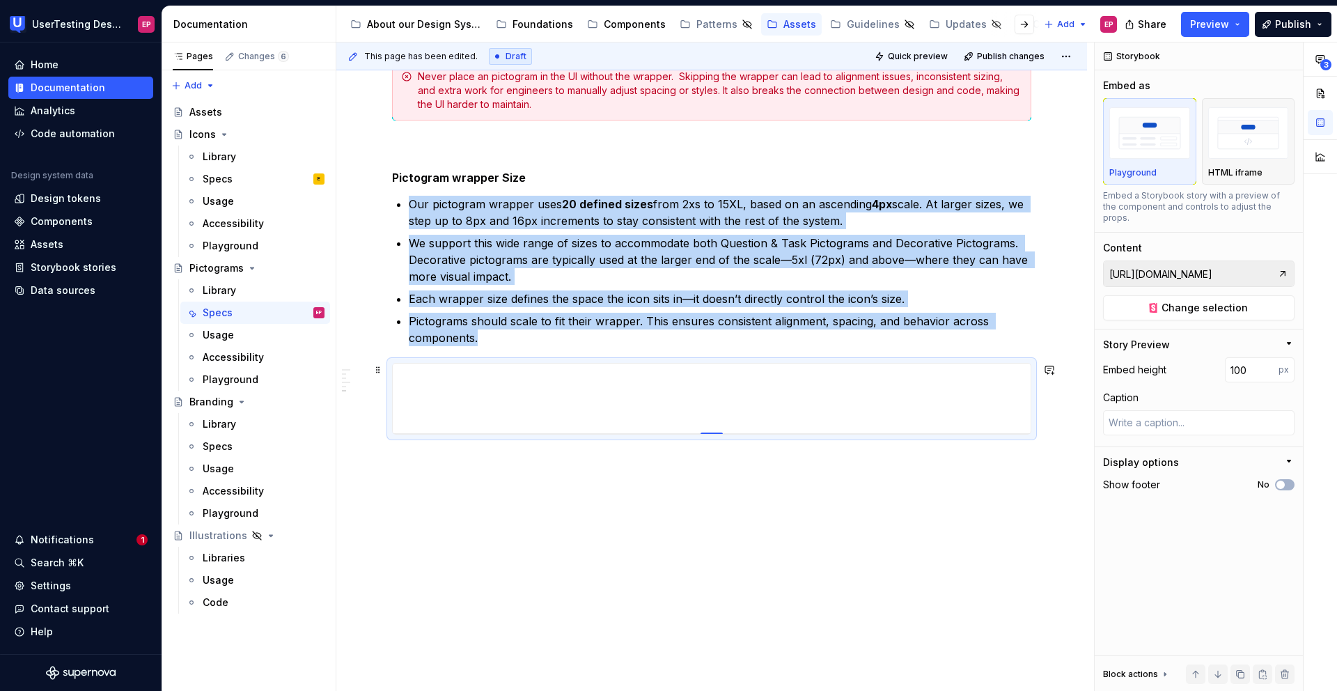
type textarea "*"
type input "119"
type textarea "*"
type input "167"
type textarea "*"
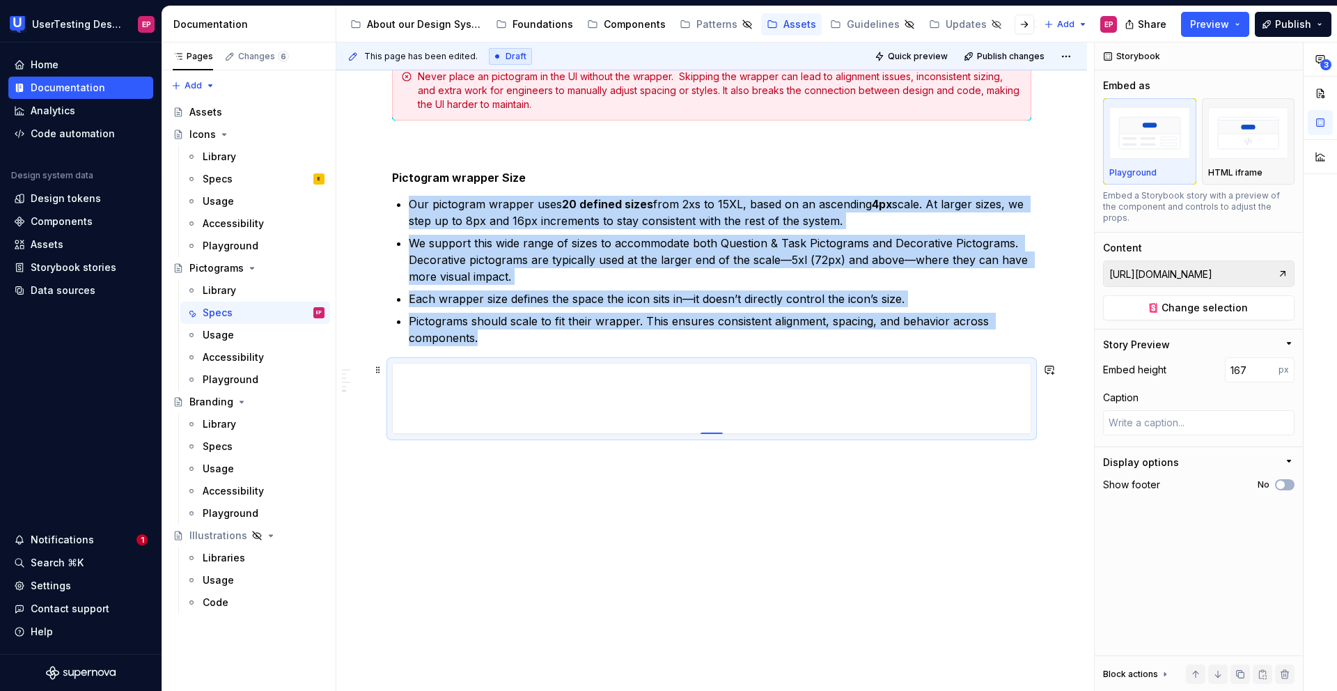
type input "217"
type textarea "*"
type input "270"
type textarea "*"
type input "324"
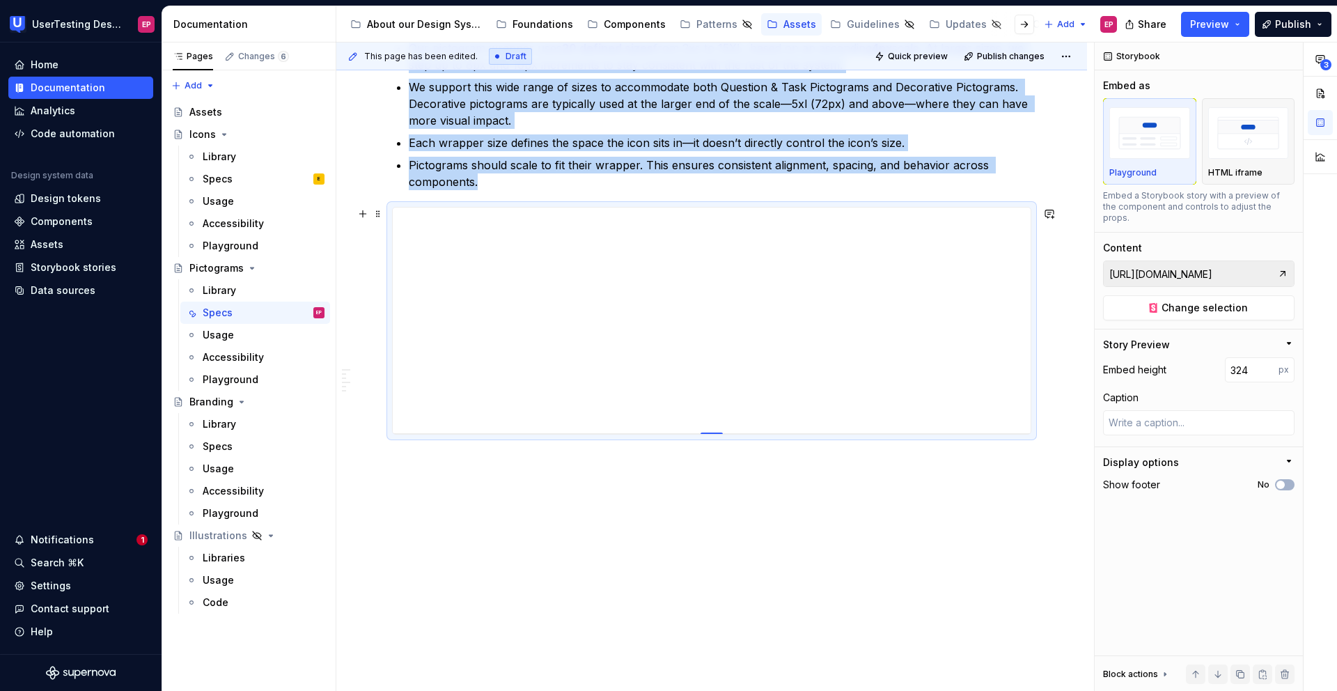
type textarea "*"
type input "358"
type textarea "*"
type input "374"
type textarea "*"
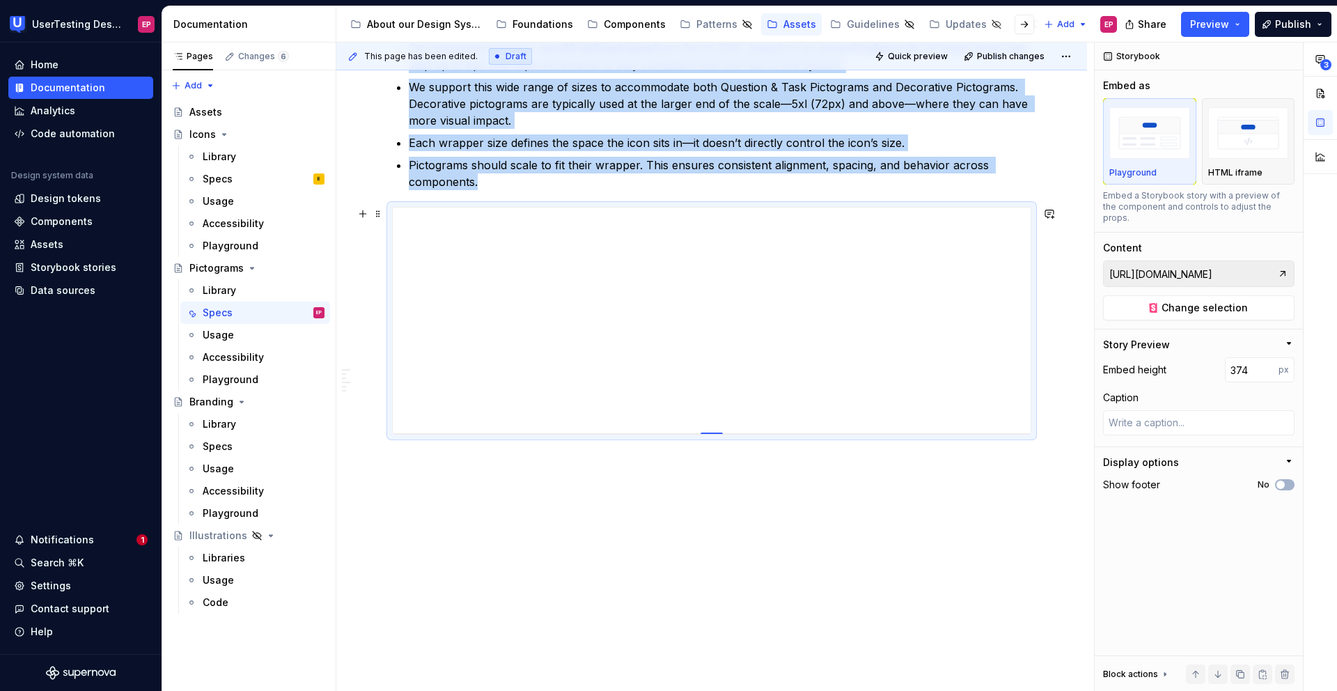
type input "383"
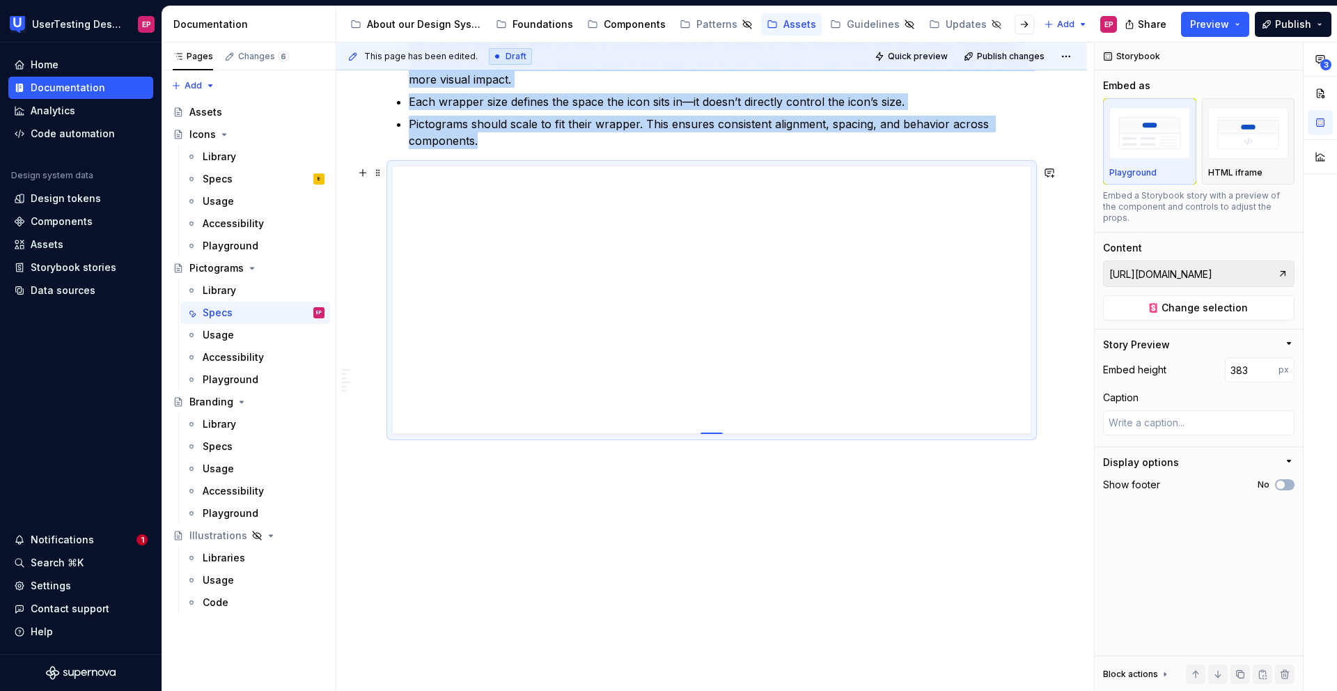
type textarea "*"
type input "392"
type textarea "*"
type input "411"
type textarea "*"
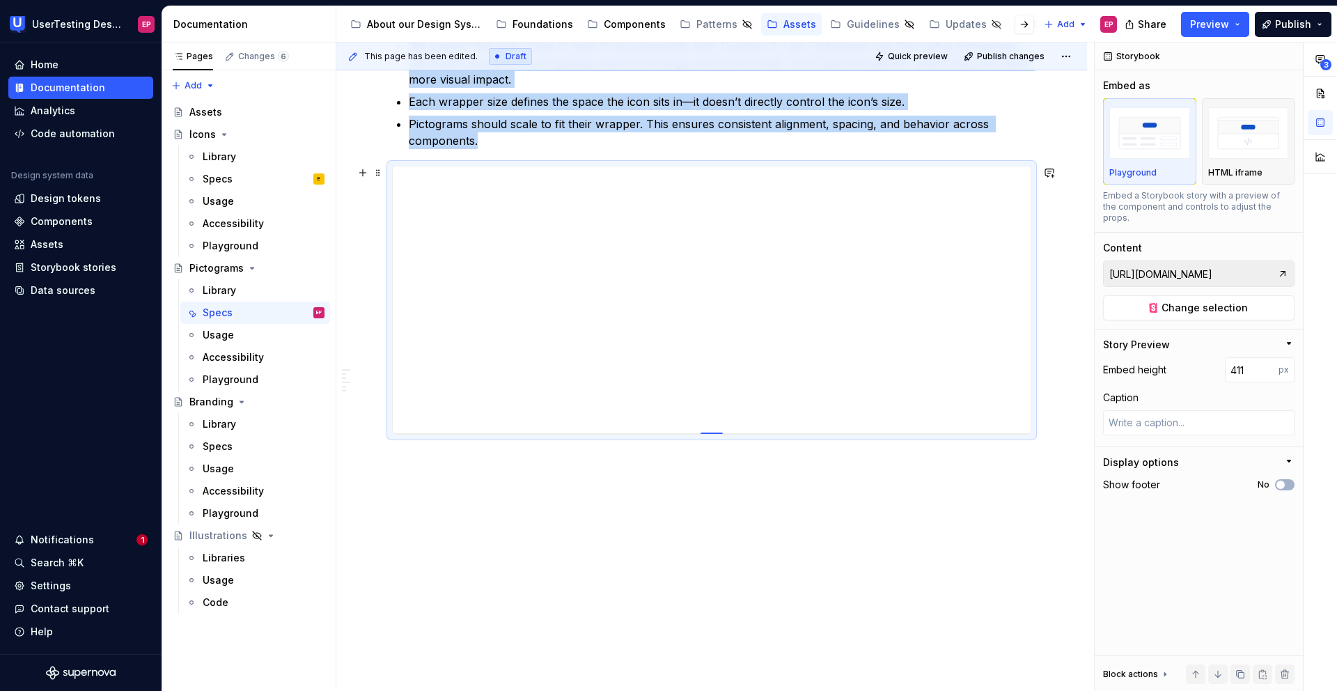
type input "456"
type textarea "*"
type input "509"
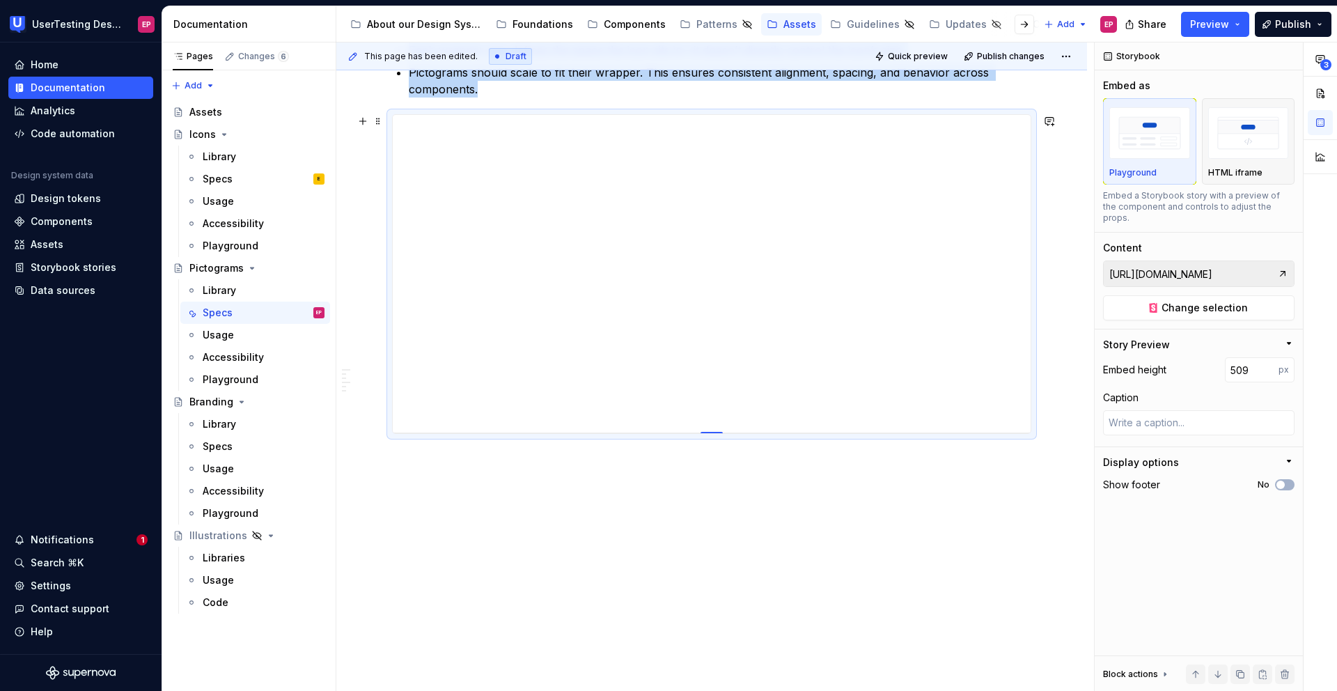
type textarea "*"
type input "565"
type textarea "*"
type input "624"
type textarea "*"
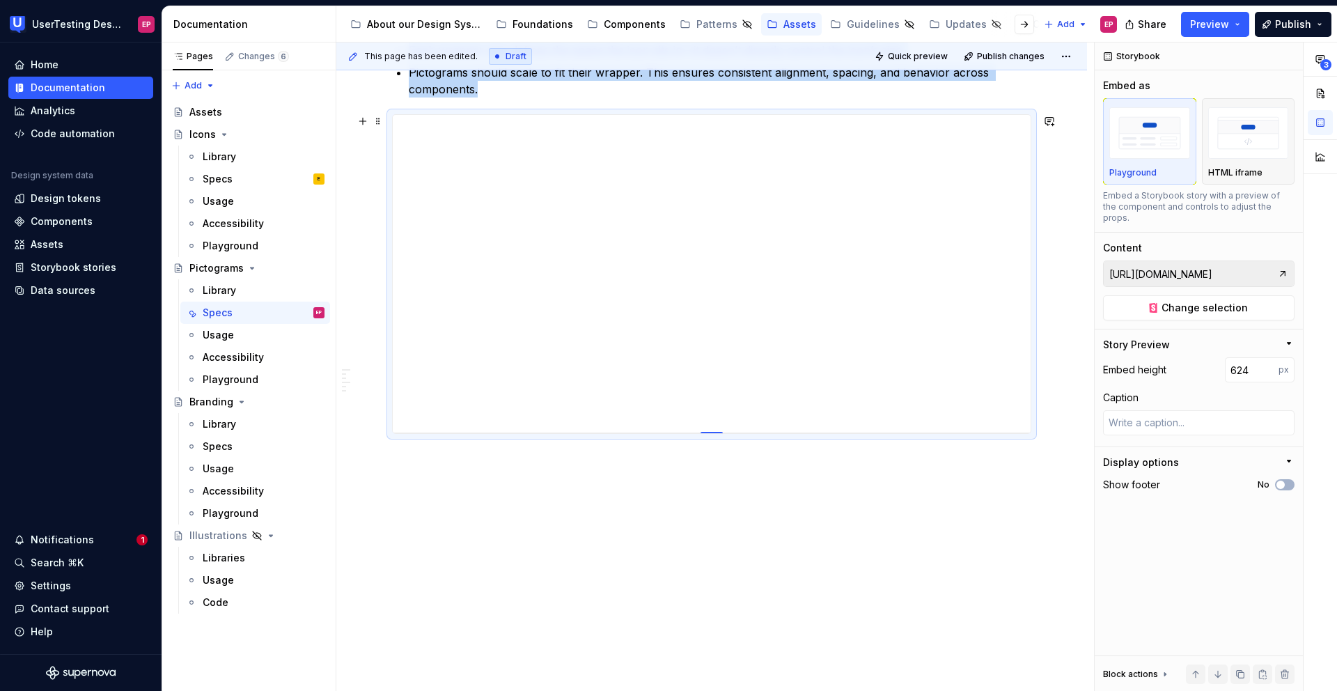
type input "687"
type textarea "*"
type input "753"
type textarea "*"
type input "822"
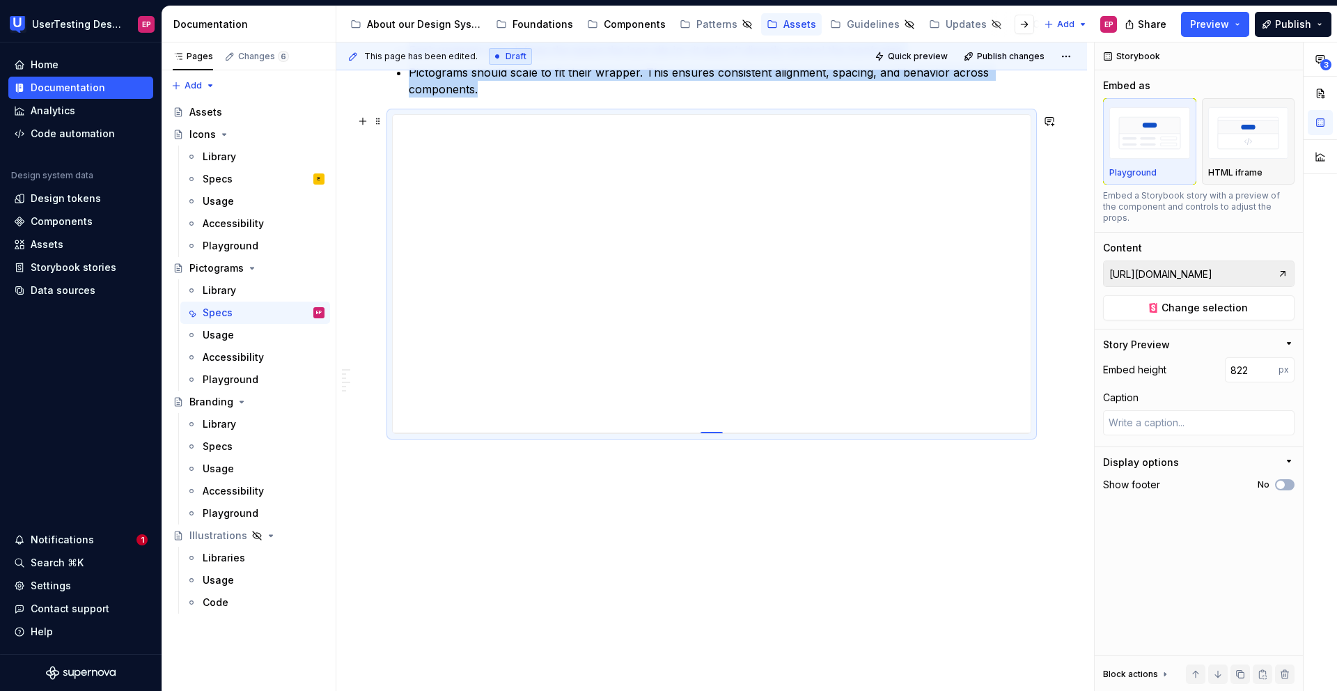
type textarea "*"
type input "891"
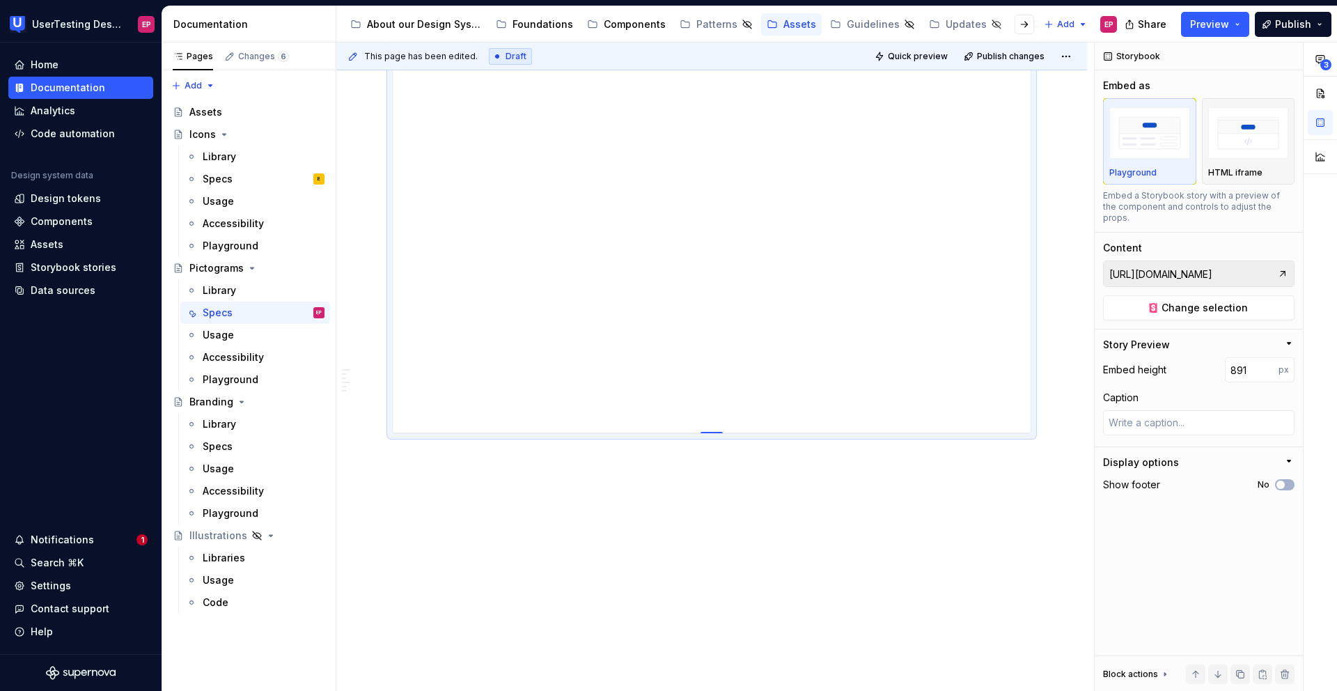
type textarea "*"
type input "944"
type textarea "*"
type input "974"
type textarea "*"
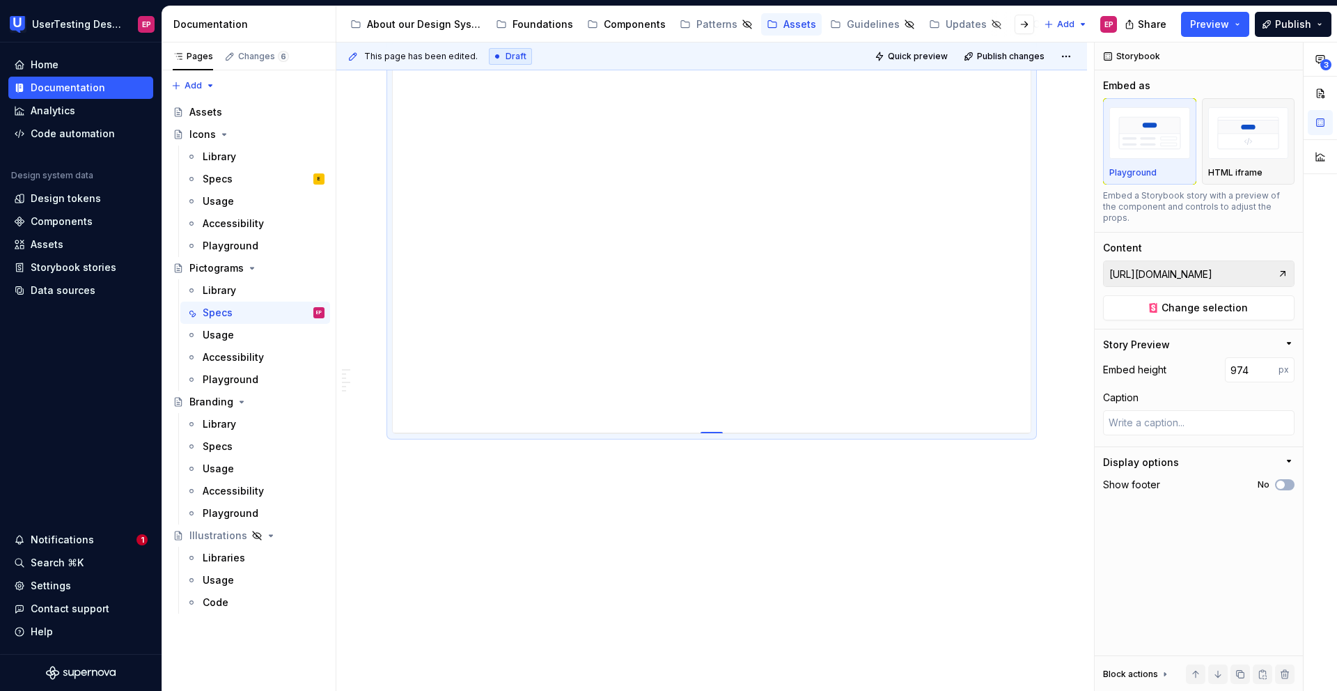
type input "983"
type textarea "*"
type input "977"
type textarea "*"
type input "965"
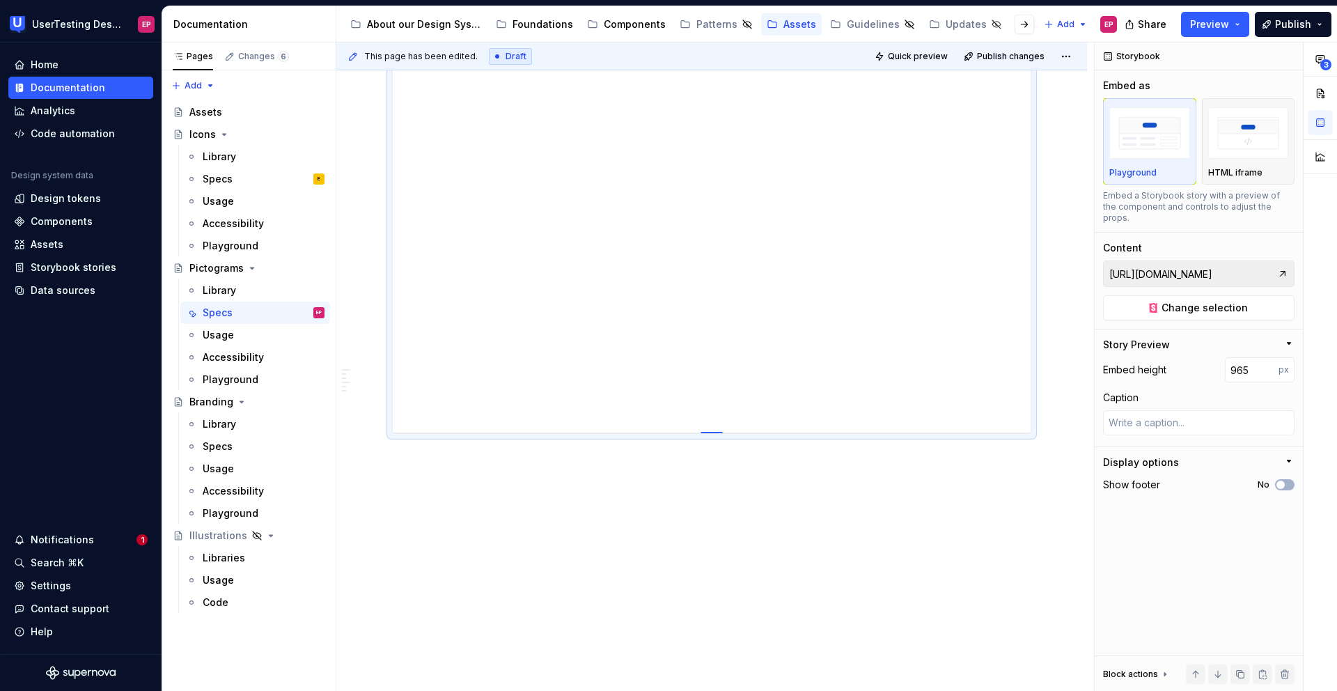
type textarea "*"
type input "948"
type textarea "*"
type input "926"
type textarea "*"
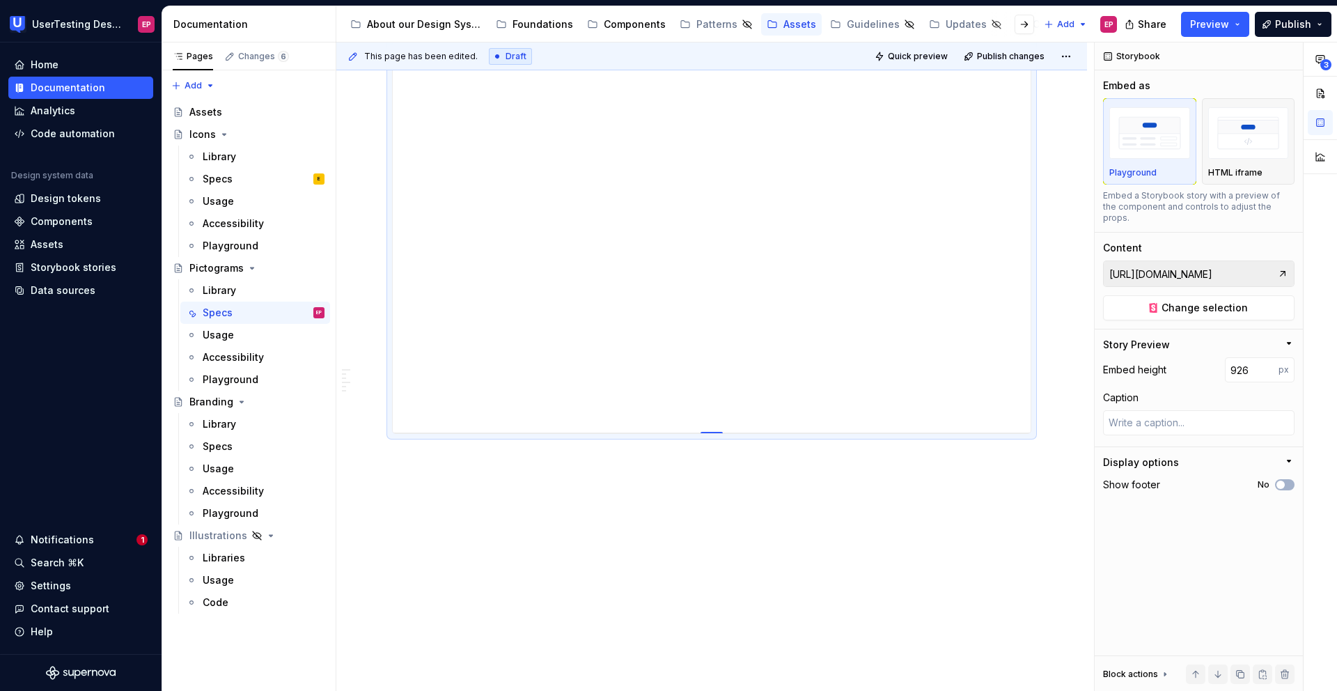
type input "900"
type textarea "*"
type input "870"
type textarea "*"
type input "838"
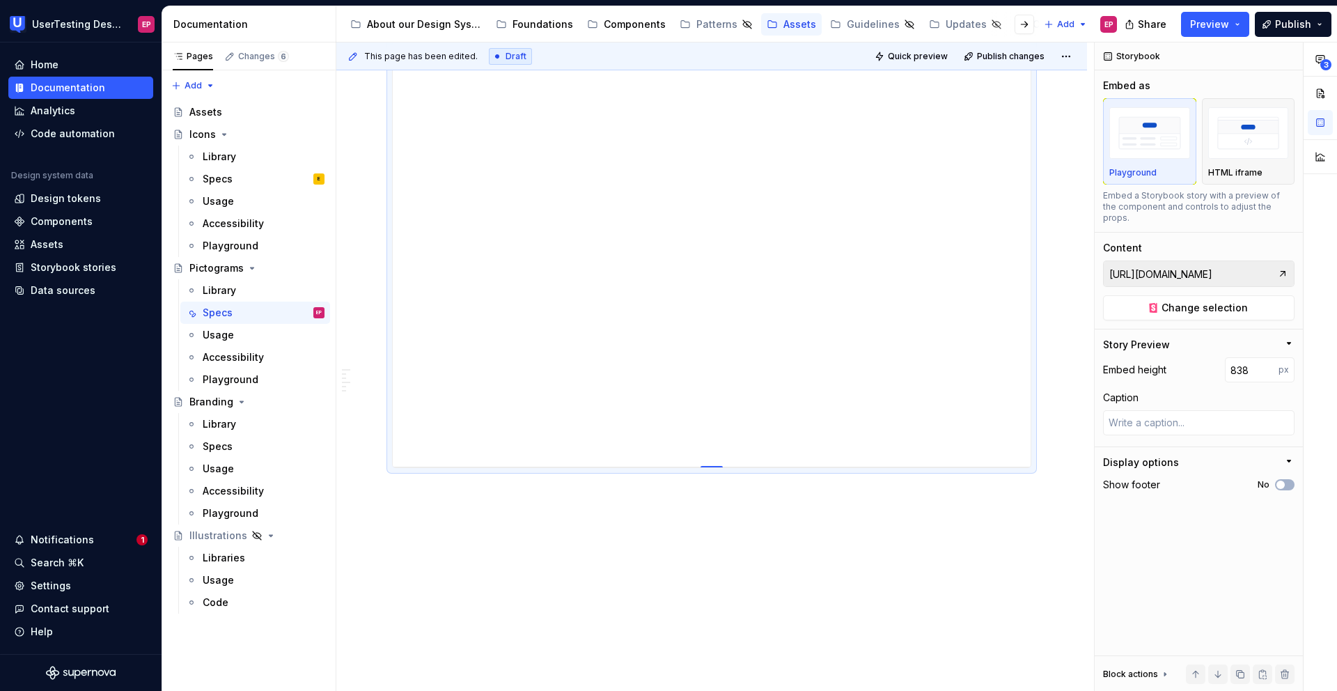
type textarea "*"
type input "805"
type textarea "*"
type input "768"
type textarea "*"
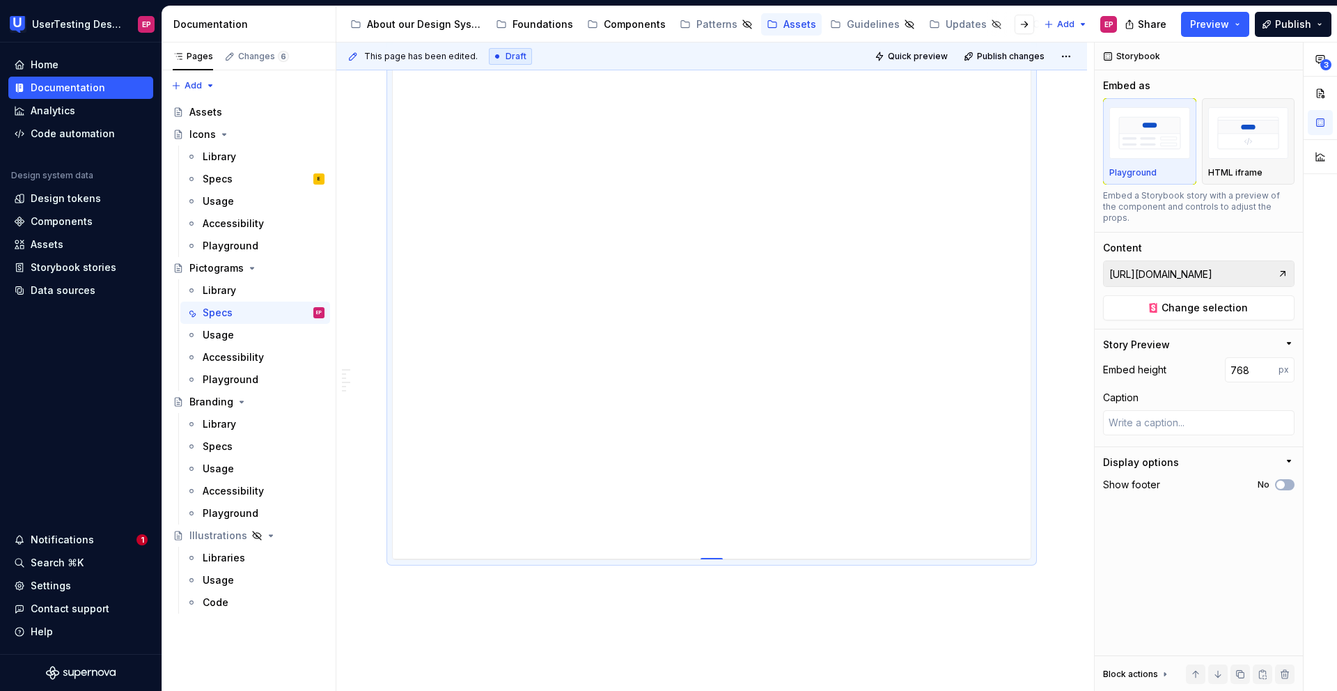
type input "728"
type textarea "*"
type input "688"
type textarea "*"
type input "648"
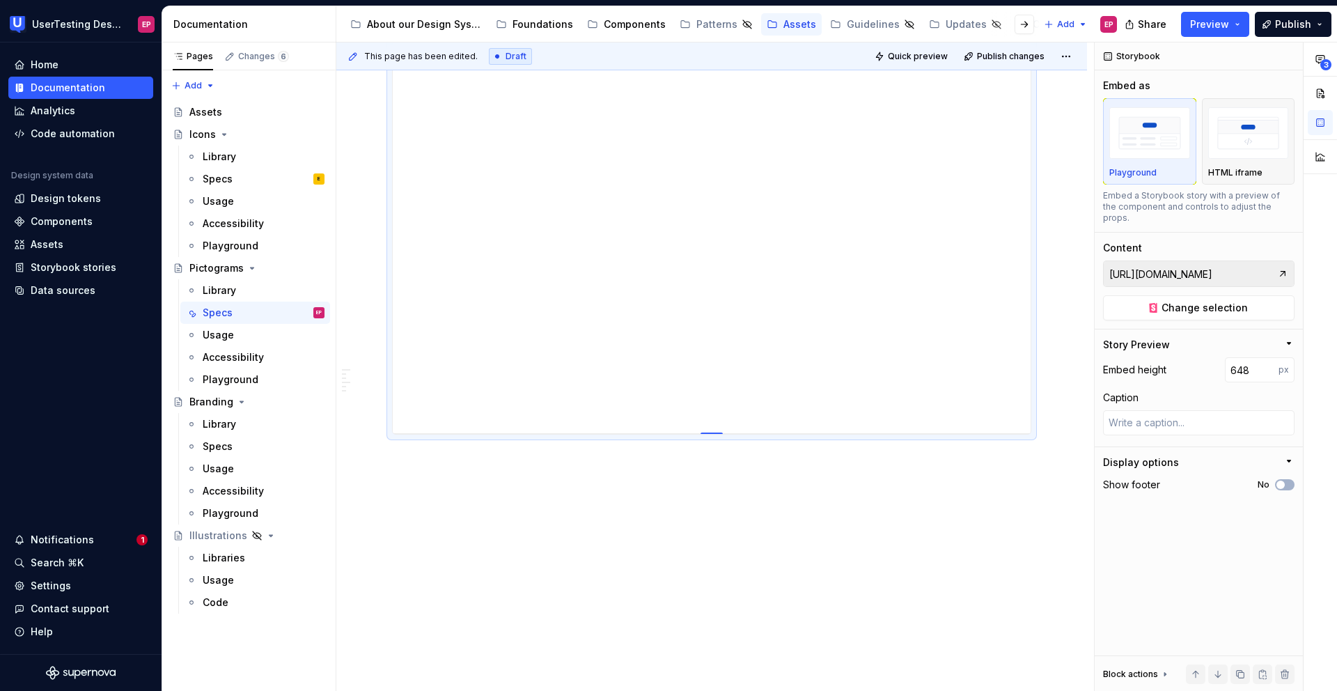
type textarea "*"
type input "623"
type textarea "*"
type input "610"
type textarea "*"
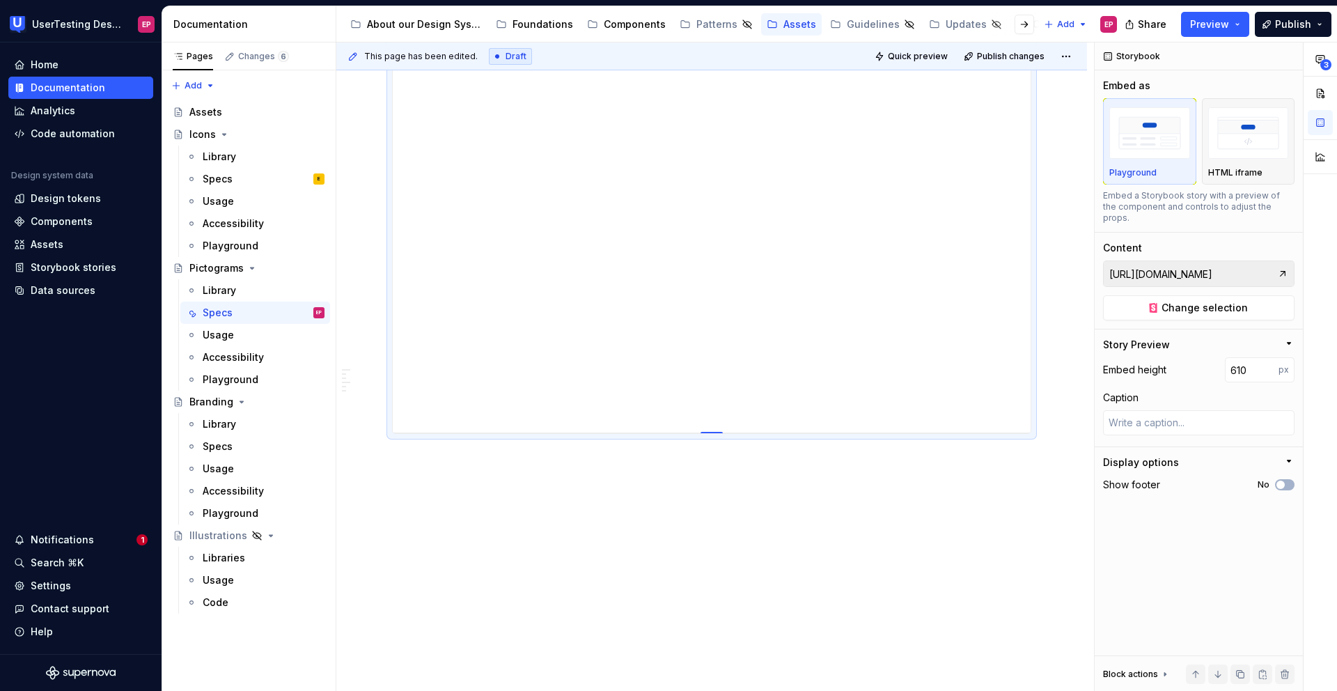
type input "605"
type textarea "*"
type input "601"
type textarea "*"
type input "605"
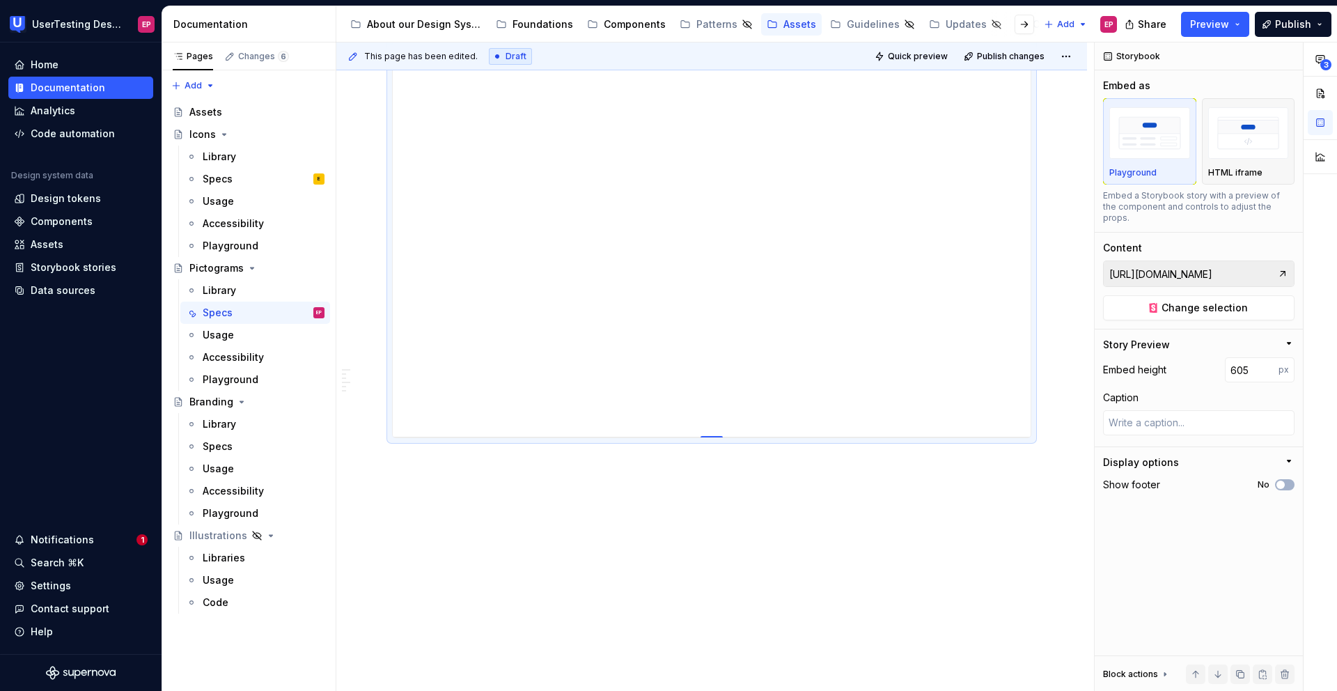
type textarea "*"
type input "610"
type textarea "*"
type input "616"
type textarea "*"
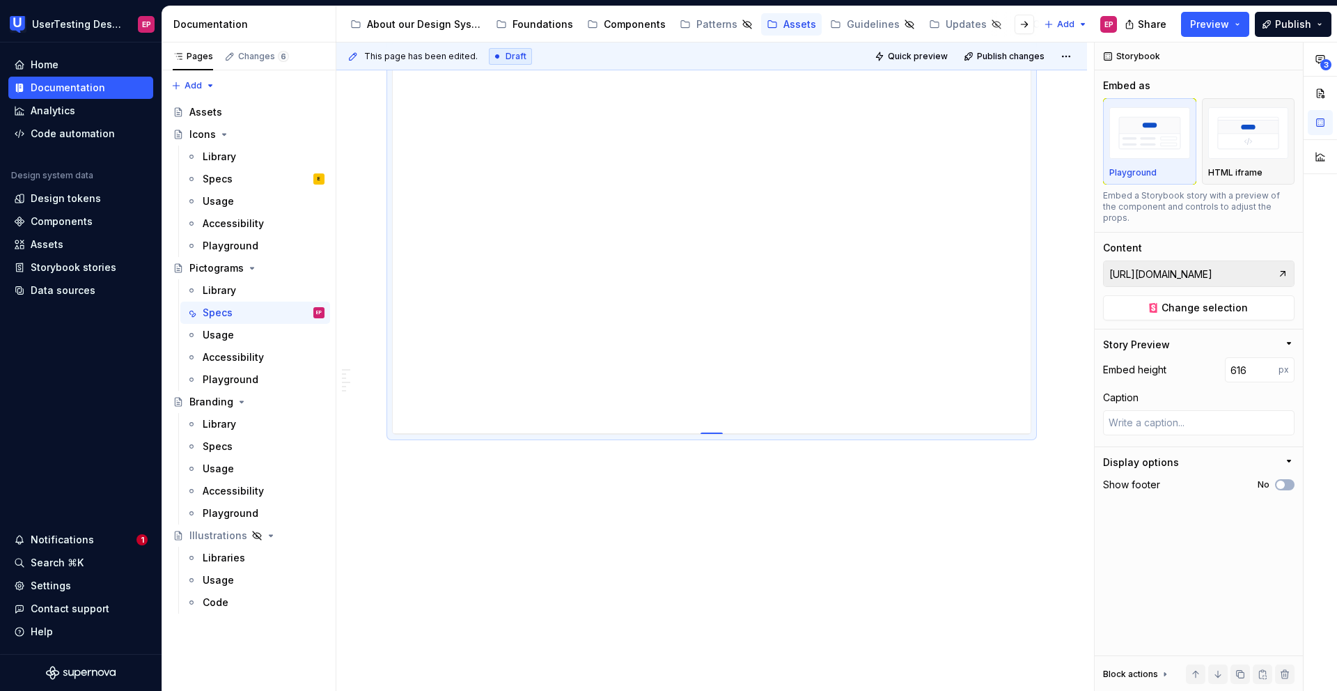
type input "630"
type textarea "*"
type input "648"
type textarea "*"
type input "669"
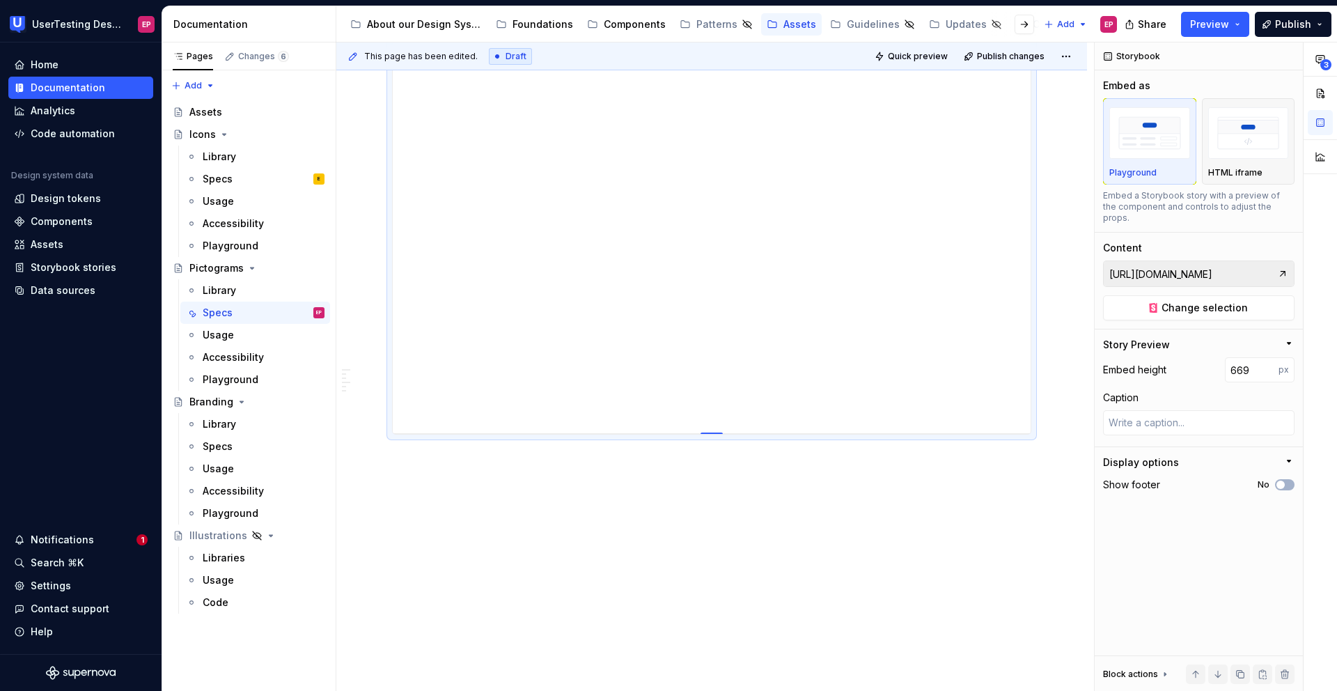
type textarea "*"
type input "690"
type textarea "*"
type input "712"
type textarea "*"
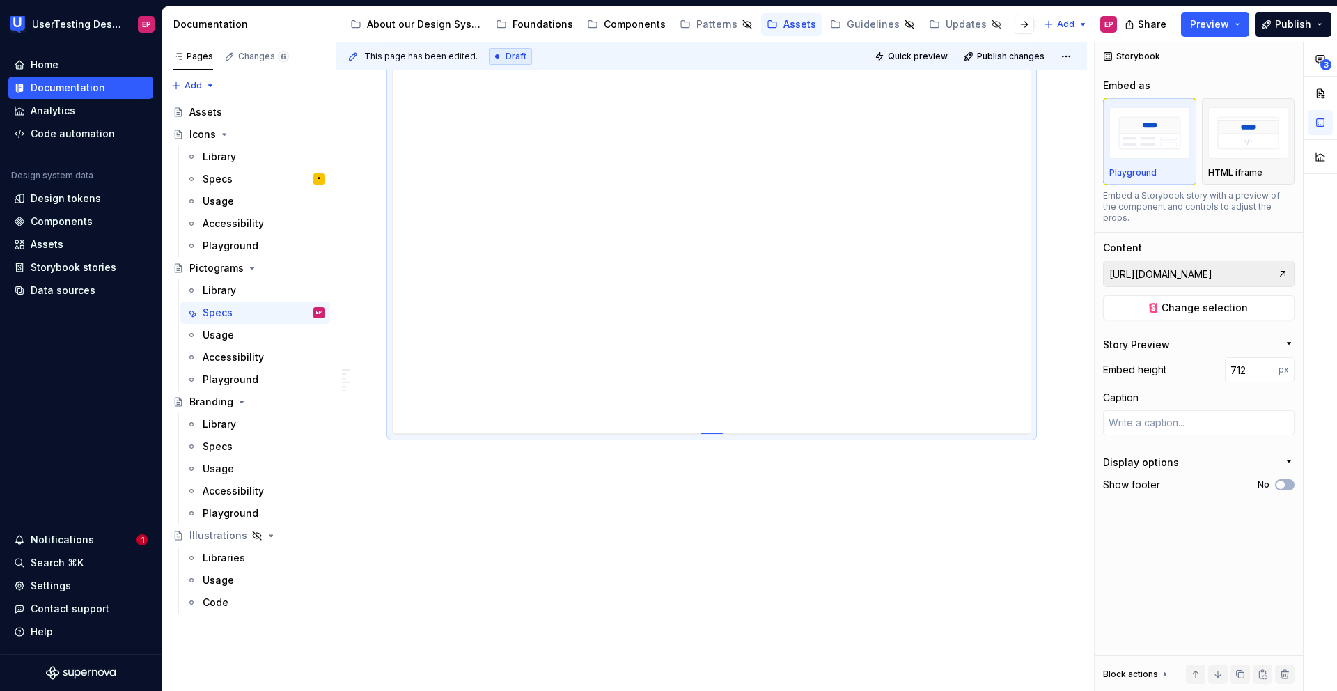
type input "738"
type textarea "*"
type input "764"
type textarea "*"
type input "801"
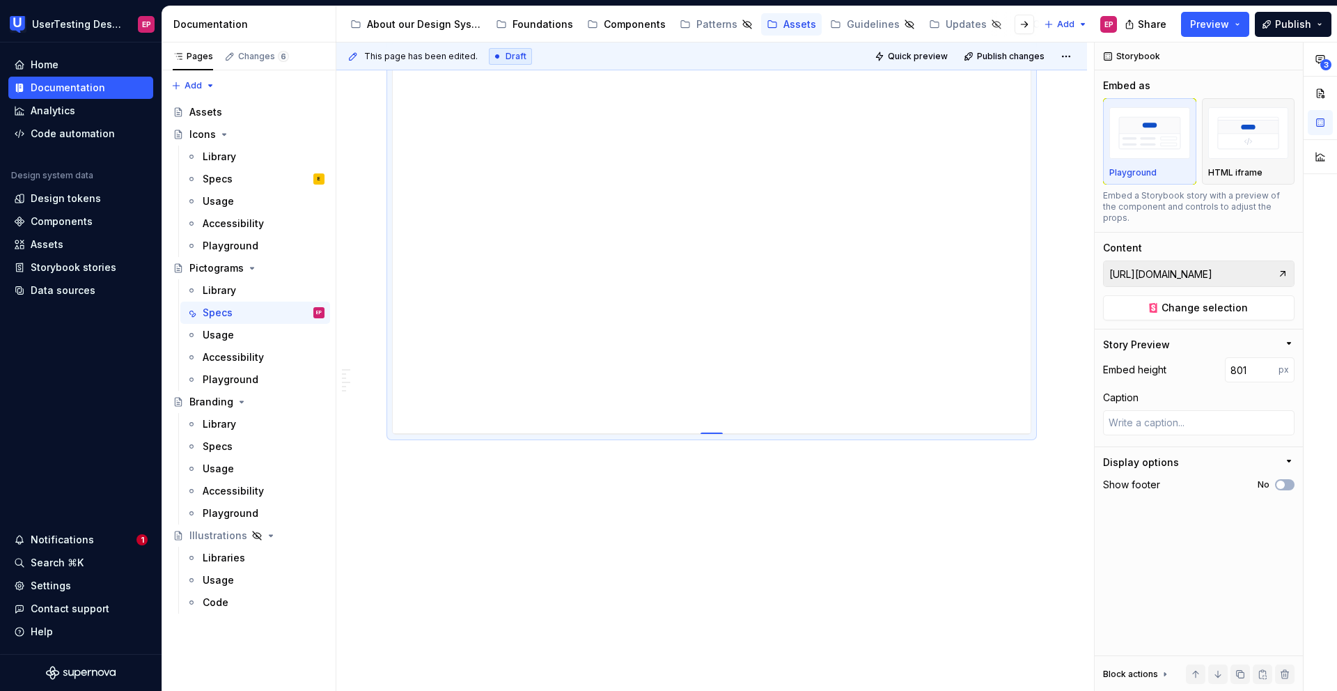
type textarea "*"
type input "839"
type textarea "*"
type input "877"
type textarea "*"
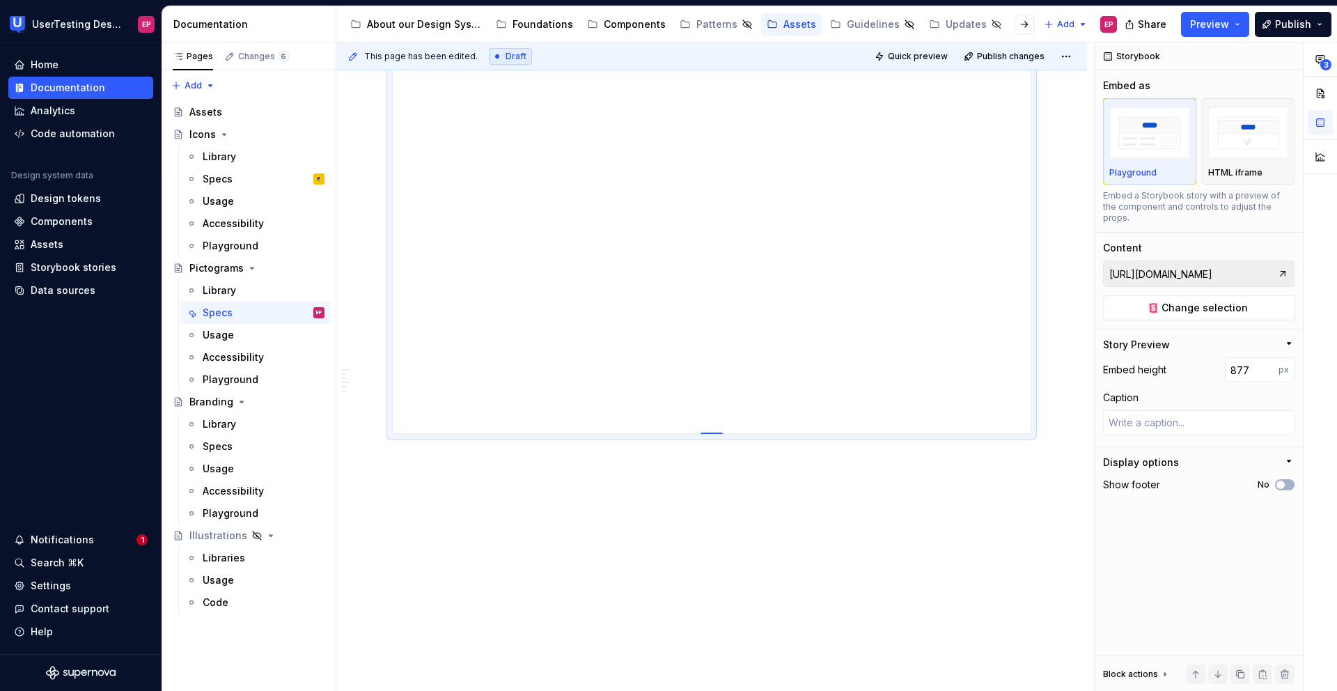
type input "915"
type textarea "*"
type input "953"
type textarea "*"
type input "990"
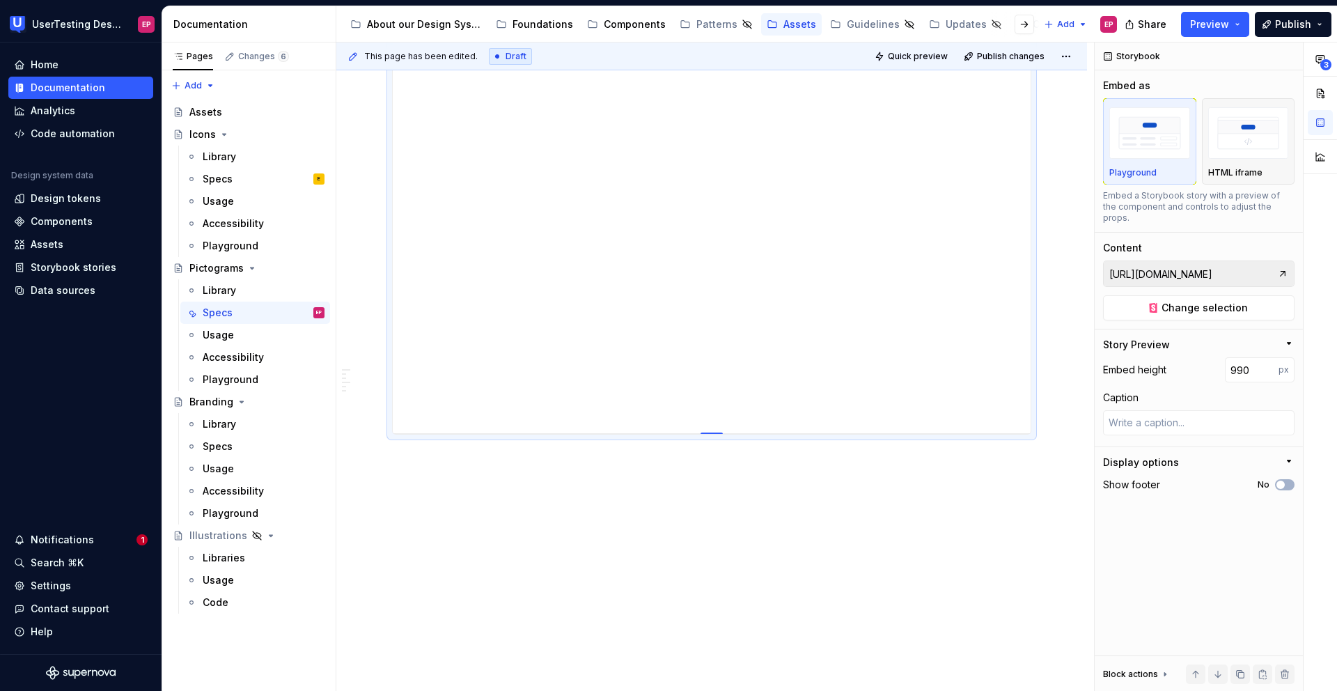
type textarea "*"
type input "1027"
type textarea "*"
type input "1059"
type textarea "*"
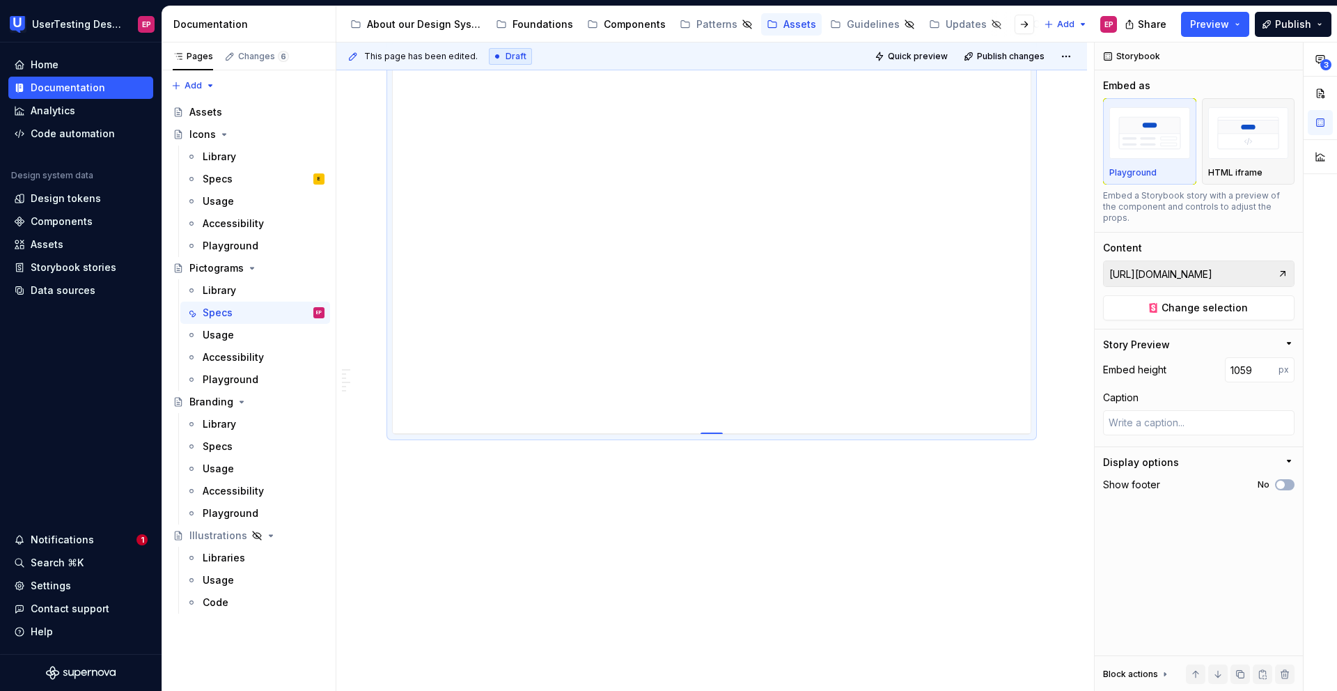
type input "1088"
type textarea "*"
type input "1115"
type textarea "*"
type input "1142"
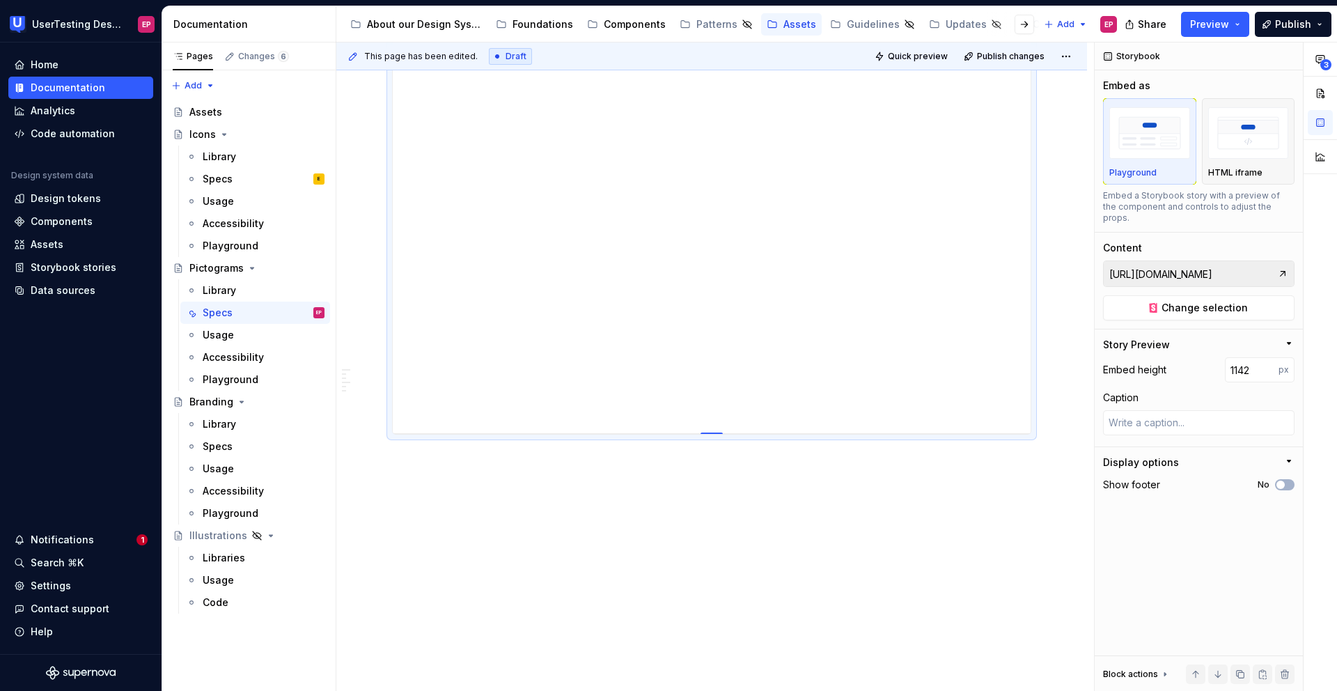
type textarea "*"
type input "1168"
type textarea "*"
type input "1193"
type textarea "*"
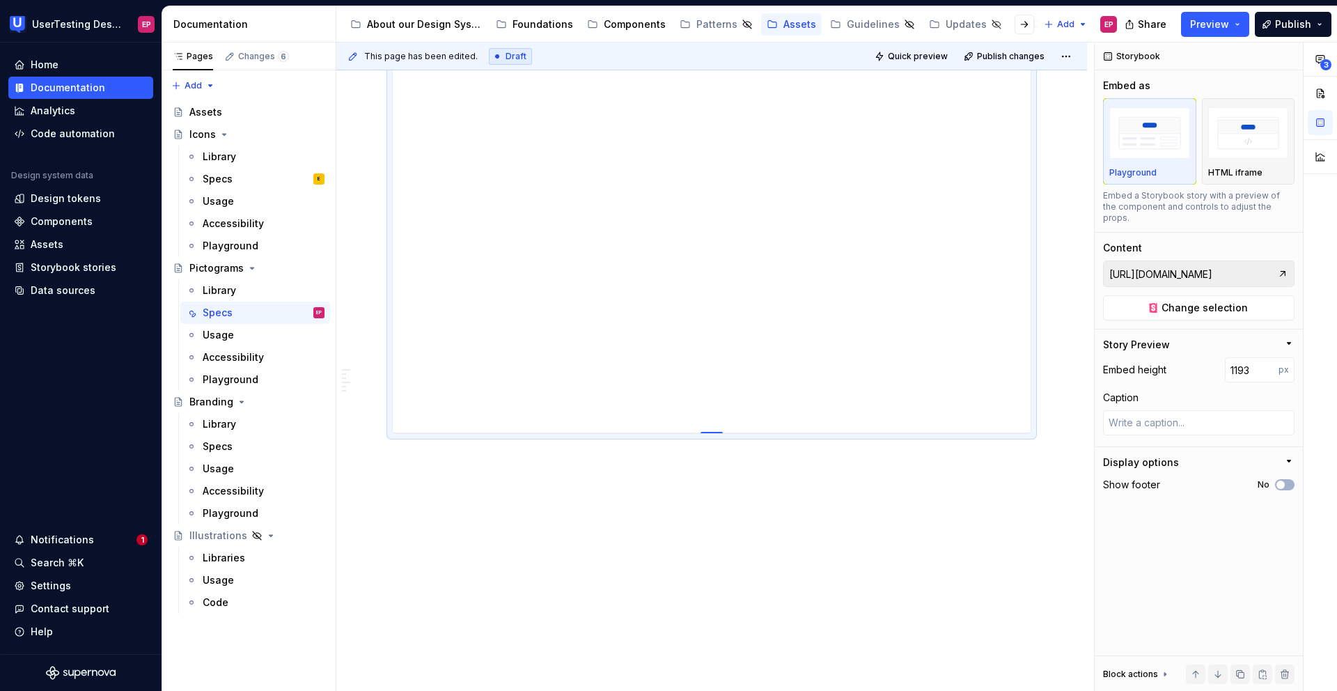
type input "1217"
type textarea "*"
type input "1237"
type textarea "*"
type input "1249"
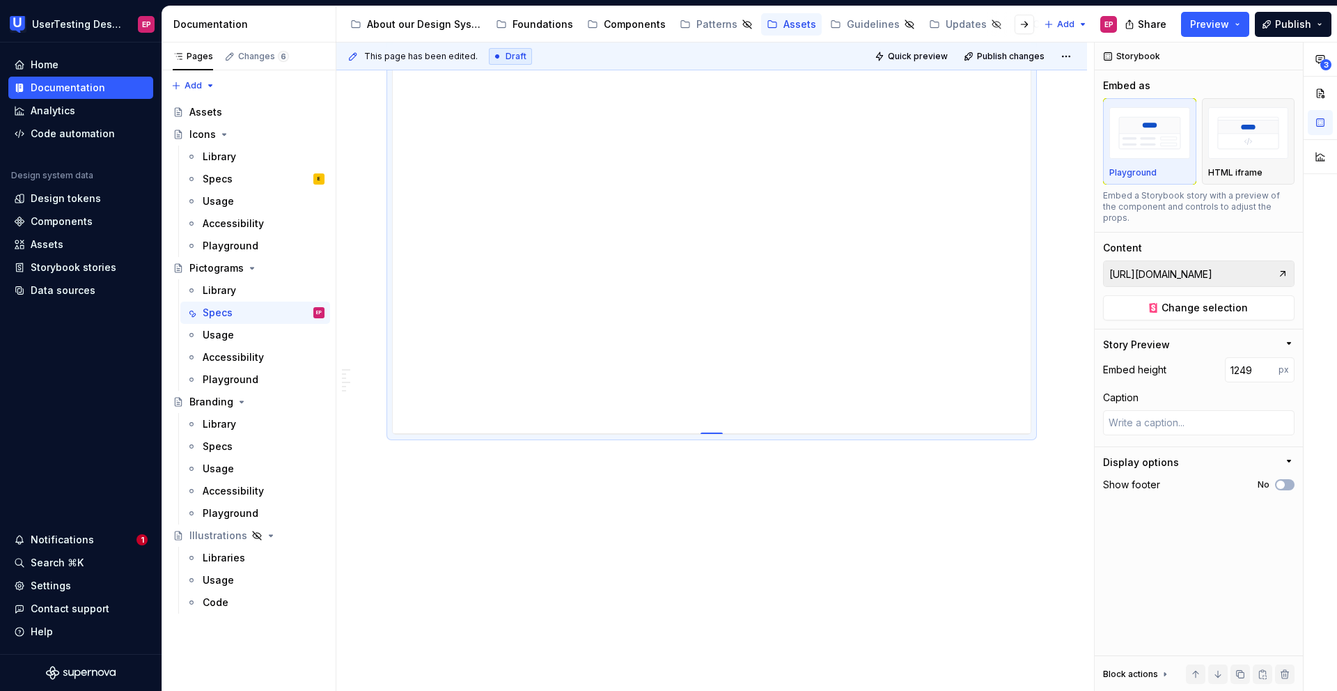
type textarea "*"
type input "1253"
type textarea "*"
type input "1251"
type textarea "*"
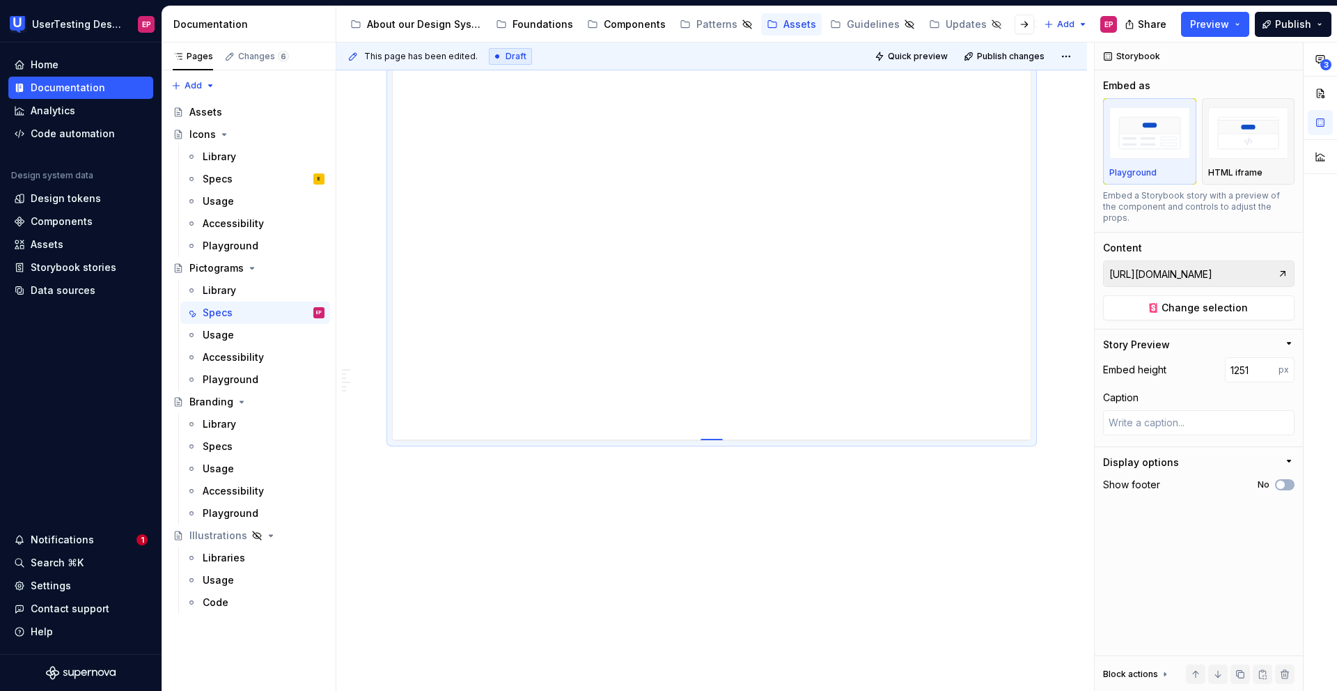
type input "1250"
type textarea "*"
type input "1245"
type textarea "*"
type input "1243"
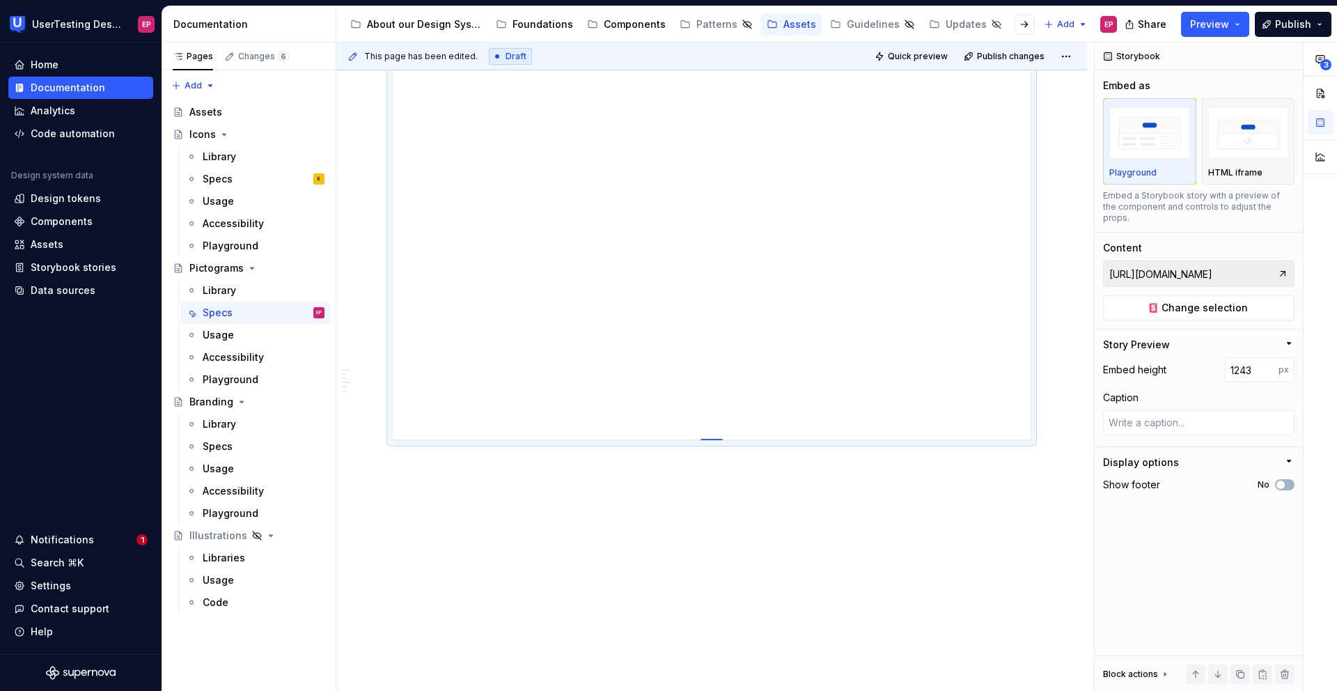
type textarea "*"
type input "1242"
type textarea "*"
type input "1248"
type textarea "*"
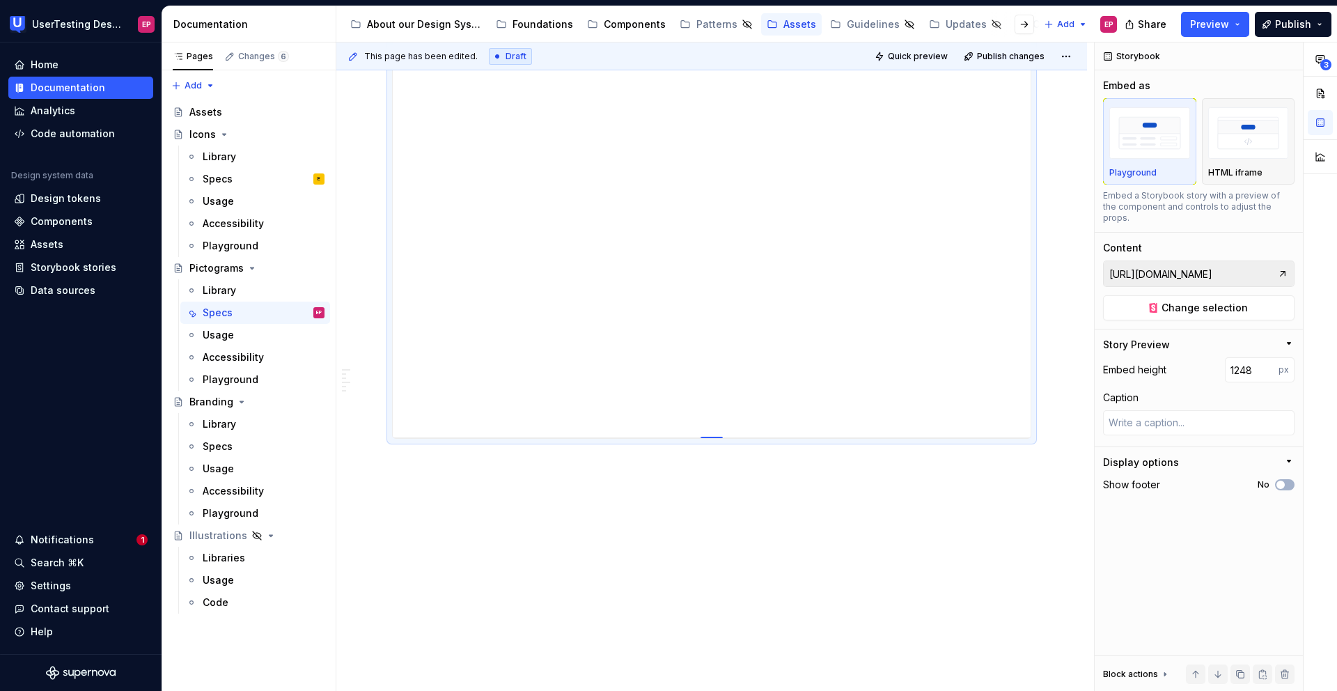
type input "1249"
type textarea "*"
type input "1250"
type textarea "*"
type input "1251"
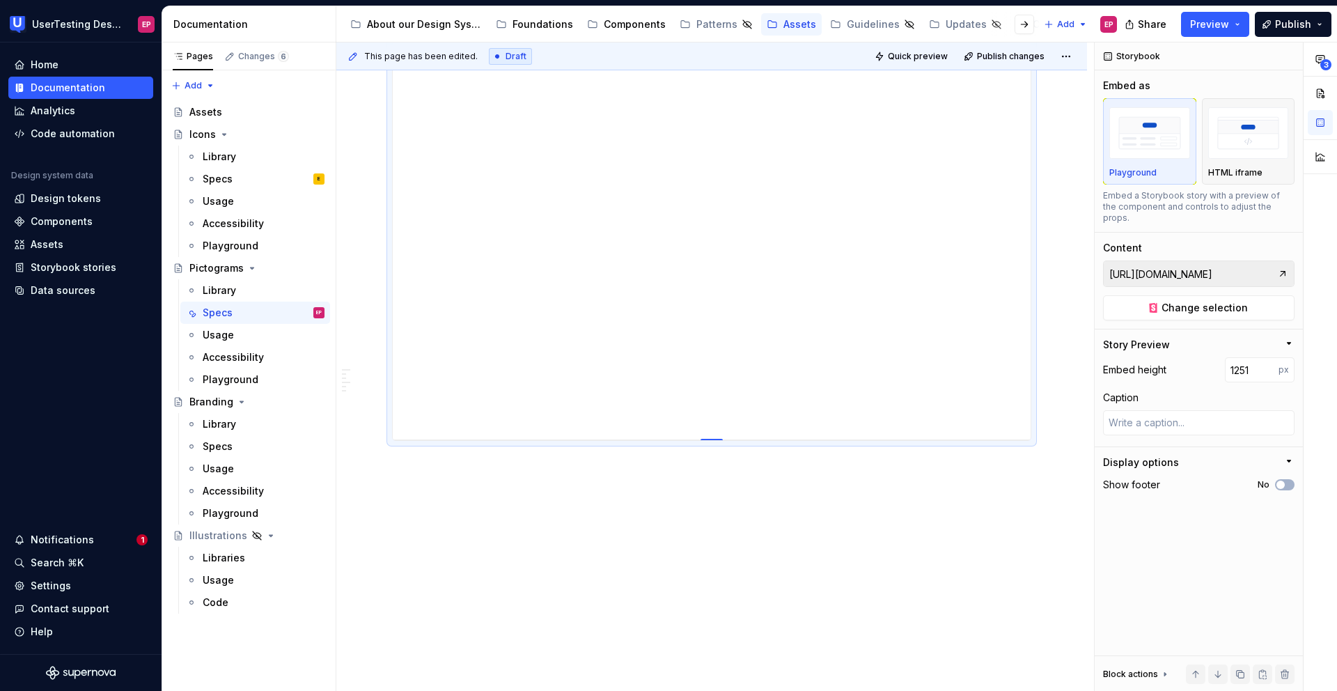
type textarea "*"
type input "1244"
type textarea "*"
type input "1229"
type textarea "*"
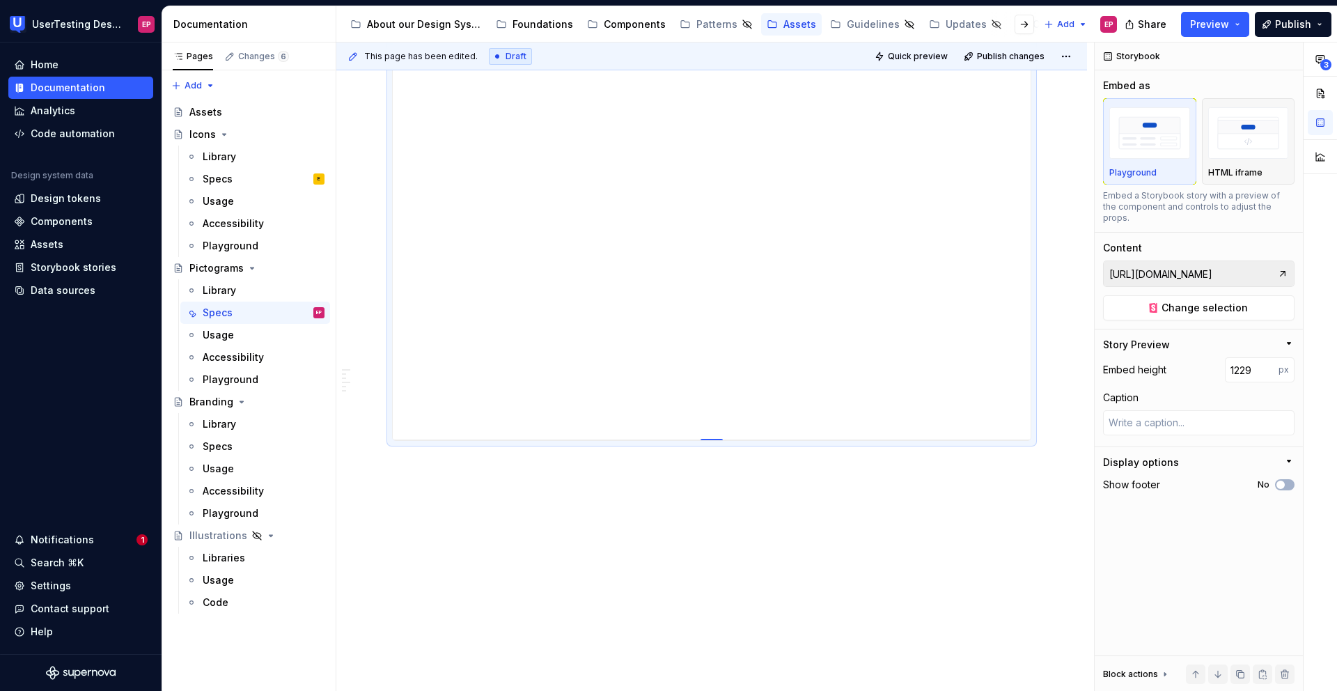
type input "1205"
type textarea "*"
type input "1175"
type textarea "*"
type input "1136"
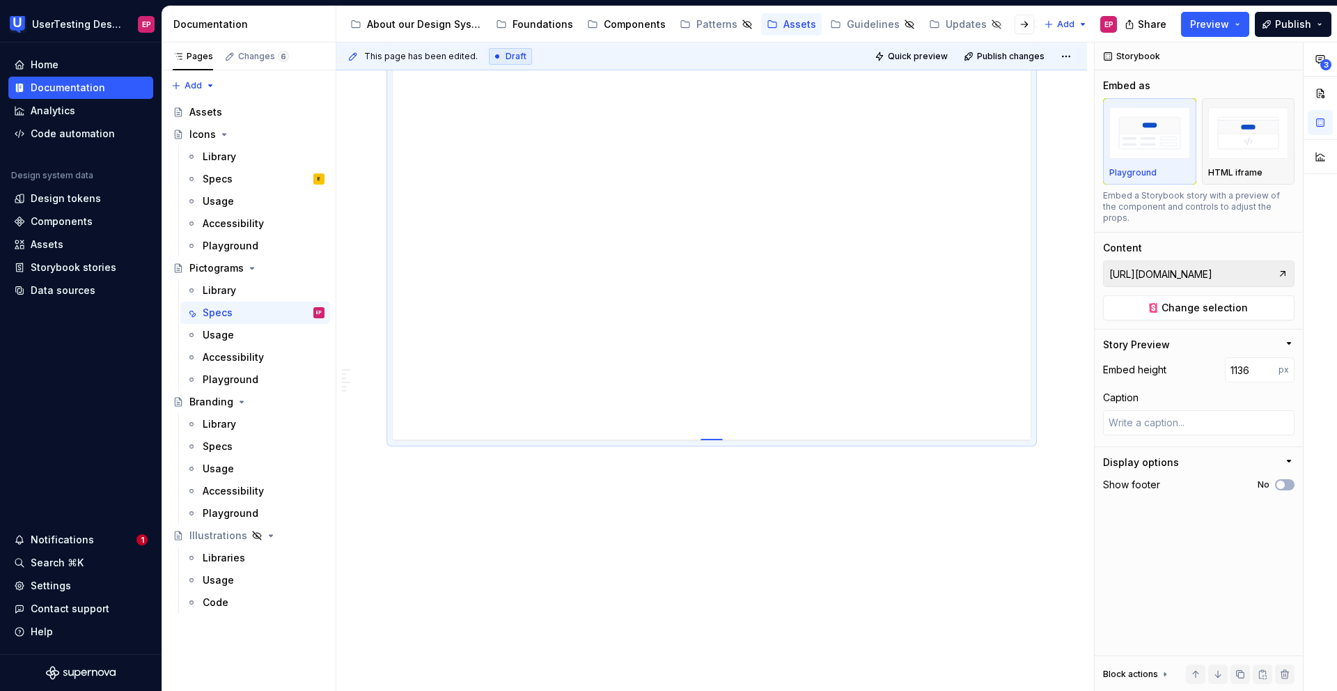
type textarea "*"
type input "1083"
type textarea "*"
type input "1017"
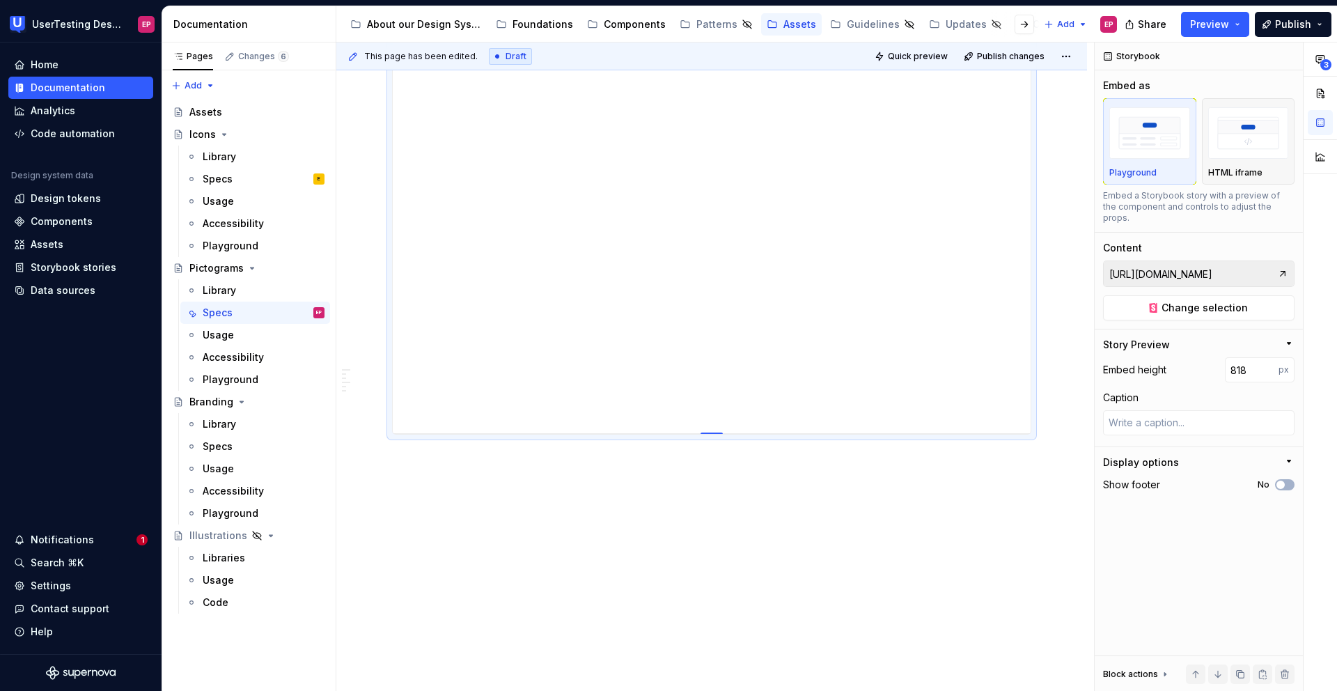
drag, startPoint x: 709, startPoint y: 433, endPoint x: 697, endPoint y: 441, distance: 14.7
drag, startPoint x: 706, startPoint y: 432, endPoint x: 704, endPoint y: 444, distance: 12.6
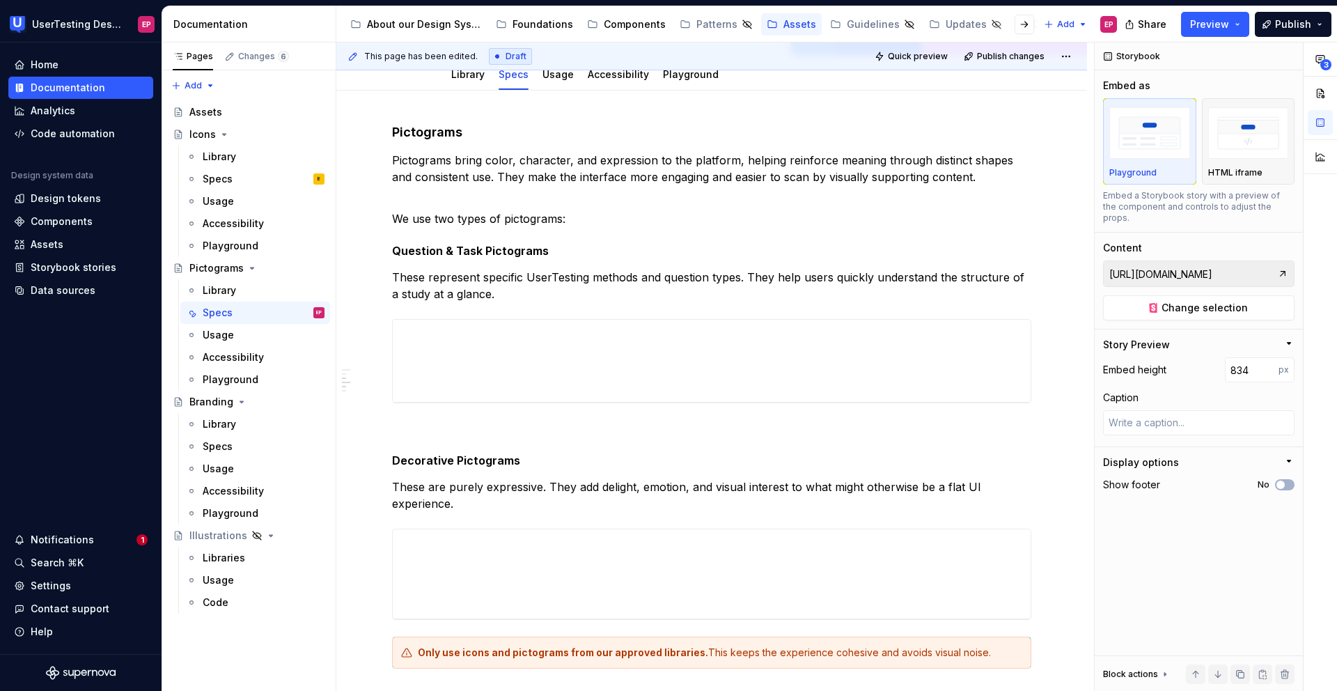
scroll to position [0, 0]
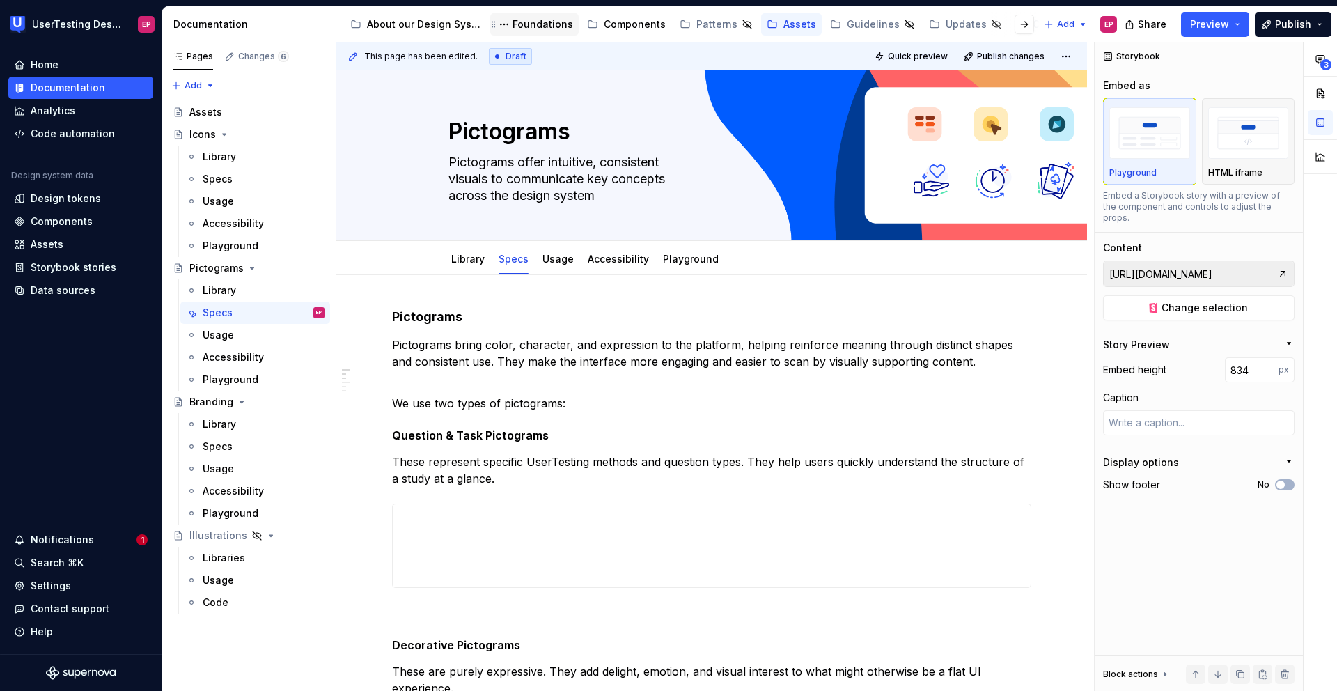
click at [558, 22] on div "Foundations" at bounding box center [542, 24] width 61 height 14
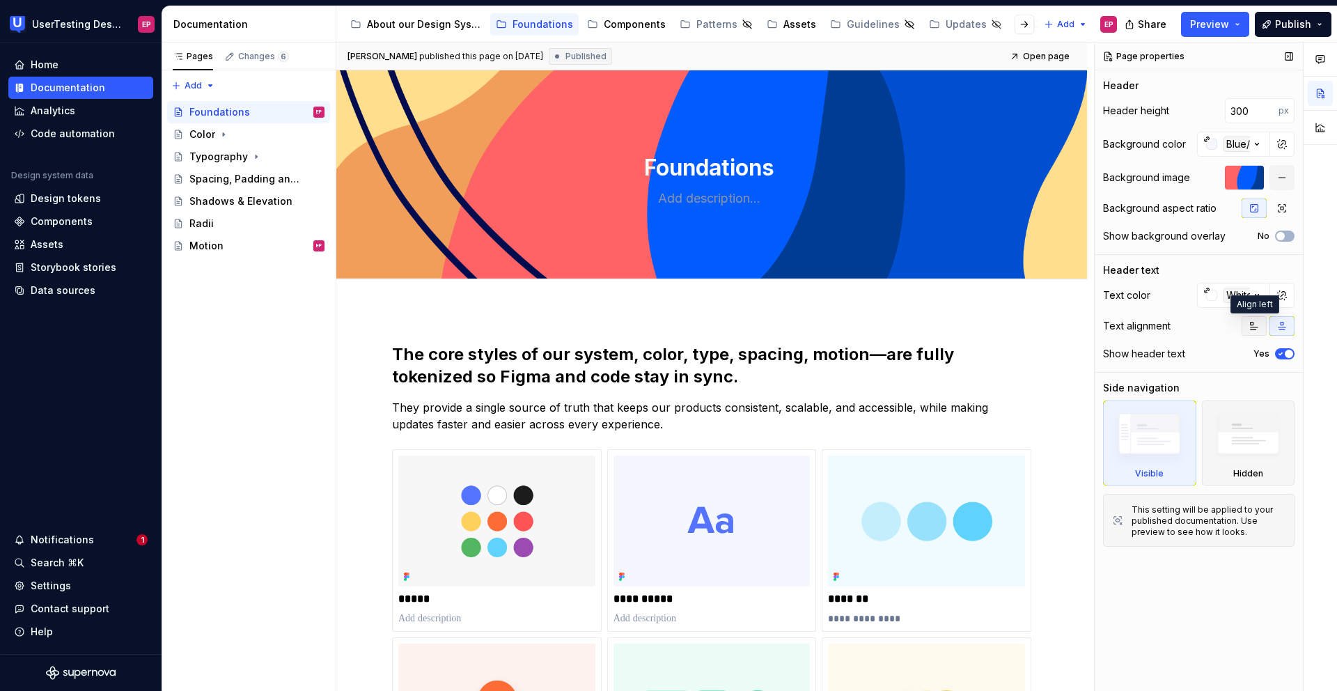
click at [1254, 323] on icon "button" at bounding box center [1253, 325] width 11 height 11
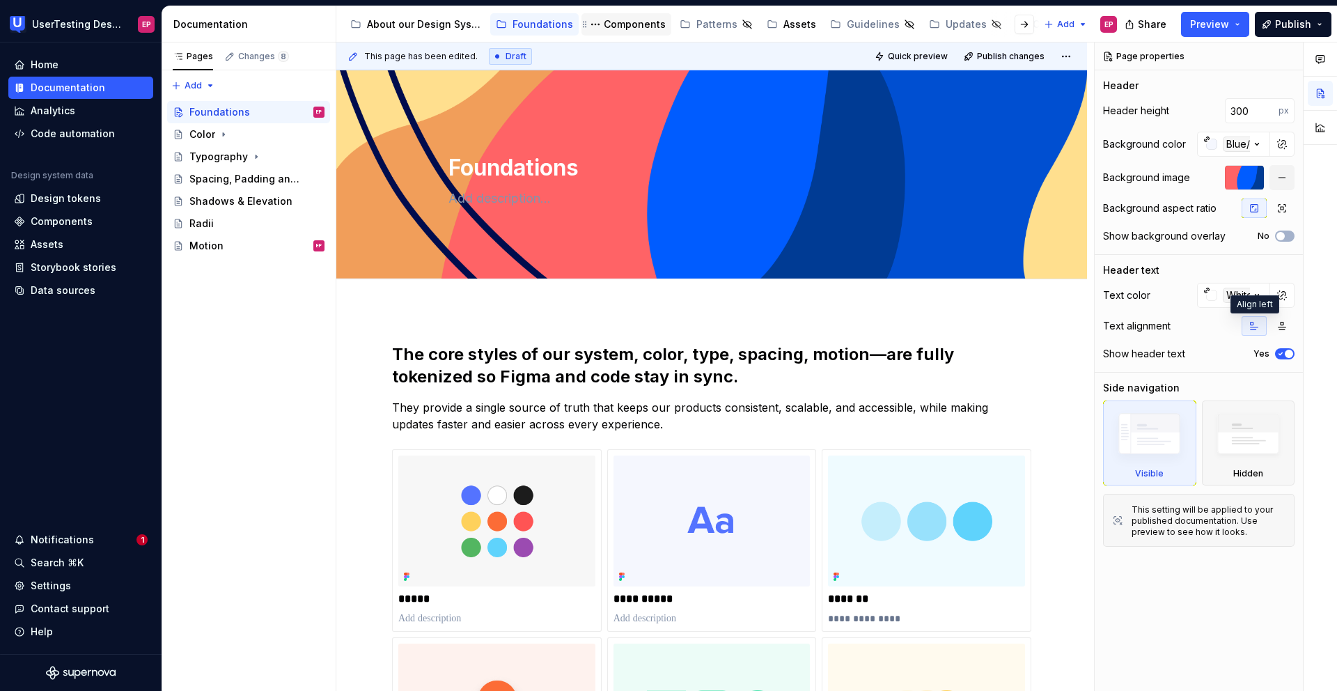
click at [622, 26] on div "Components" at bounding box center [635, 24] width 62 height 14
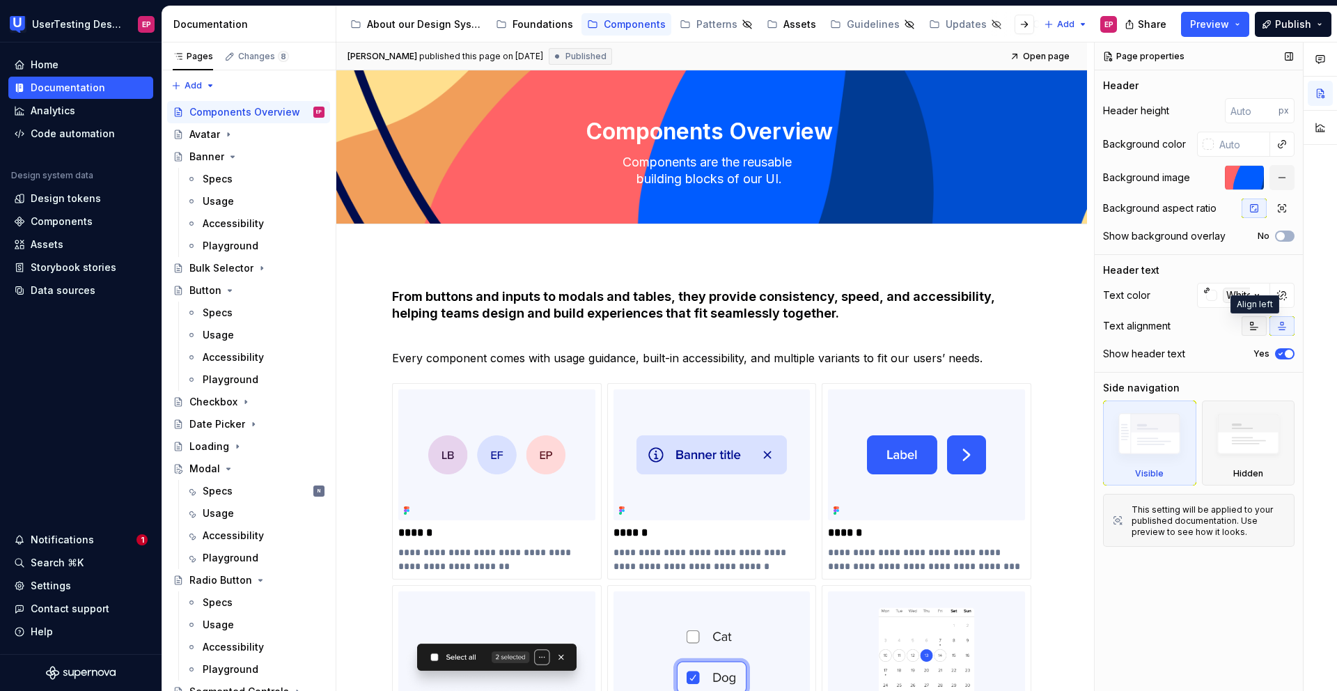
click at [1252, 326] on icon "button" at bounding box center [1253, 325] width 11 height 11
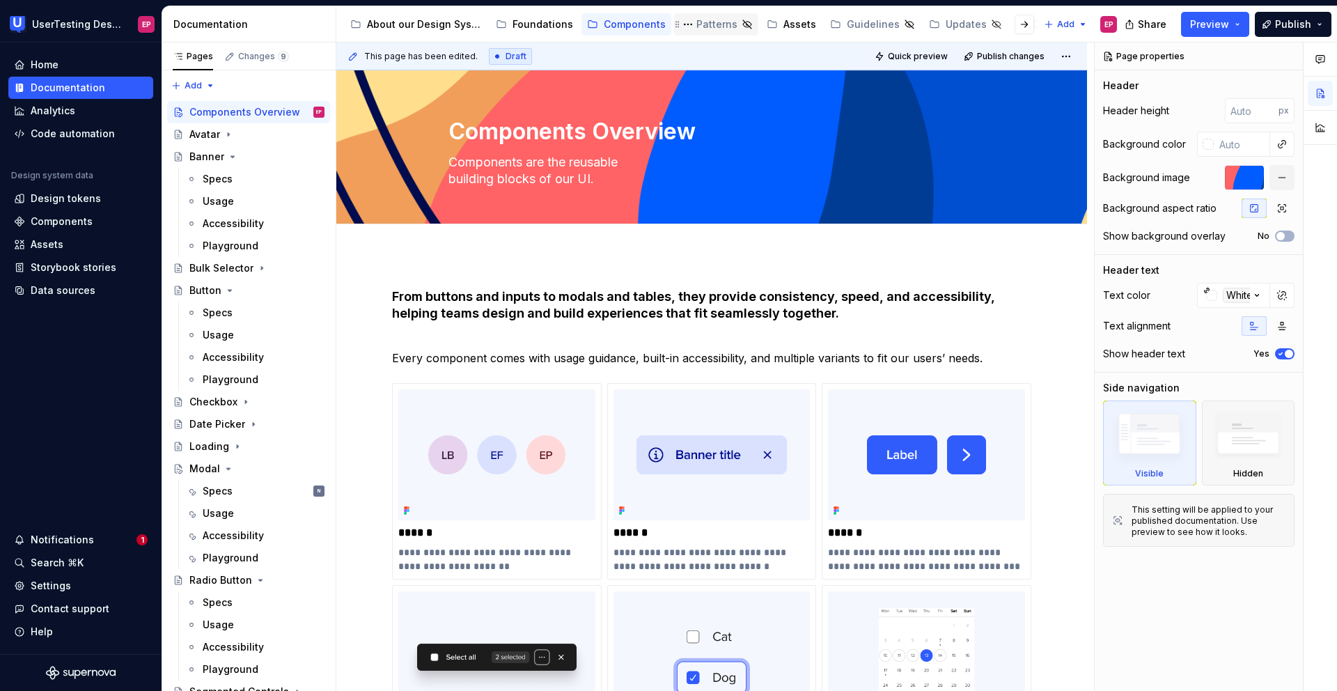
click at [706, 28] on div "Patterns" at bounding box center [716, 24] width 41 height 14
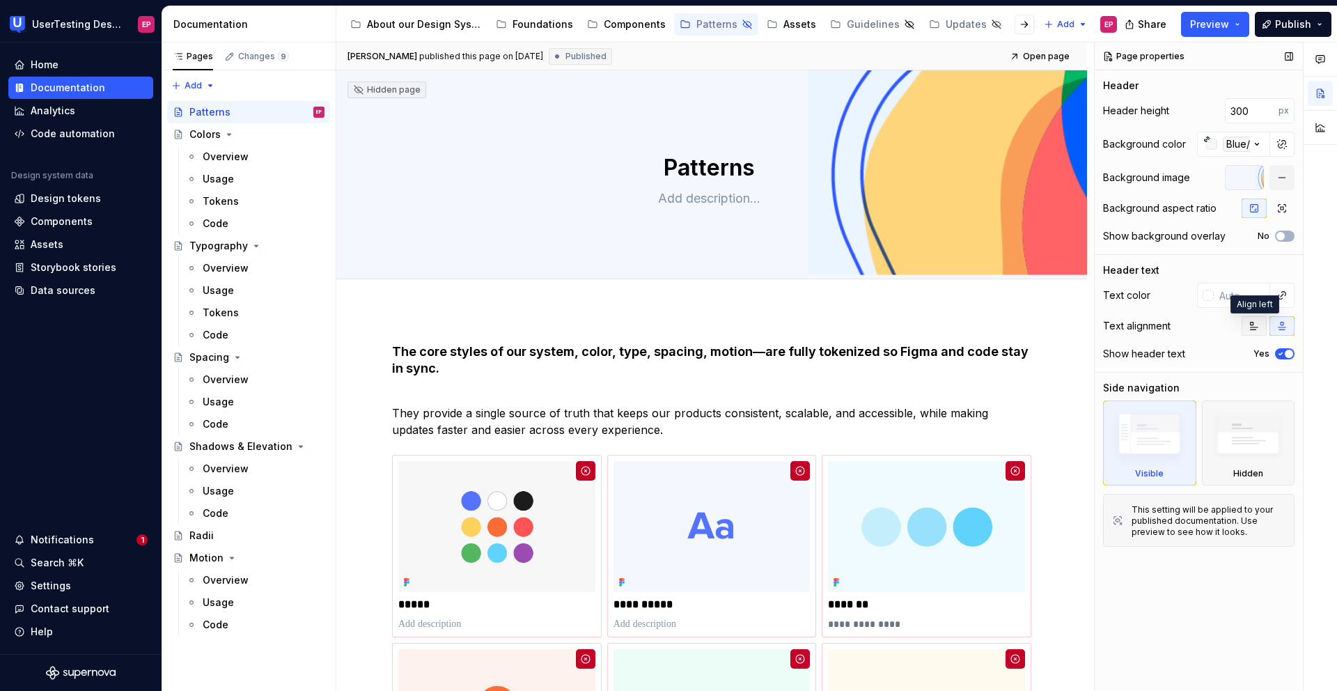
click at [1254, 321] on icon "button" at bounding box center [1253, 325] width 11 height 11
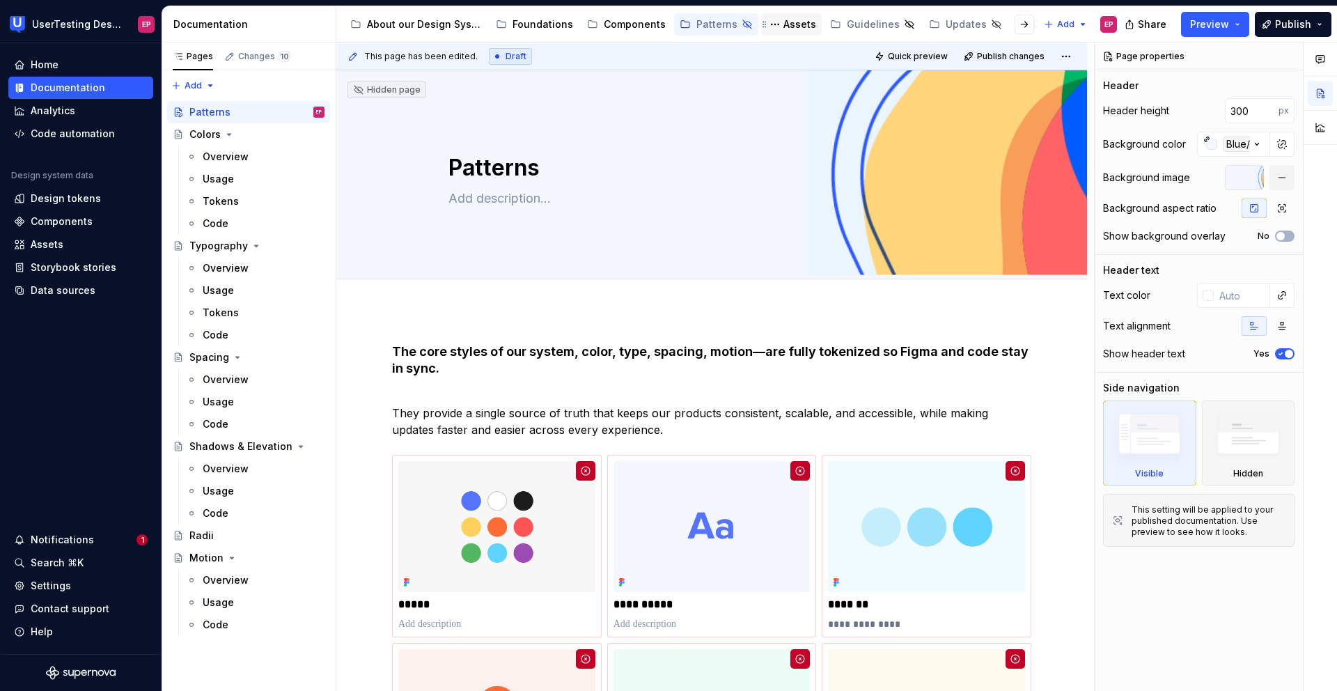
click at [787, 20] on div "Assets" at bounding box center [799, 24] width 33 height 14
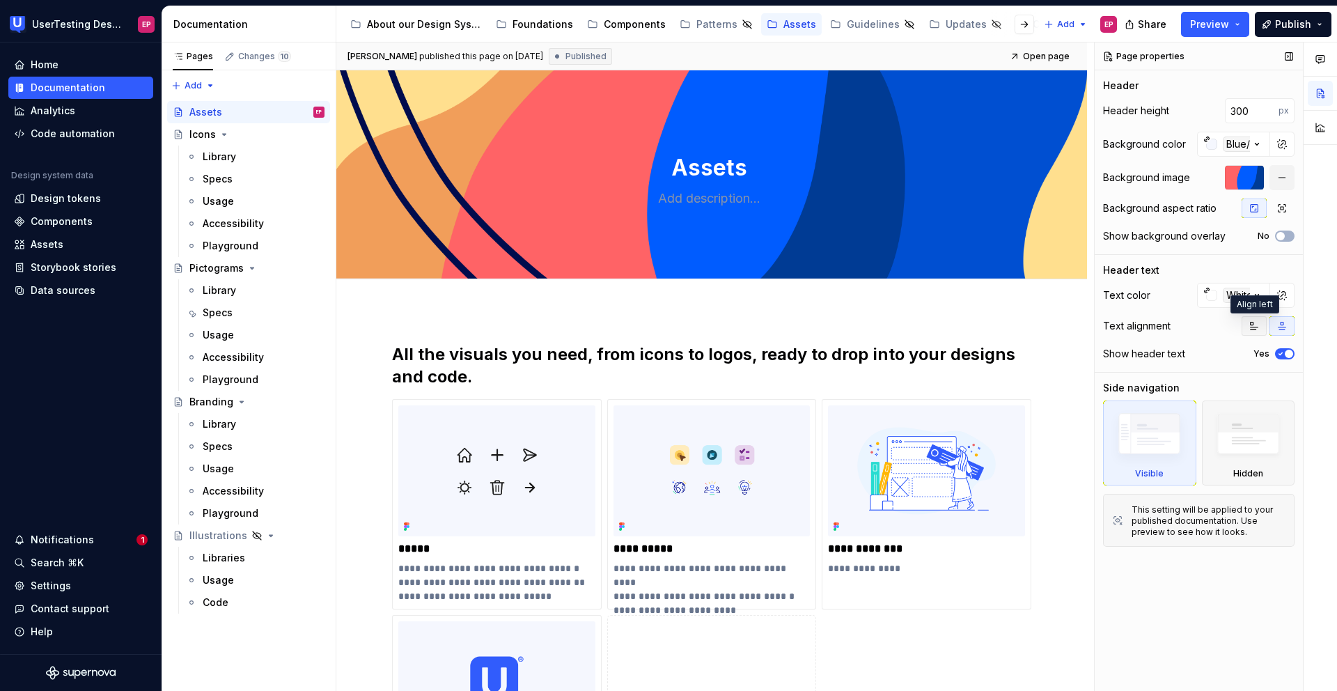
click at [1248, 324] on icon "button" at bounding box center [1253, 325] width 11 height 11
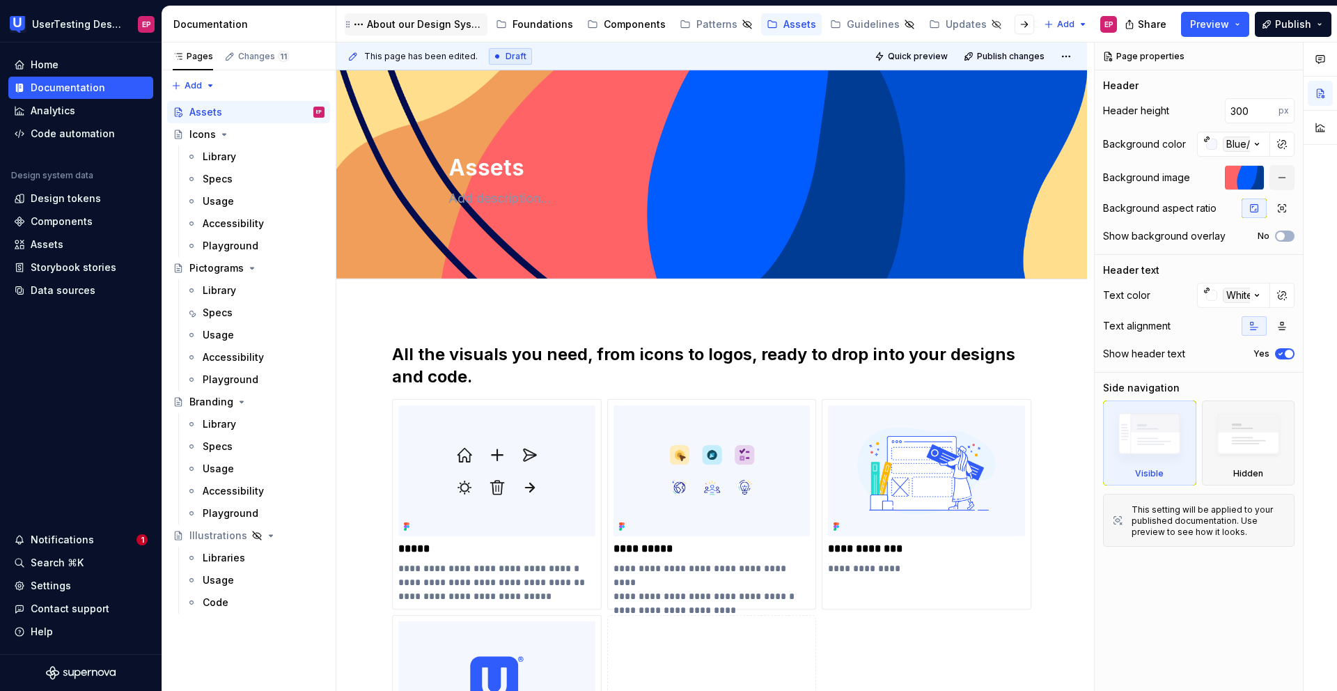
click at [404, 31] on div "About our Design System" at bounding box center [416, 24] width 132 height 17
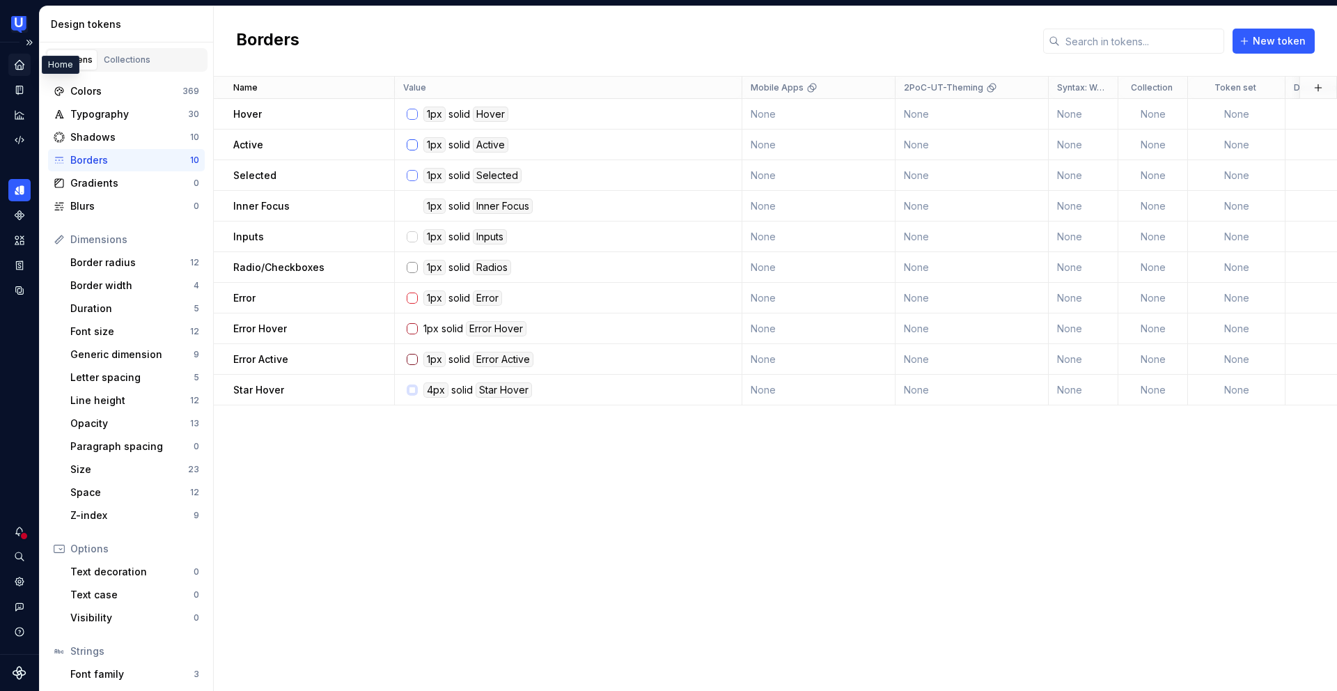
click at [18, 65] on icon "Home" at bounding box center [19, 64] width 9 height 9
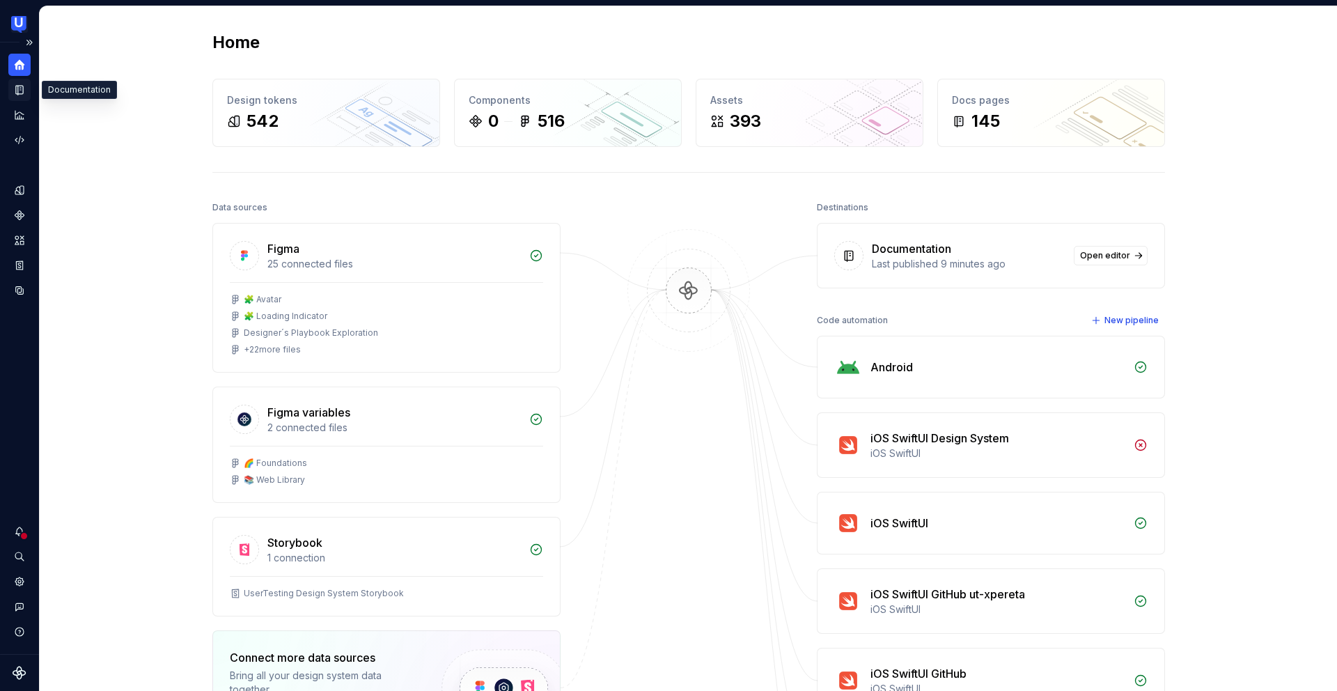
click at [20, 90] on icon "Documentation" at bounding box center [21, 90] width 6 height 8
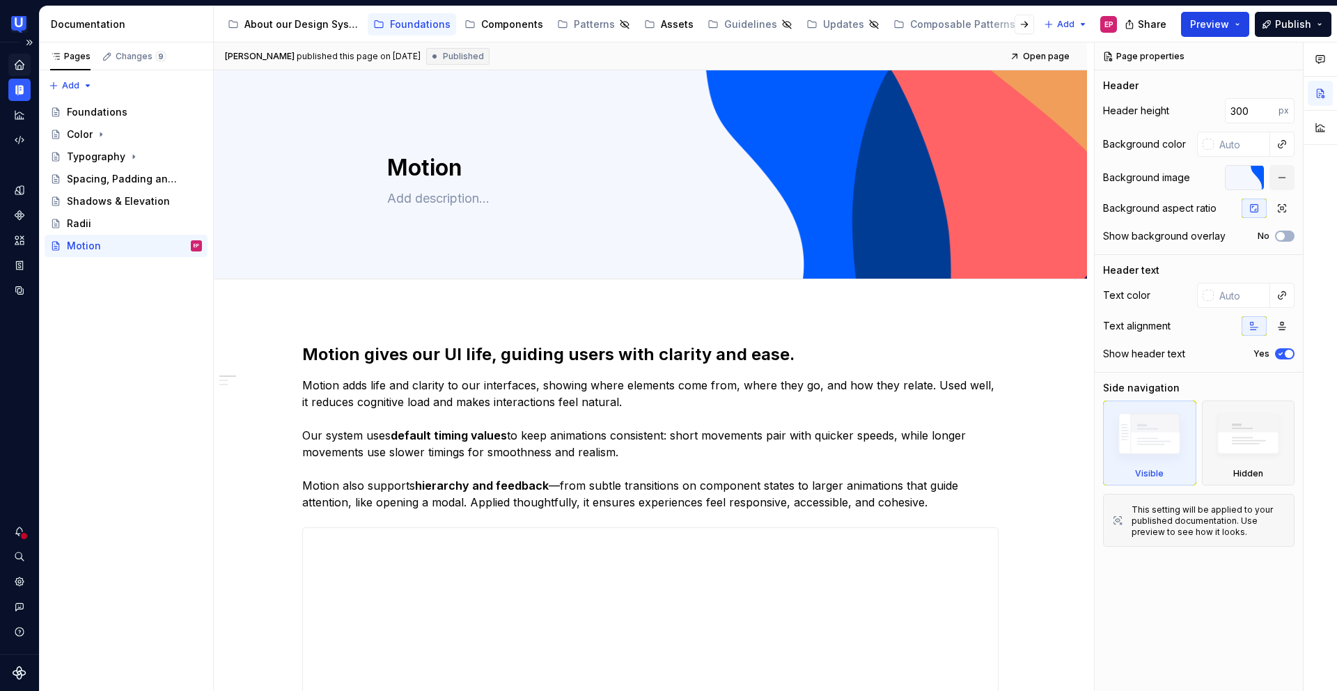
click at [1225, 33] on button "Preview" at bounding box center [1215, 24] width 68 height 25
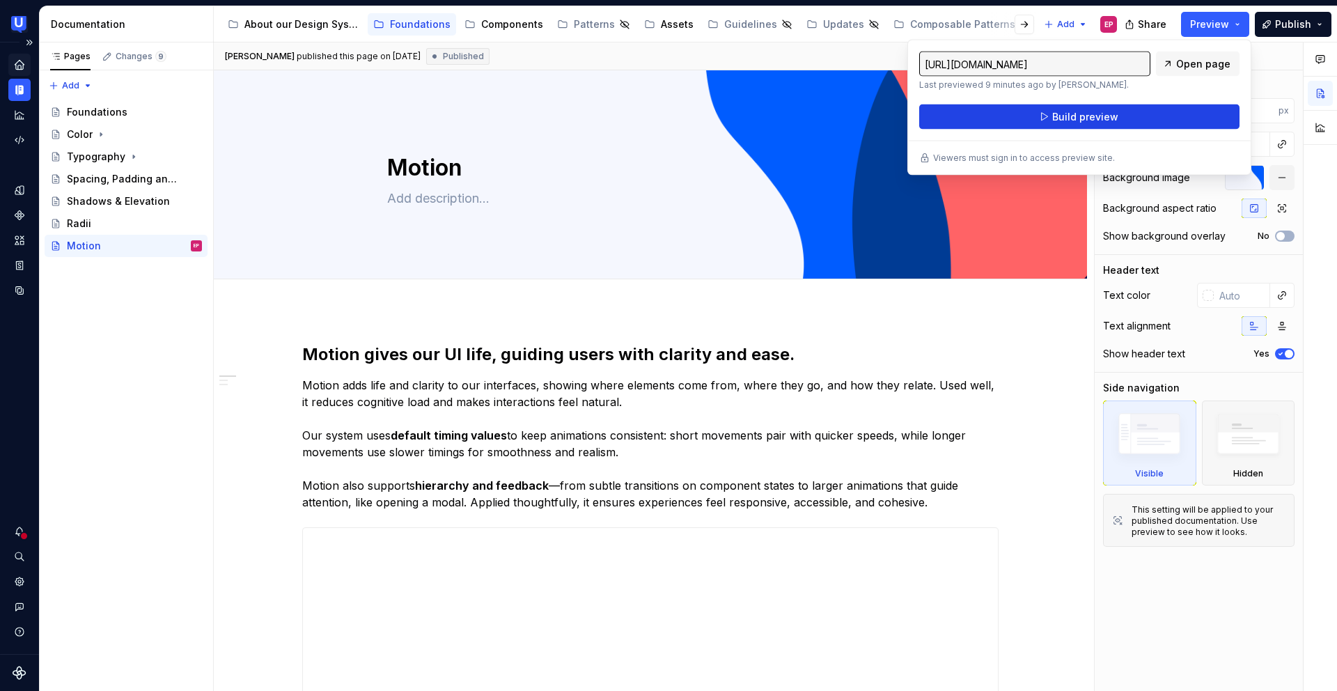
click at [1046, 118] on button "Build preview" at bounding box center [1079, 116] width 320 height 25
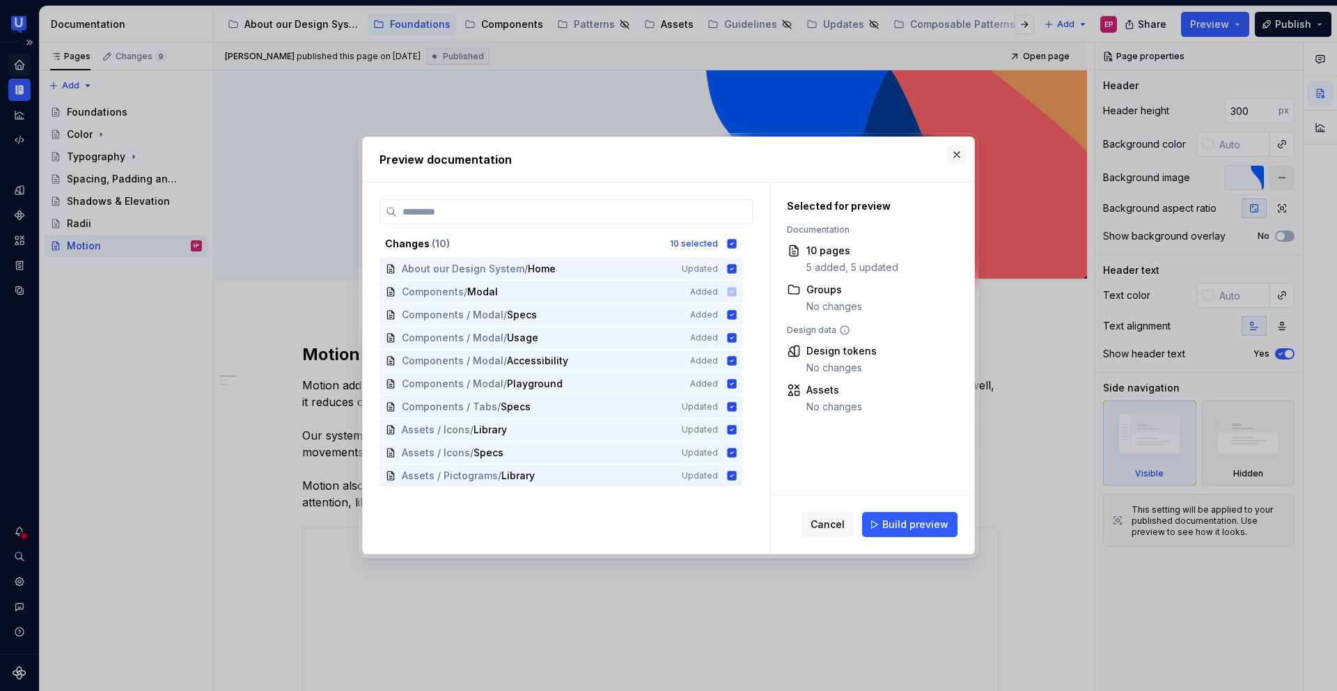
click at [954, 152] on button "button" at bounding box center [956, 154] width 19 height 19
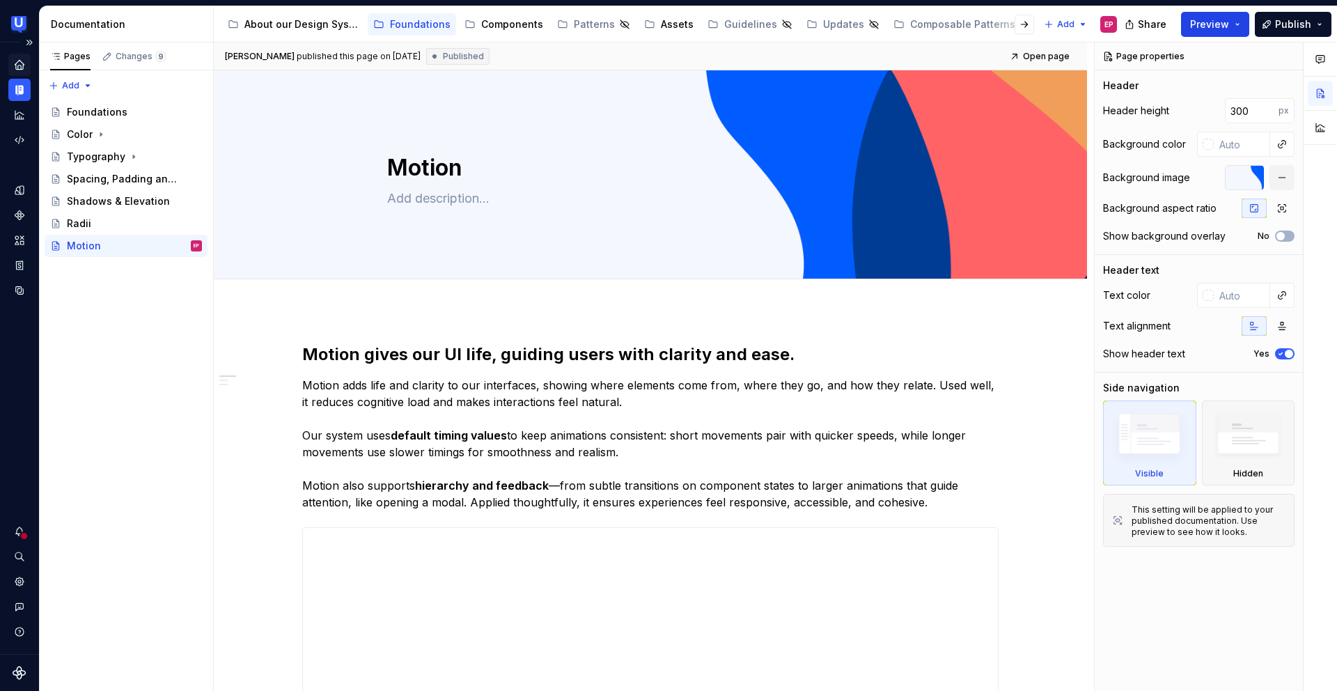
click at [1212, 28] on span "Preview" at bounding box center [1209, 24] width 39 height 14
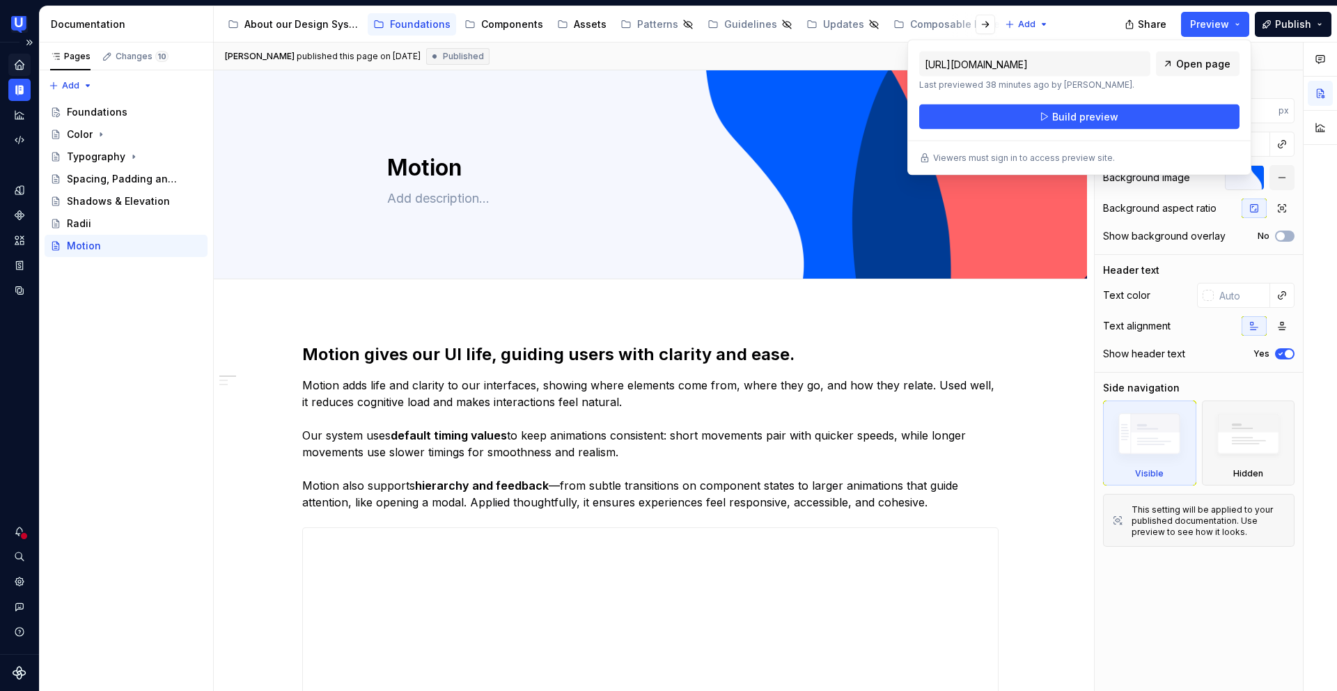
type textarea "*"
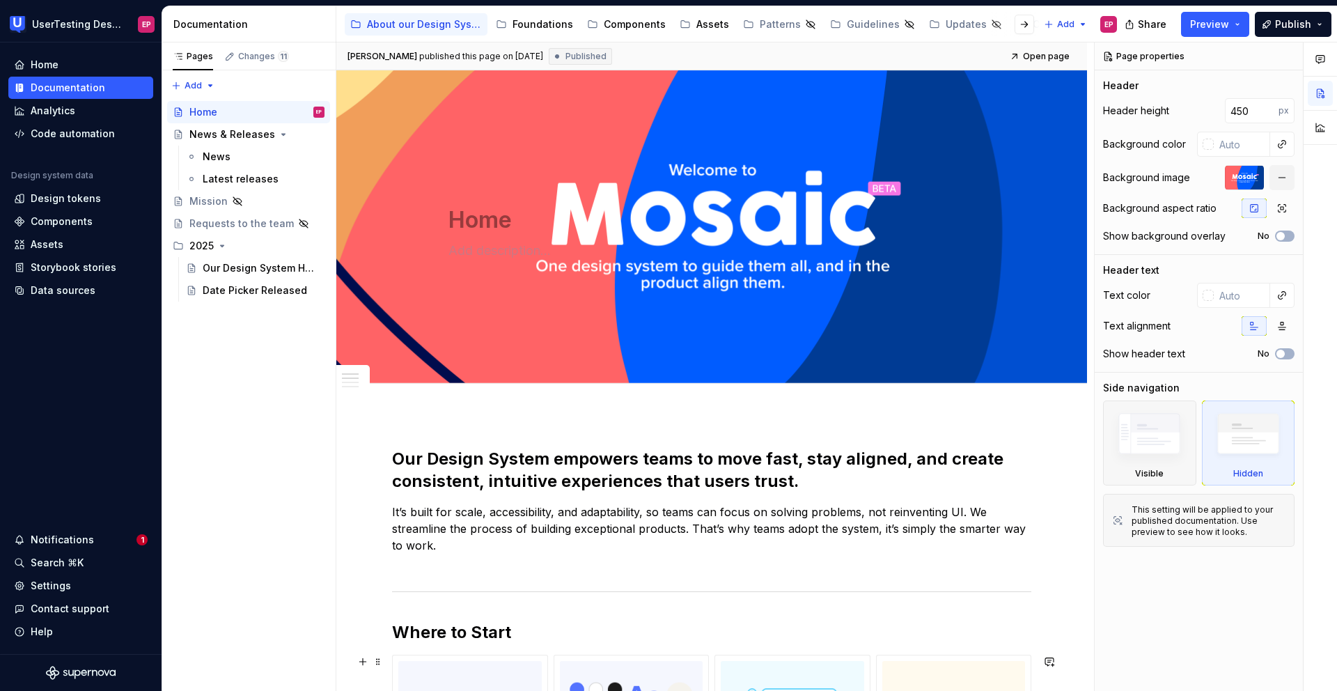
type textarea "*"
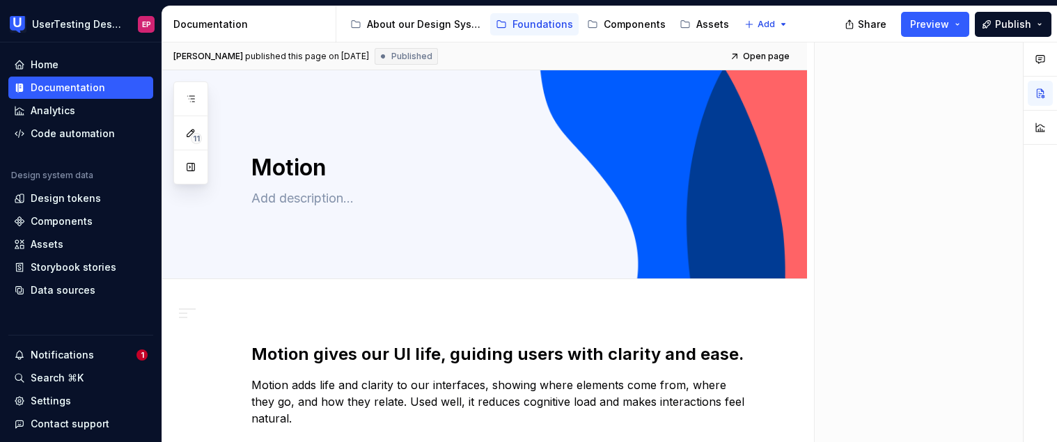
type textarea "*"
